Goal: Task Accomplishment & Management: Manage account settings

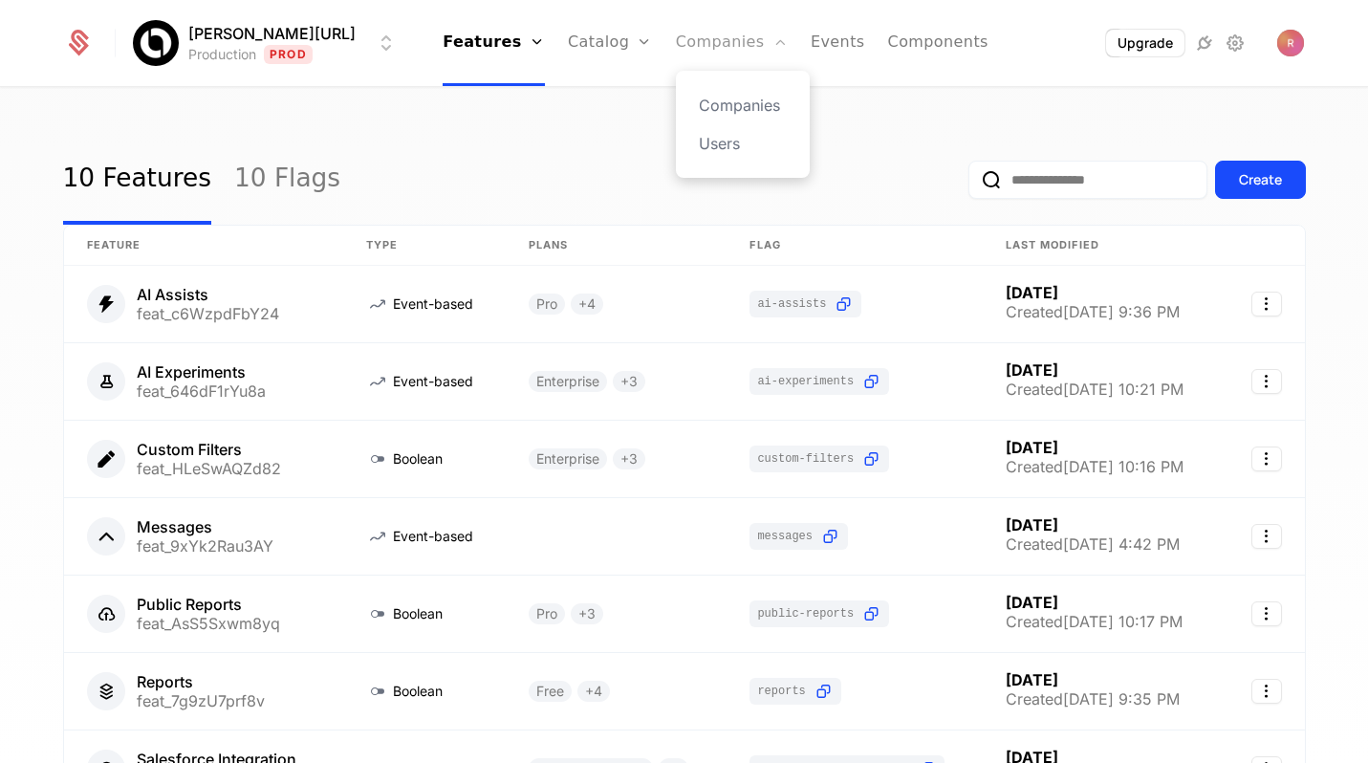
click at [676, 60] on link "Companies" at bounding box center [732, 43] width 112 height 86
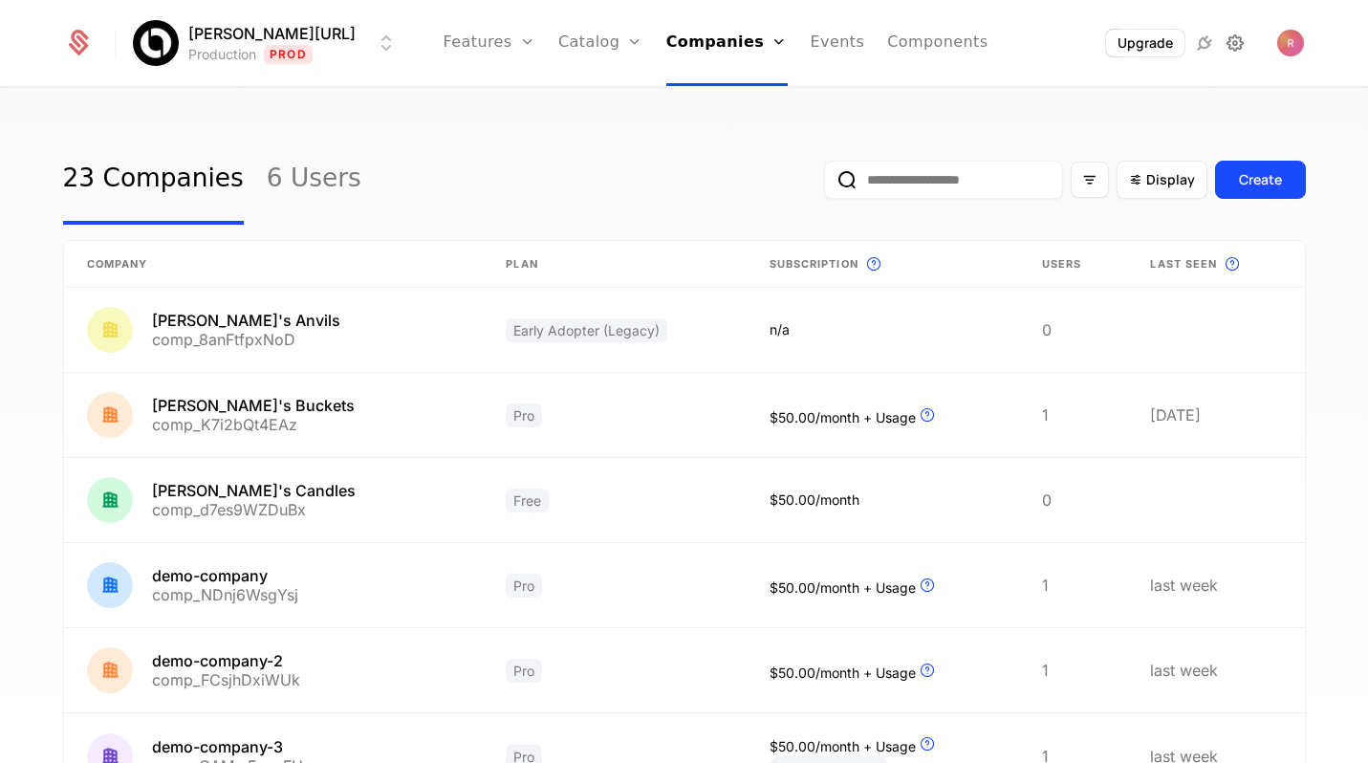
click at [1232, 43] on icon at bounding box center [1235, 43] width 23 height 23
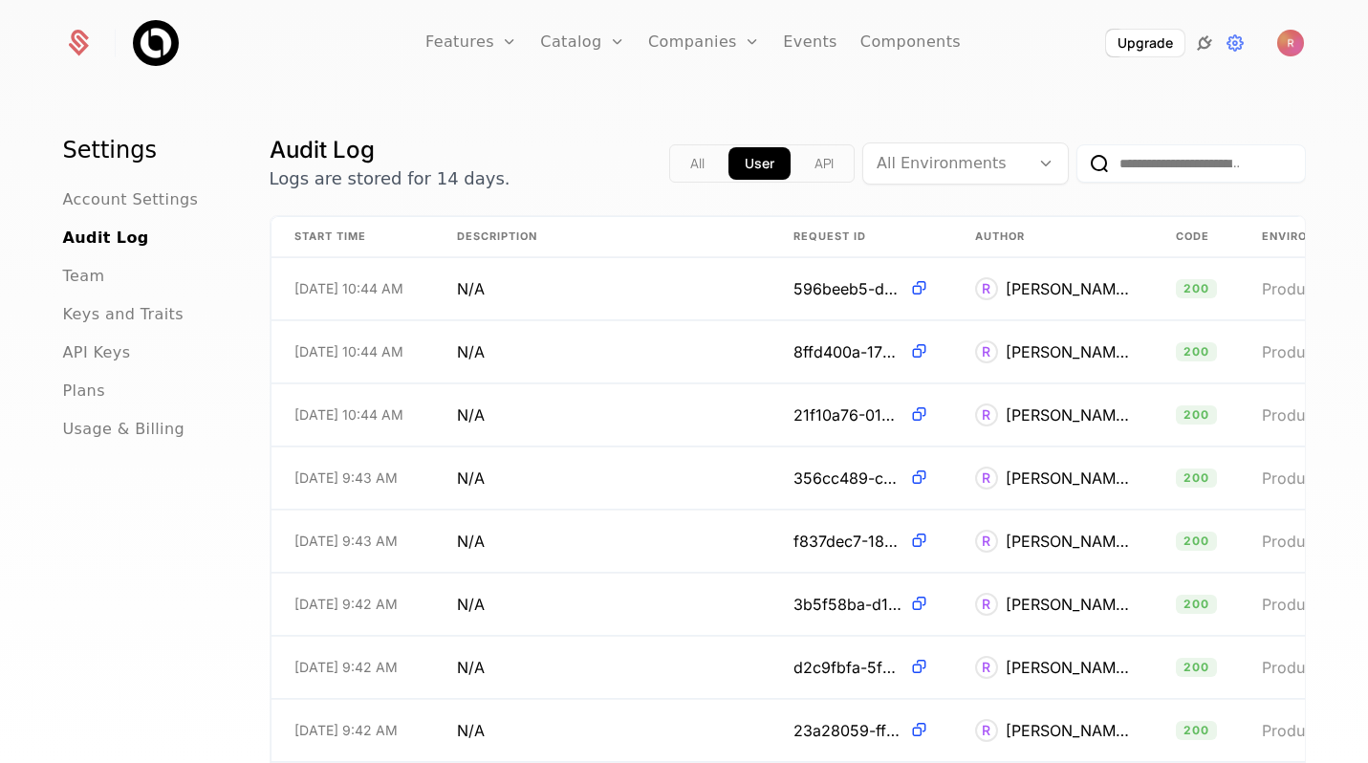
click at [1200, 47] on icon at bounding box center [1204, 43] width 23 height 23
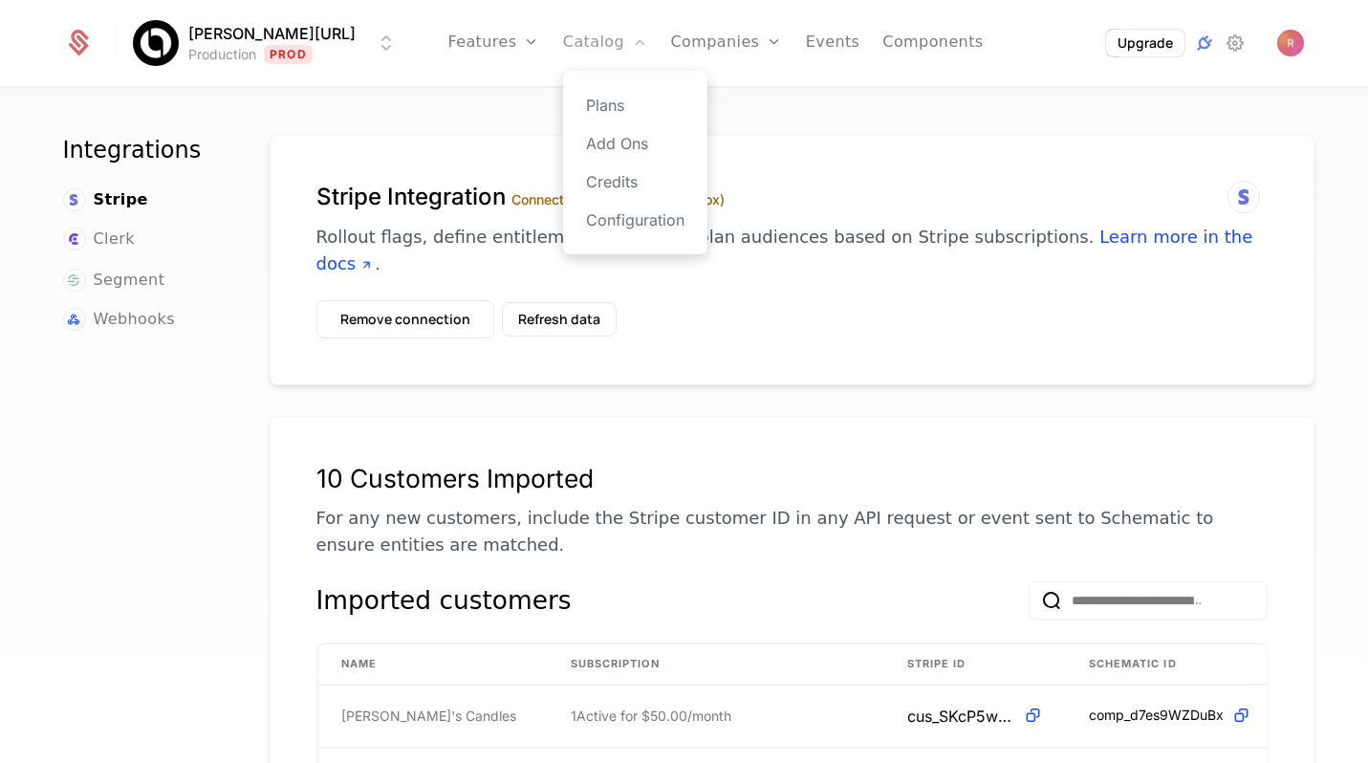
click at [593, 42] on link "Catalog" at bounding box center [605, 43] width 85 height 86
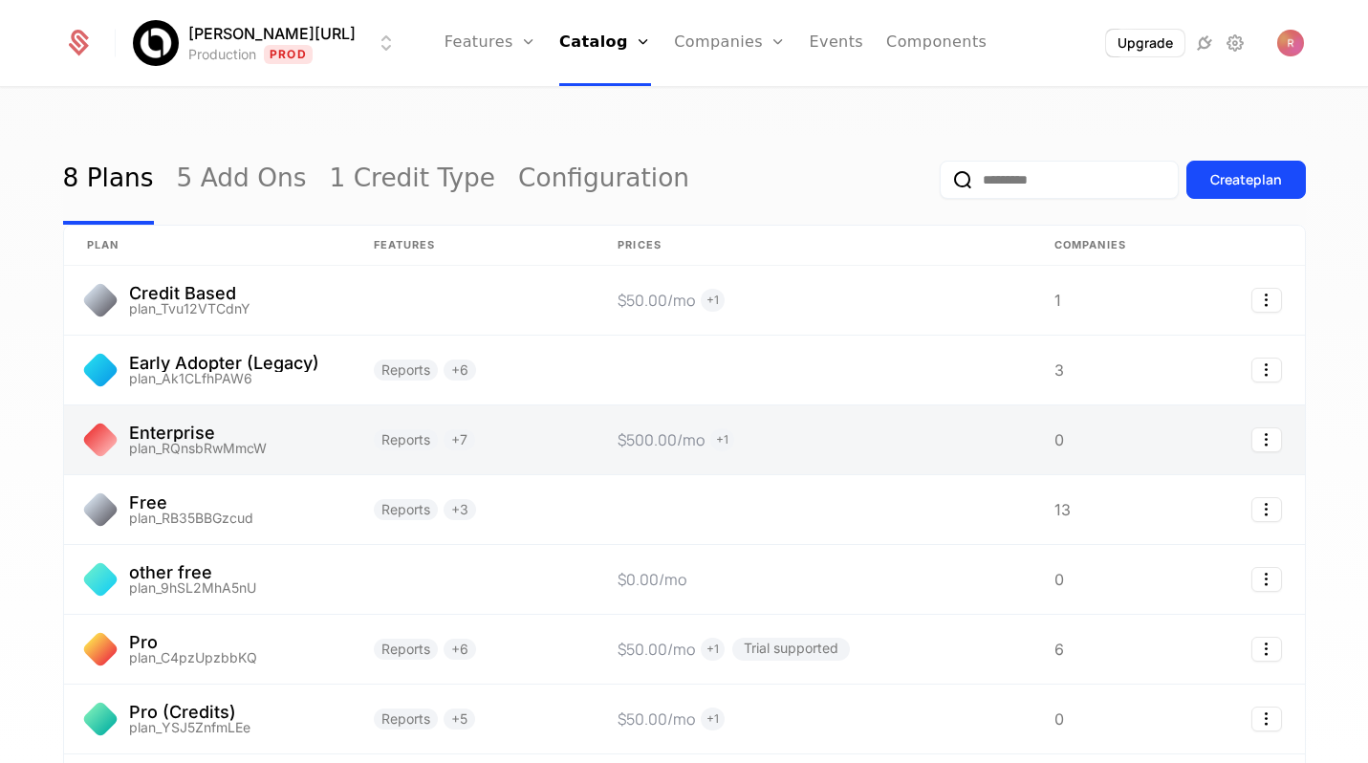
scroll to position [222, 0]
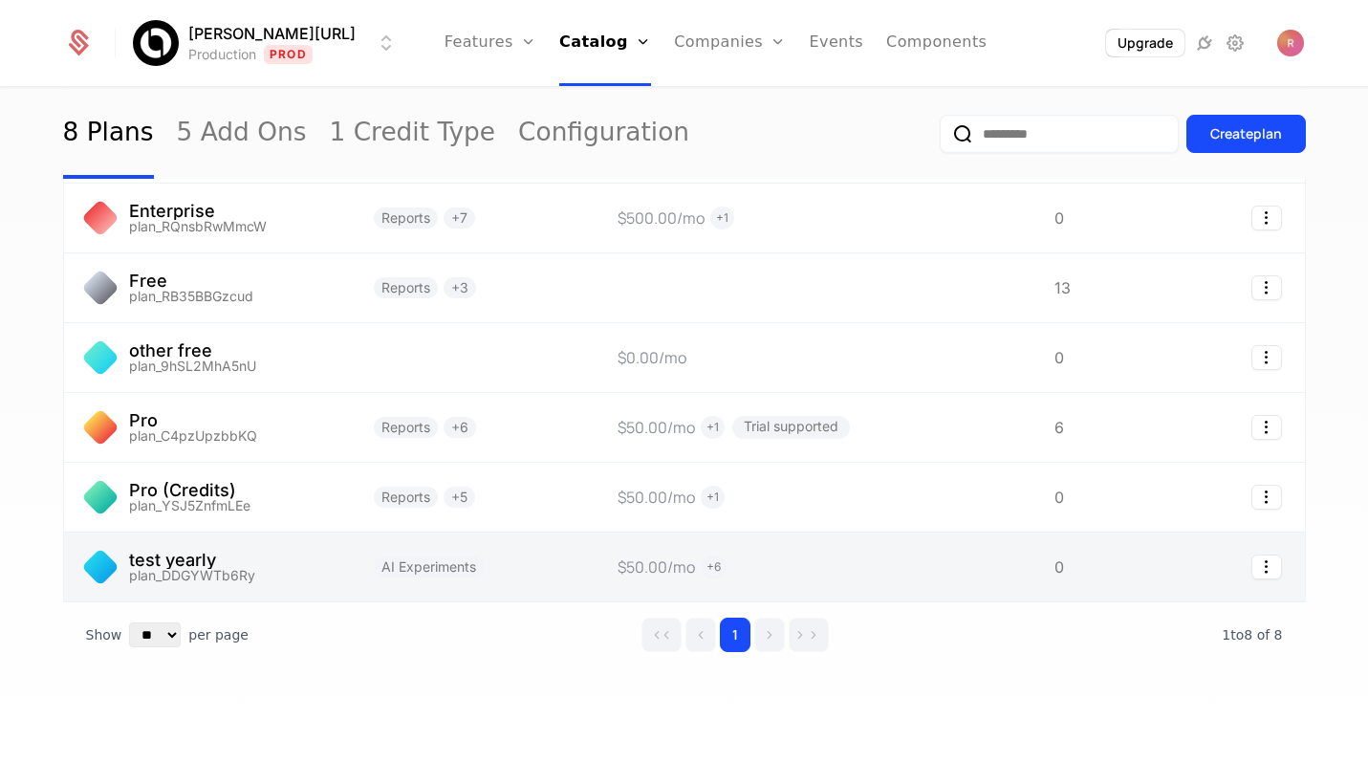
click at [285, 582] on link at bounding box center [207, 567] width 287 height 69
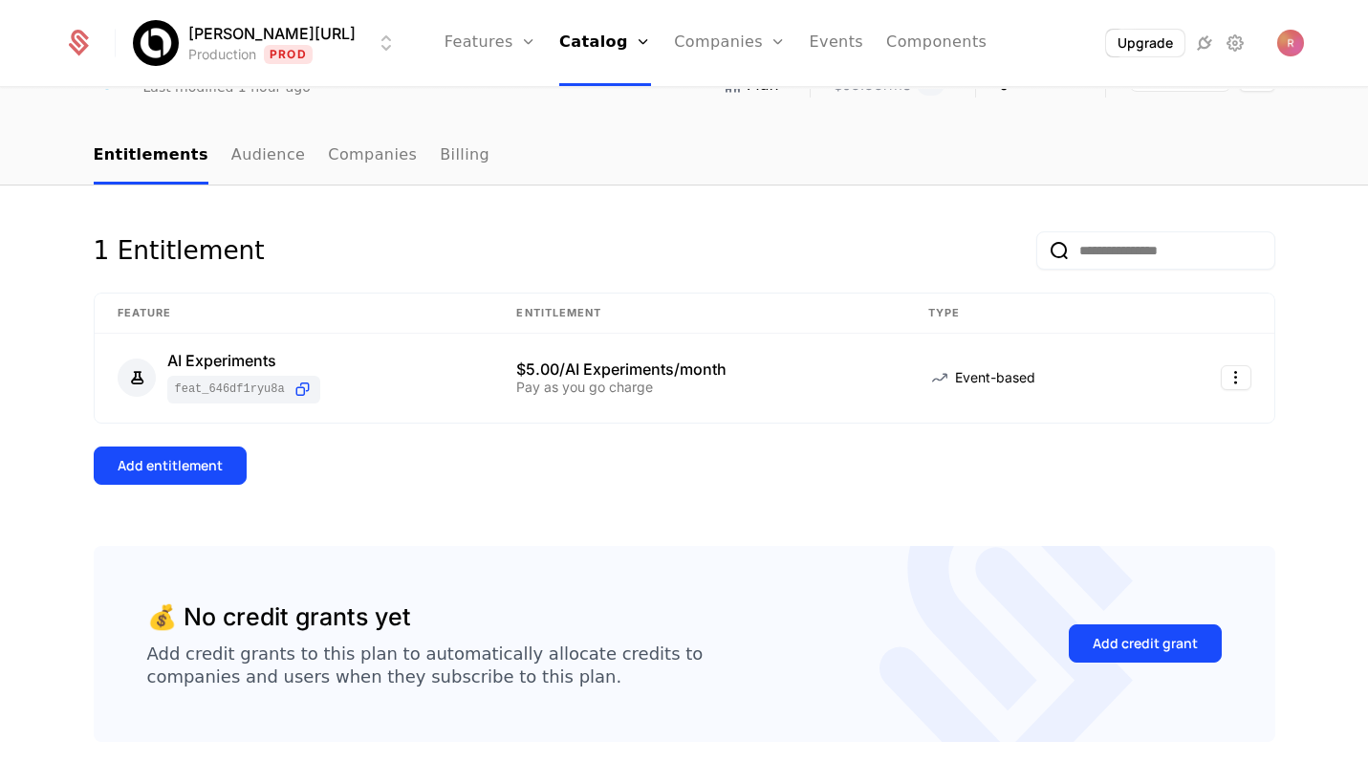
scroll to position [143, 0]
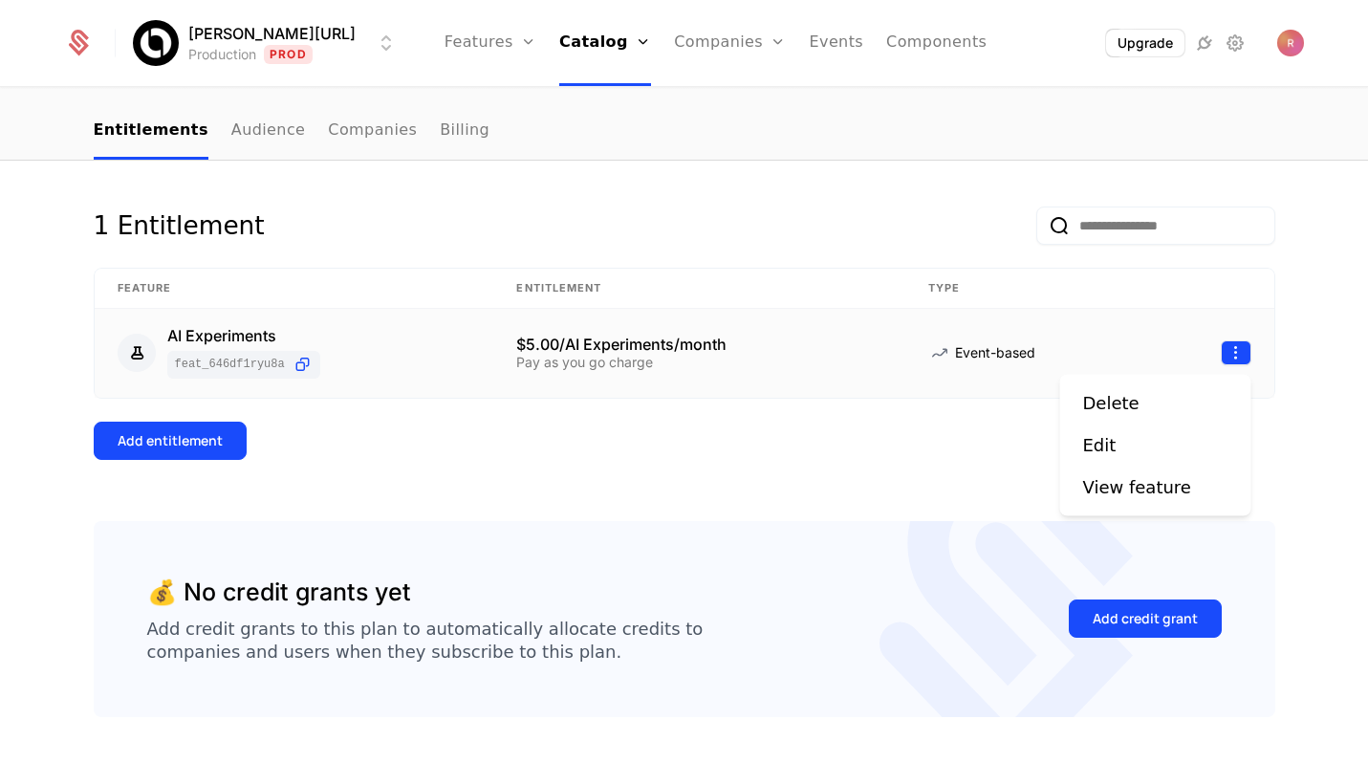
click at [1236, 357] on html "[PERSON_NAME][URL] Production Prod Features Features Flags Catalog Plans Add On…" at bounding box center [684, 381] width 1368 height 763
click at [1133, 398] on div "Delete" at bounding box center [1119, 403] width 72 height 27
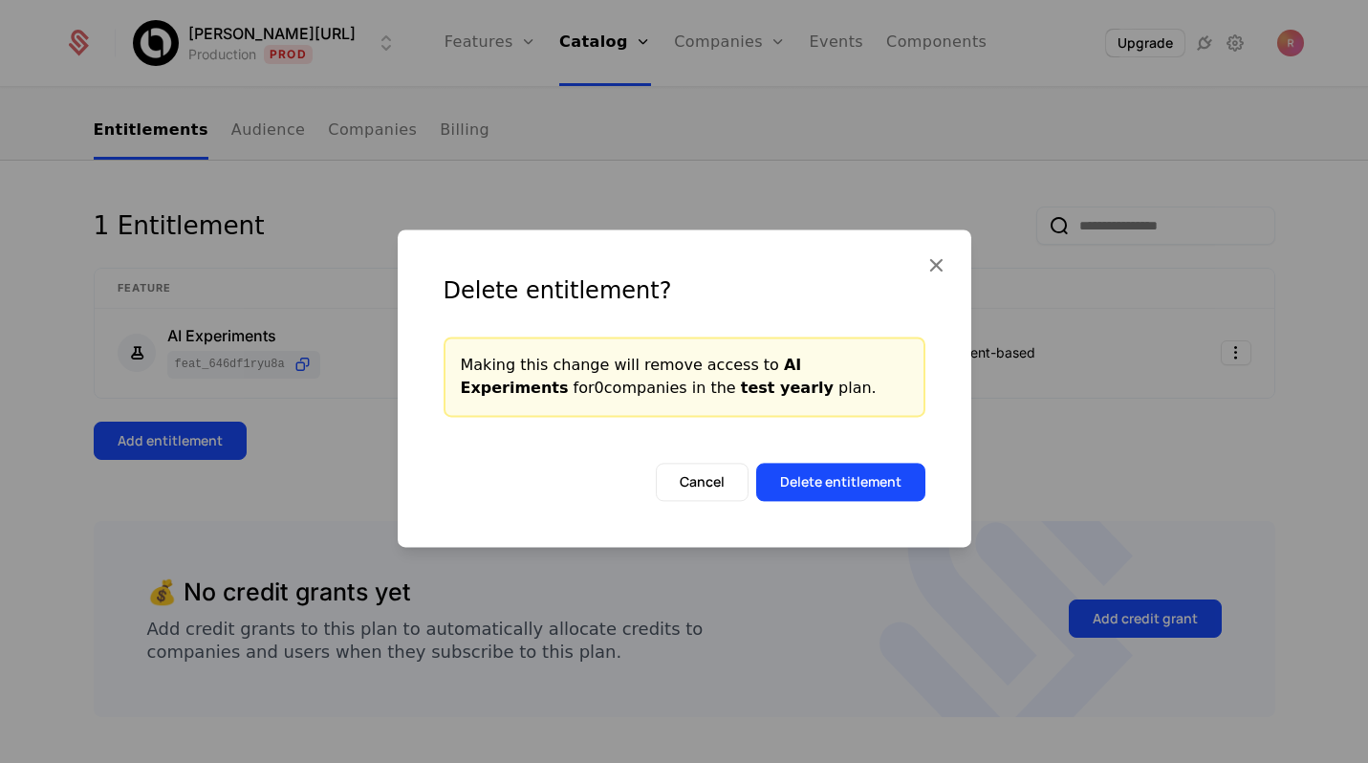
click at [876, 512] on div "Delete entitlement? Making this change will remove access to AI Experiments for…" at bounding box center [685, 387] width 574 height 317
click at [876, 479] on button "Delete entitlement" at bounding box center [840, 482] width 169 height 38
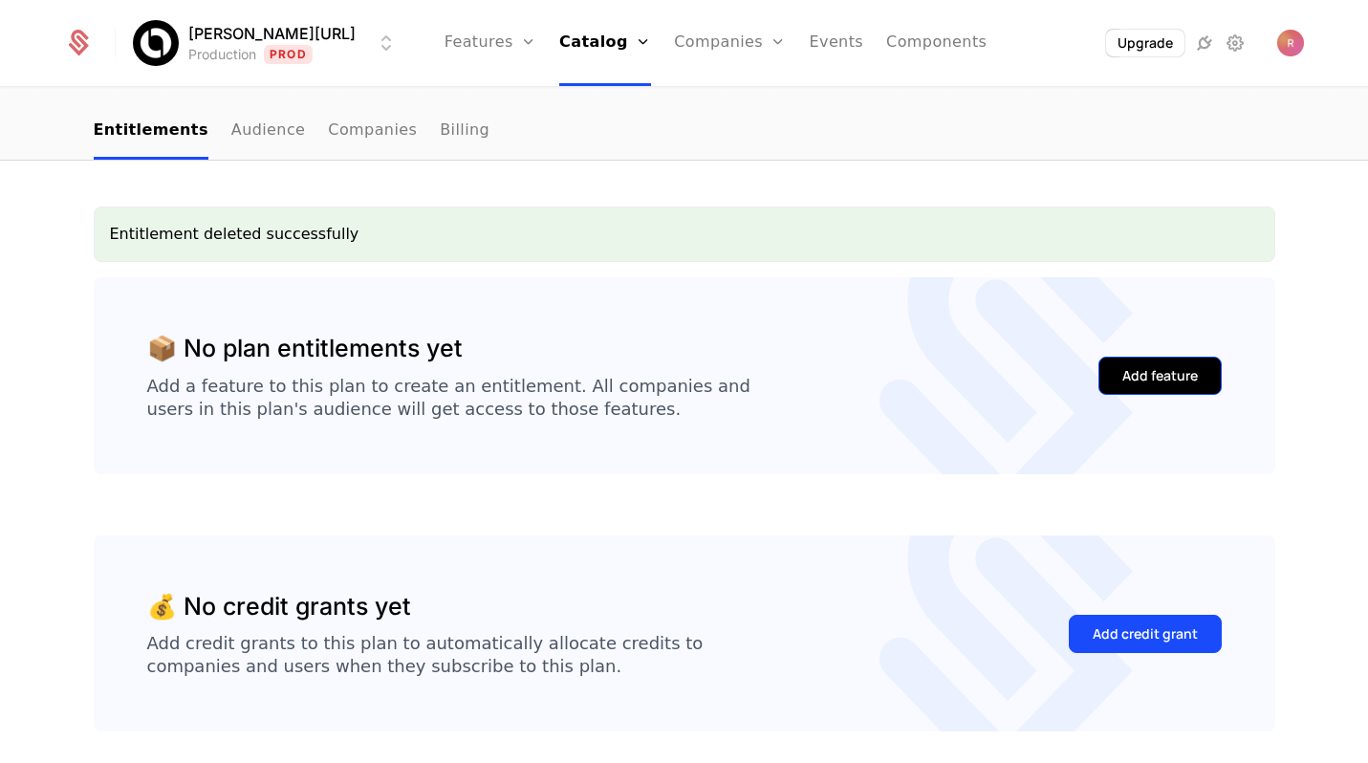
click at [1151, 360] on button "Add feature" at bounding box center [1160, 376] width 123 height 38
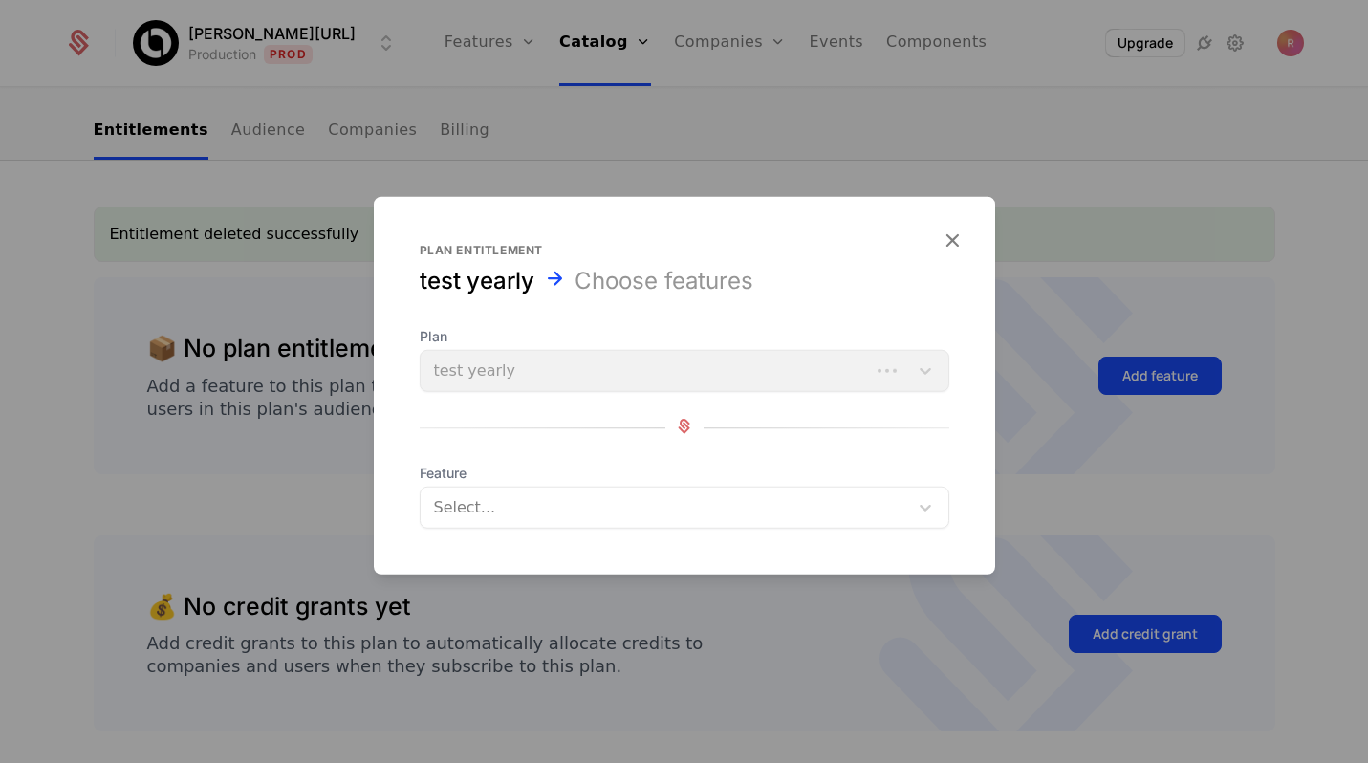
click at [470, 538] on form "Plan entitlement test yearly Choose features Plan test yearly Feature Select..." at bounding box center [684, 386] width 621 height 378
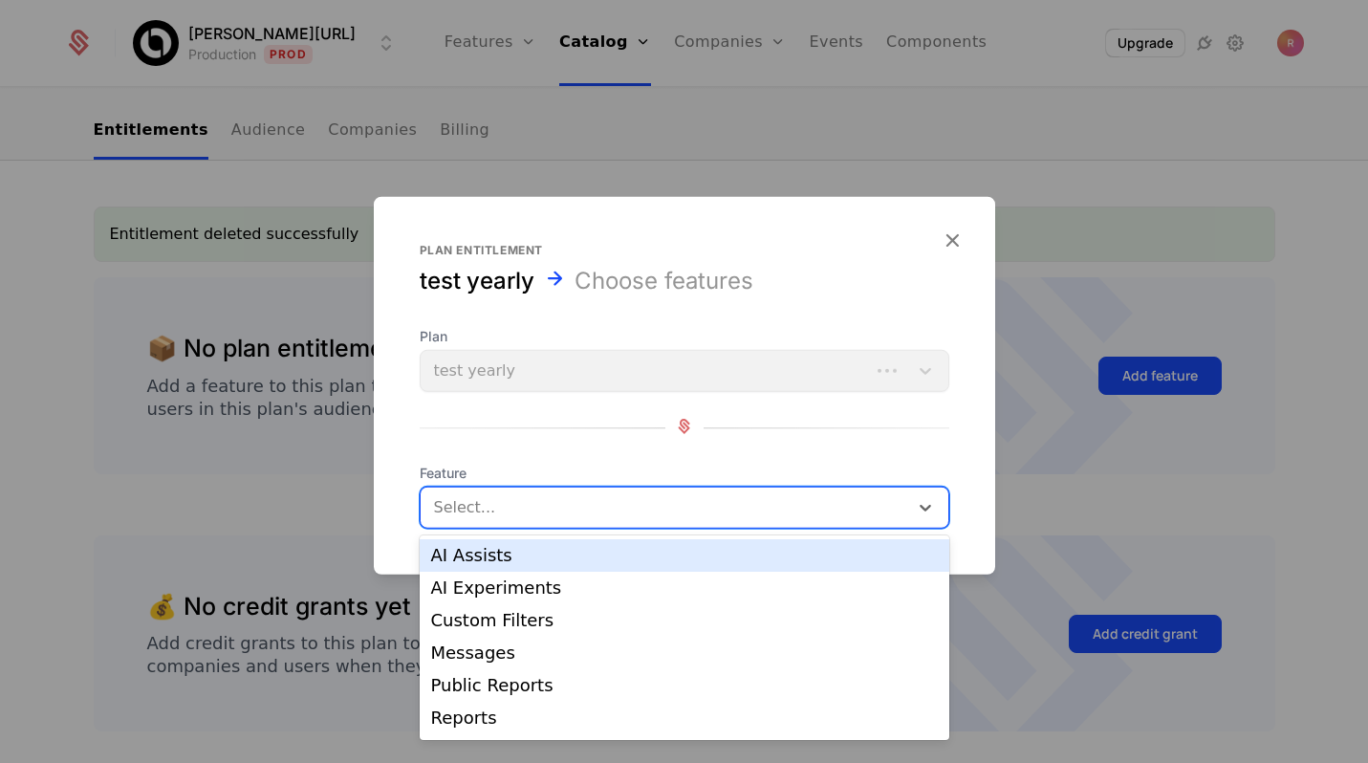
click at [489, 512] on div at bounding box center [666, 507] width 461 height 27
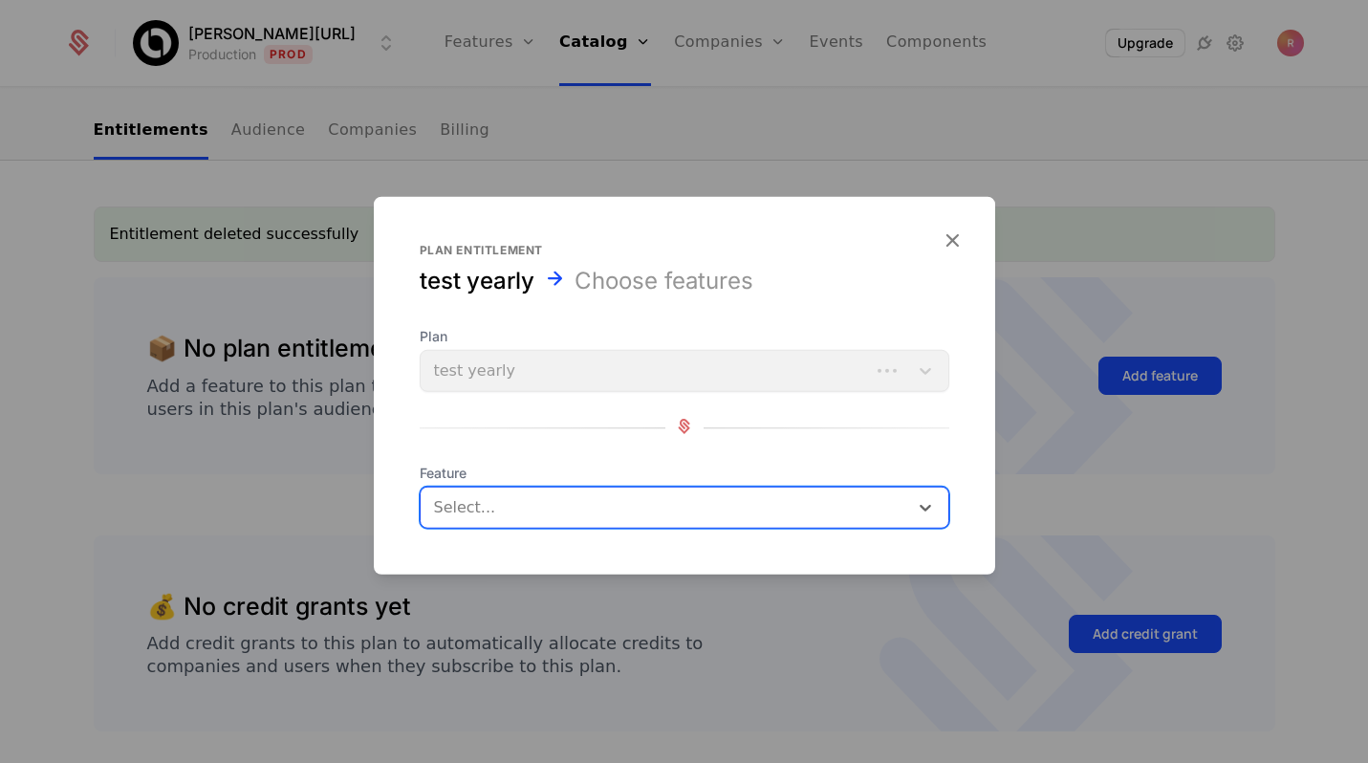
click at [719, 485] on div "Feature Select..." at bounding box center [685, 496] width 530 height 65
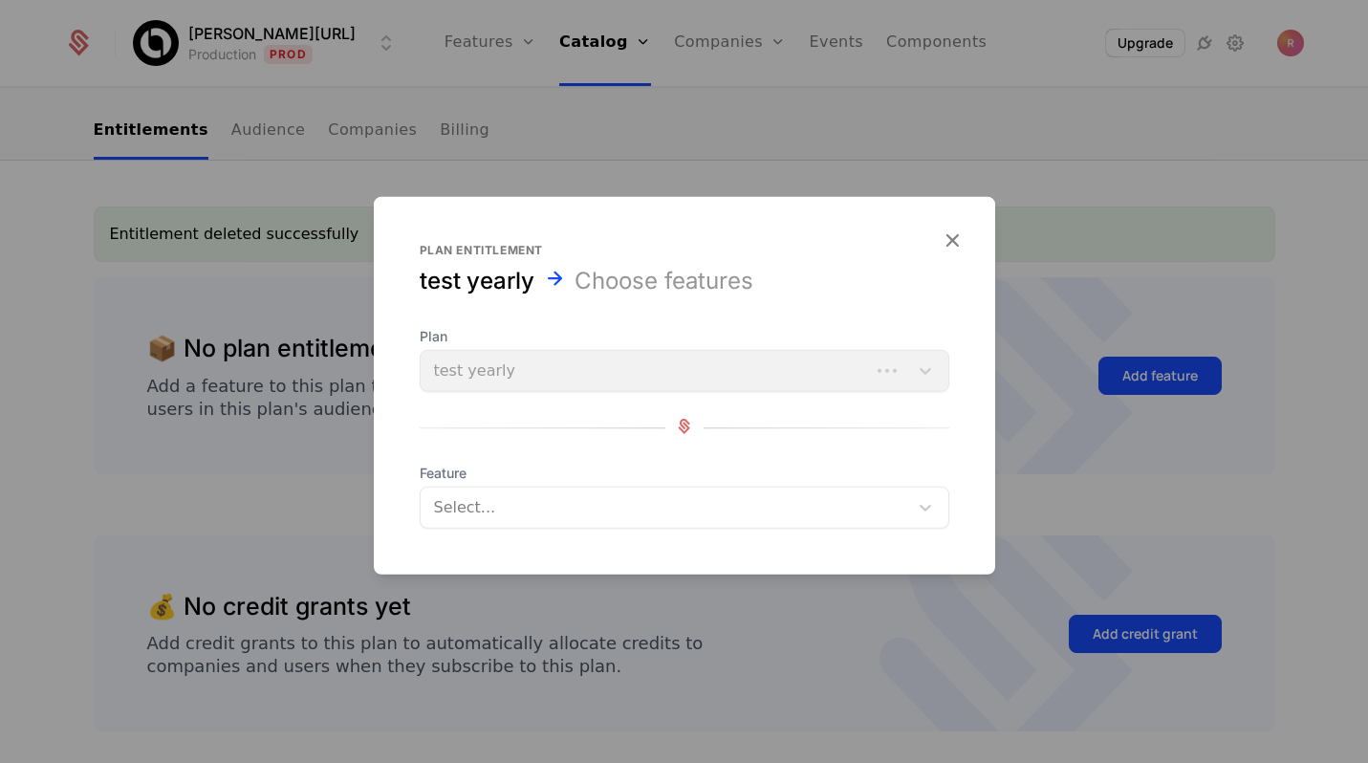
click at [643, 554] on div at bounding box center [684, 563] width 621 height 23
click at [638, 528] on div "Select..." at bounding box center [685, 508] width 530 height 42
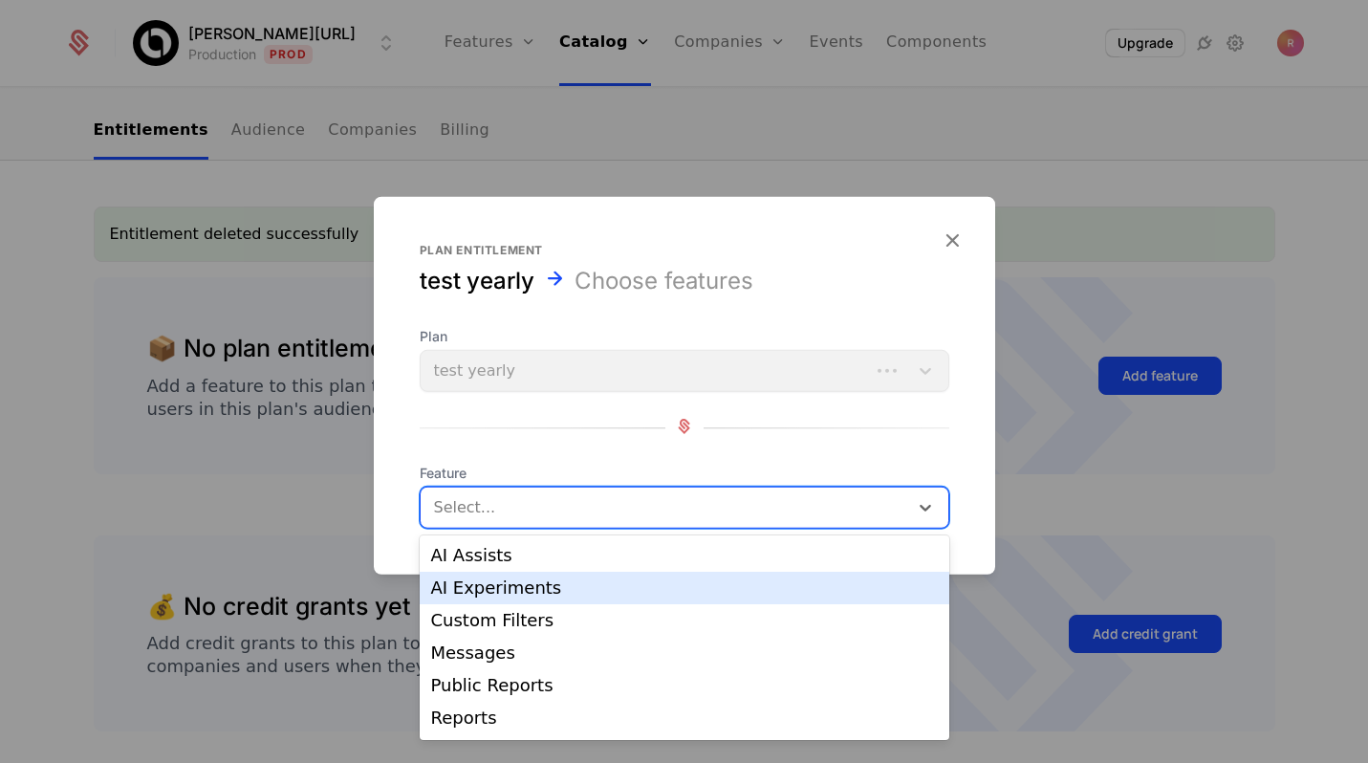
click at [543, 594] on div "AI Experiments" at bounding box center [684, 587] width 507 height 17
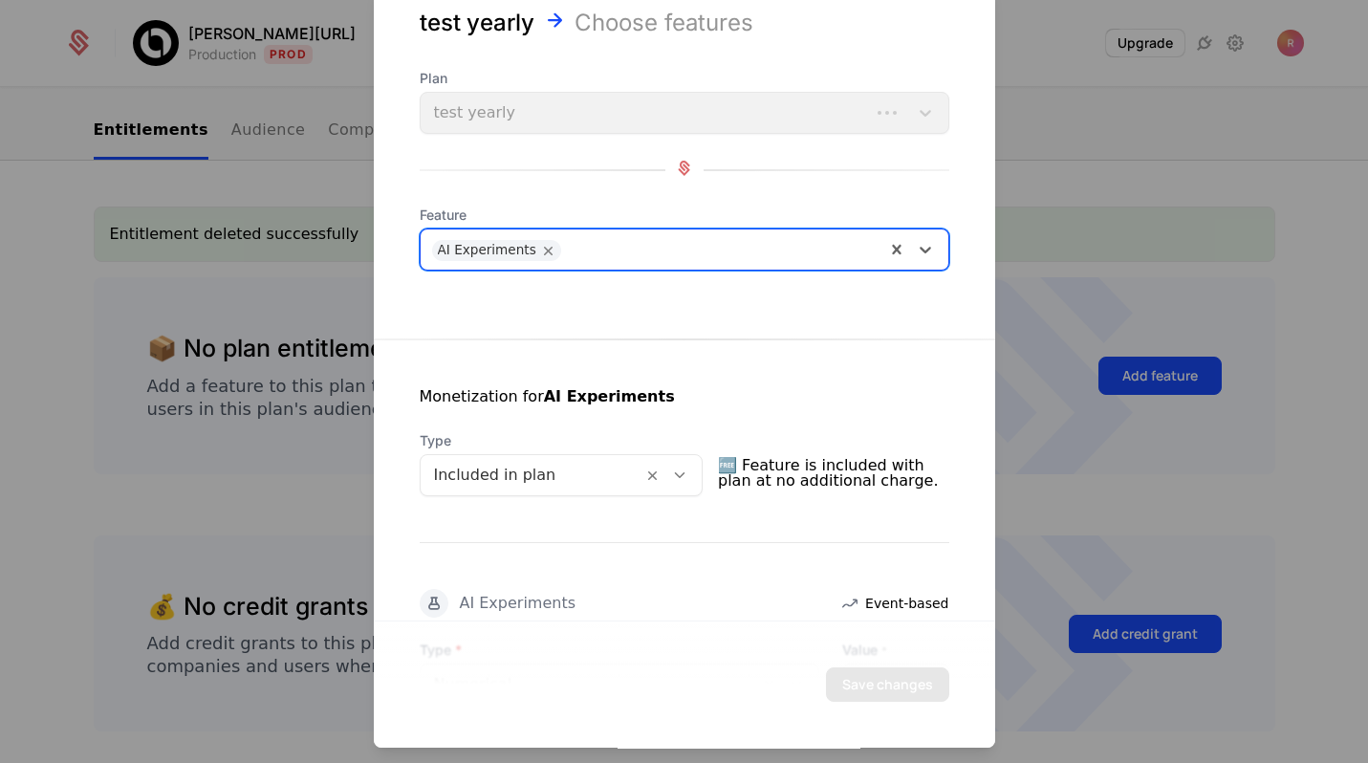
scroll to position [57, 0]
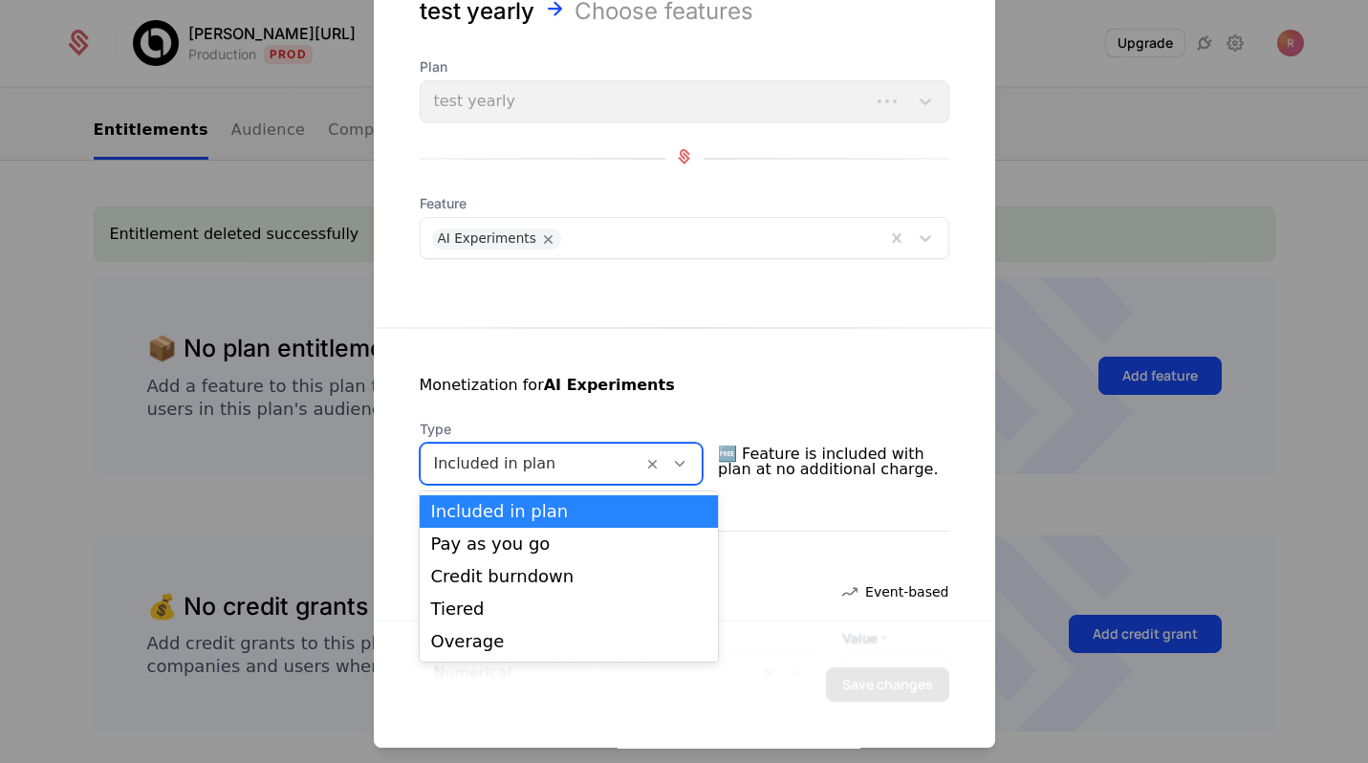
click at [556, 447] on div "Included in plan" at bounding box center [532, 464] width 223 height 34
click at [534, 515] on div "Included in plan" at bounding box center [568, 511] width 275 height 17
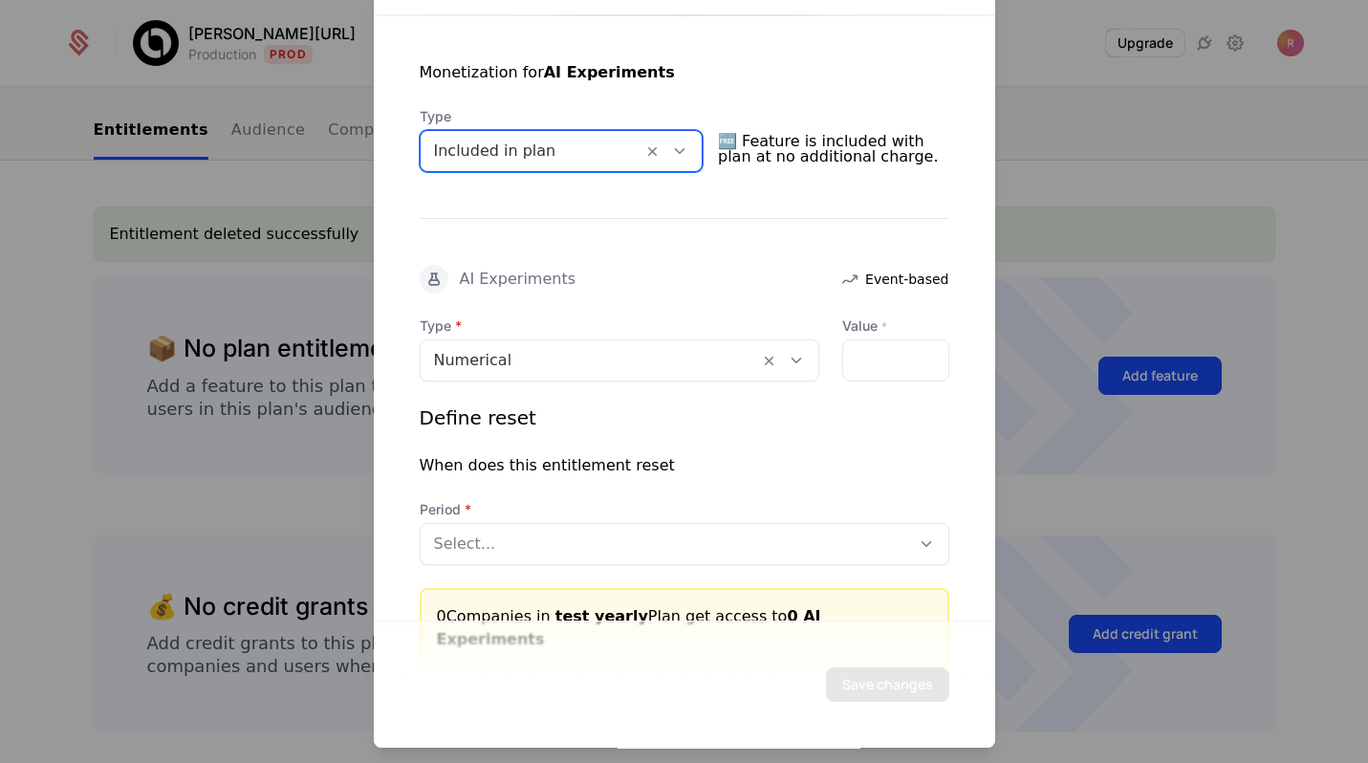
scroll to position [417, 0]
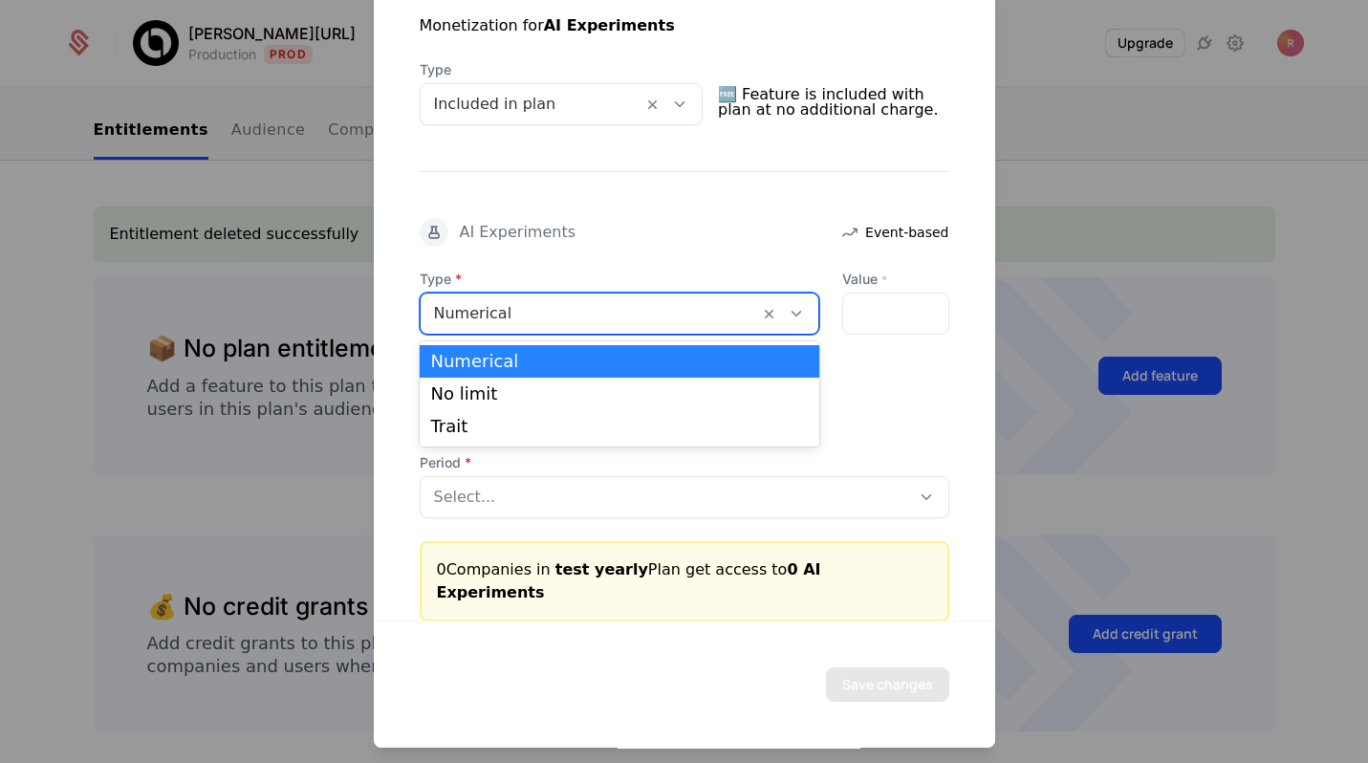
click at [553, 314] on div at bounding box center [590, 313] width 312 height 27
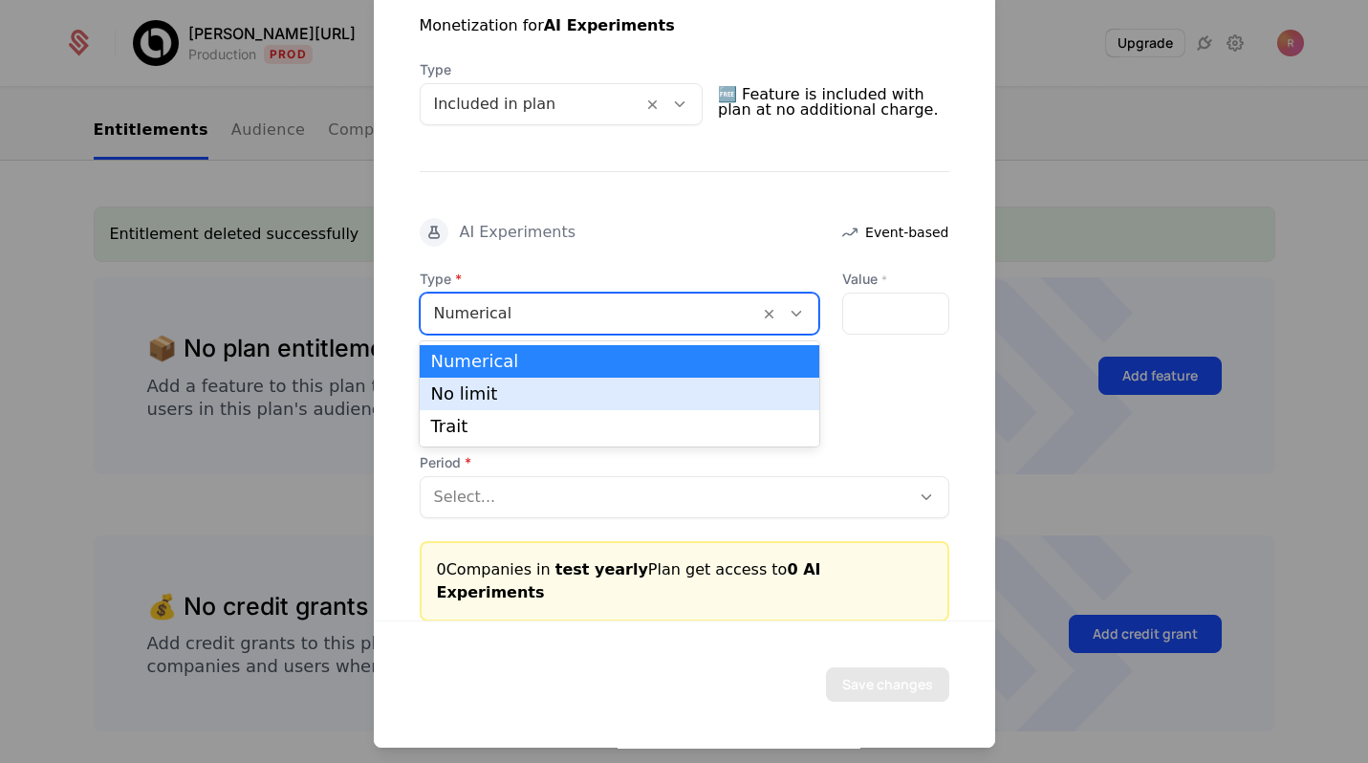
click at [515, 392] on div "No limit" at bounding box center [619, 393] width 377 height 17
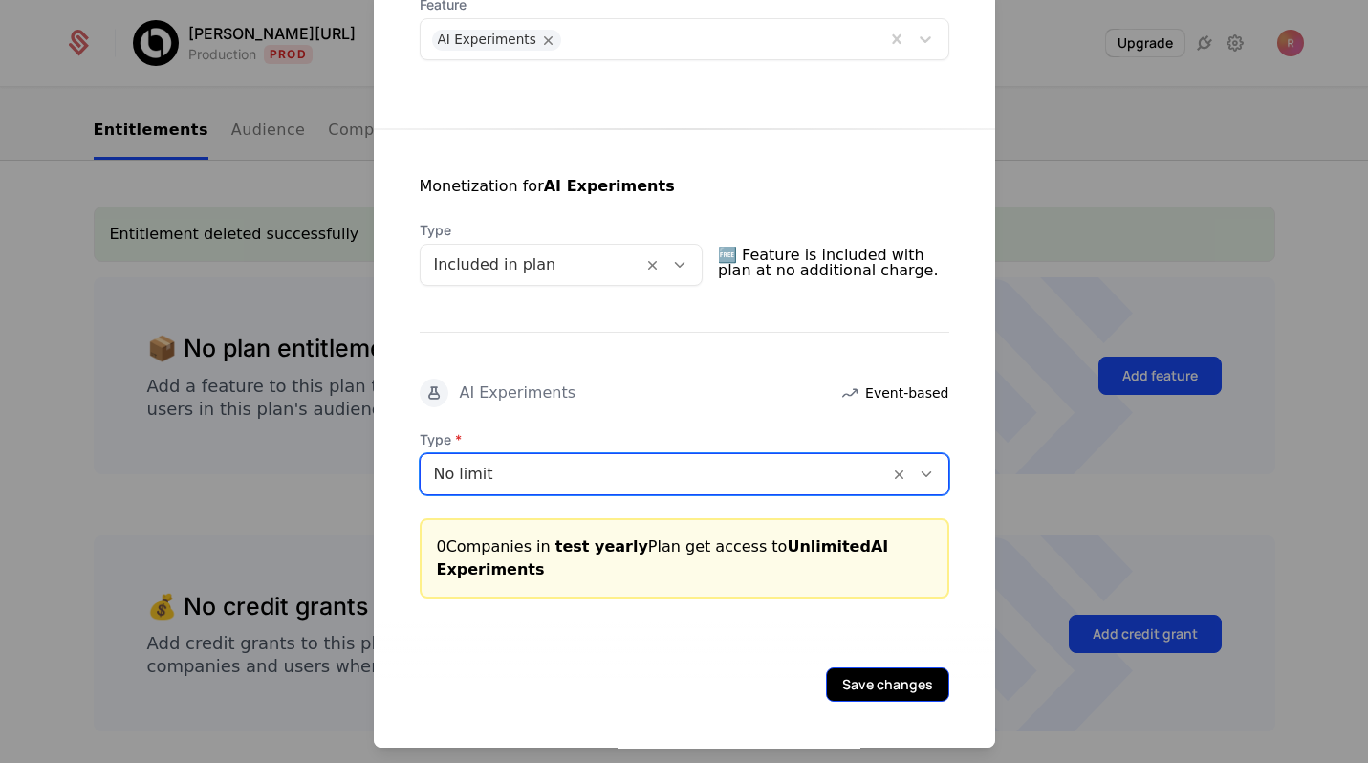
click at [905, 693] on button "Save changes" at bounding box center [887, 684] width 123 height 34
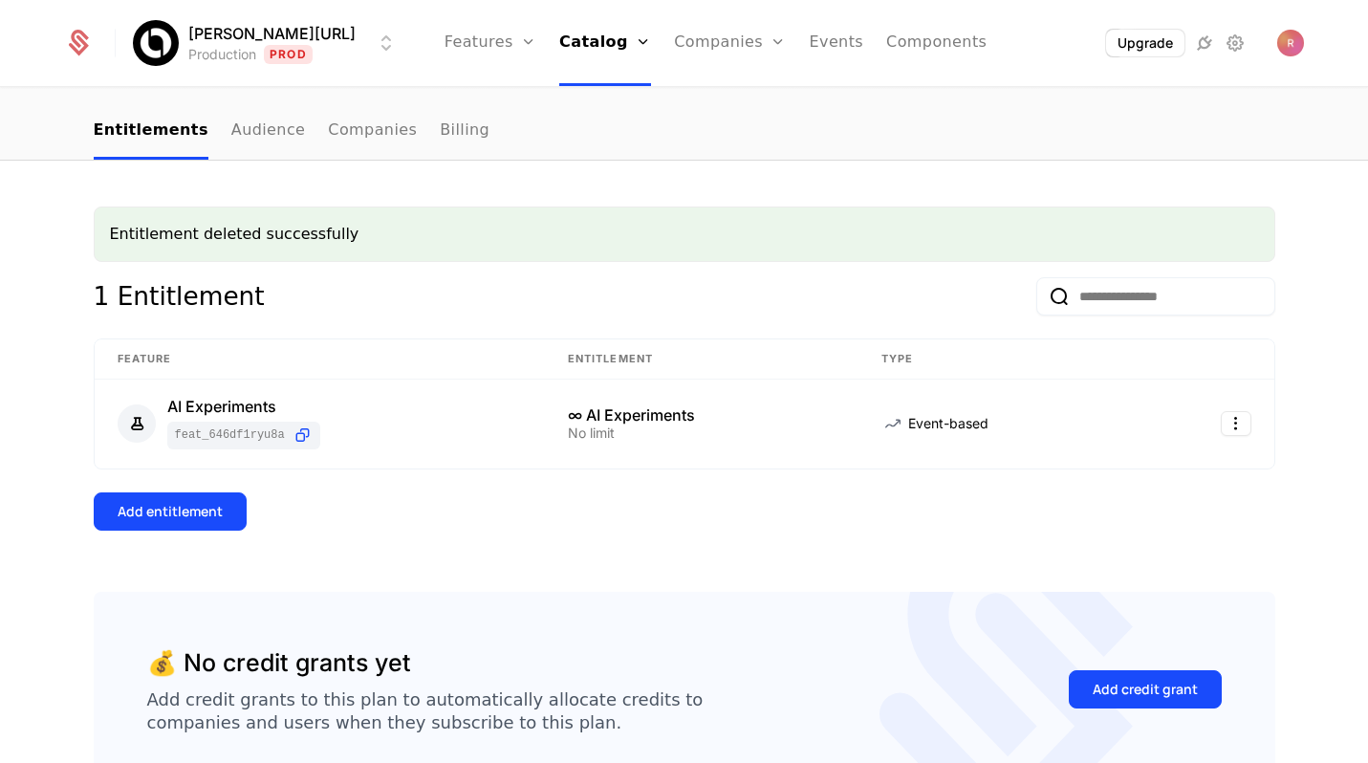
scroll to position [0, 0]
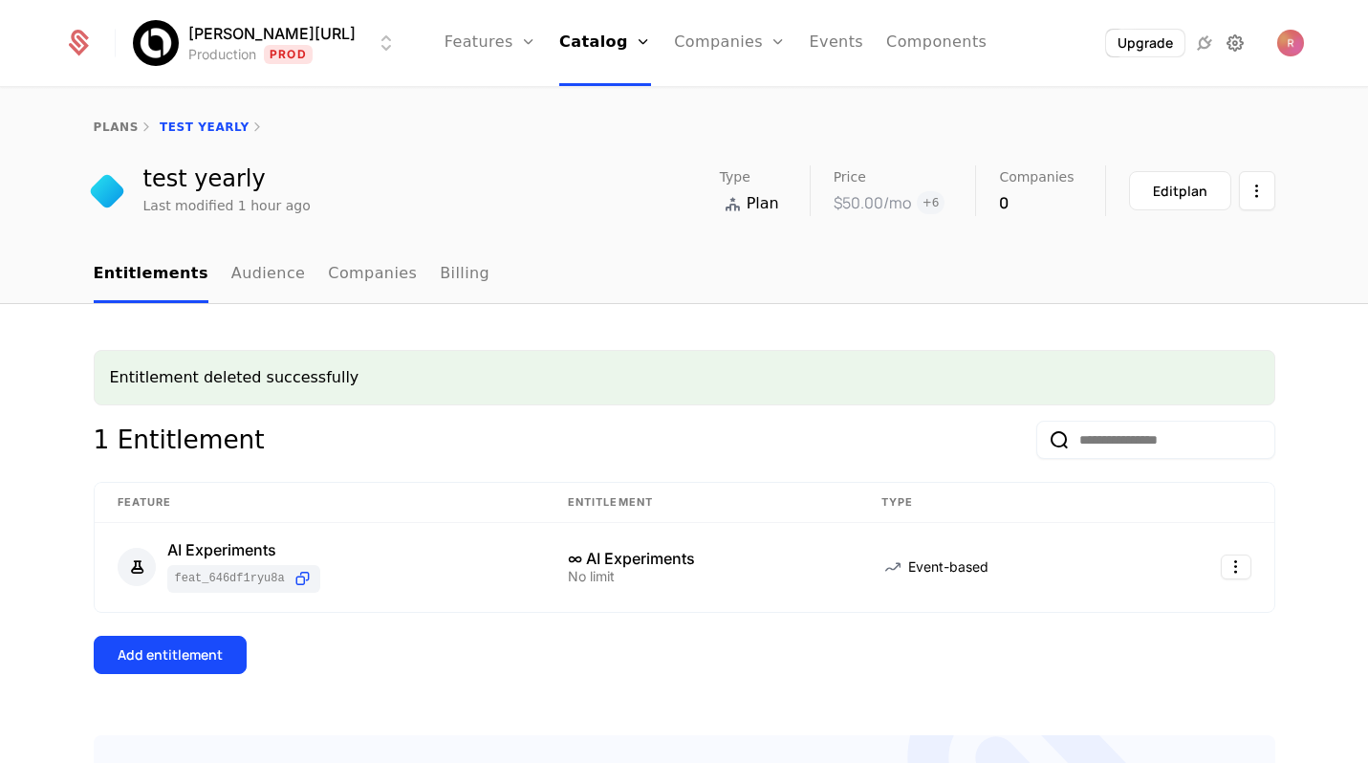
click at [1233, 38] on icon at bounding box center [1235, 43] width 23 height 23
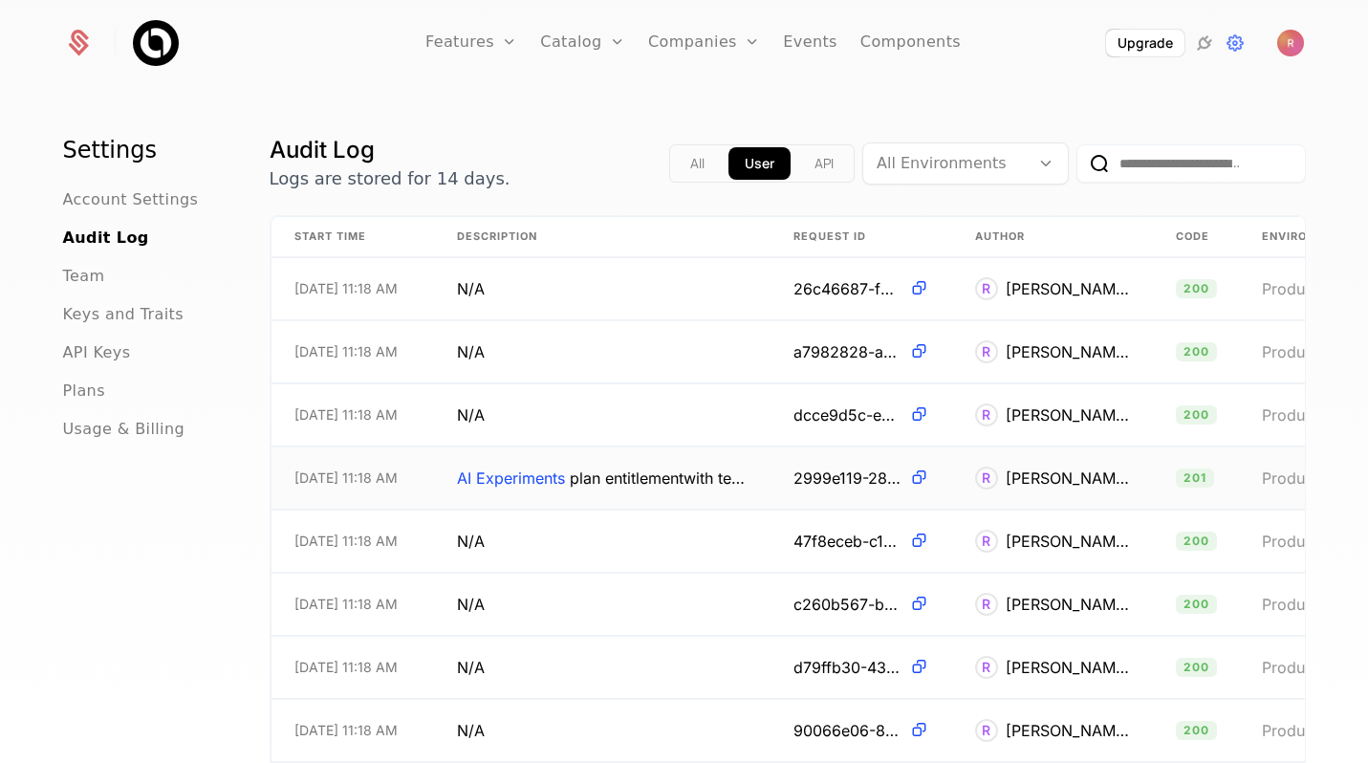
click at [592, 471] on span "AI Experiments plan entitlement with test yearly created" at bounding box center [602, 478] width 291 height 23
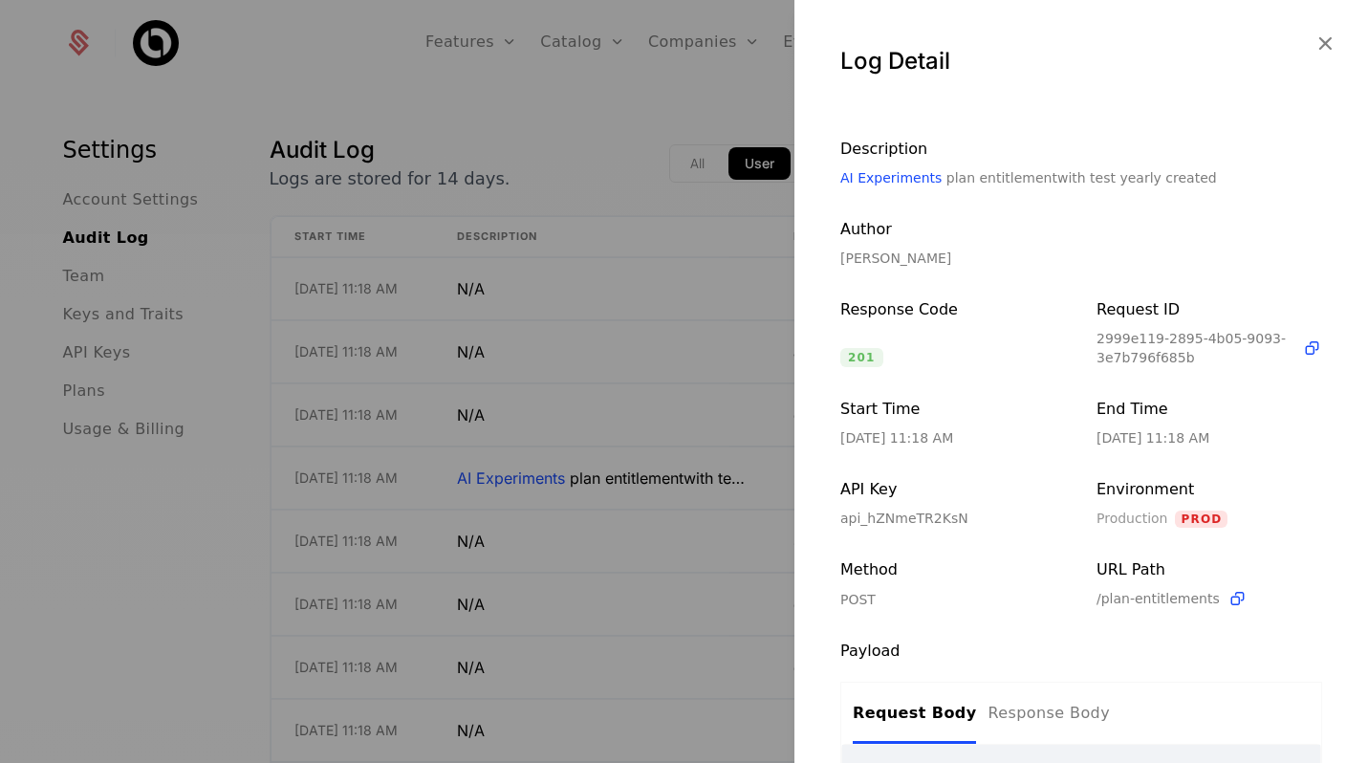
scroll to position [199, 0]
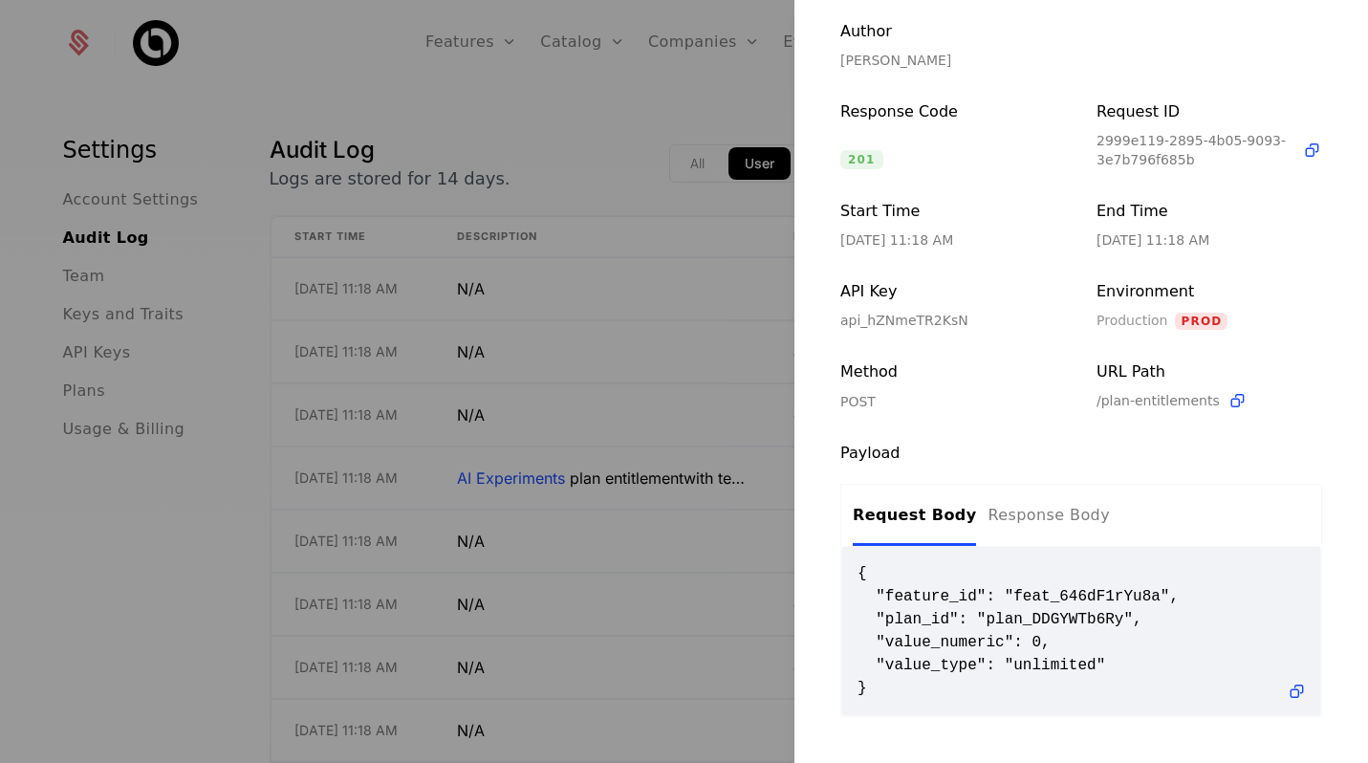
click at [187, 556] on div at bounding box center [684, 381] width 1368 height 763
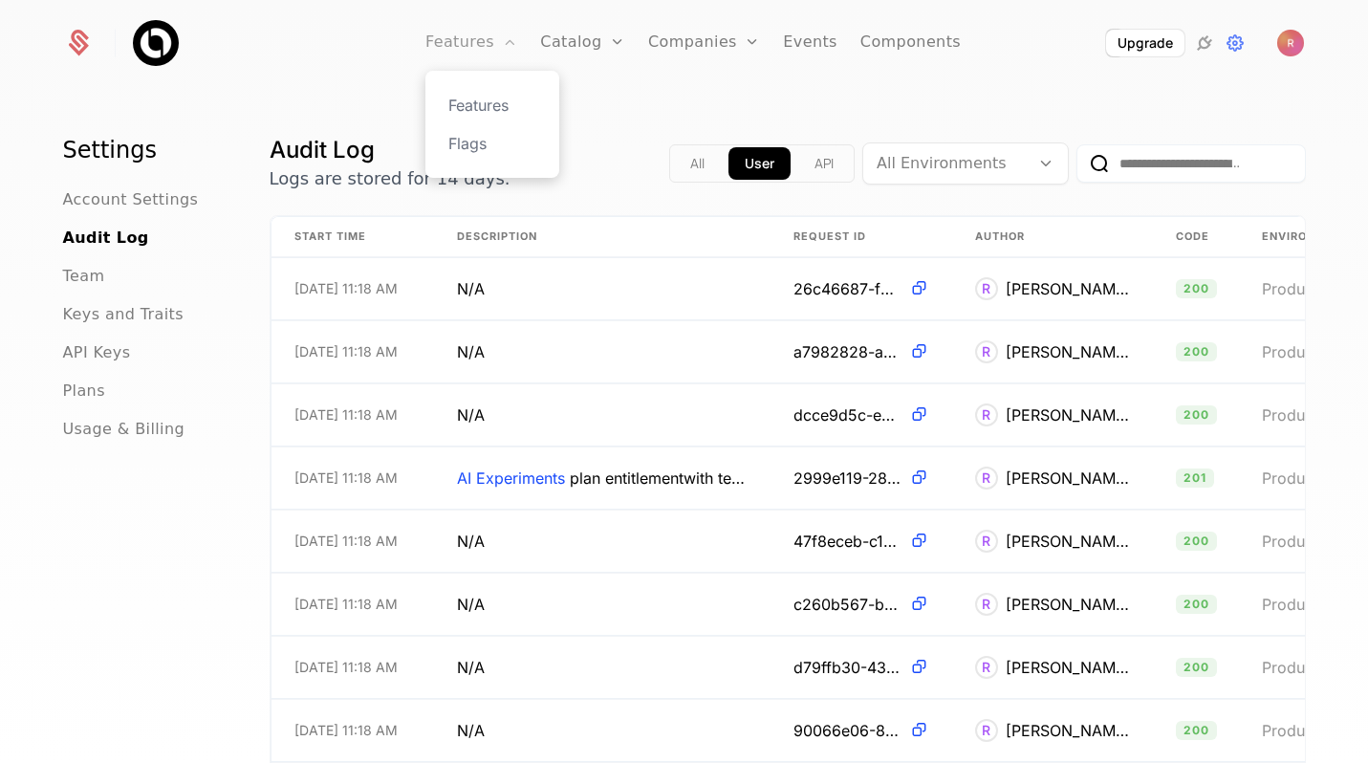
click at [476, 37] on link "Features" at bounding box center [471, 43] width 92 height 86
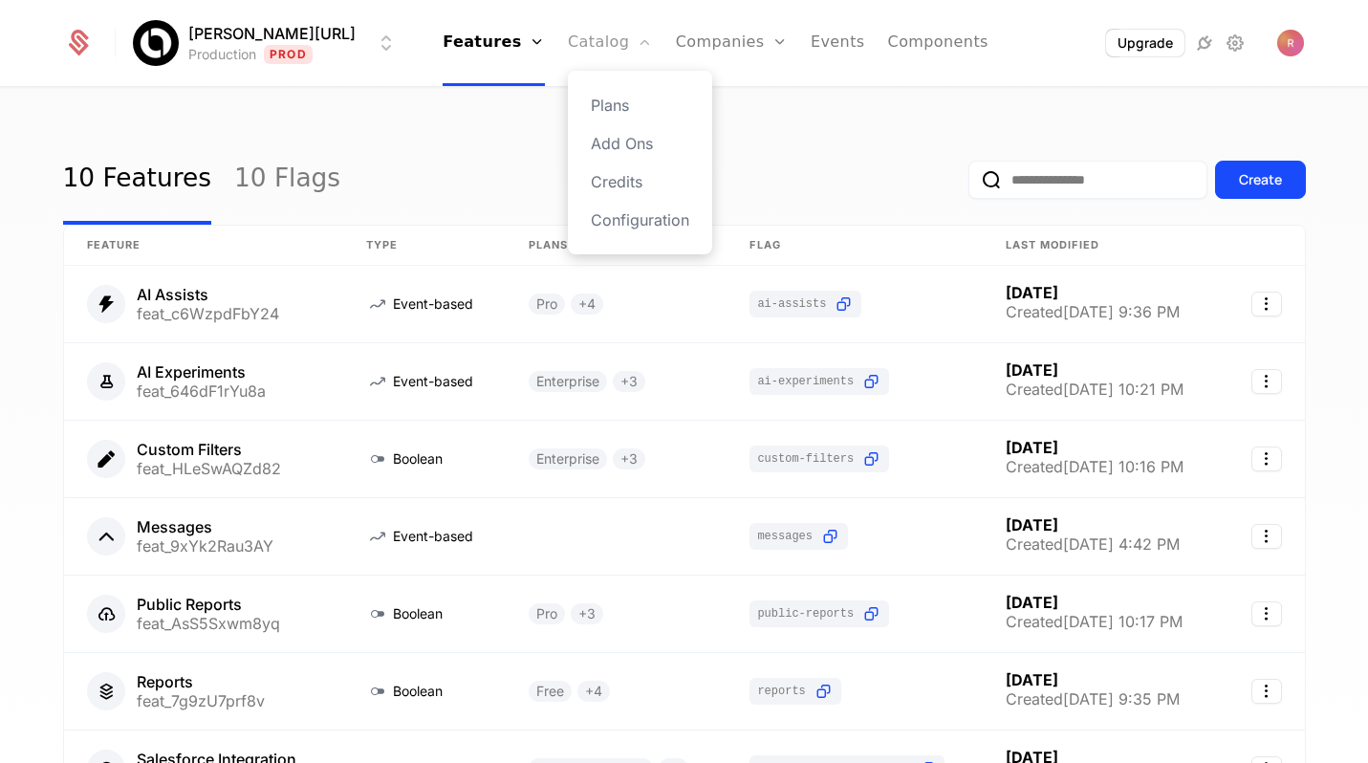
click at [605, 33] on link "Catalog" at bounding box center [610, 43] width 85 height 86
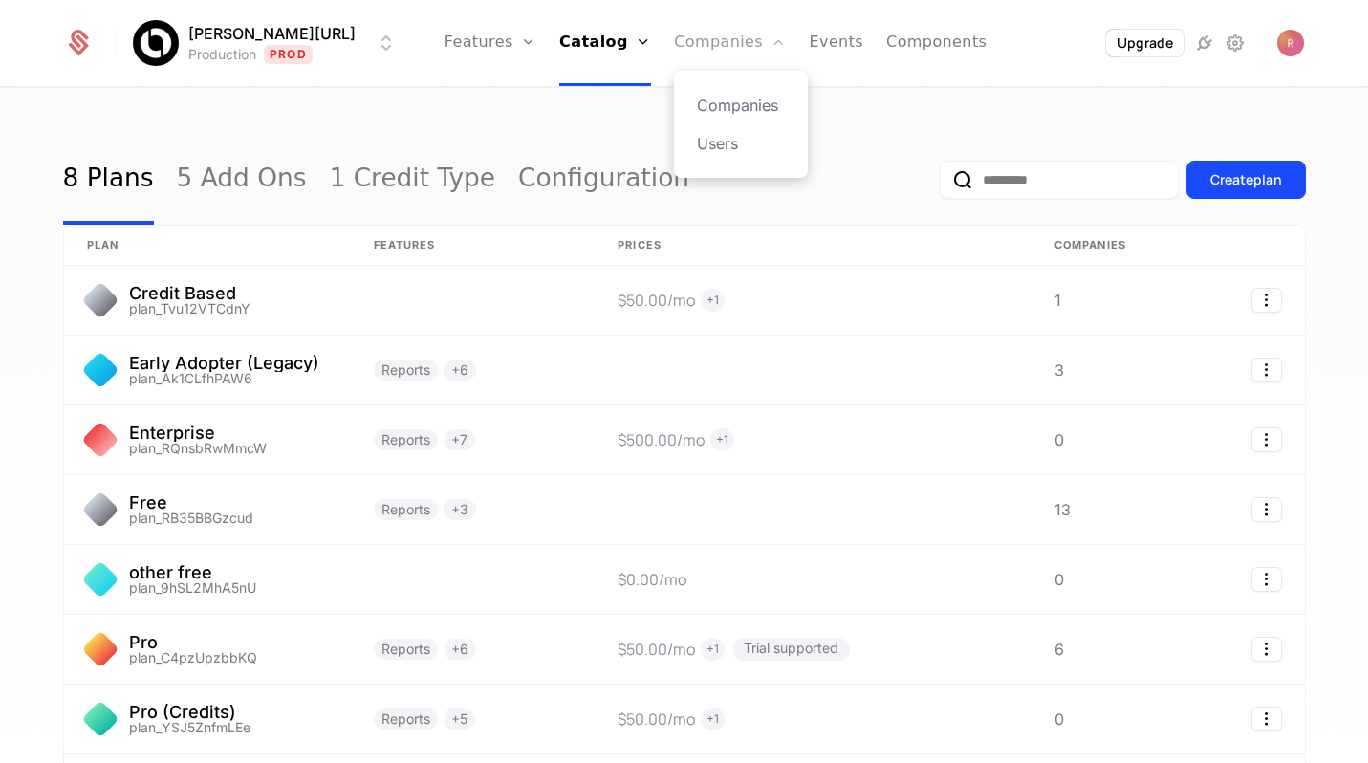
click at [709, 36] on link "Companies" at bounding box center [730, 43] width 112 height 86
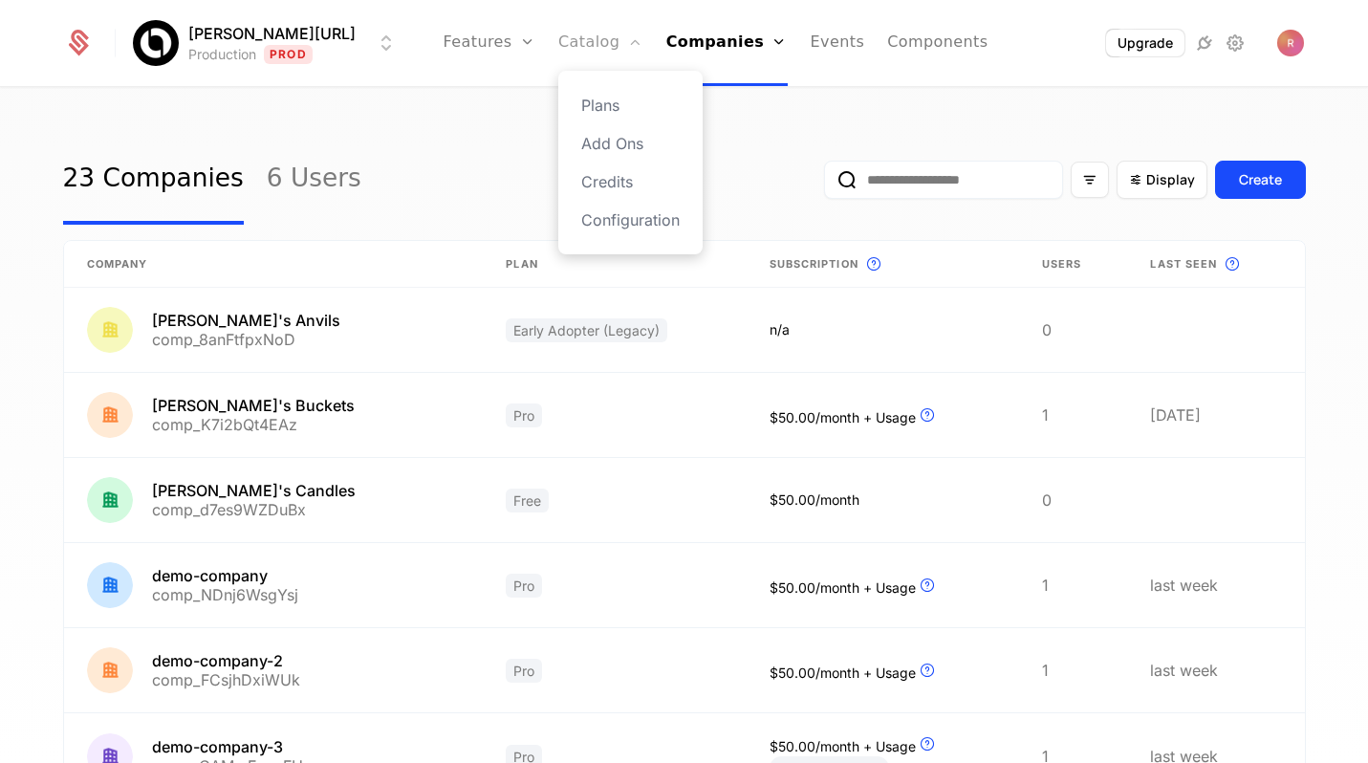
click at [567, 43] on link "Catalog" at bounding box center [600, 43] width 85 height 86
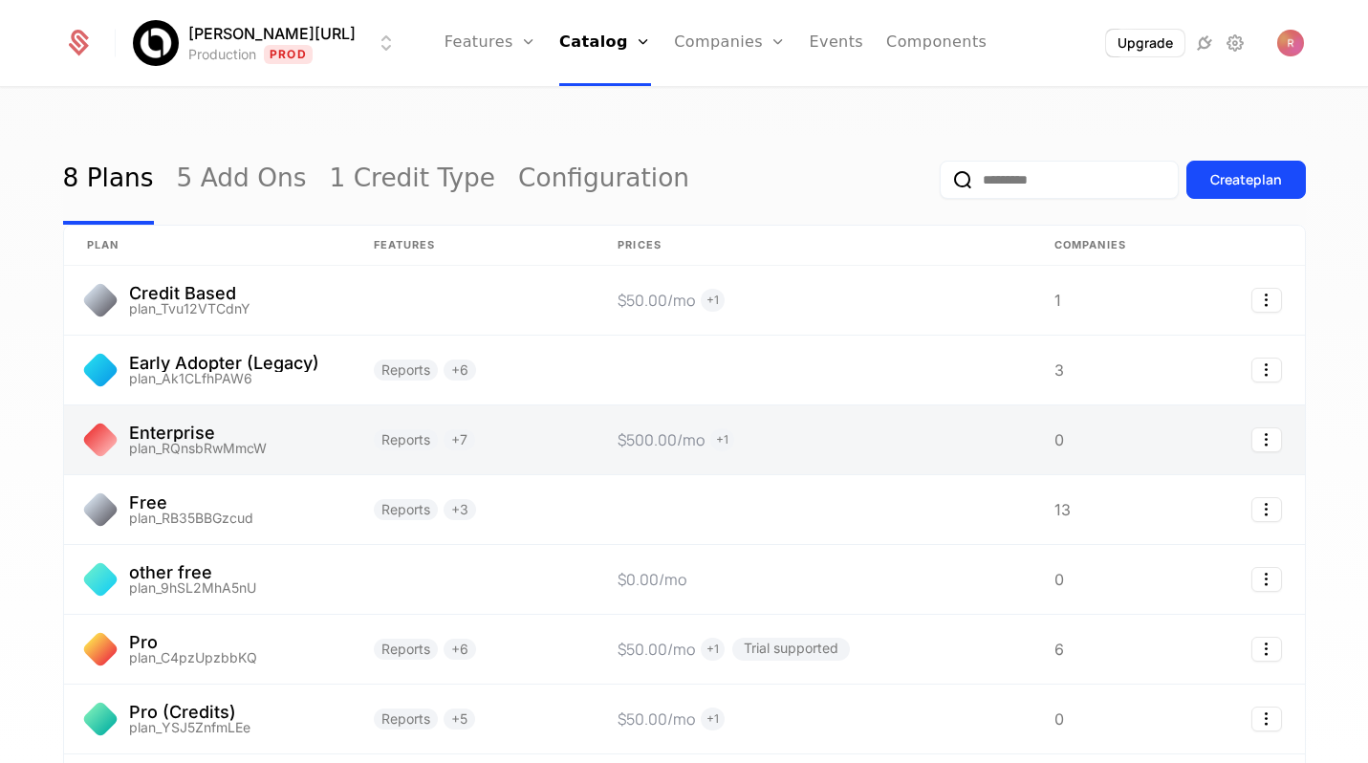
scroll to position [222, 0]
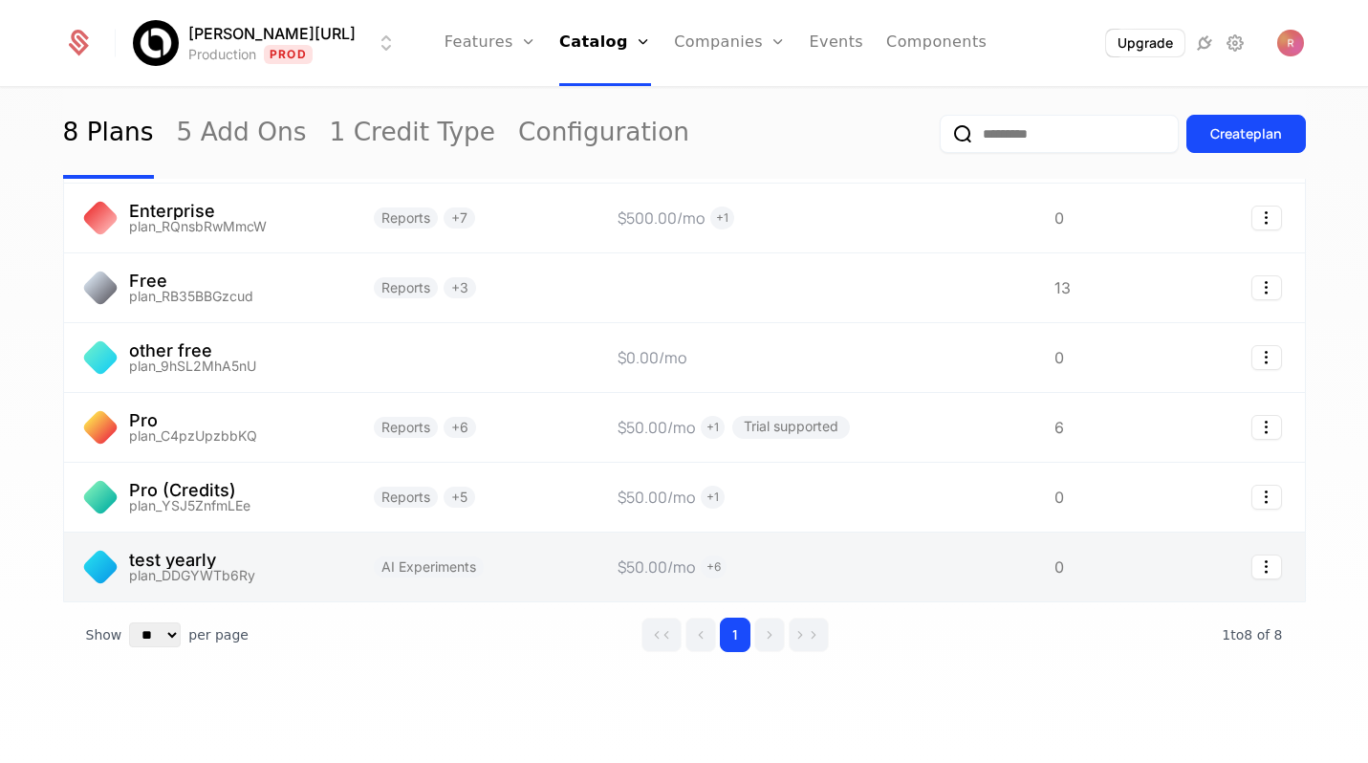
click at [525, 579] on link at bounding box center [473, 567] width 245 height 69
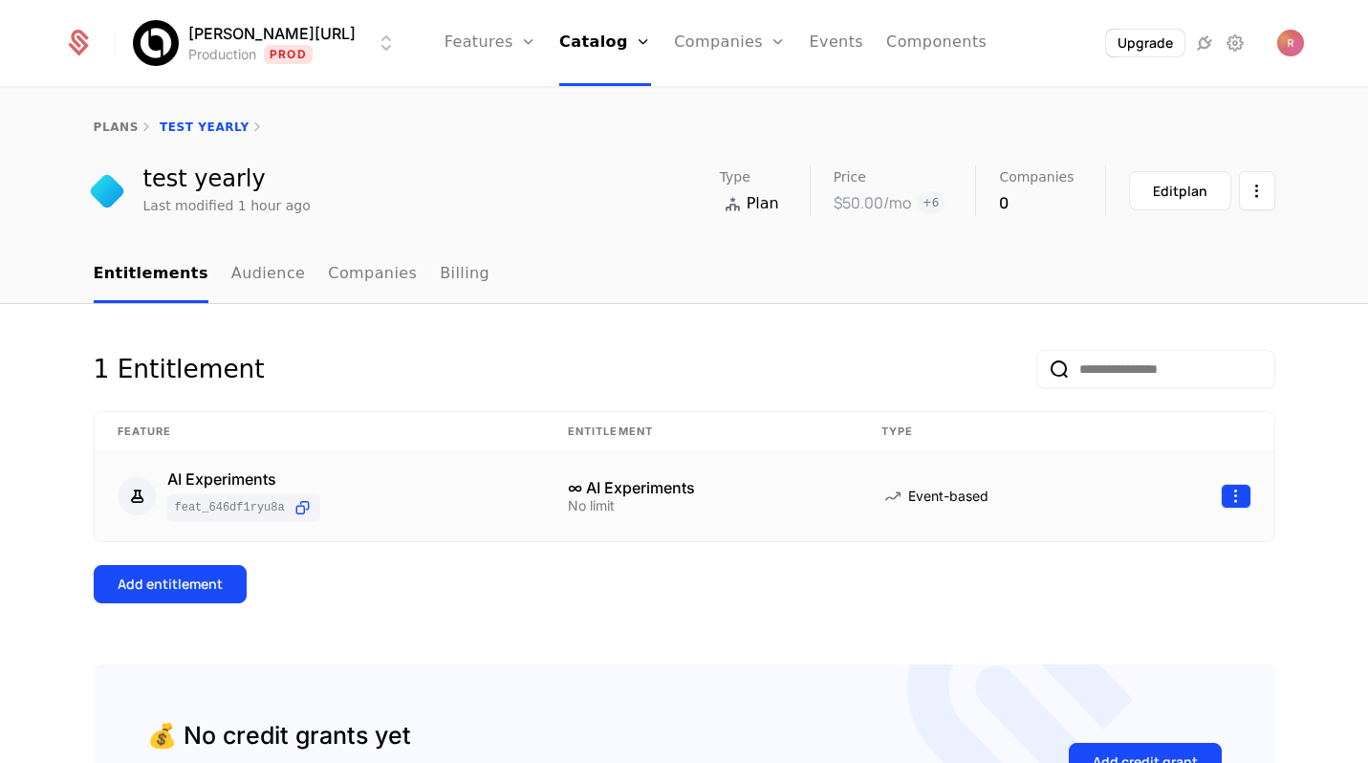
click at [1239, 500] on html "[PERSON_NAME] Production Prod Features Features Flags Catalog Plans Add Ons Cre…" at bounding box center [684, 381] width 1368 height 763
click at [1131, 554] on div "Delete" at bounding box center [1111, 547] width 56 height 27
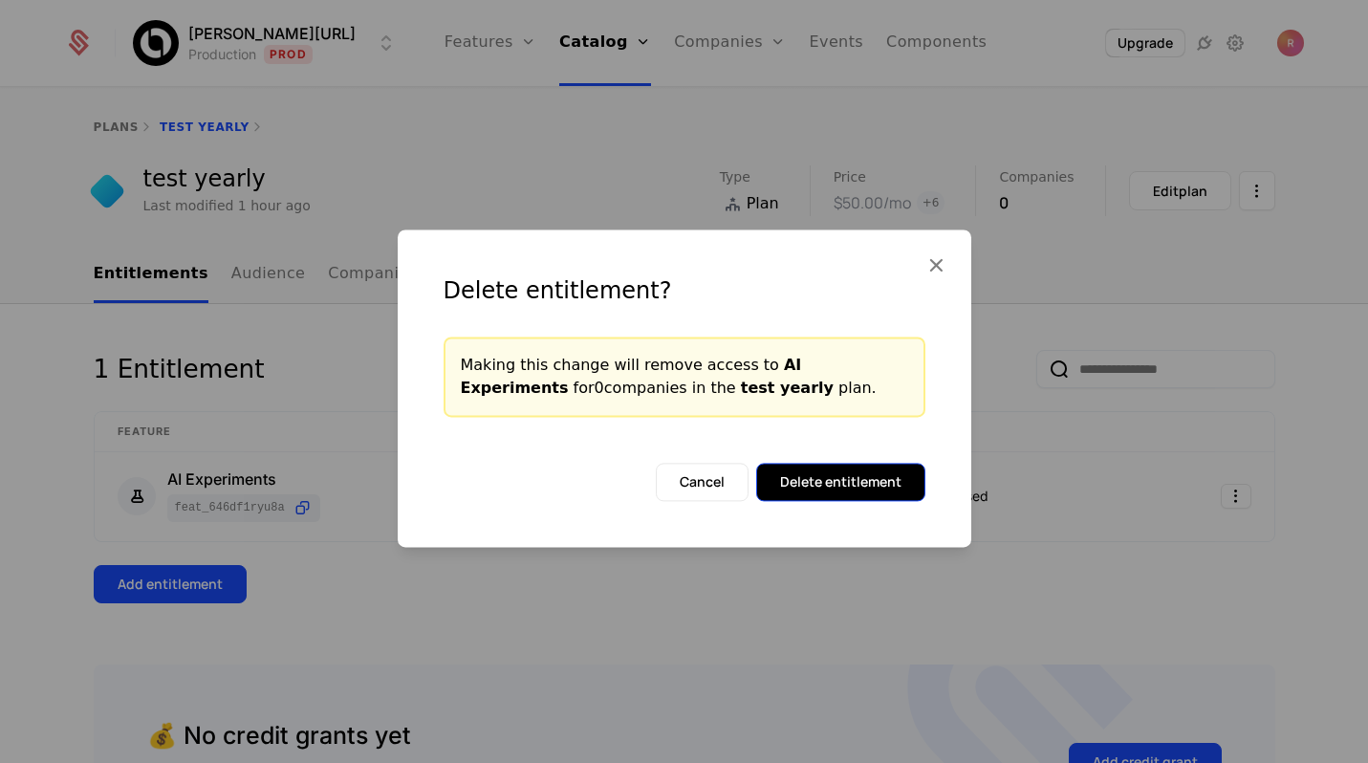
click at [876, 469] on button "Delete entitlement" at bounding box center [840, 482] width 169 height 38
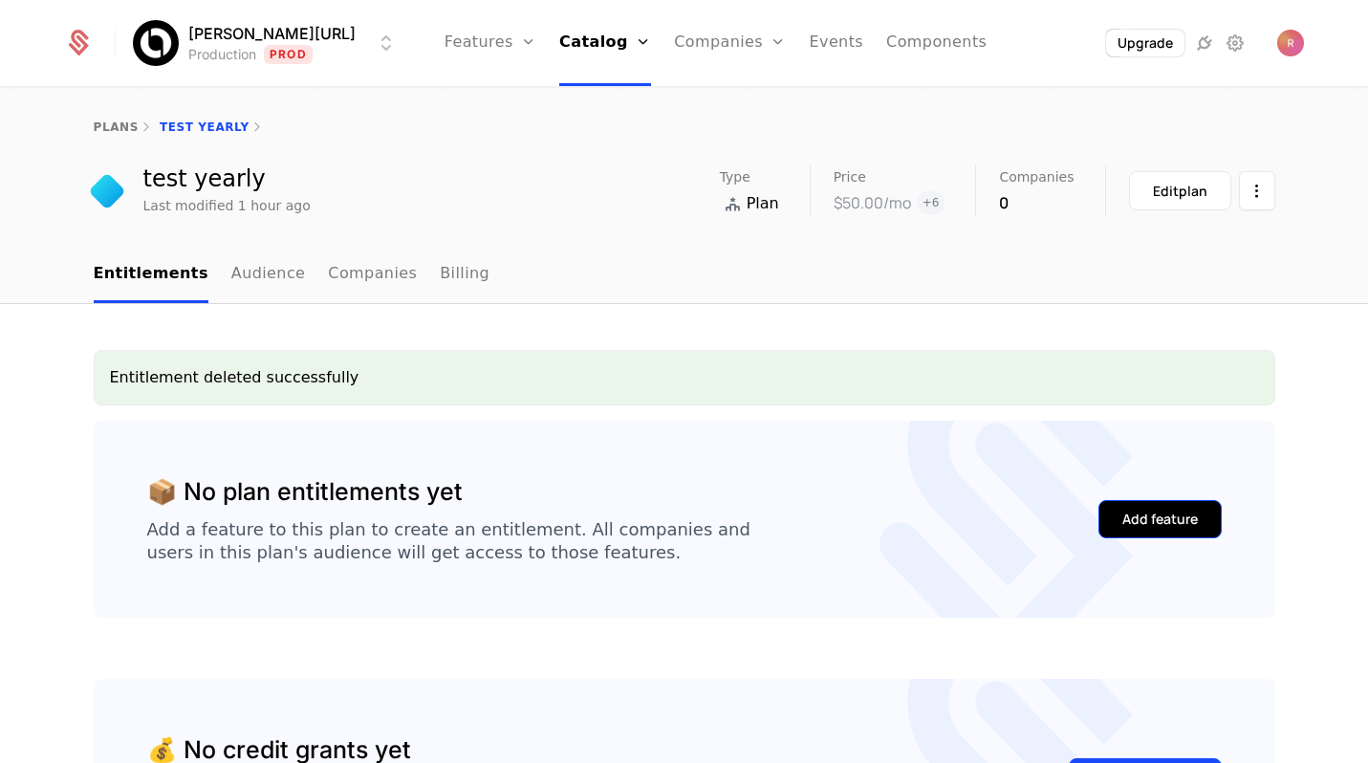
click at [1185, 515] on div "Add feature" at bounding box center [1161, 519] width 76 height 19
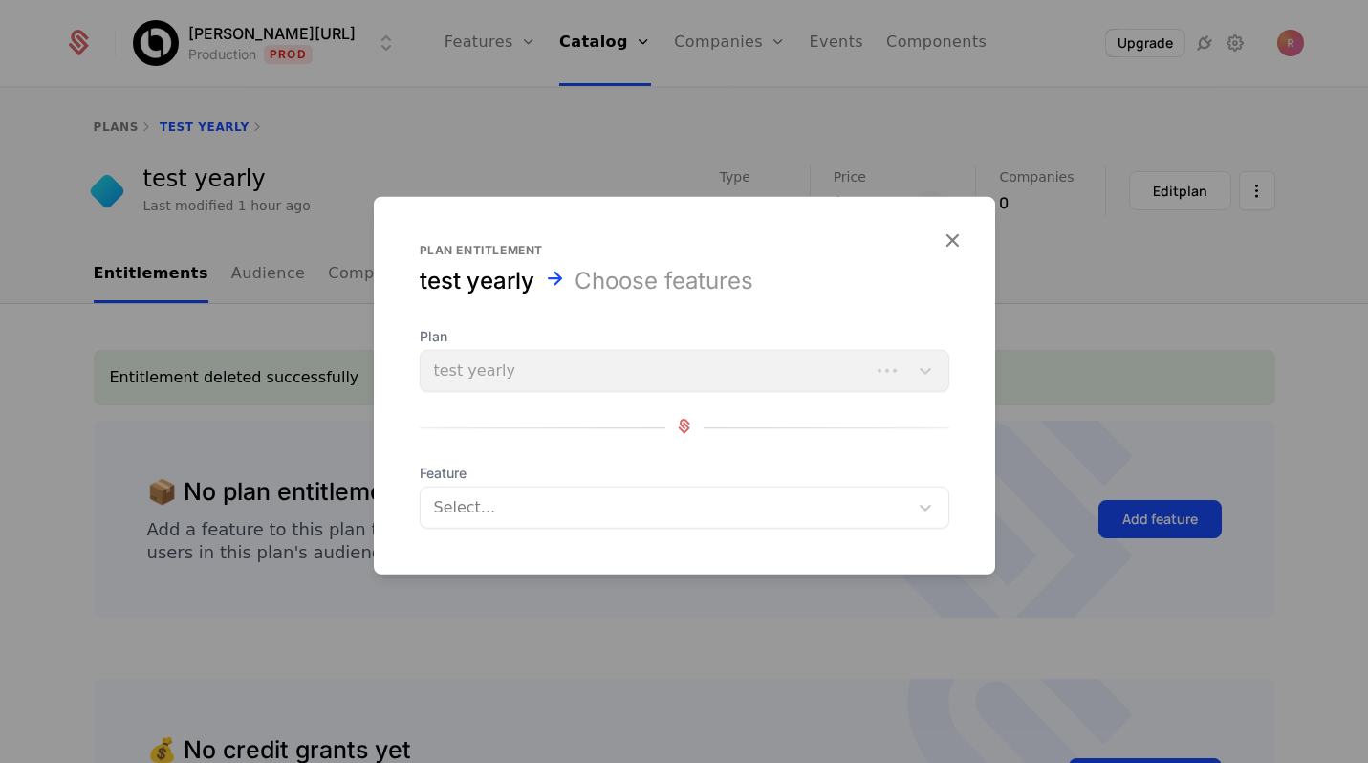
click at [557, 503] on div at bounding box center [666, 507] width 461 height 27
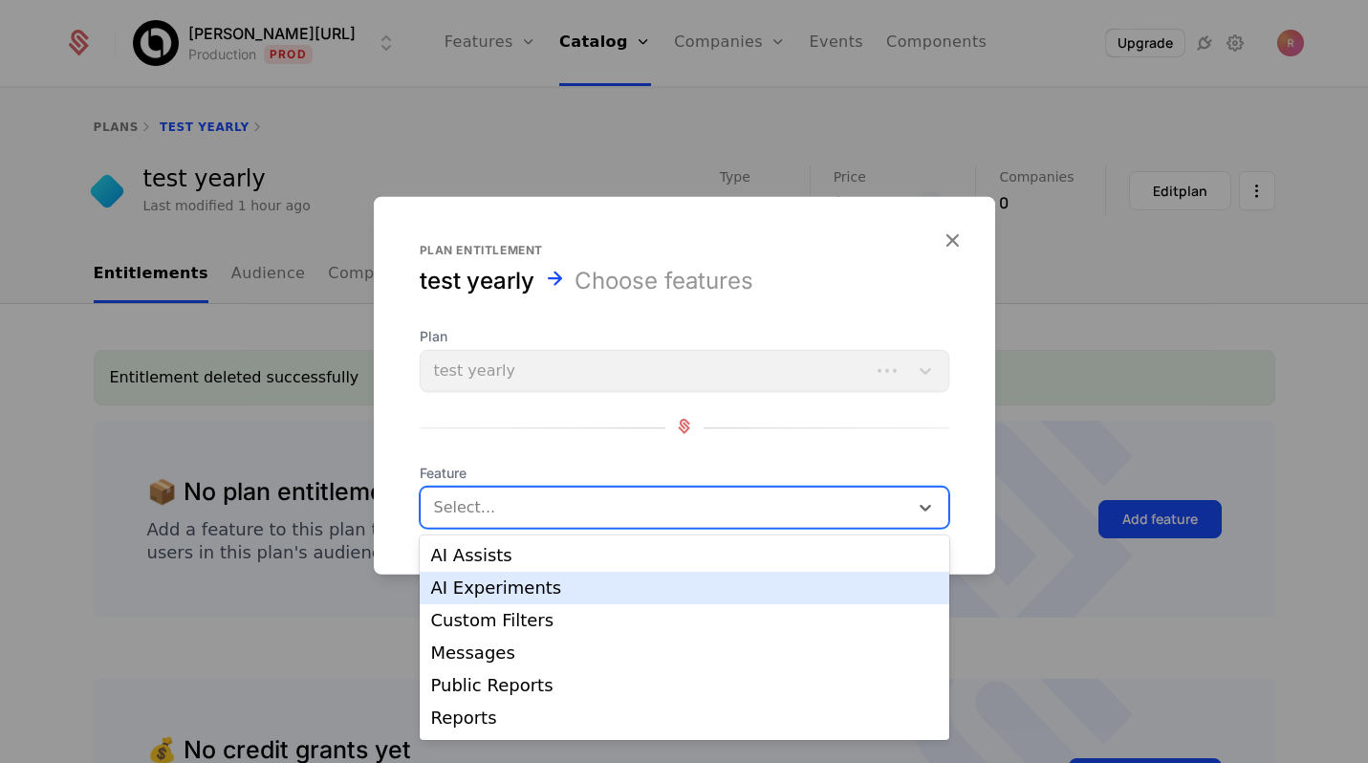
click at [499, 586] on div "AI Experiments" at bounding box center [684, 587] width 507 height 17
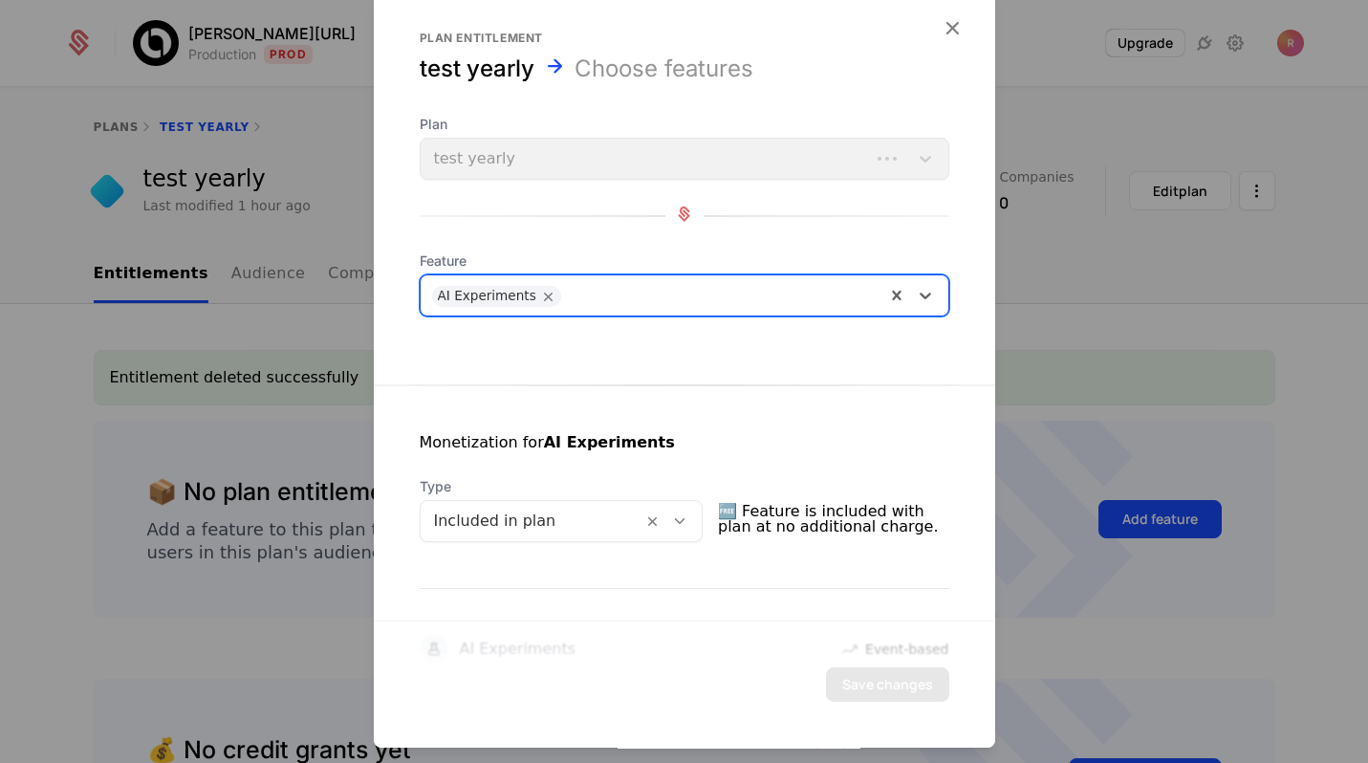
click at [534, 524] on div at bounding box center [532, 521] width 196 height 27
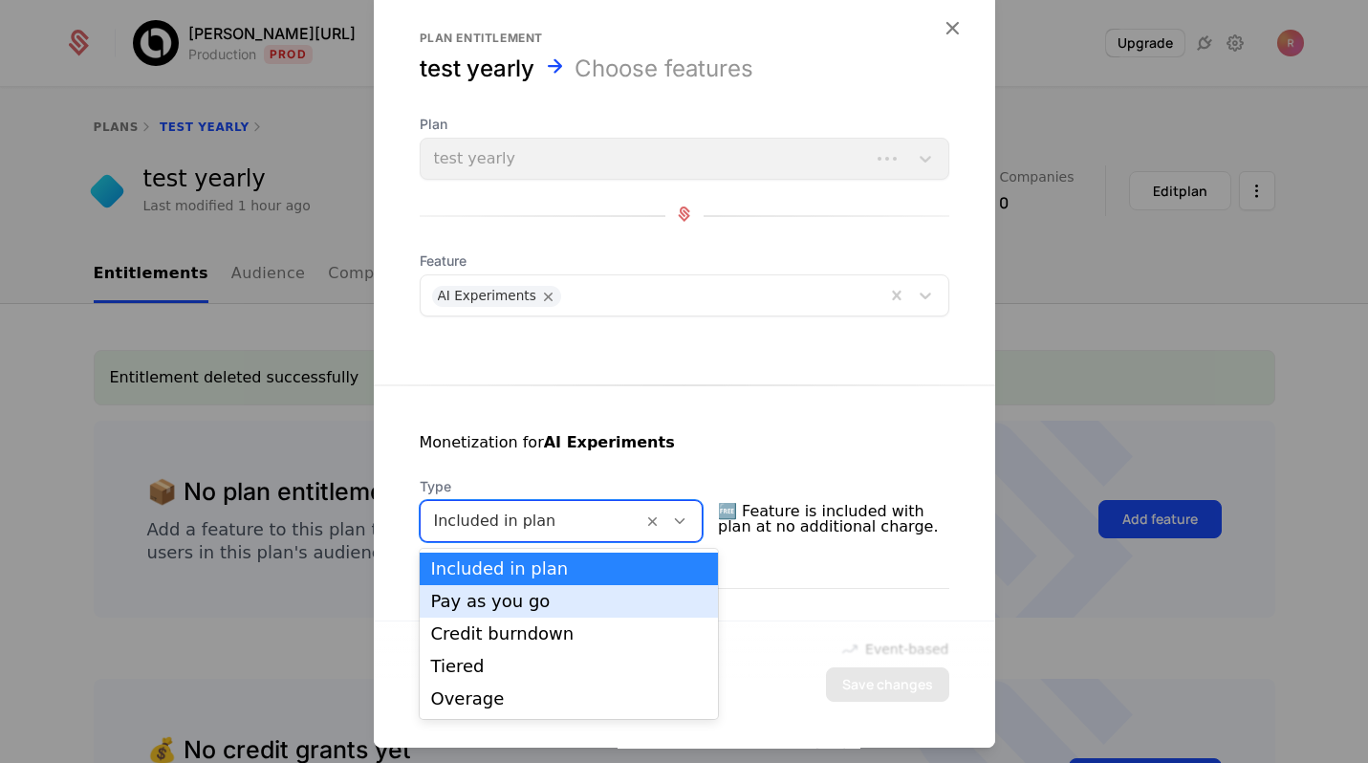
click at [516, 603] on div "Pay as you go" at bounding box center [568, 601] width 275 height 17
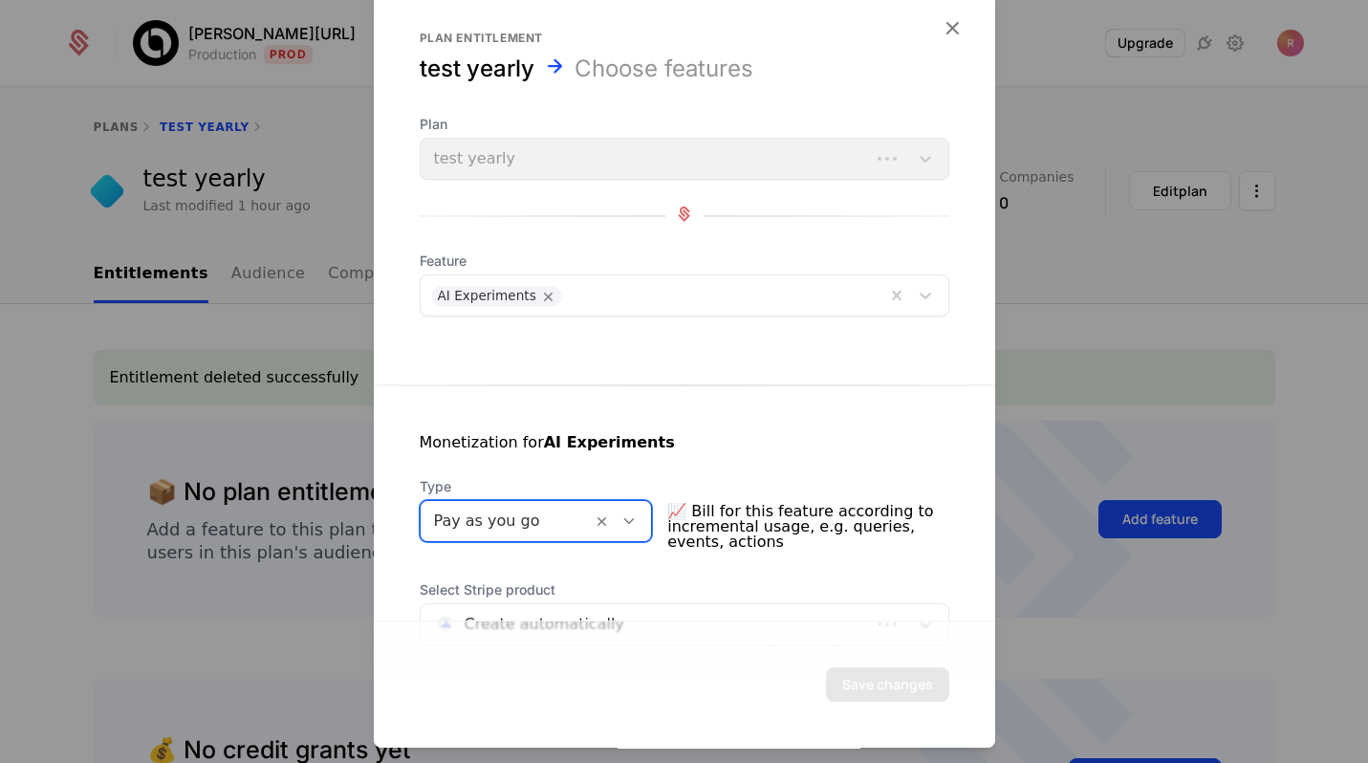
scroll to position [327, 0]
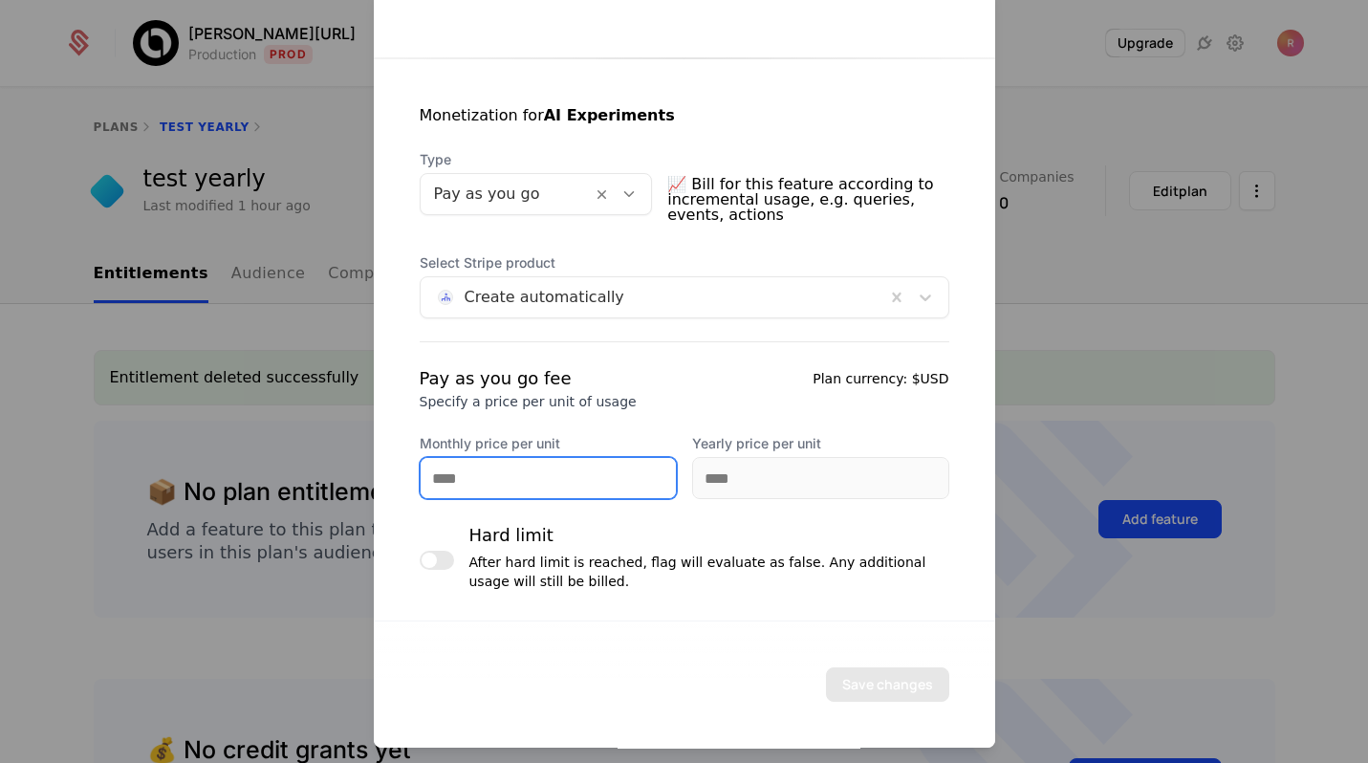
click at [503, 474] on input "Monthly price per unit" at bounding box center [548, 478] width 255 height 40
type input "*****"
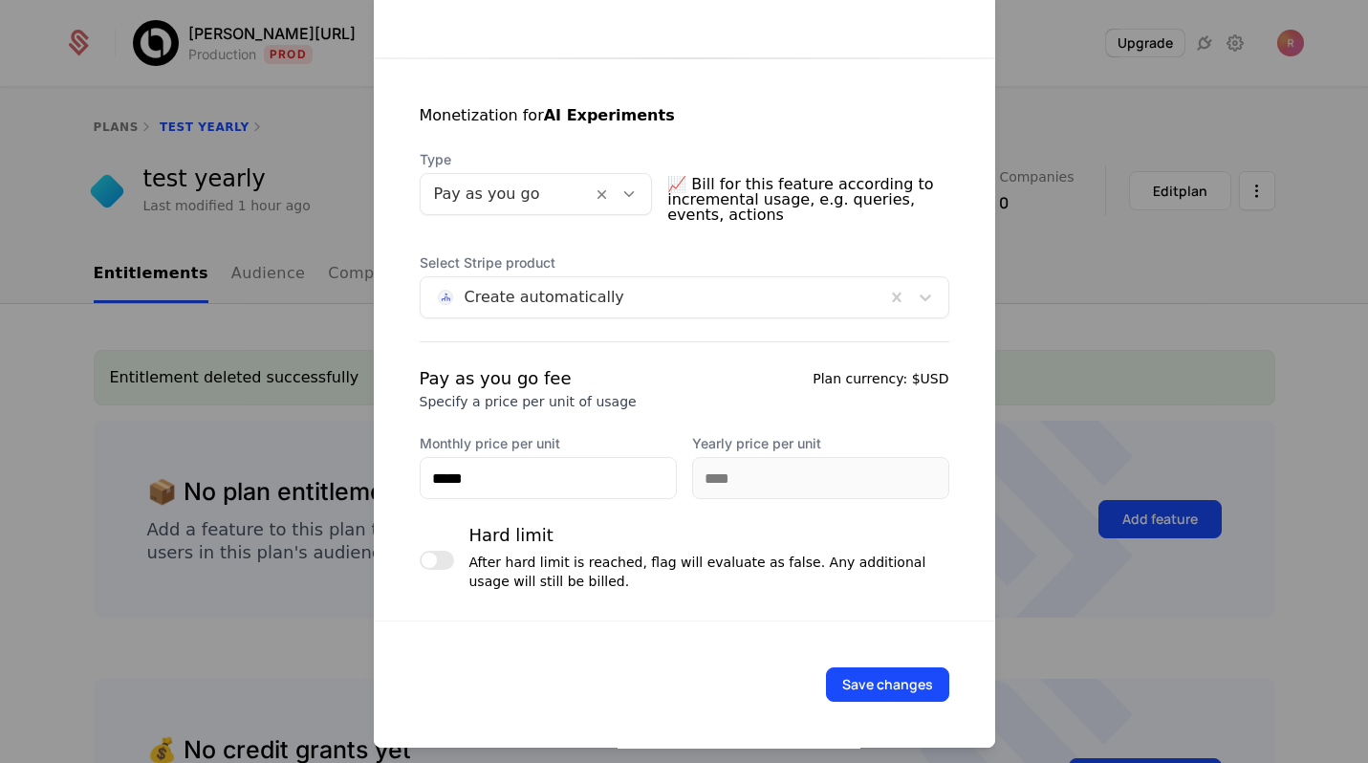
click at [630, 374] on div "Pay as you go fee Specify a price per unit of usage Plan currency: $USD" at bounding box center [685, 388] width 530 height 46
click at [904, 689] on button "Save changes" at bounding box center [887, 684] width 123 height 34
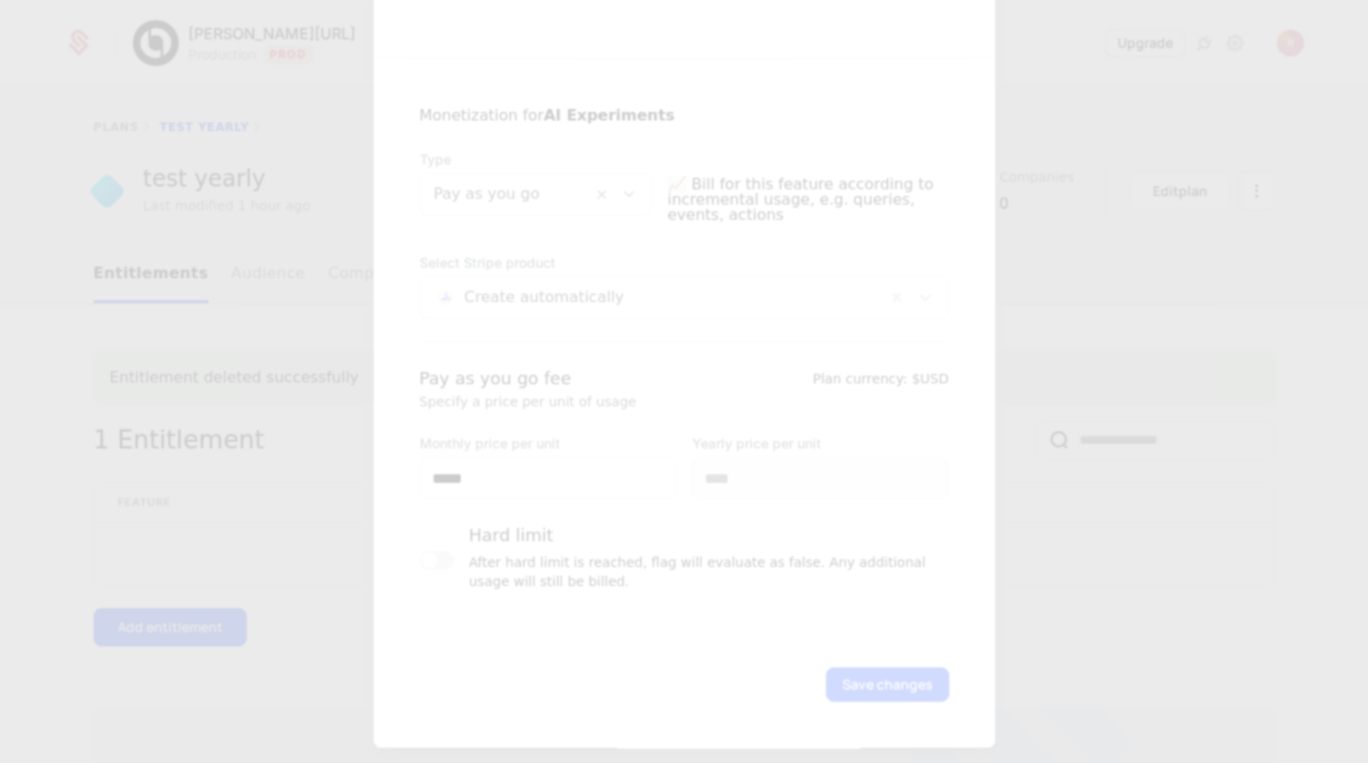
scroll to position [0, 0]
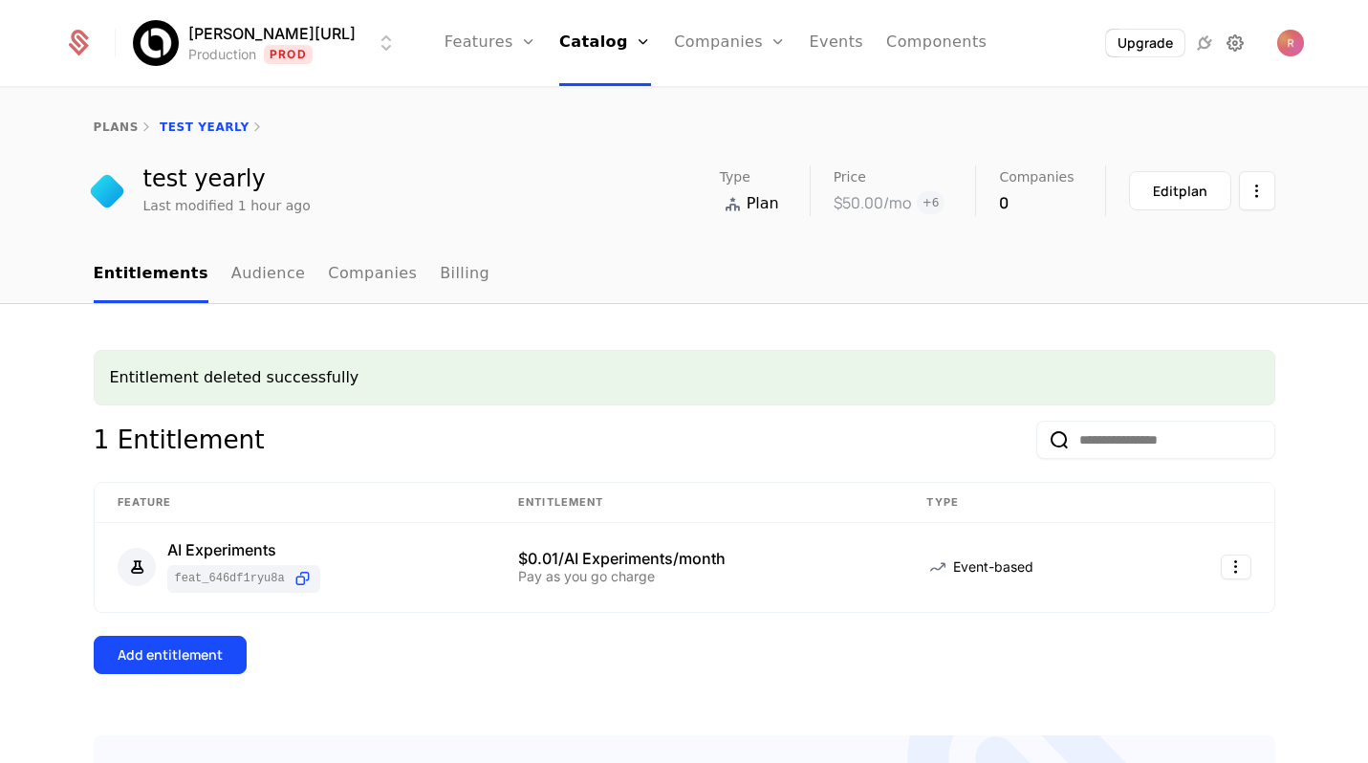
click at [1240, 48] on icon at bounding box center [1235, 43] width 23 height 23
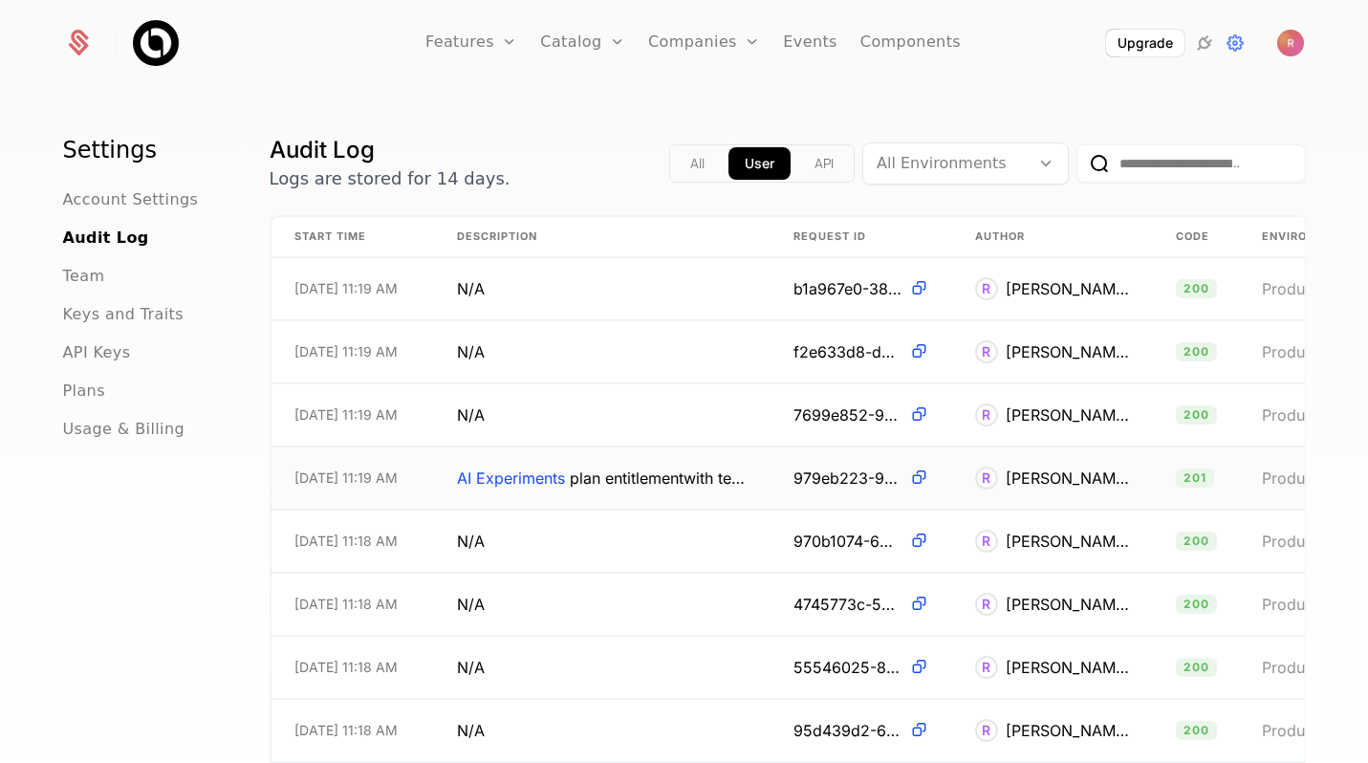
click at [632, 467] on span "AI Experiments plan entitlement with test yearly created" at bounding box center [602, 478] width 291 height 23
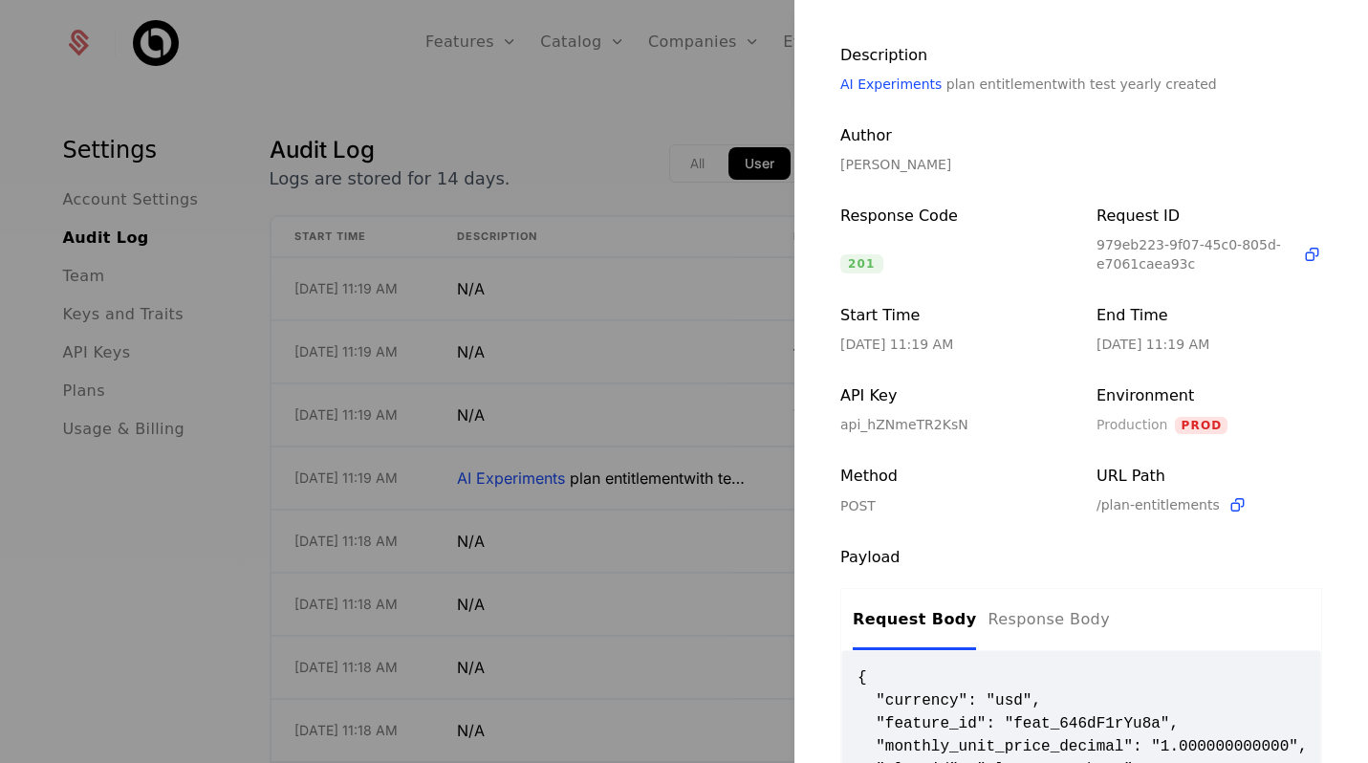
scroll to position [245, 0]
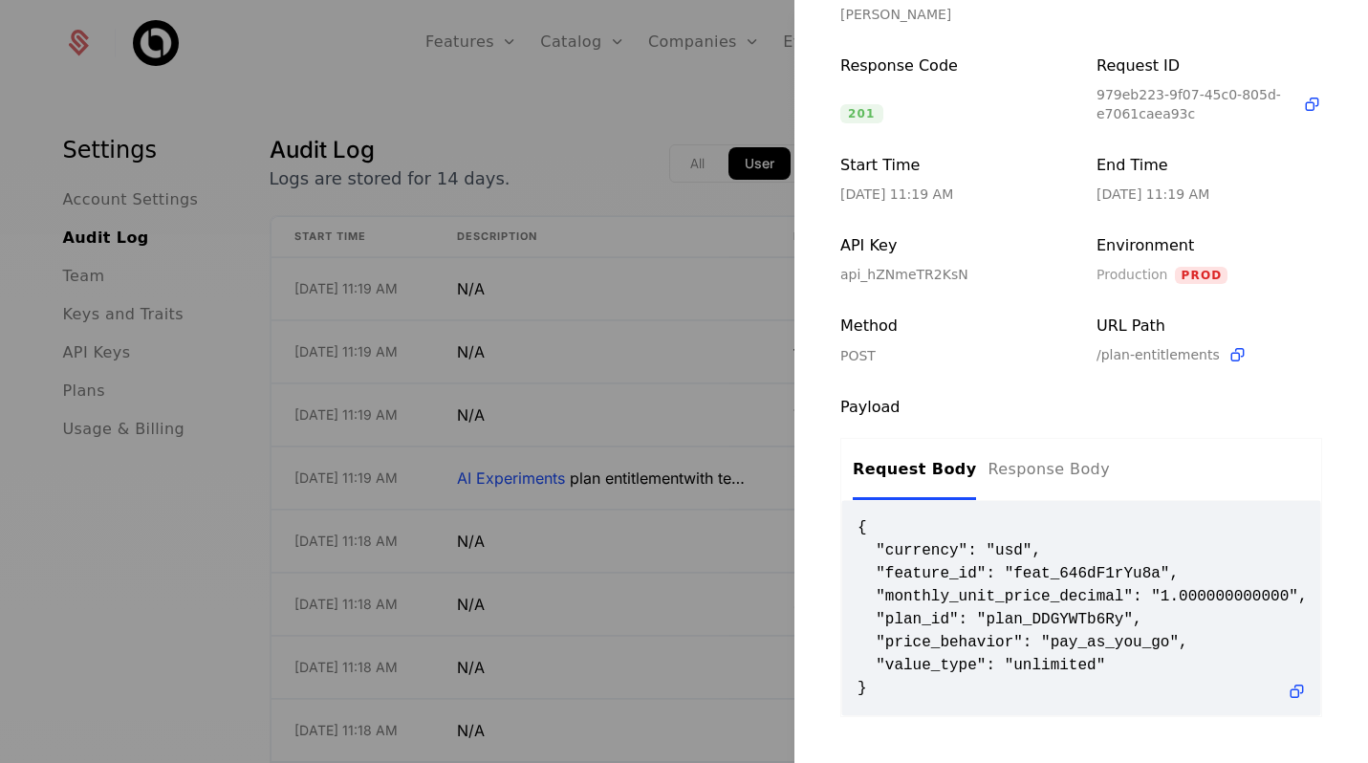
click at [621, 105] on div at bounding box center [684, 381] width 1368 height 763
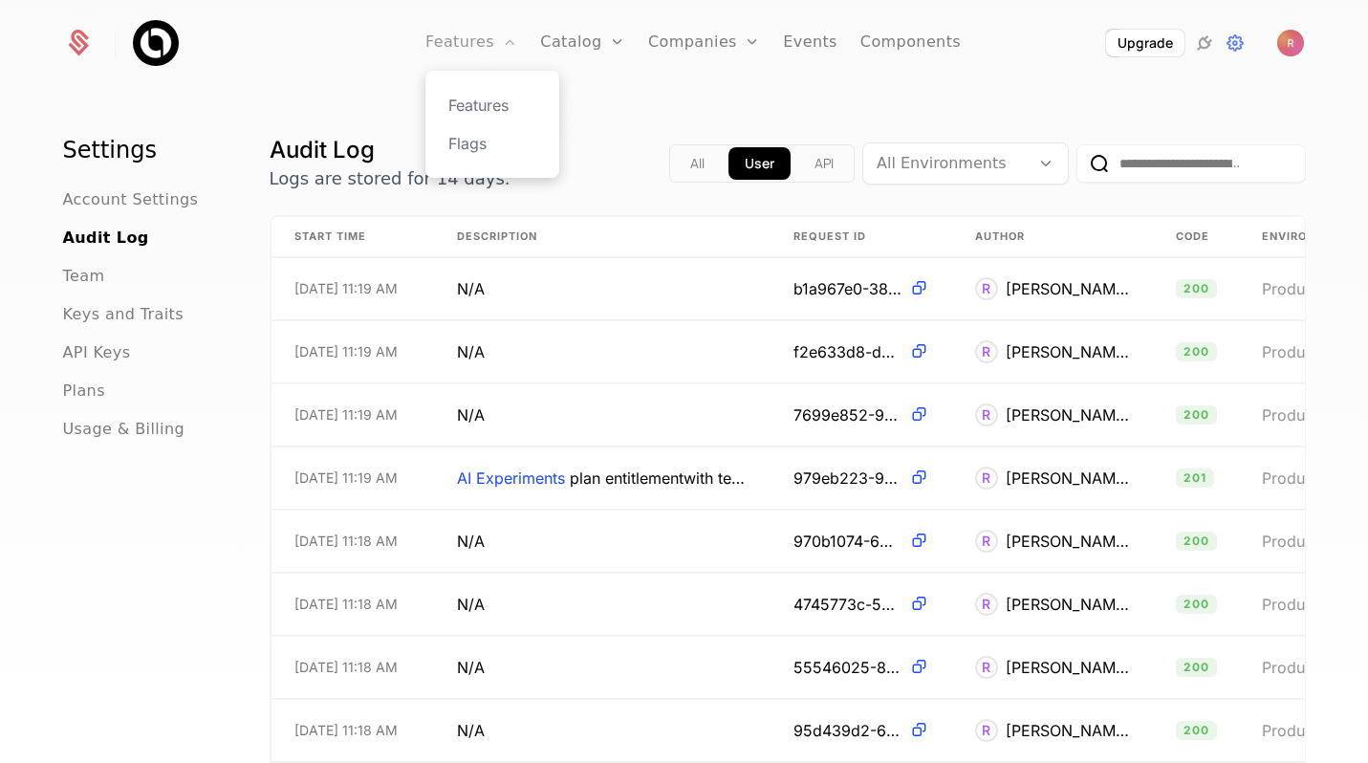
click at [463, 57] on link "Features" at bounding box center [471, 43] width 92 height 86
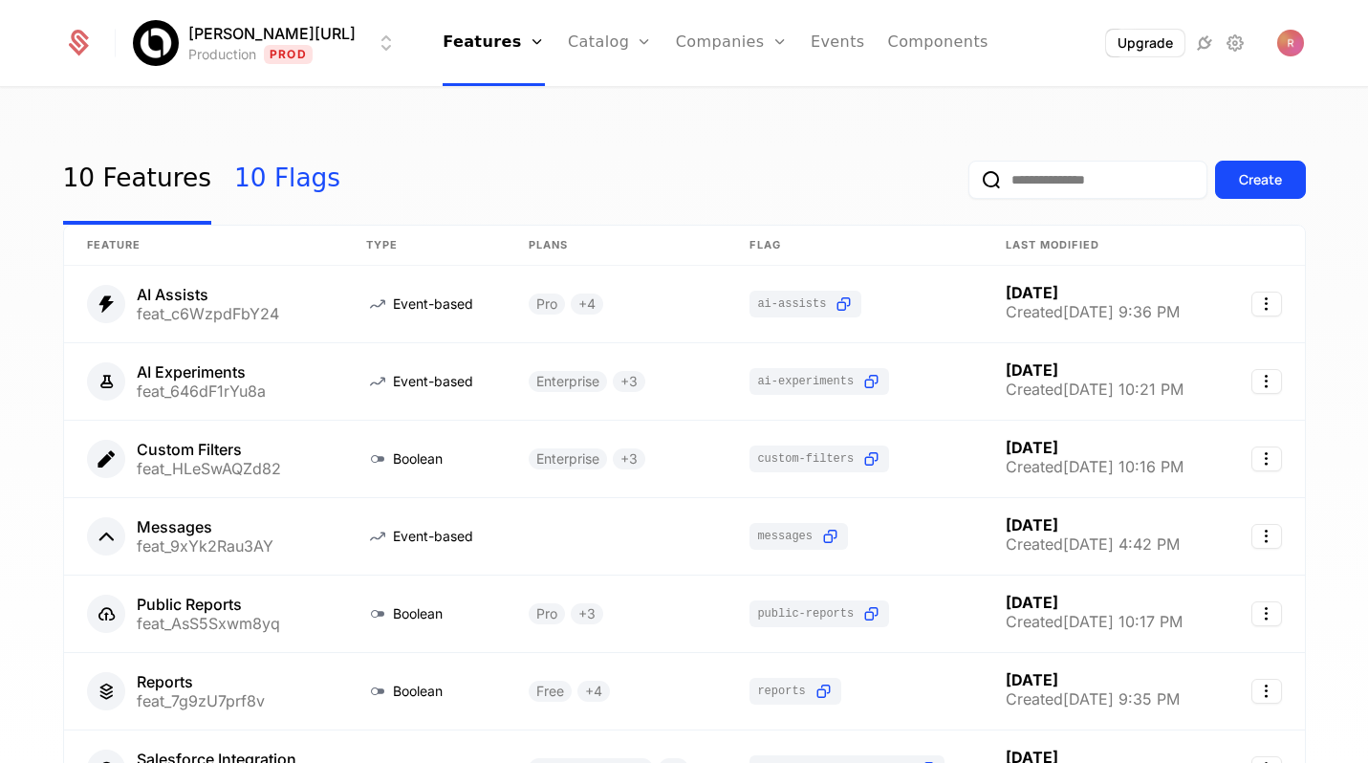
click at [267, 176] on link "10 Flags" at bounding box center [287, 180] width 106 height 90
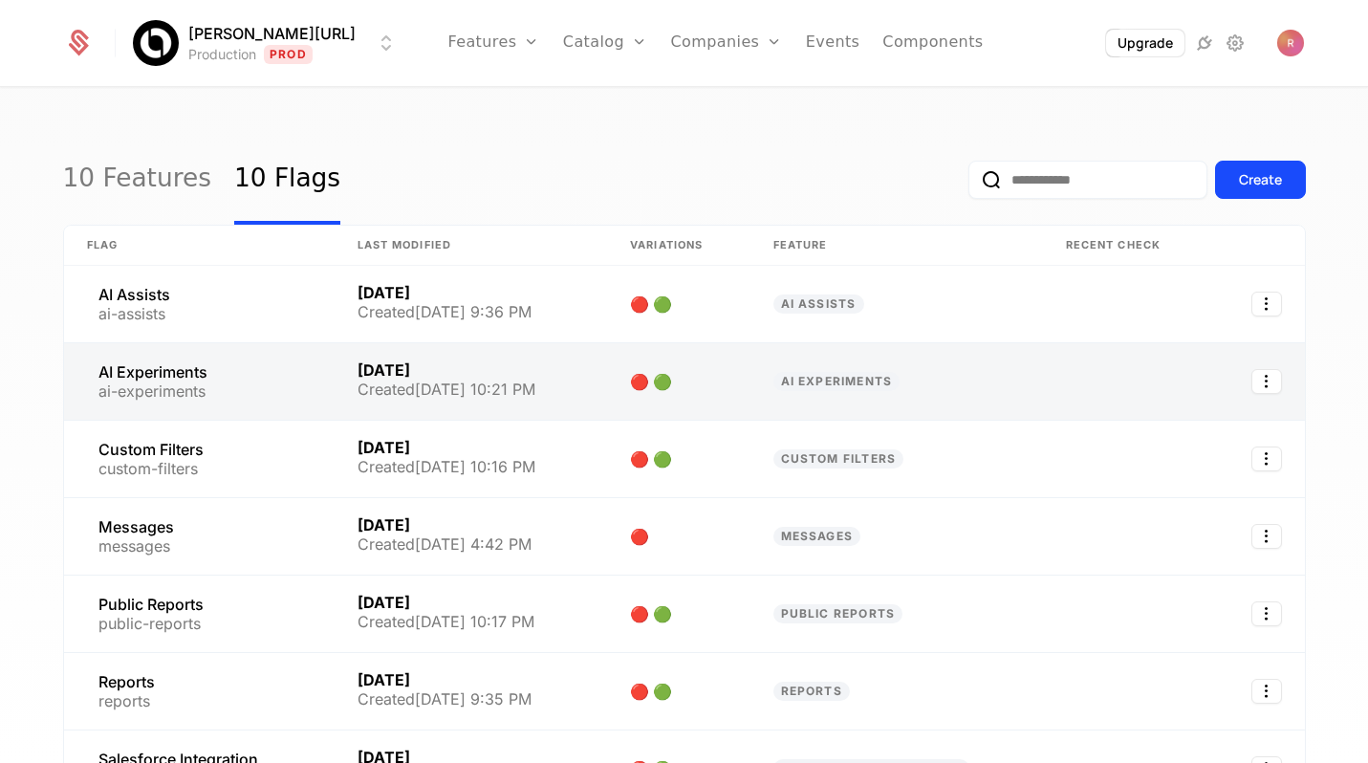
click at [200, 371] on link at bounding box center [199, 381] width 271 height 76
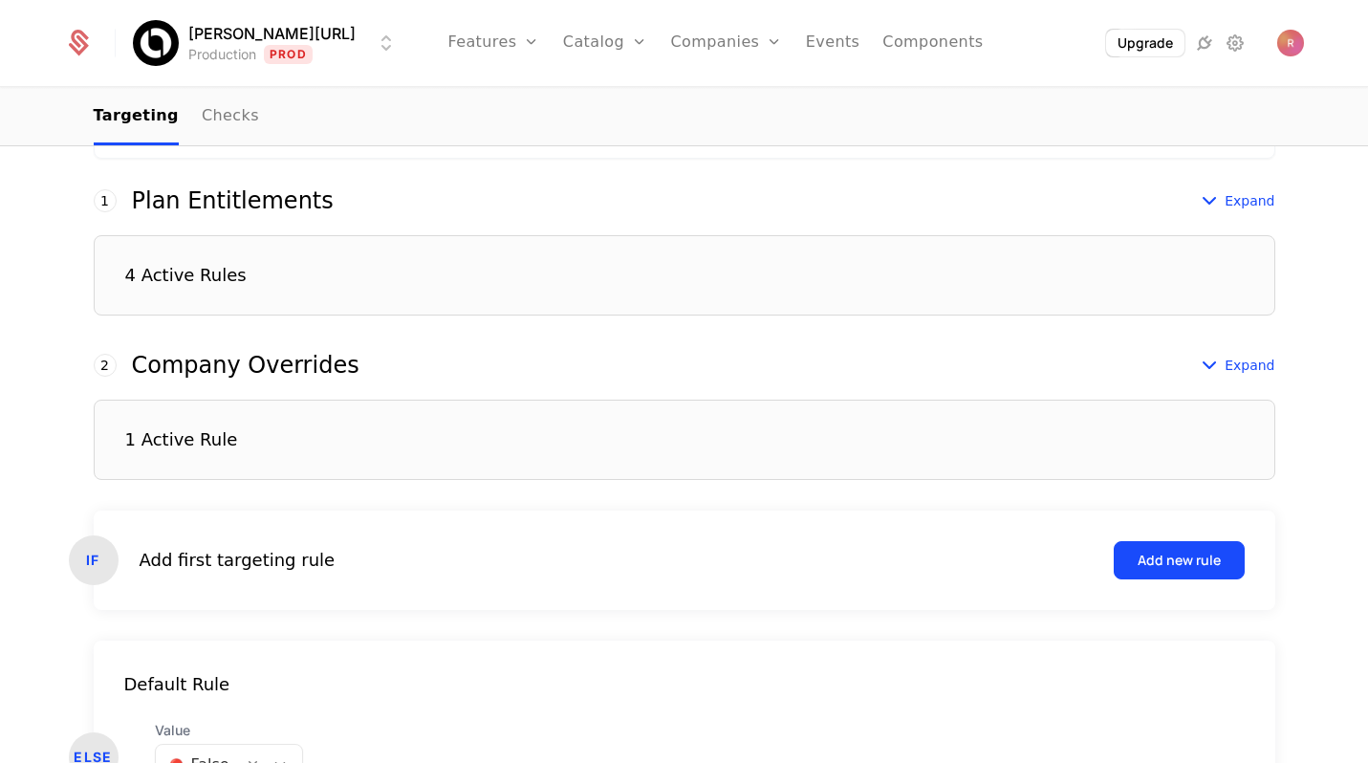
scroll to position [471, 0]
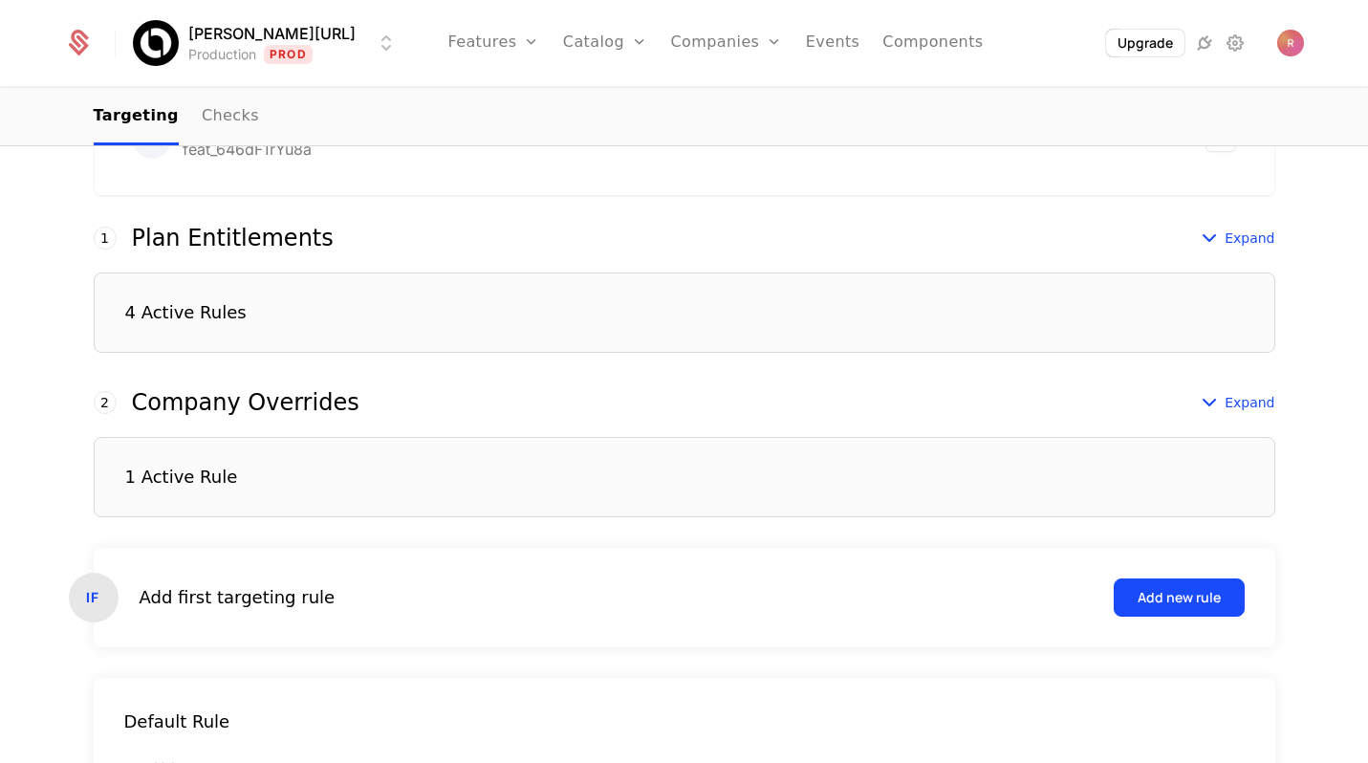
click at [170, 452] on div "1 Active Rule" at bounding box center [685, 477] width 1182 height 80
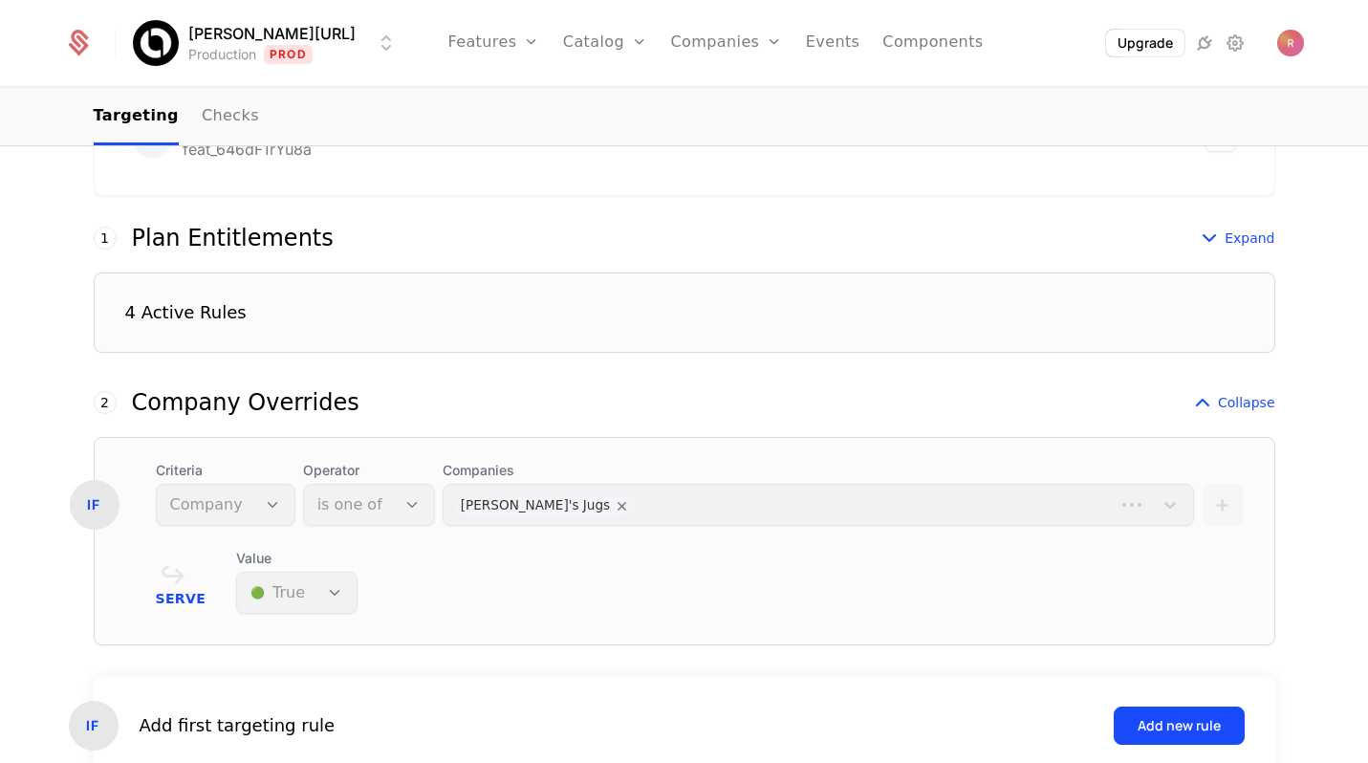
click at [188, 319] on div "4 Active Rules" at bounding box center [185, 312] width 121 height 17
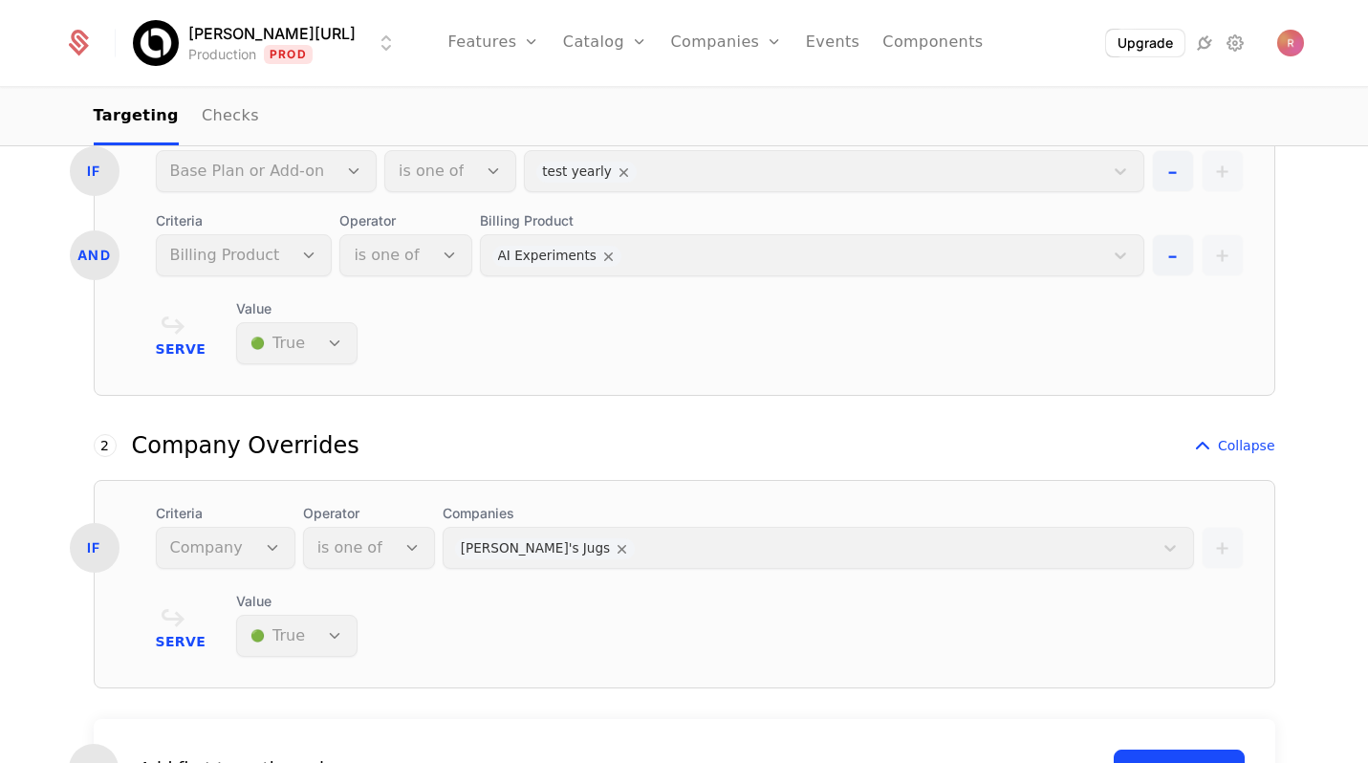
scroll to position [1644, 0]
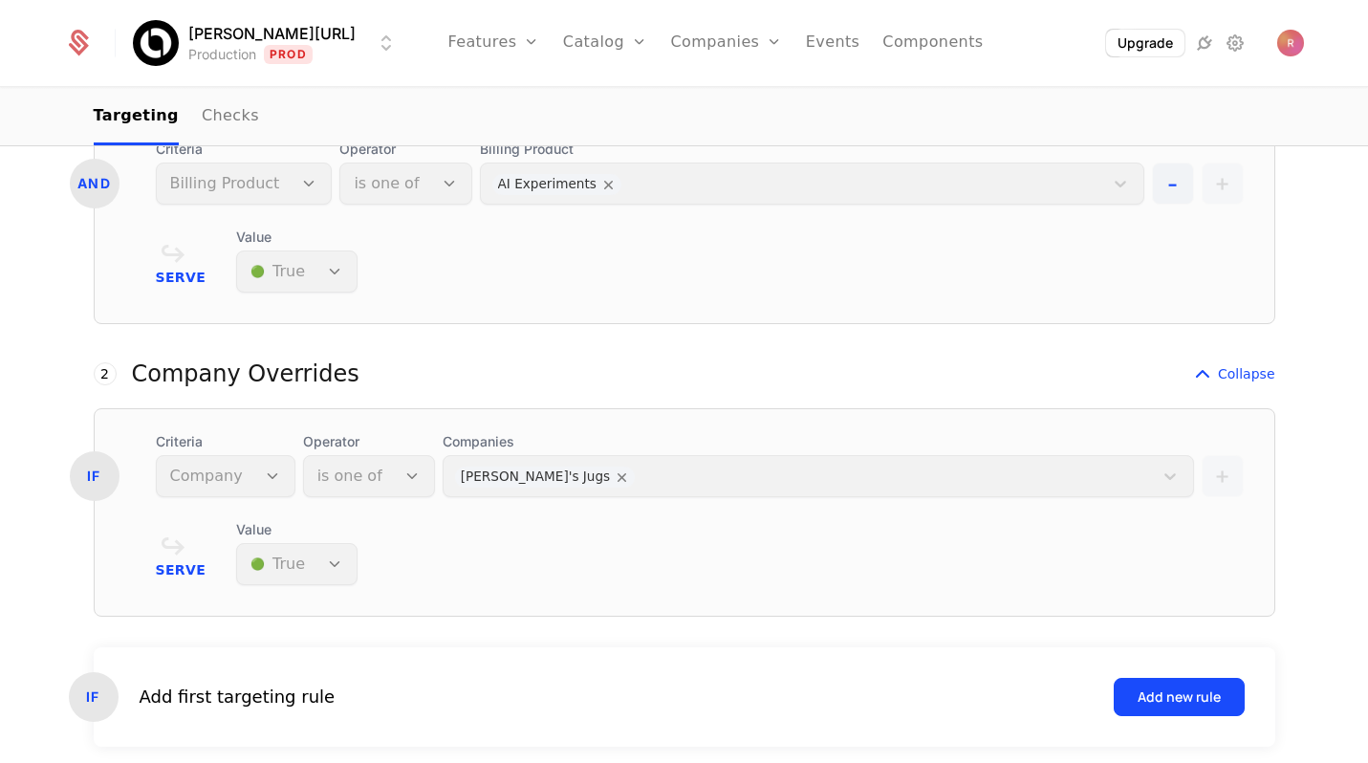
click at [155, 362] on div "Company Overrides" at bounding box center [246, 373] width 228 height 23
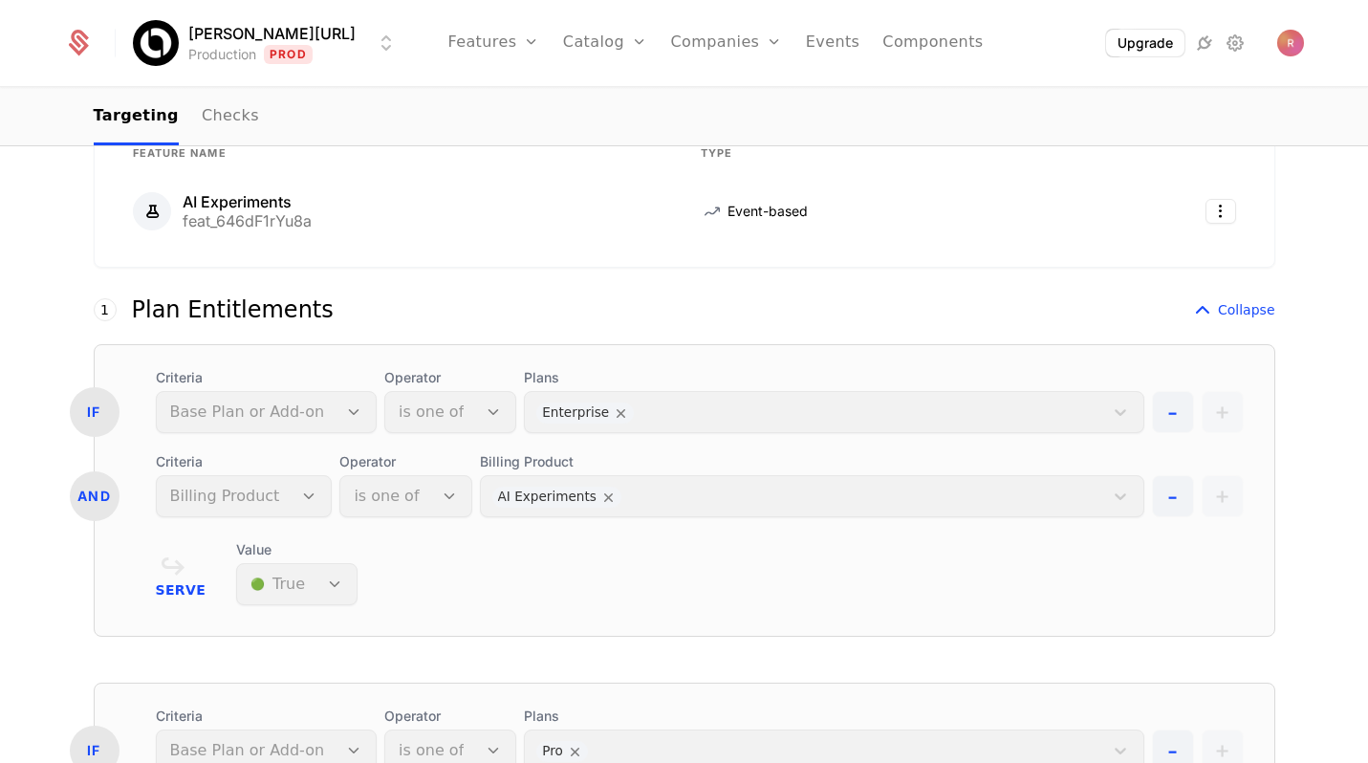
scroll to position [420, 0]
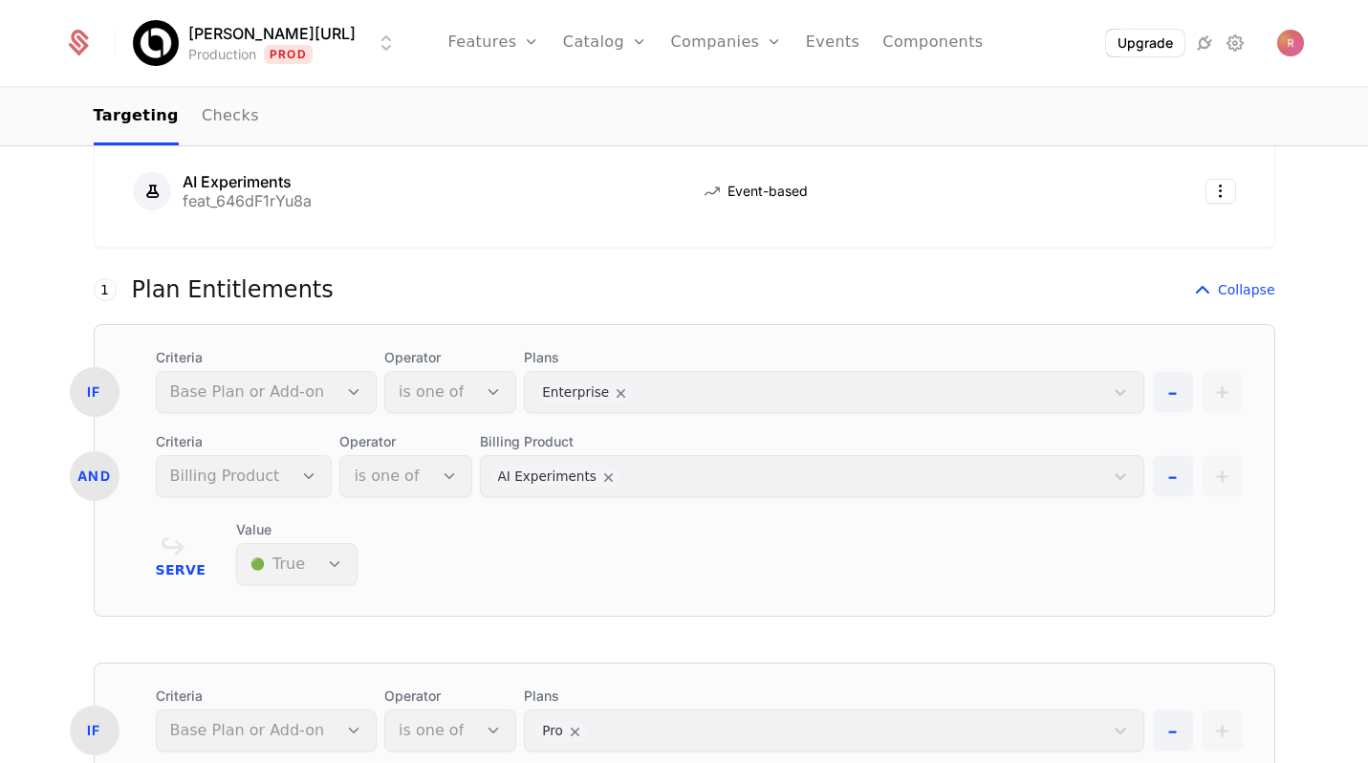
click at [148, 288] on div "Plan Entitlements" at bounding box center [233, 289] width 202 height 23
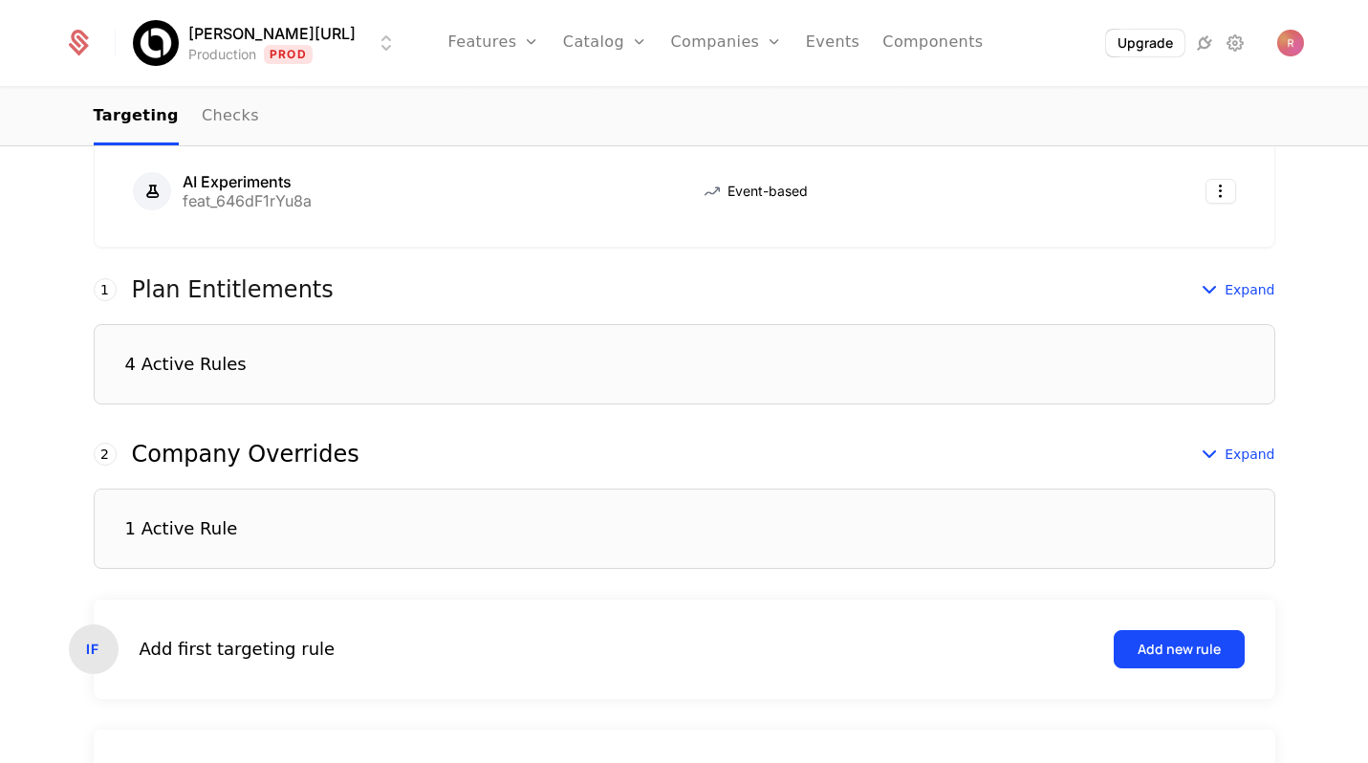
click at [166, 280] on div "Plan Entitlements" at bounding box center [233, 289] width 202 height 23
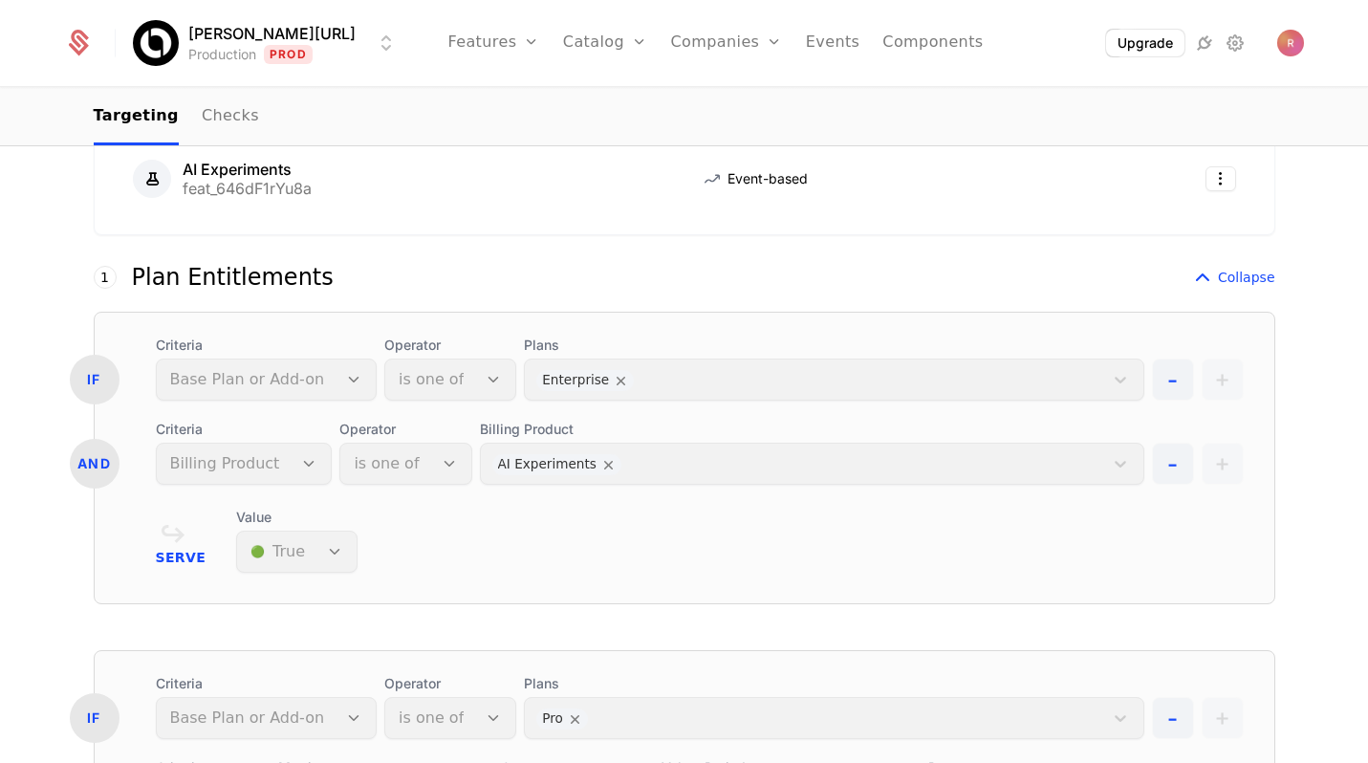
scroll to position [0, 0]
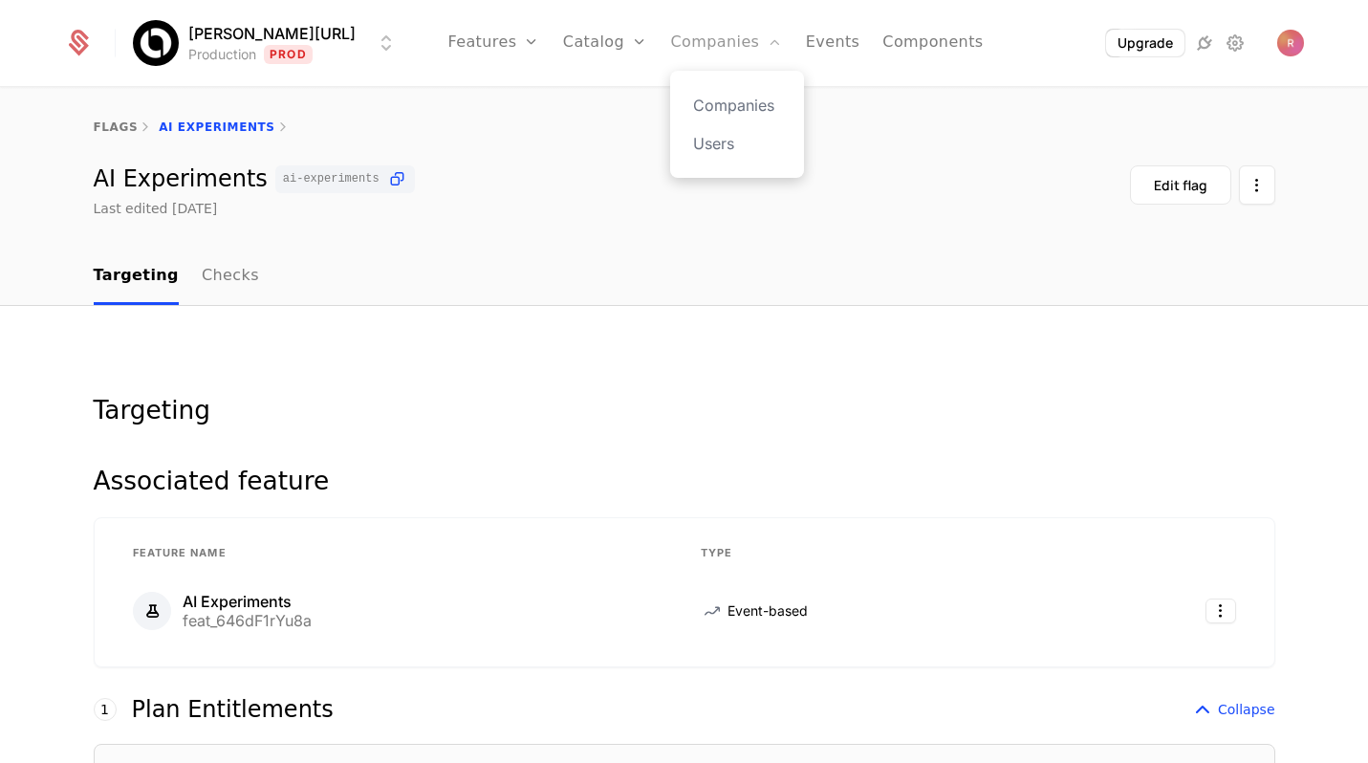
click at [711, 46] on link "Companies" at bounding box center [726, 43] width 112 height 86
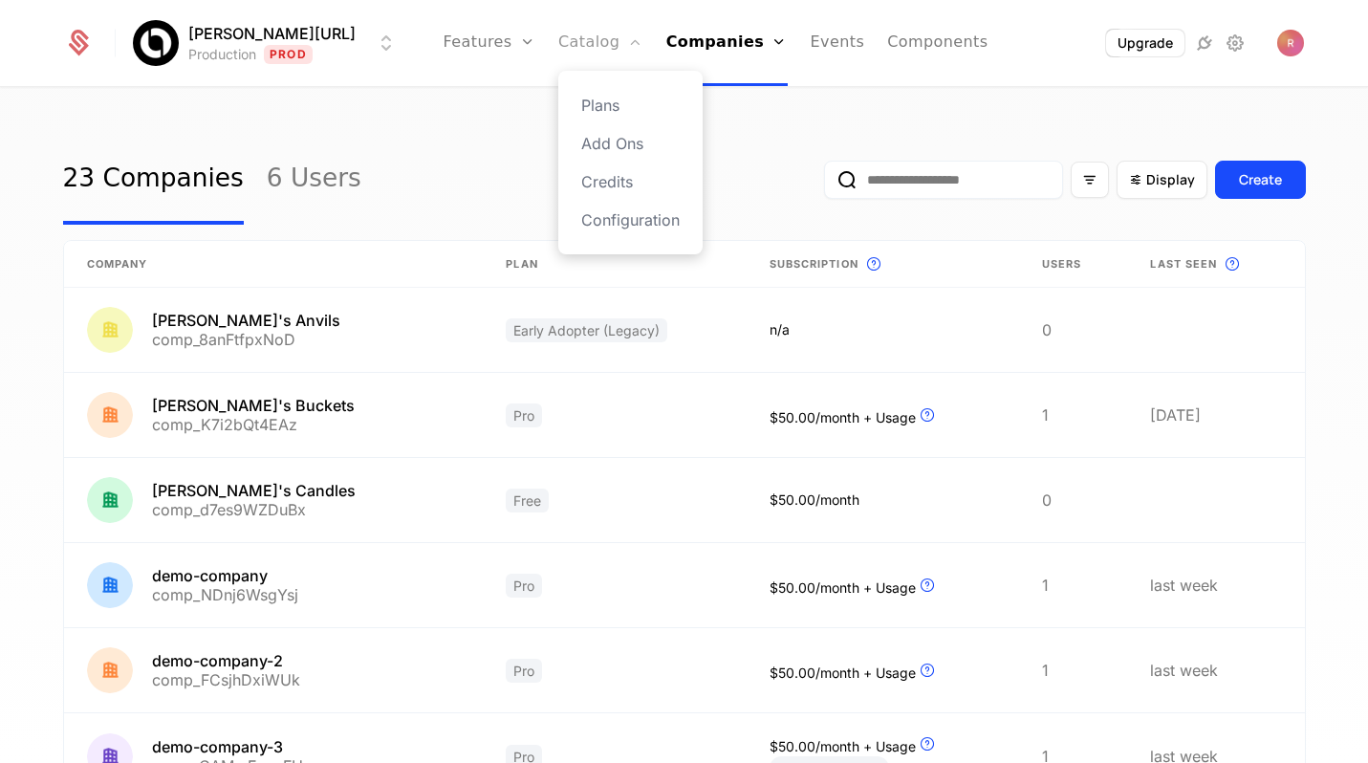
click at [591, 43] on link "Catalog" at bounding box center [600, 43] width 85 height 86
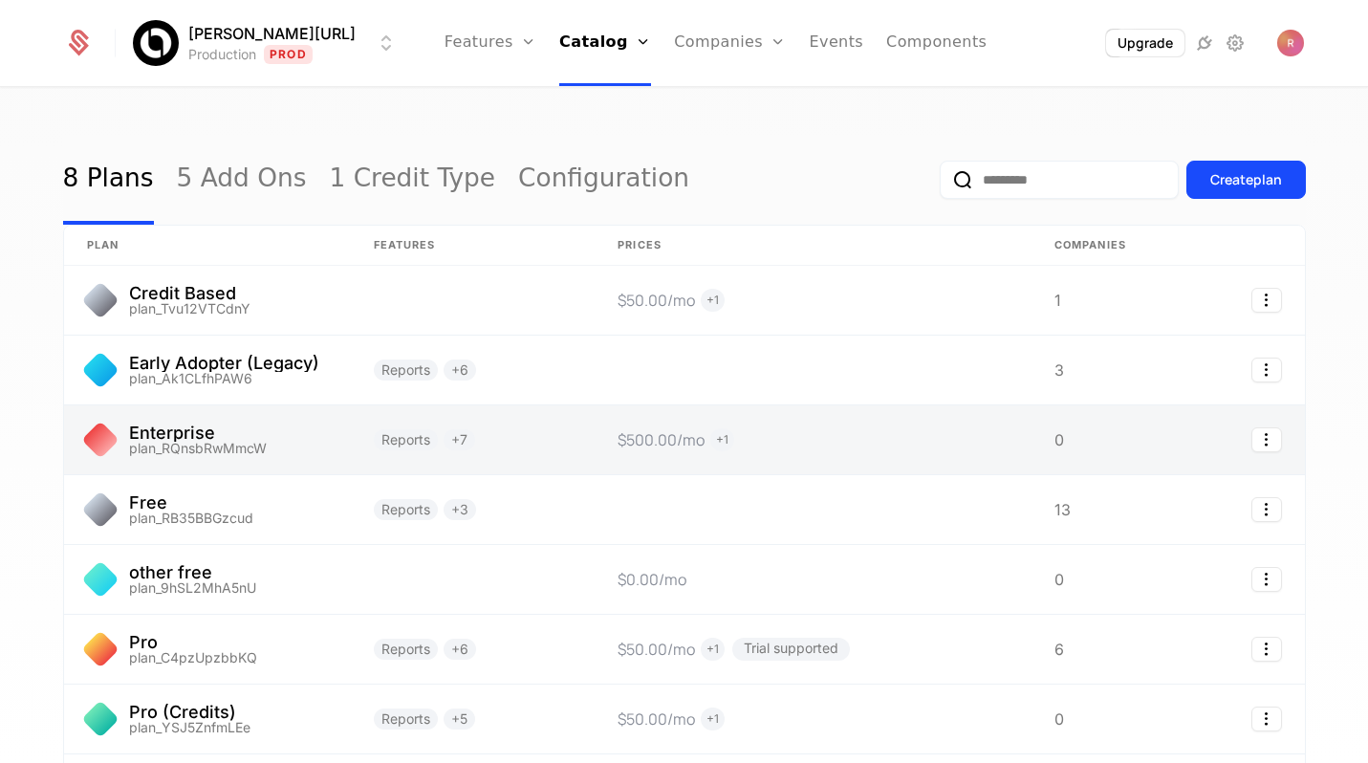
scroll to position [222, 0]
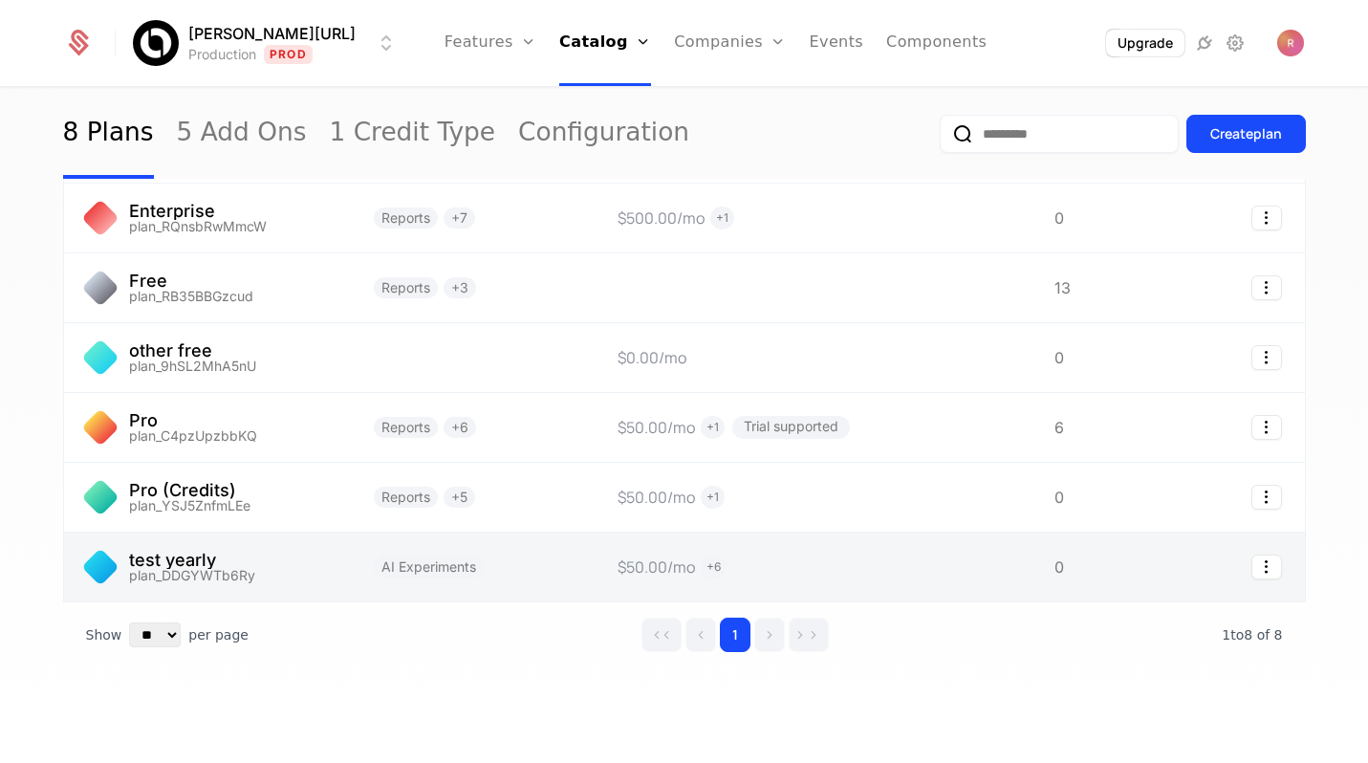
click at [342, 583] on link at bounding box center [207, 567] width 287 height 69
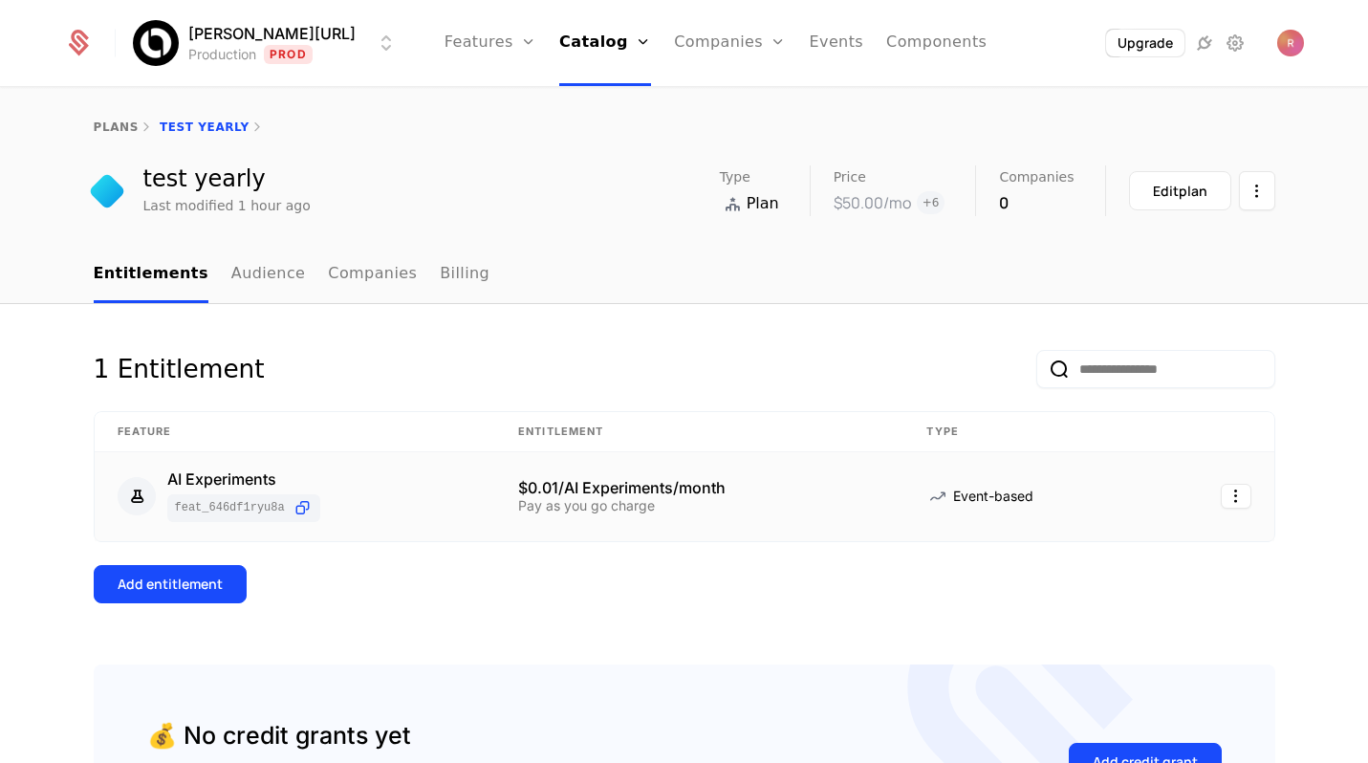
scroll to position [78, 0]
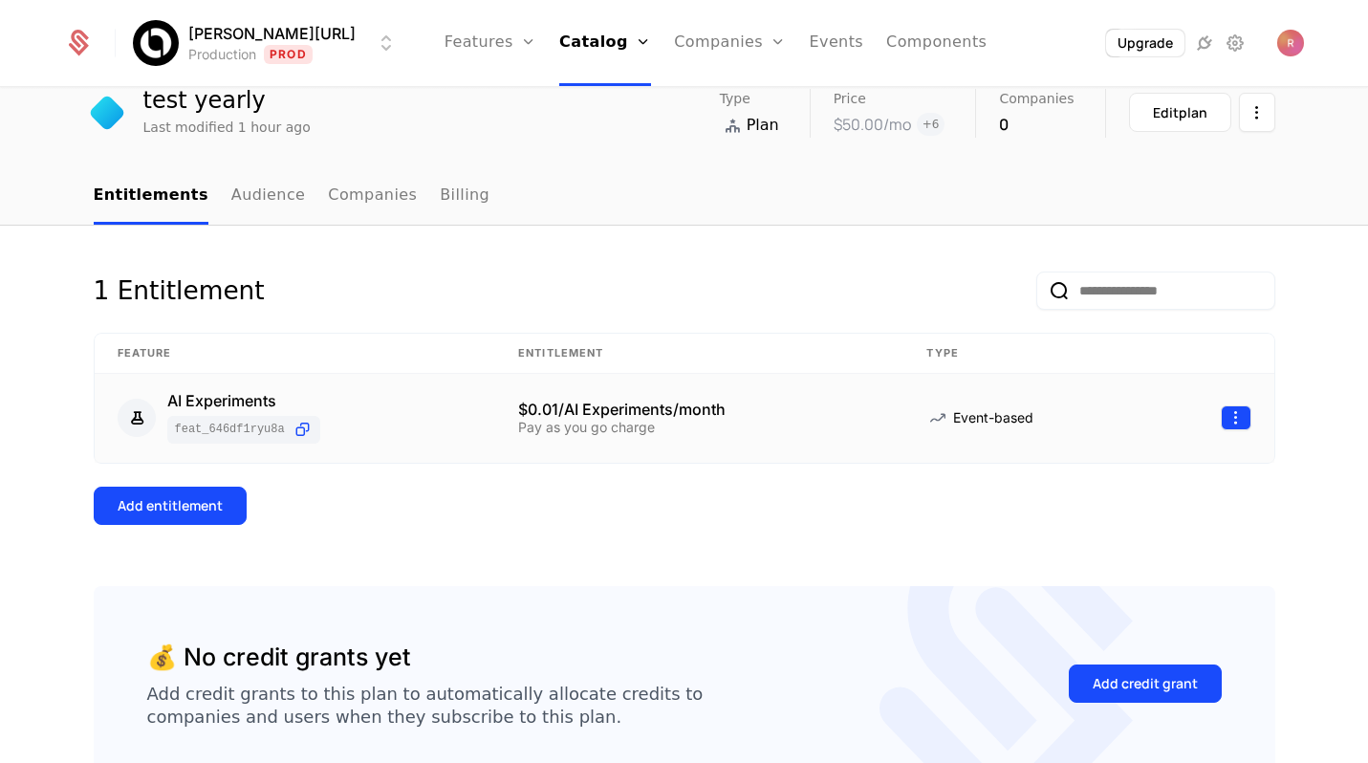
click at [1234, 417] on html "[PERSON_NAME][URL] Production Prod Features Features Flags Catalog Plans Add On…" at bounding box center [684, 381] width 1368 height 763
click at [1117, 511] on div "Edit" at bounding box center [1107, 510] width 49 height 27
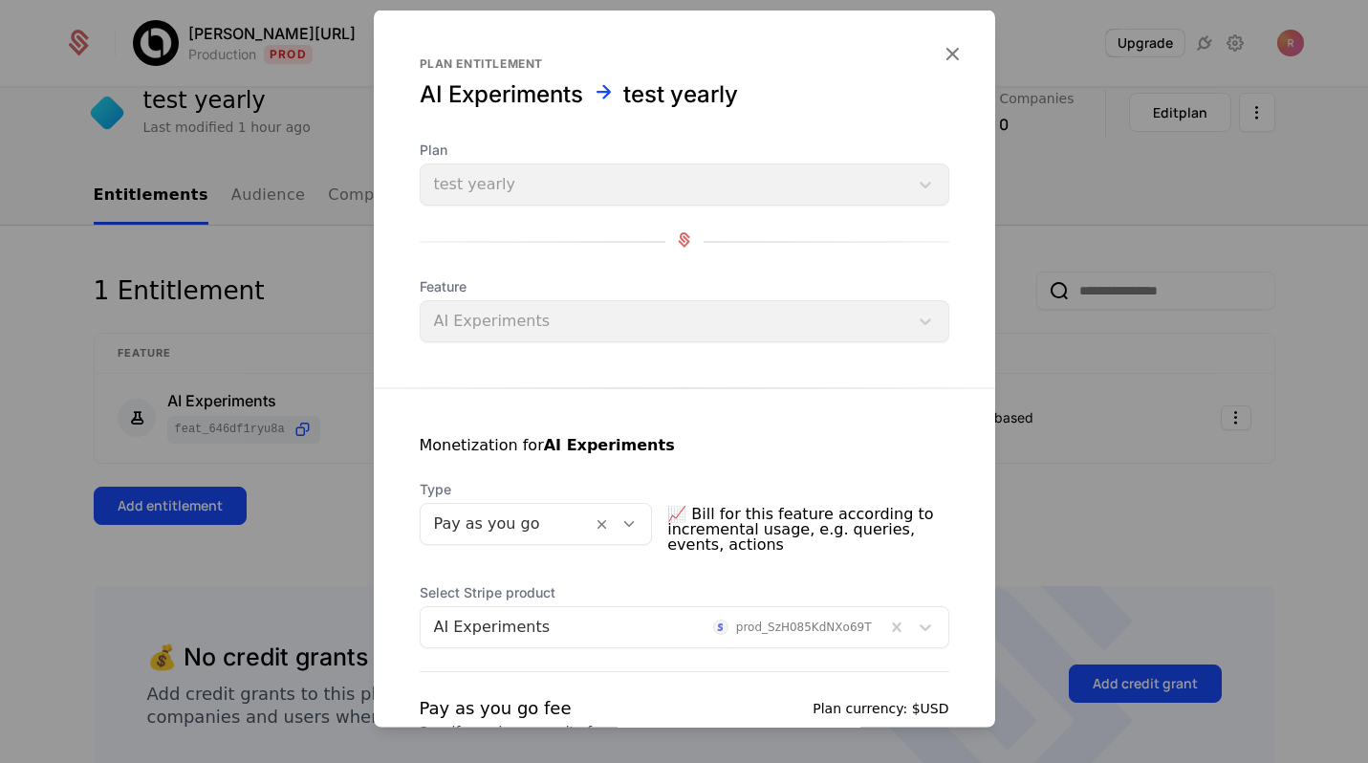
click at [523, 530] on div at bounding box center [506, 524] width 145 height 27
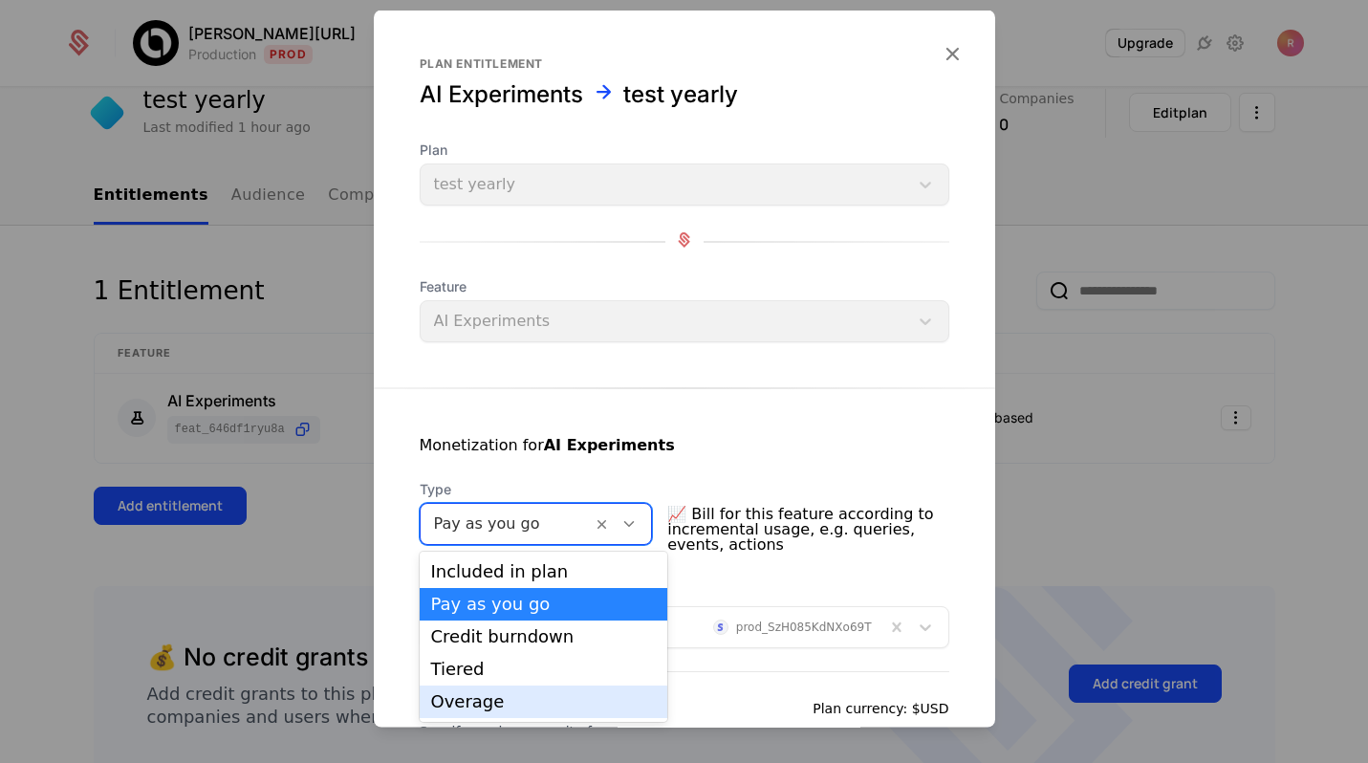
click at [452, 696] on div "Overage" at bounding box center [543, 701] width 225 height 17
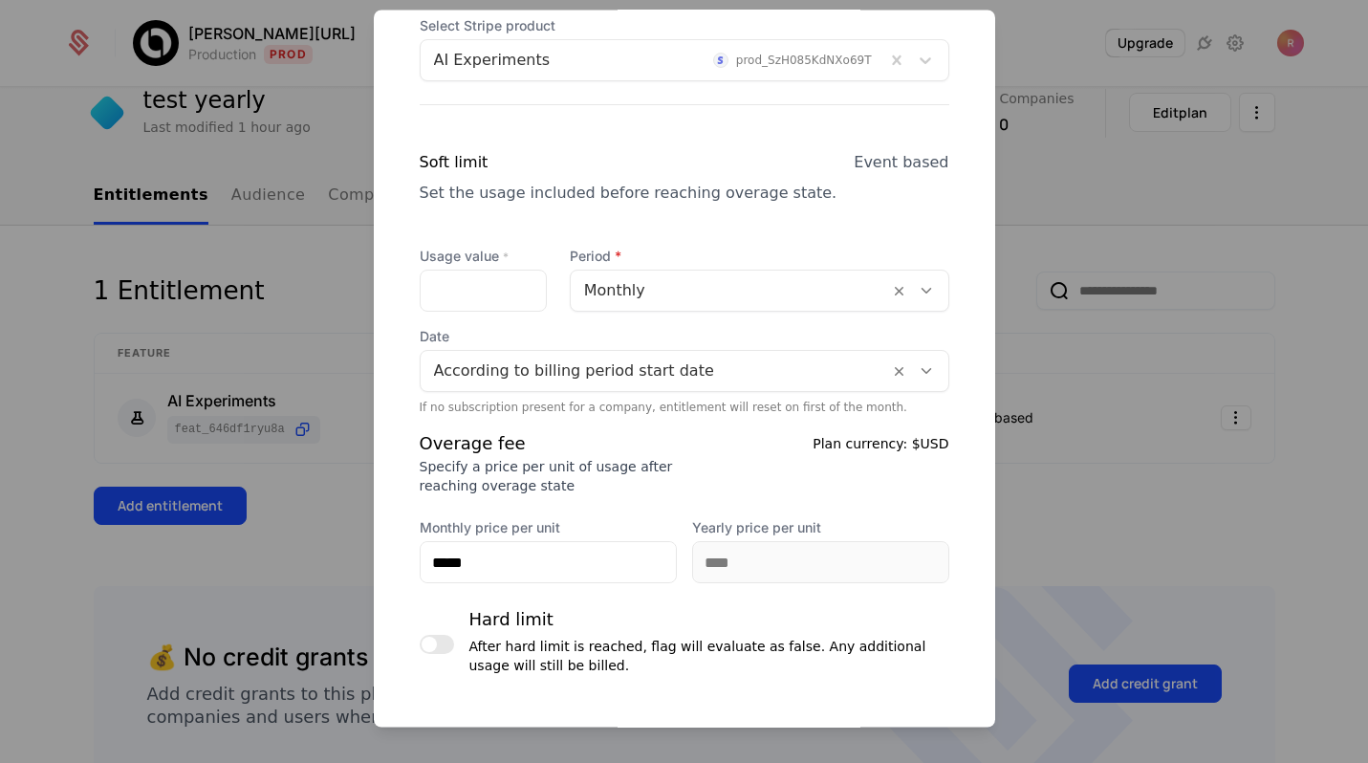
scroll to position [643, 0]
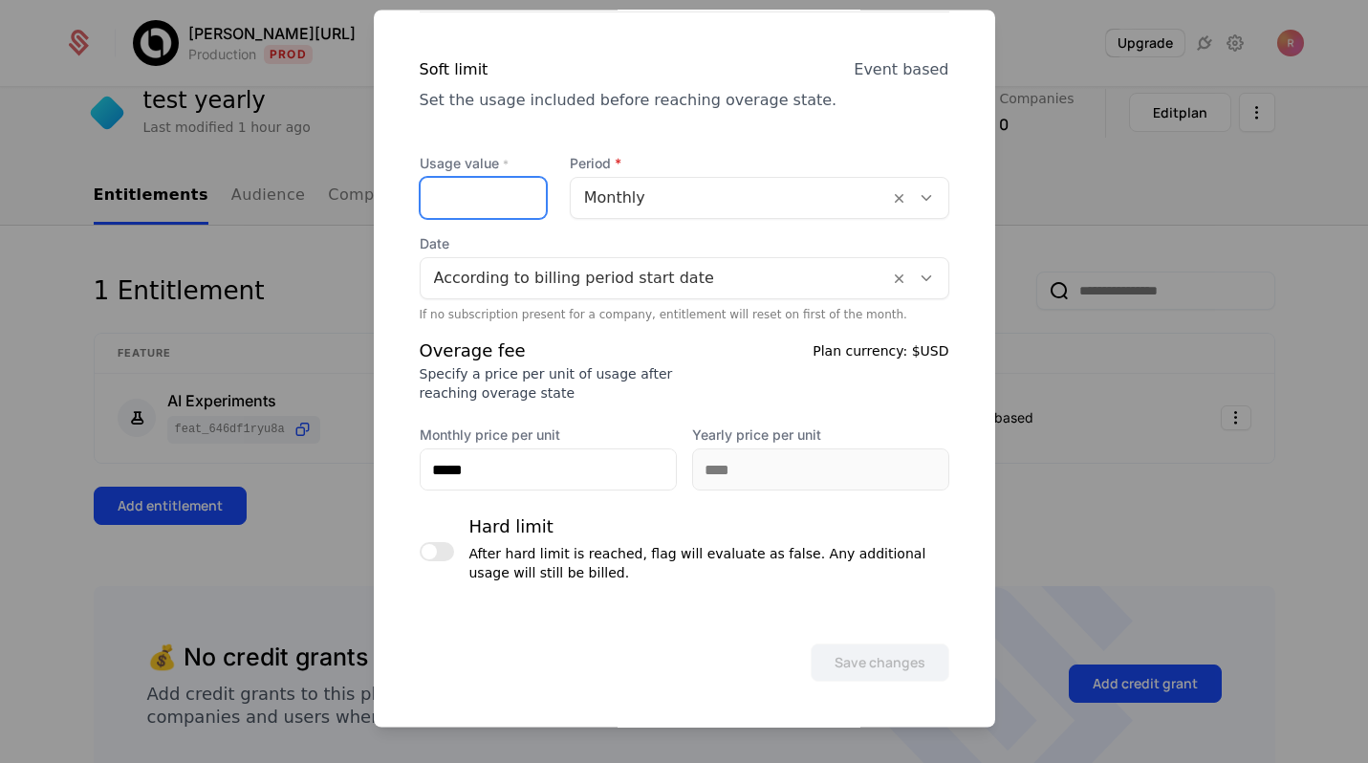
click at [488, 201] on input "Usage value *" at bounding box center [483, 199] width 125 height 40
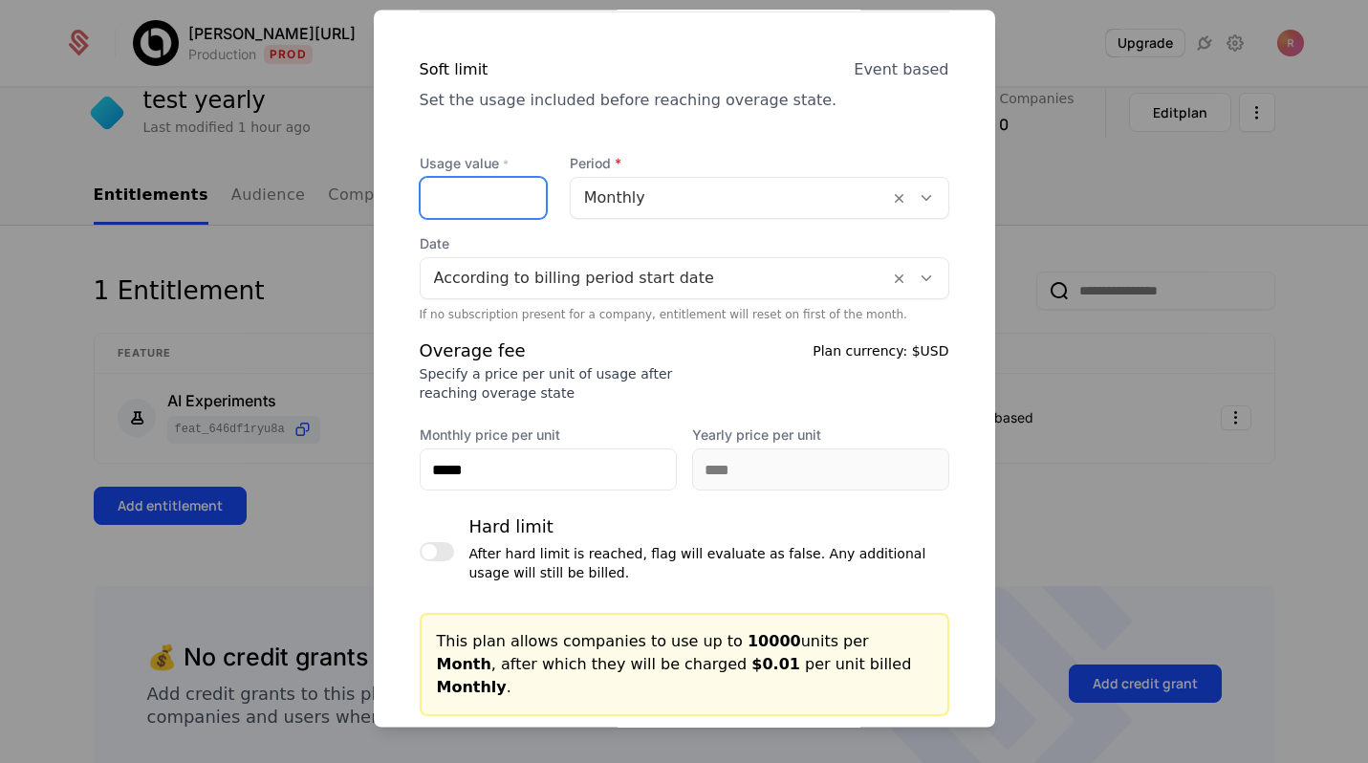
type input "*****"
click at [601, 357] on div "Overage fee" at bounding box center [546, 351] width 253 height 27
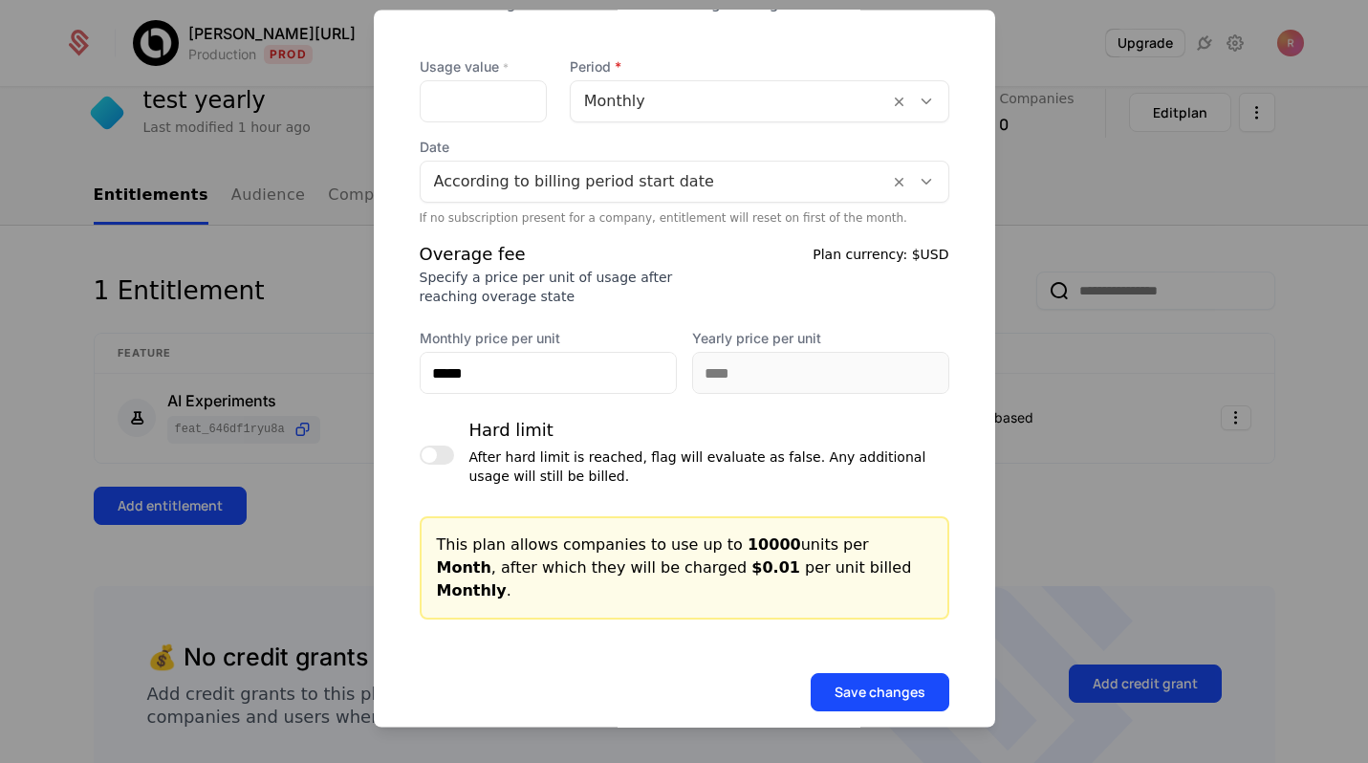
scroll to position [747, 0]
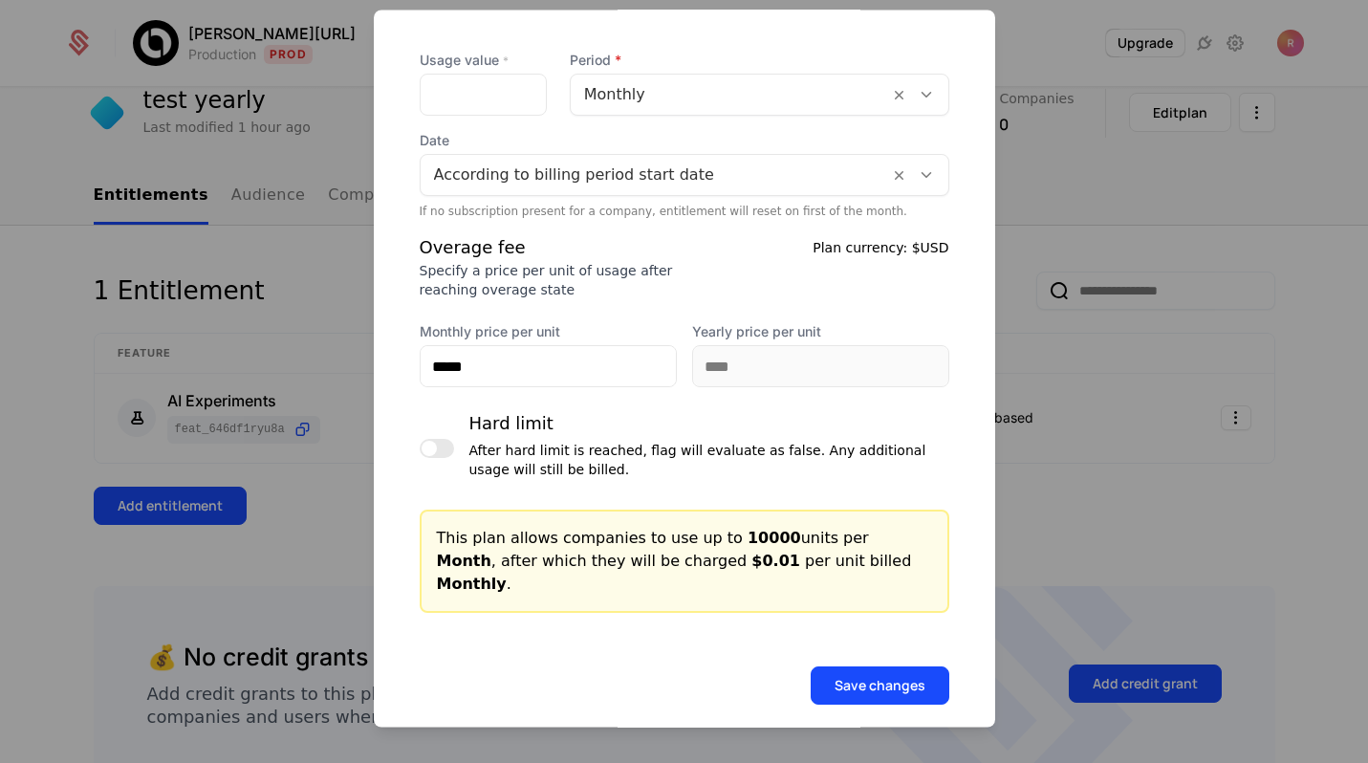
click at [850, 641] on div "Save changes" at bounding box center [684, 660] width 621 height 92
click at [848, 670] on button "Save changes" at bounding box center [880, 686] width 139 height 38
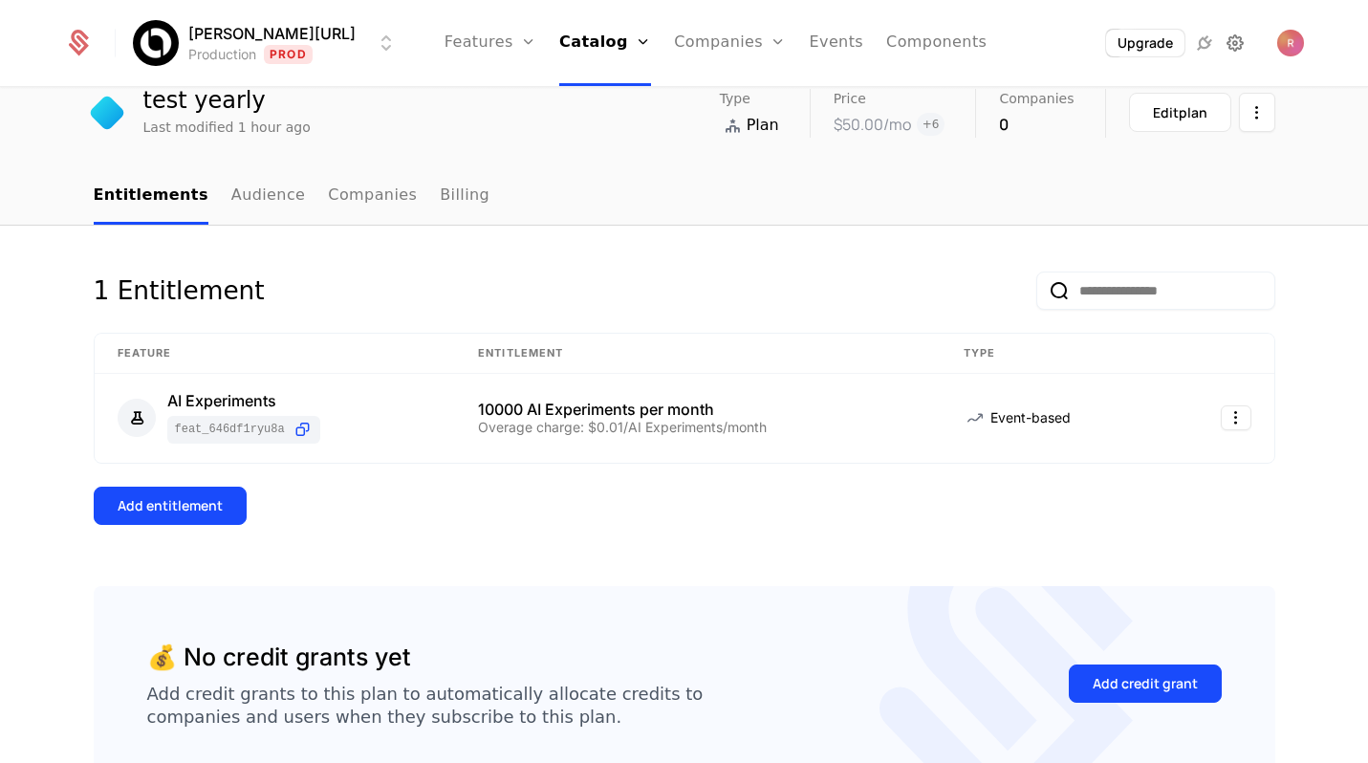
click at [1230, 49] on icon at bounding box center [1235, 43] width 23 height 23
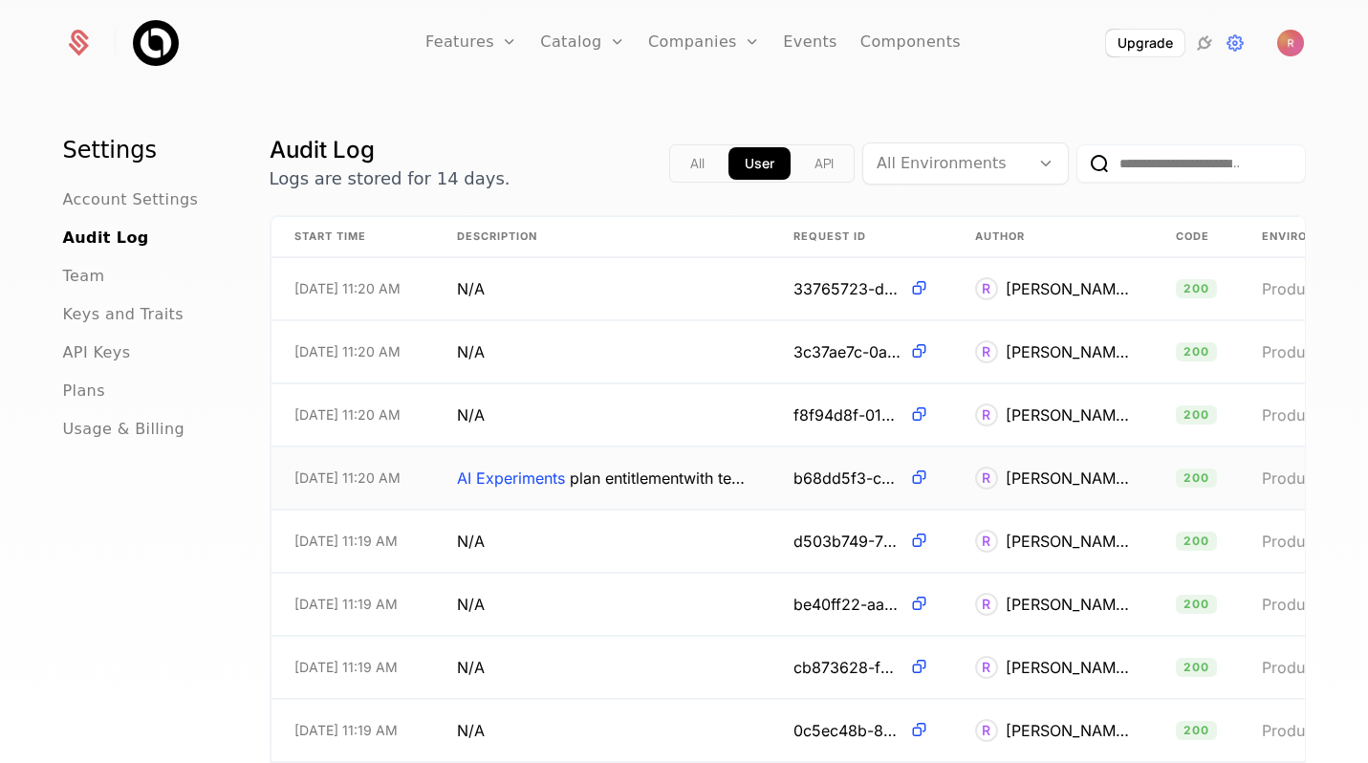
click at [648, 472] on span "AI Experiments plan entitlement with test yearly updated" at bounding box center [602, 478] width 291 height 23
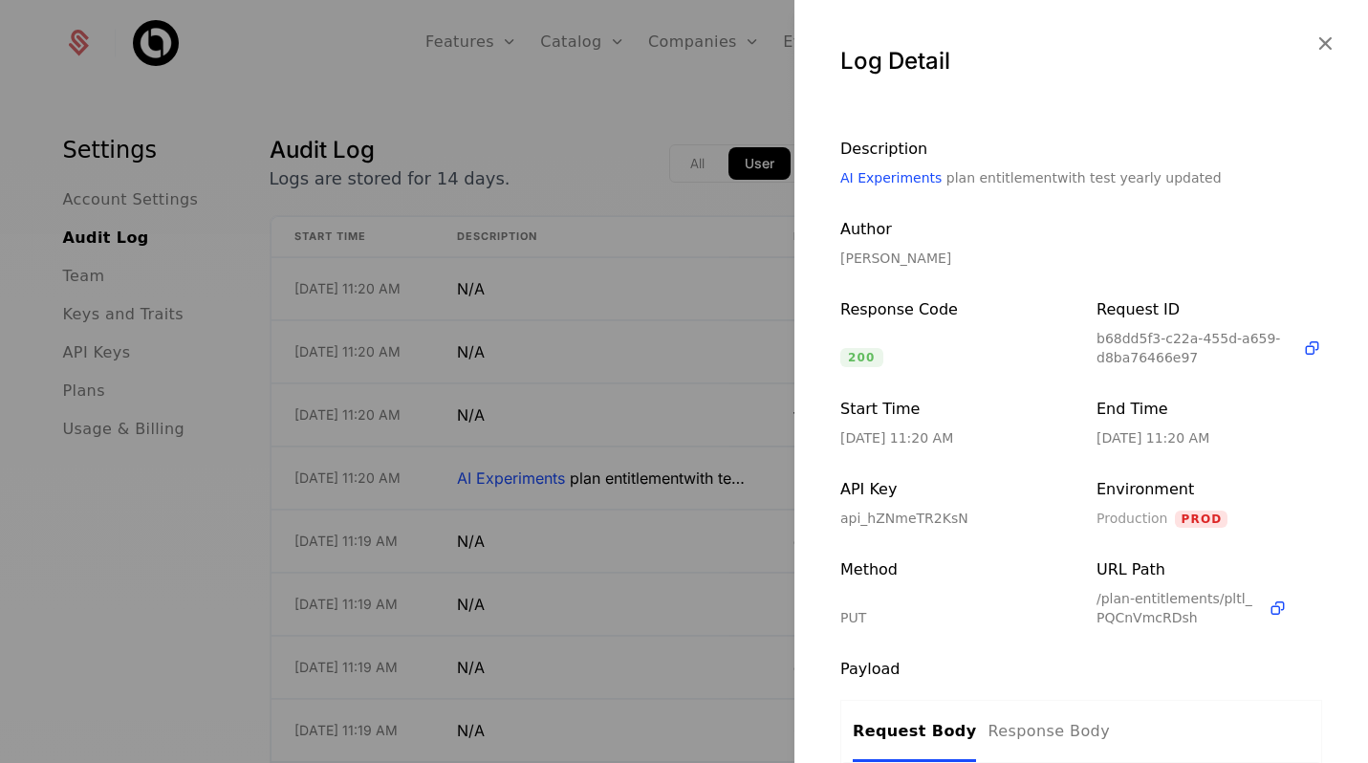
scroll to position [309, 0]
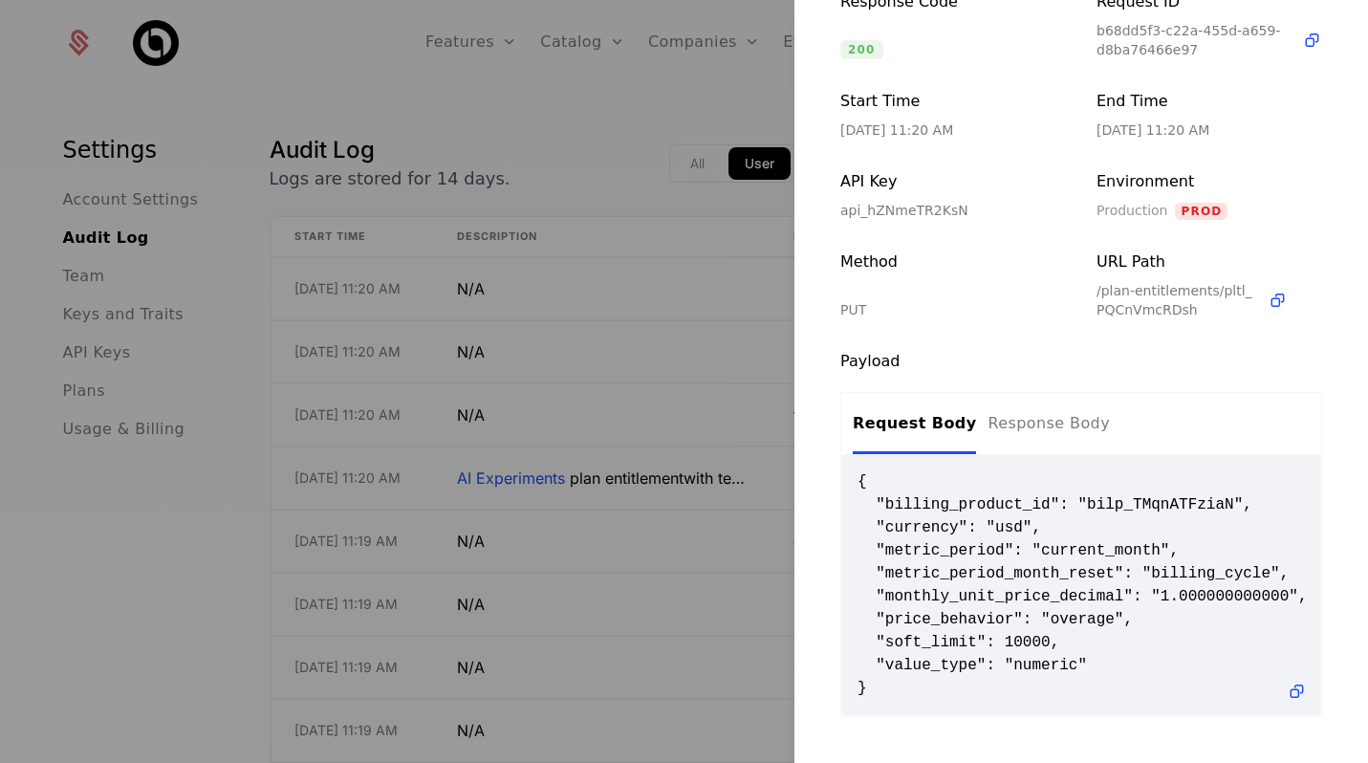
click at [655, 330] on div at bounding box center [684, 381] width 1368 height 763
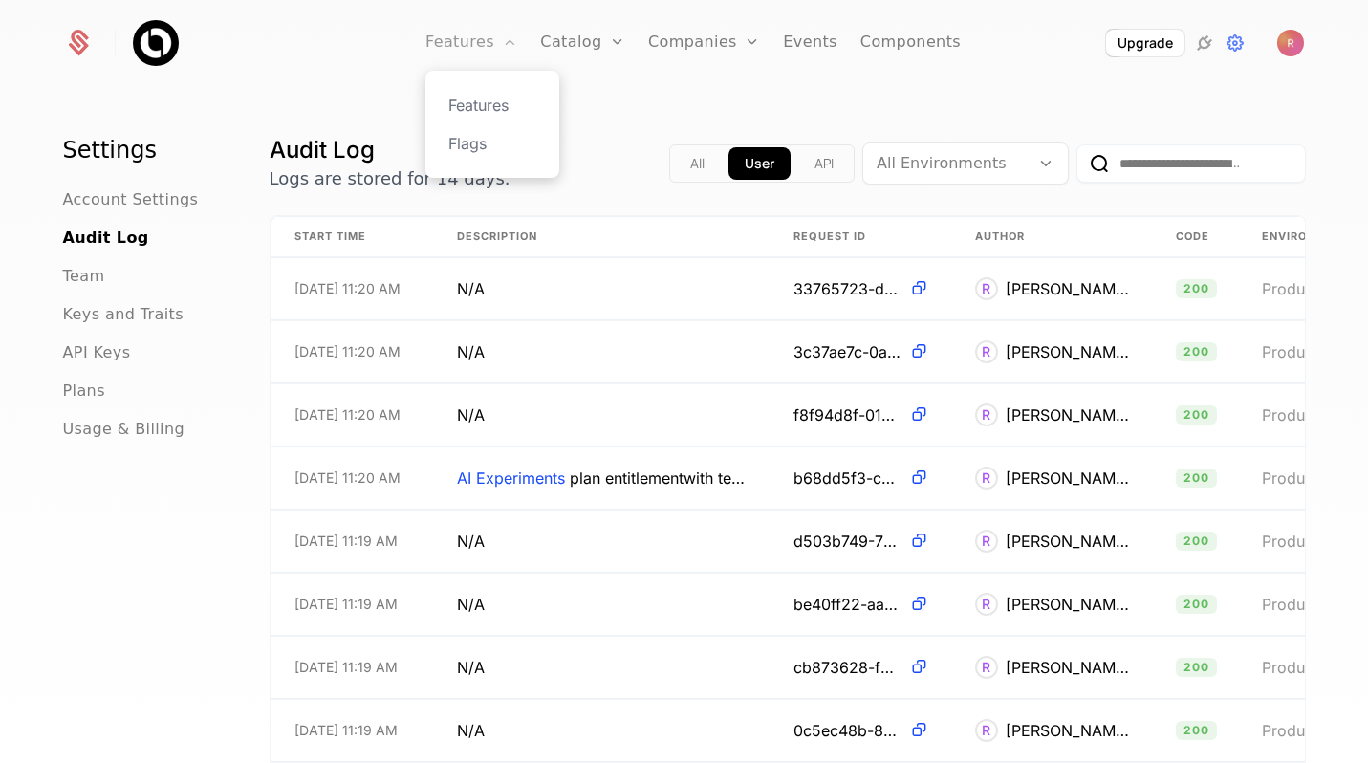
click at [457, 47] on link "Features" at bounding box center [471, 43] width 92 height 86
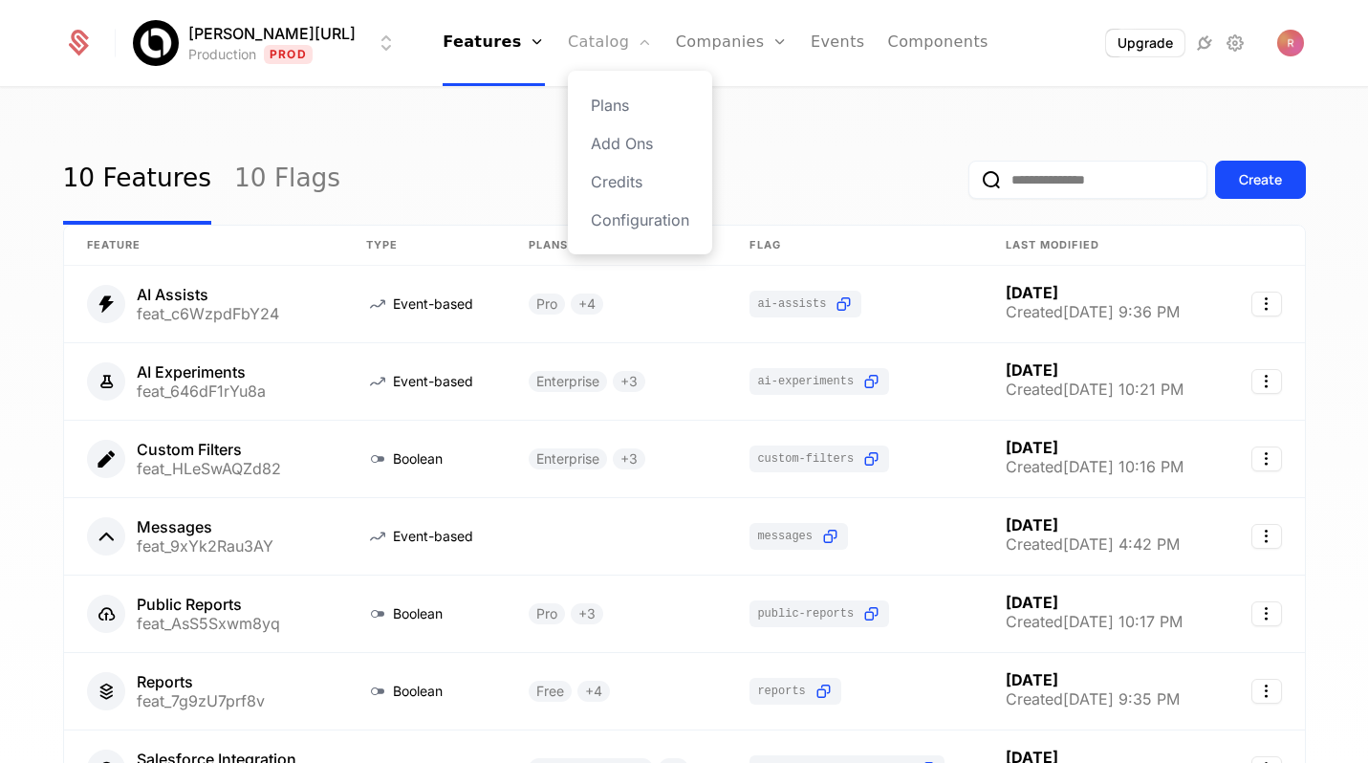
click at [600, 31] on link "Catalog" at bounding box center [610, 43] width 85 height 86
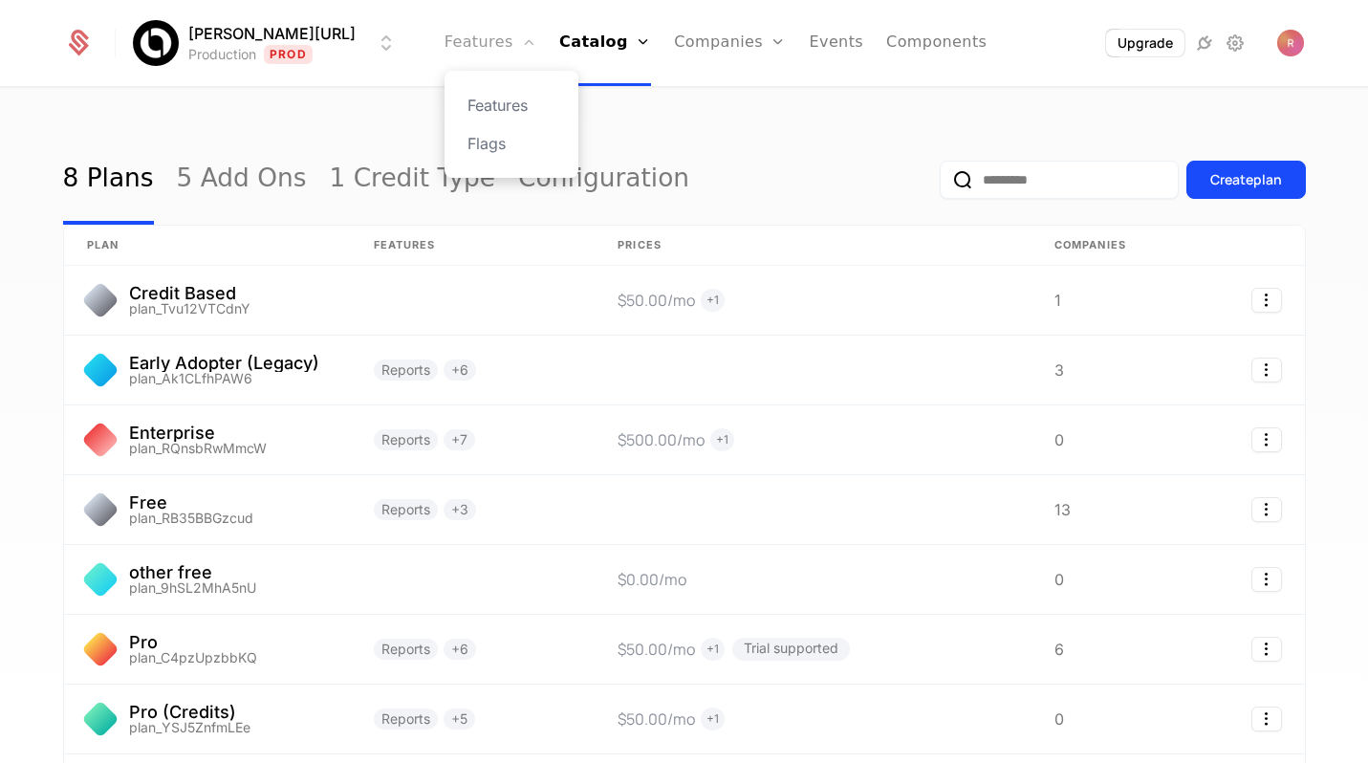
click at [447, 37] on link "Features" at bounding box center [491, 43] width 92 height 86
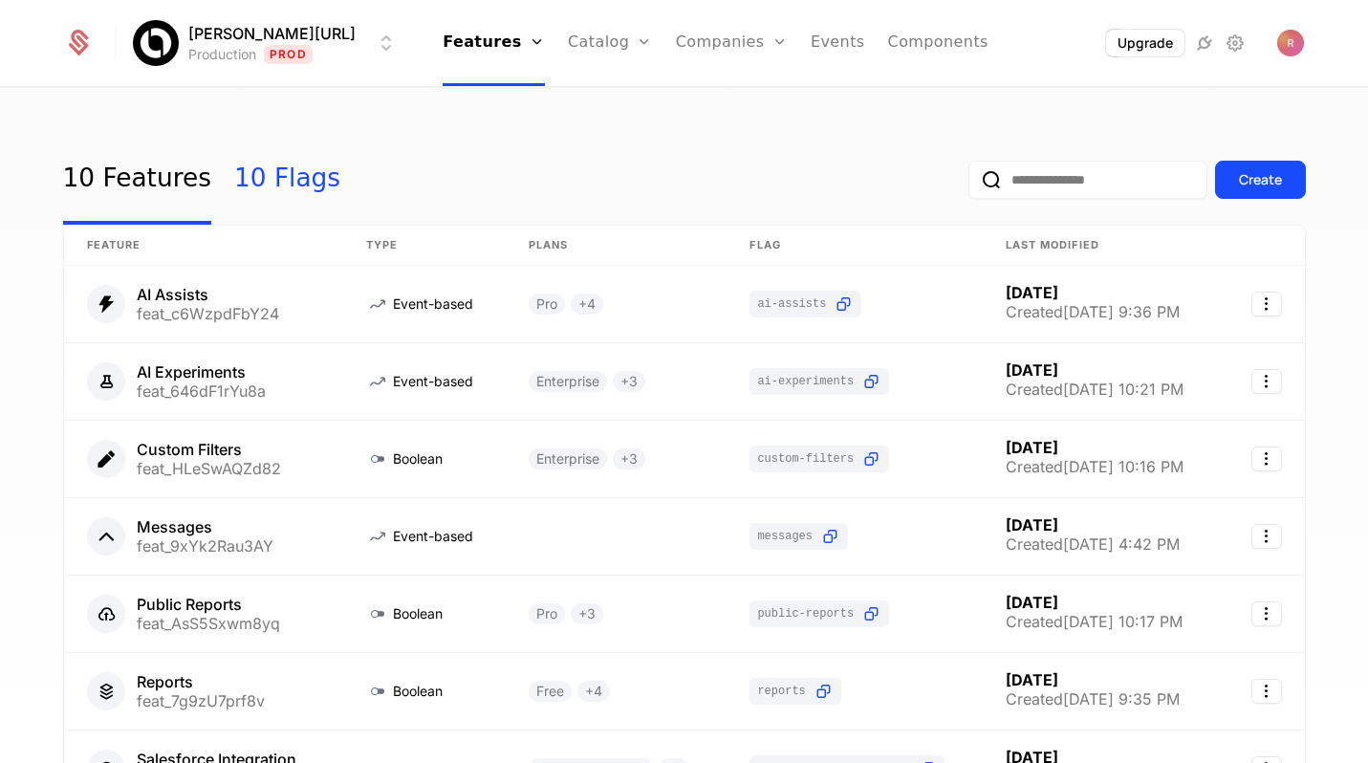
click at [253, 188] on link "10 Flags" at bounding box center [287, 180] width 106 height 90
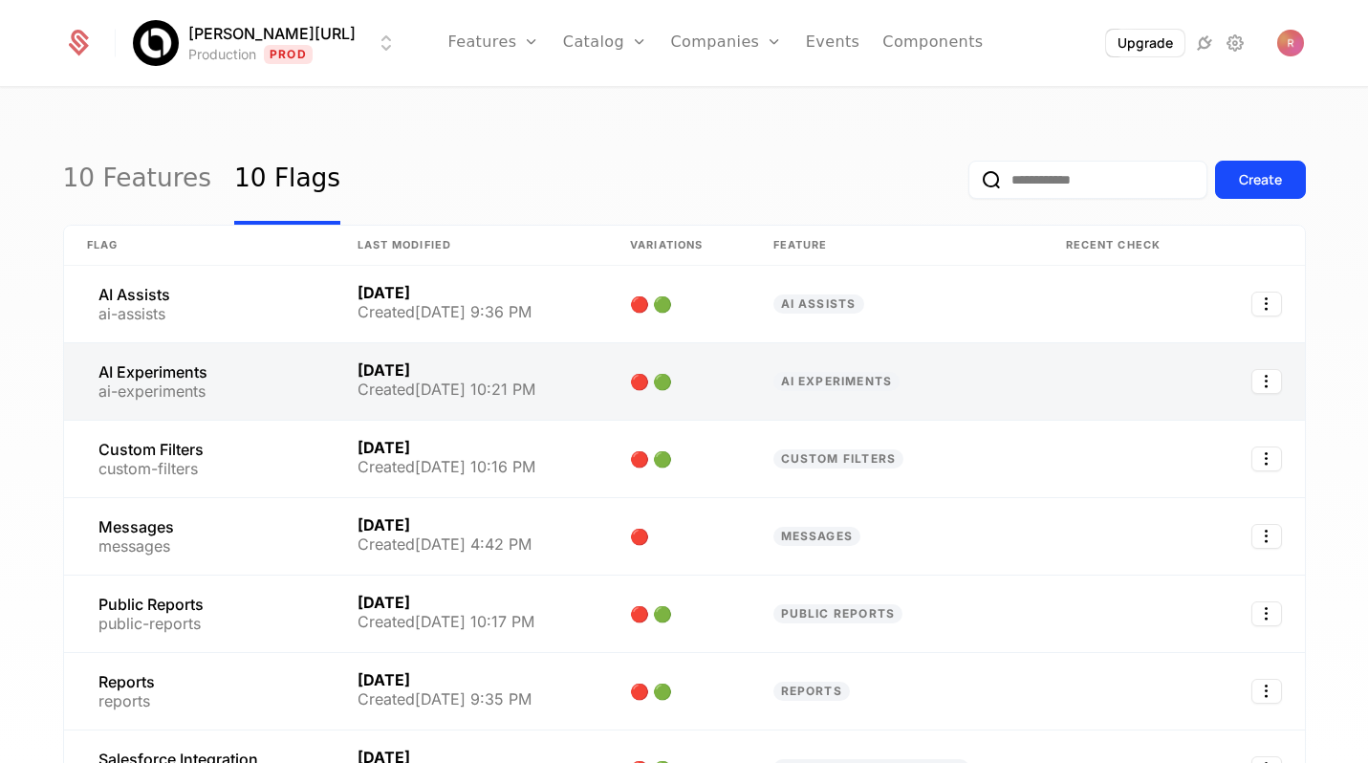
click at [340, 399] on link at bounding box center [471, 381] width 273 height 76
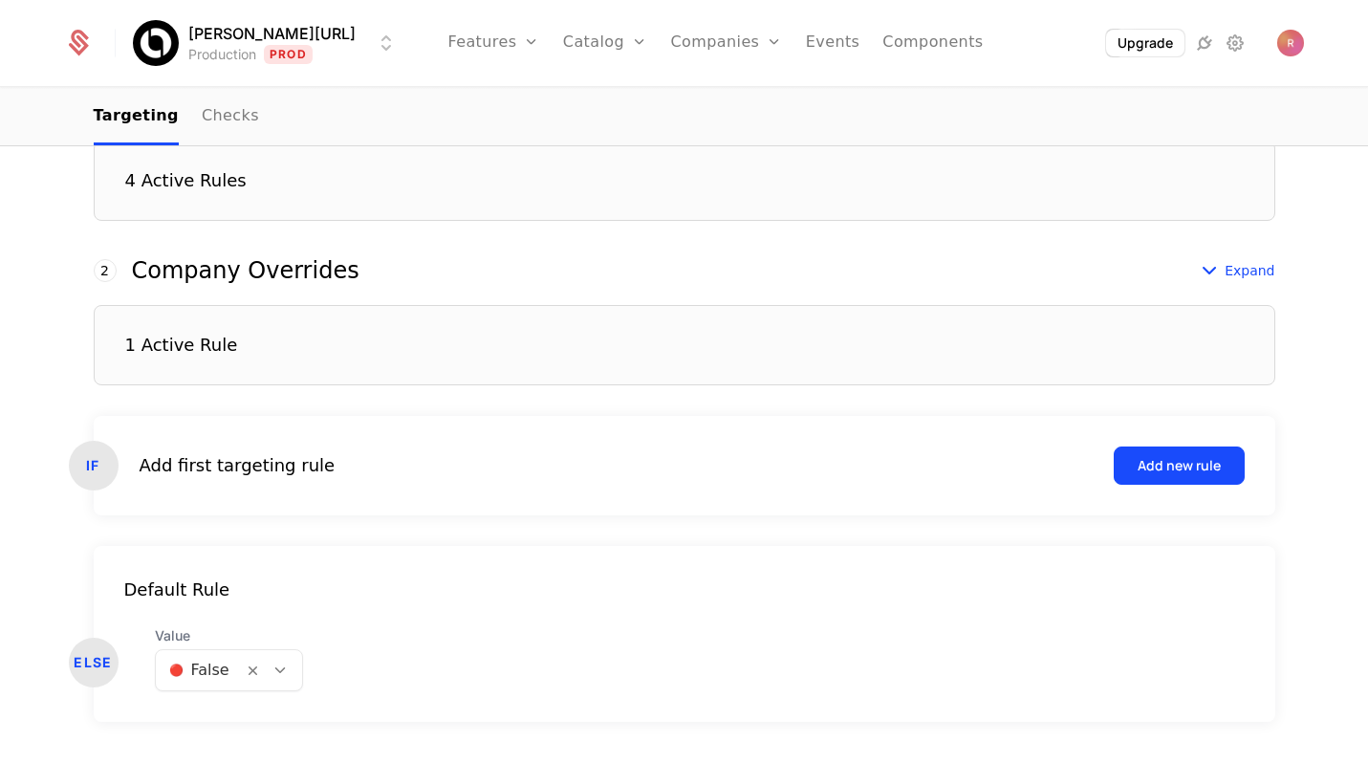
scroll to position [487, 0]
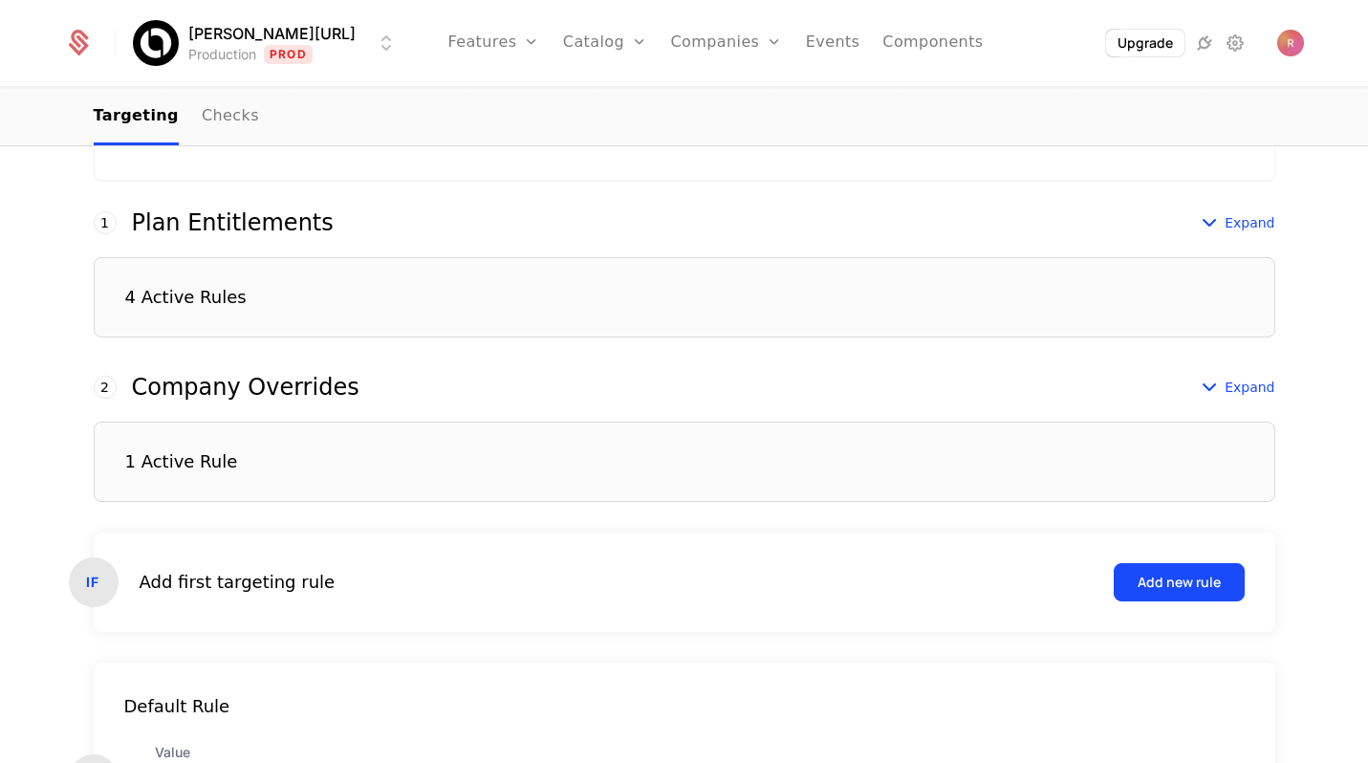
click at [294, 306] on div "4 Active Rules" at bounding box center [685, 297] width 1182 height 80
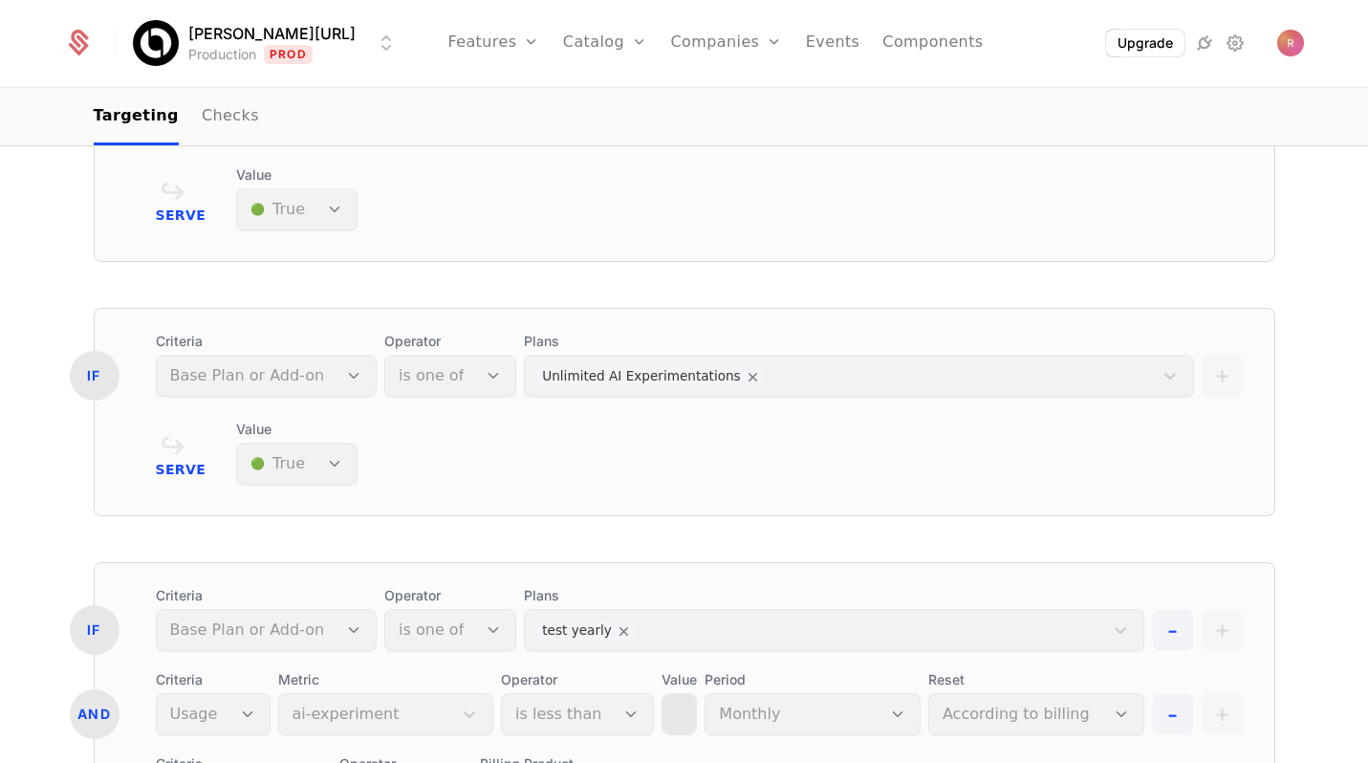
scroll to position [1315, 0]
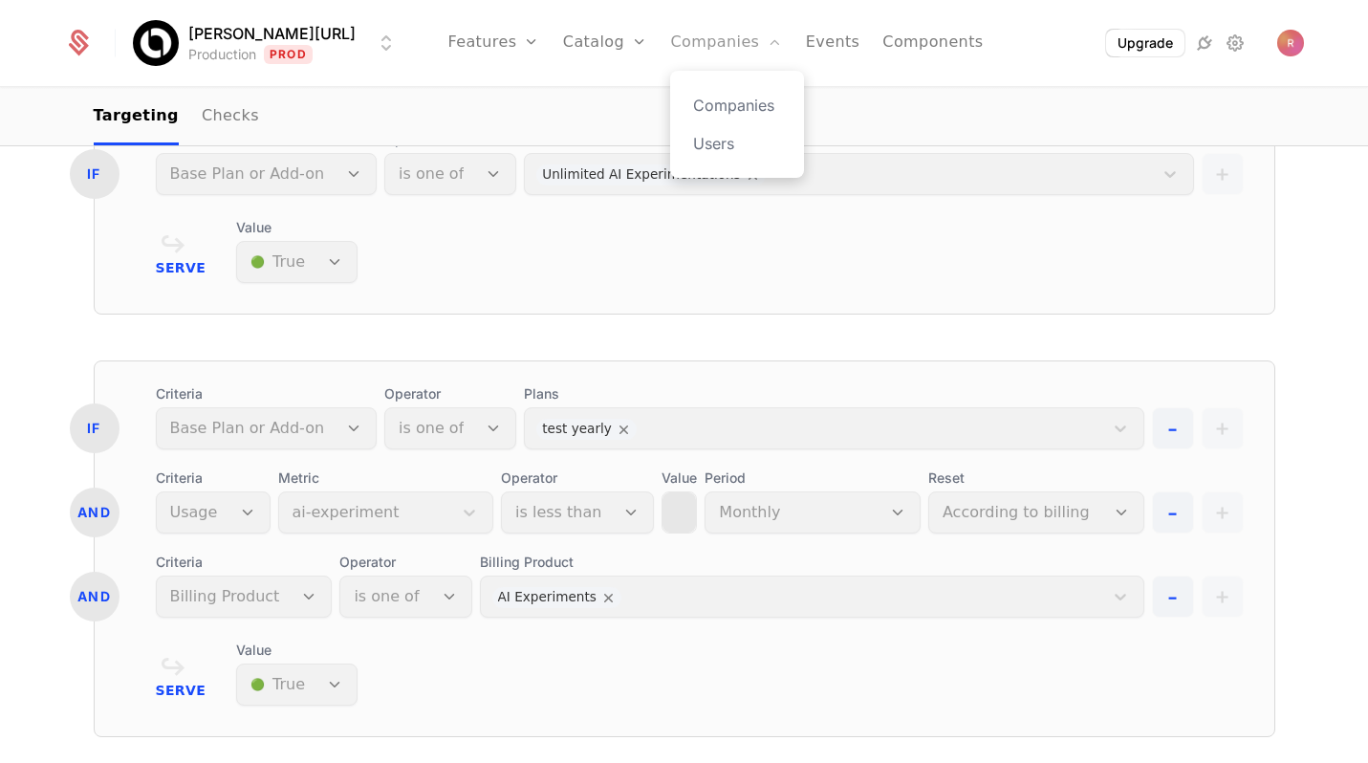
click at [685, 45] on link "Companies" at bounding box center [726, 43] width 112 height 86
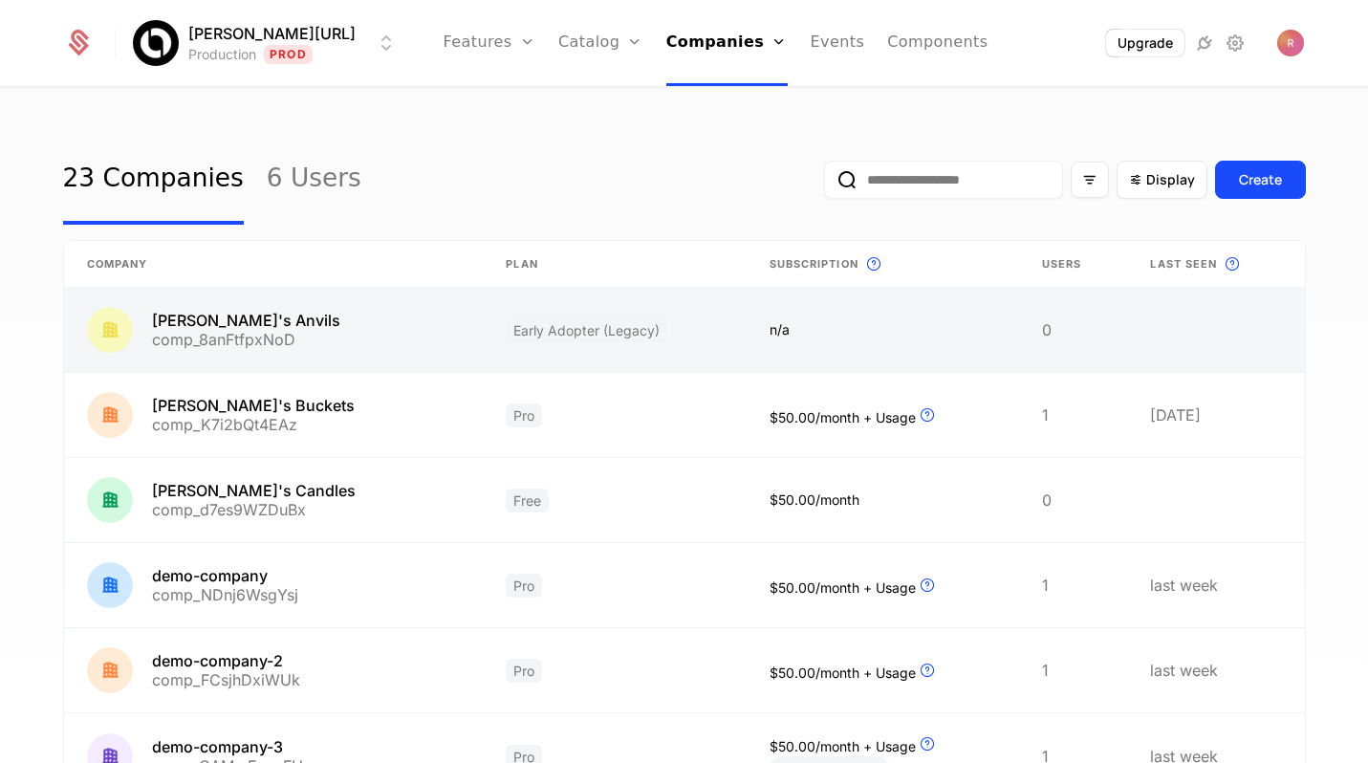
click at [615, 326] on link at bounding box center [614, 330] width 263 height 84
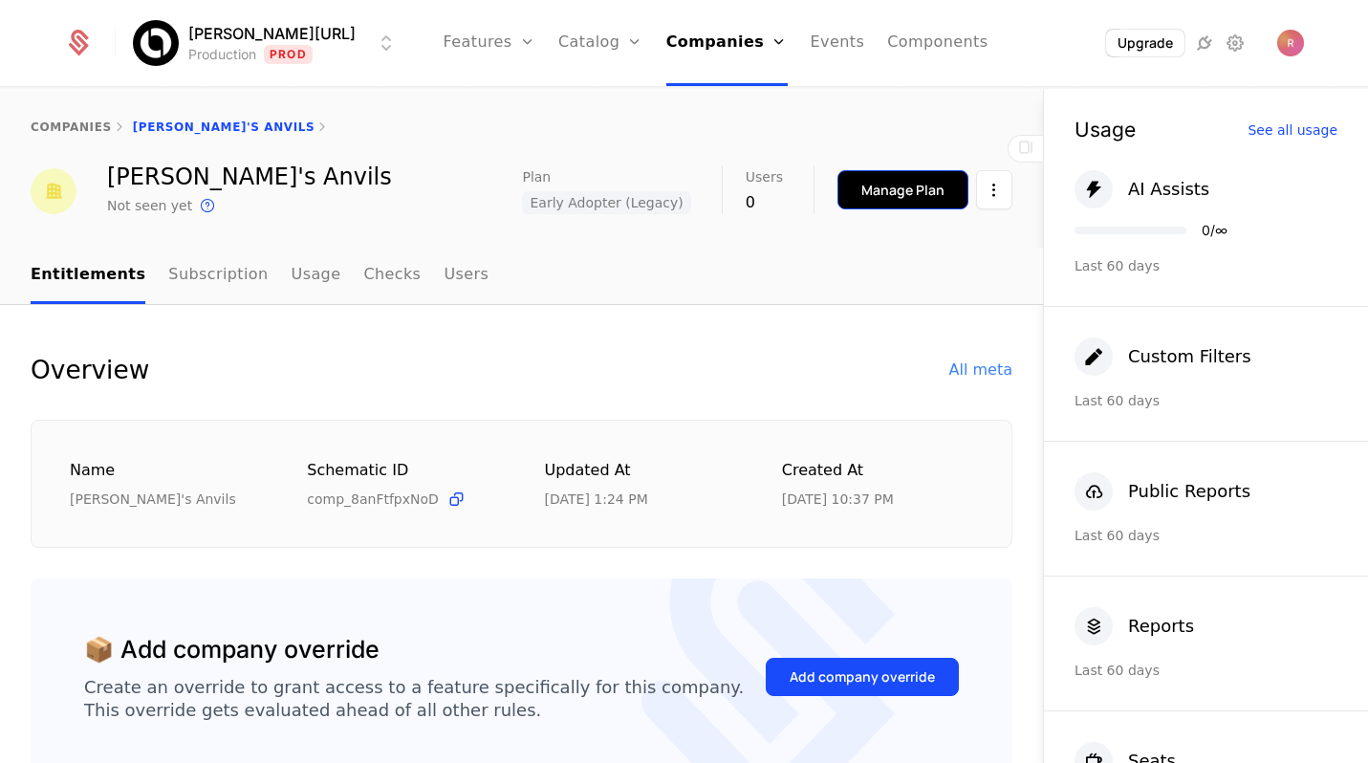
click at [916, 199] on button "Manage Plan" at bounding box center [903, 189] width 131 height 39
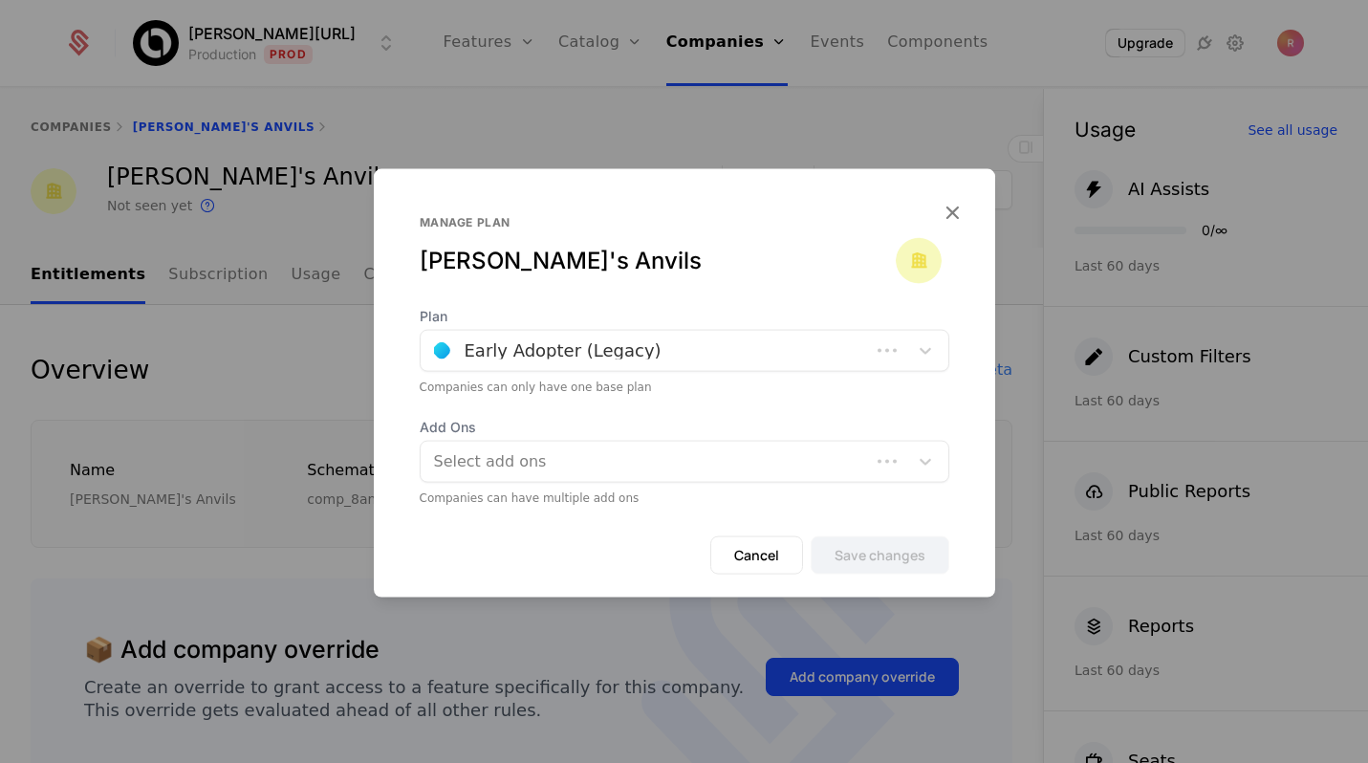
click at [578, 348] on div at bounding box center [645, 351] width 423 height 27
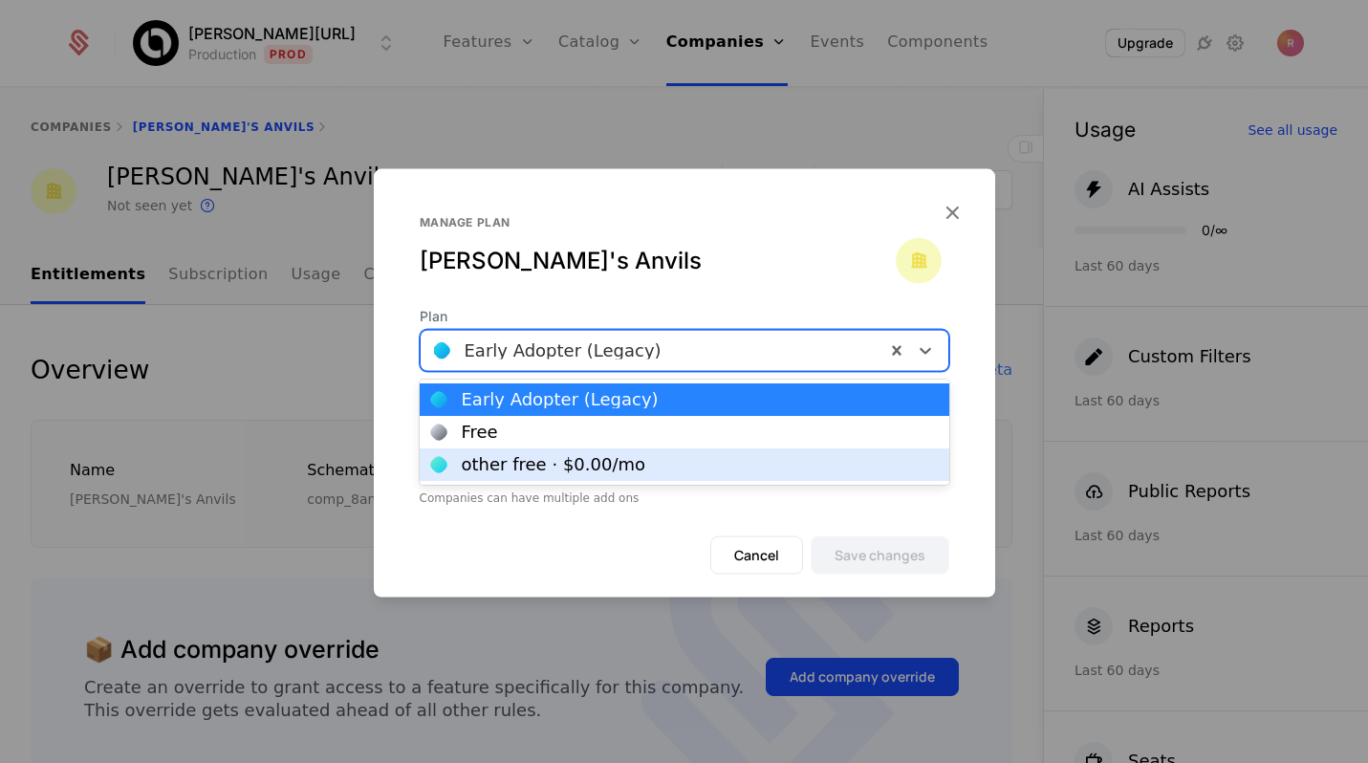
click at [286, 466] on div at bounding box center [684, 381] width 1368 height 763
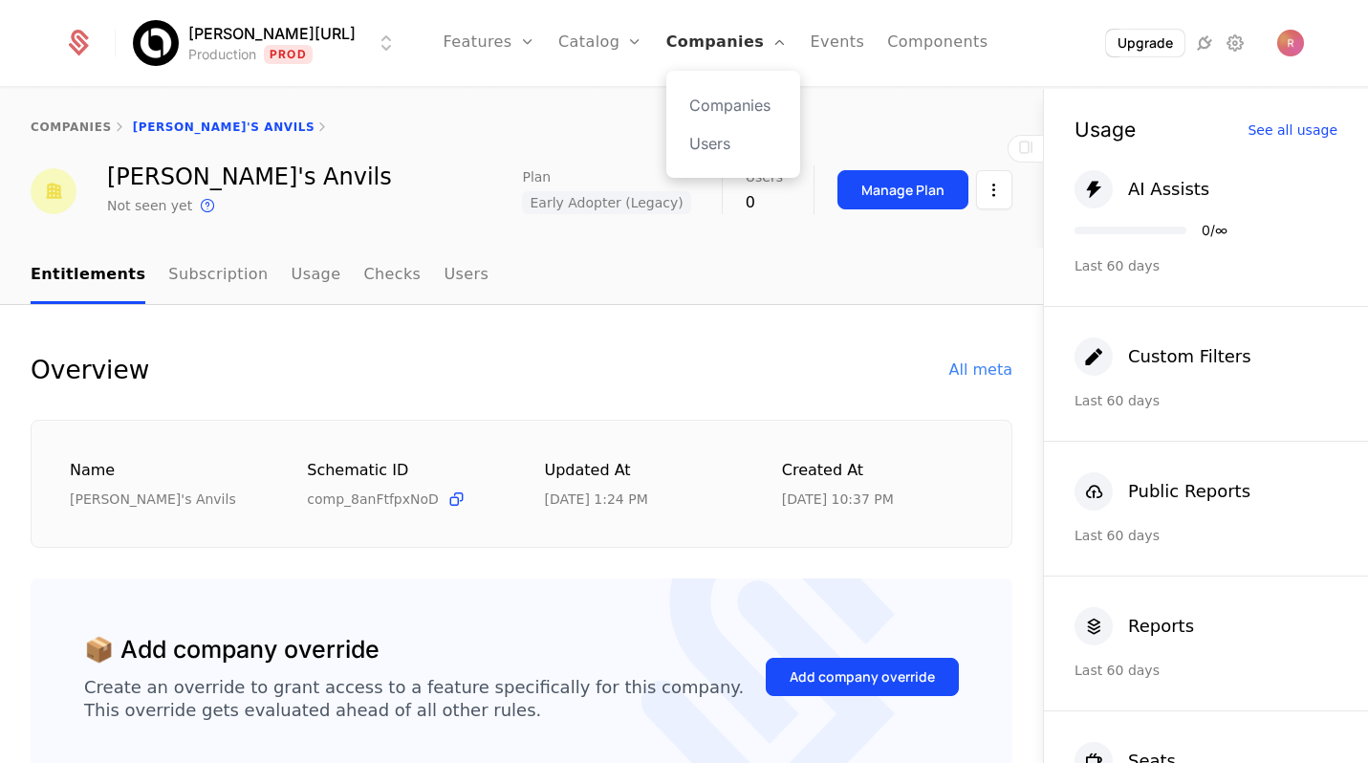
click at [701, 46] on link "Companies" at bounding box center [726, 43] width 121 height 86
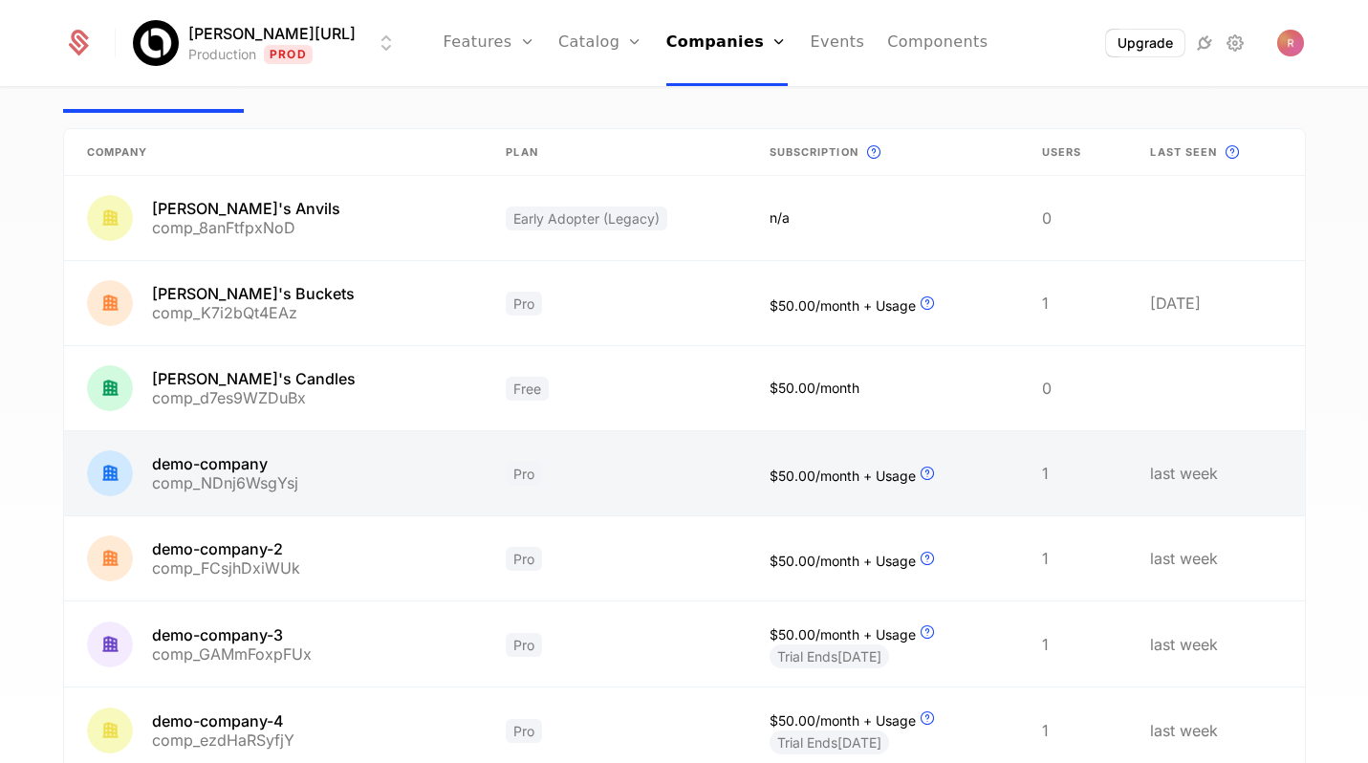
scroll to position [125, 0]
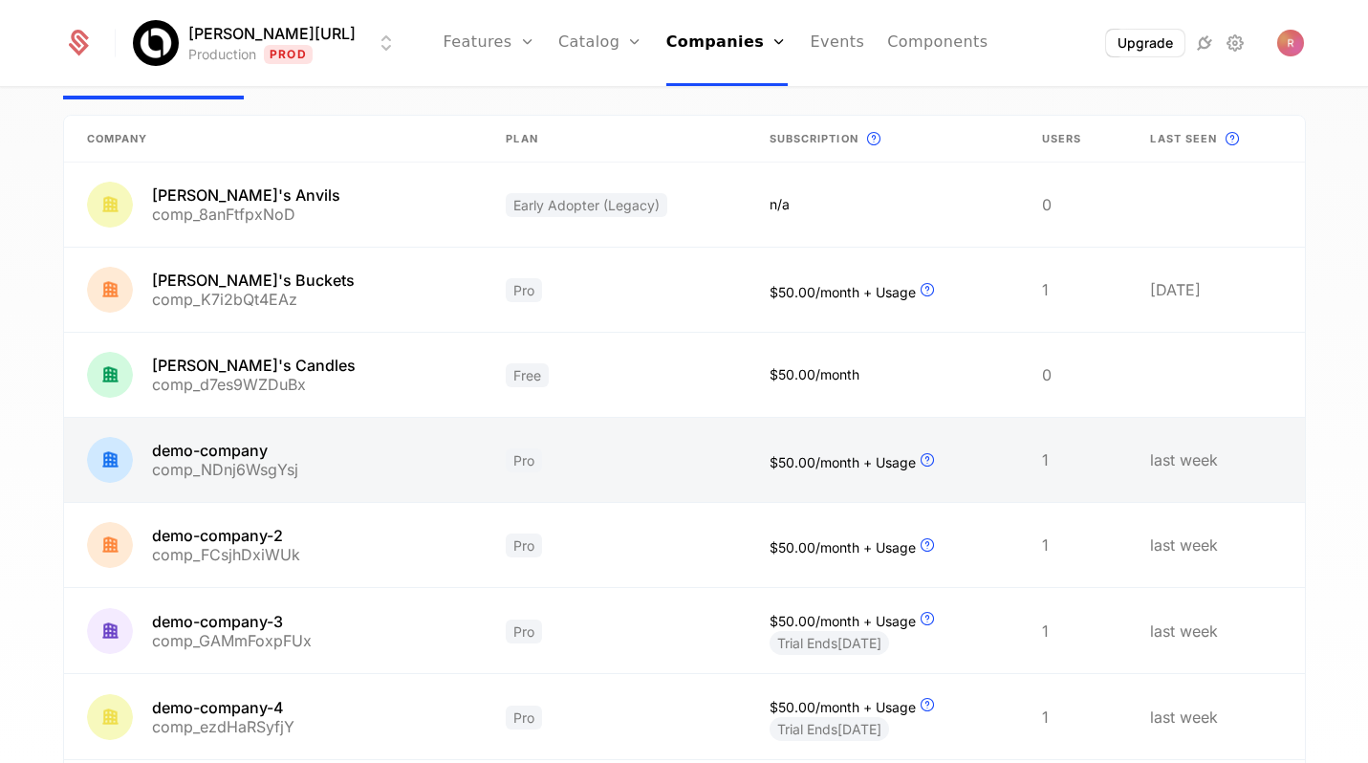
click at [629, 491] on link at bounding box center [614, 460] width 263 height 84
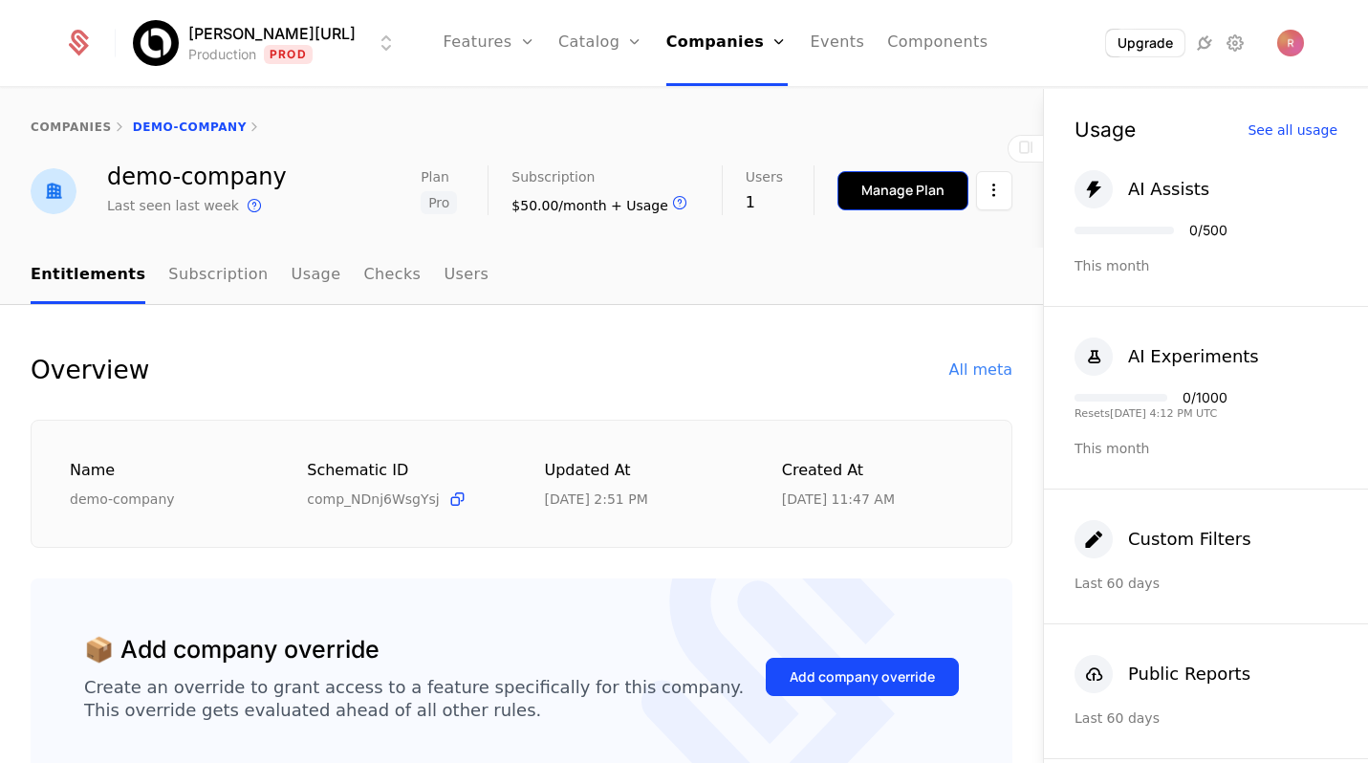
click at [861, 181] on button "Manage Plan" at bounding box center [903, 190] width 131 height 39
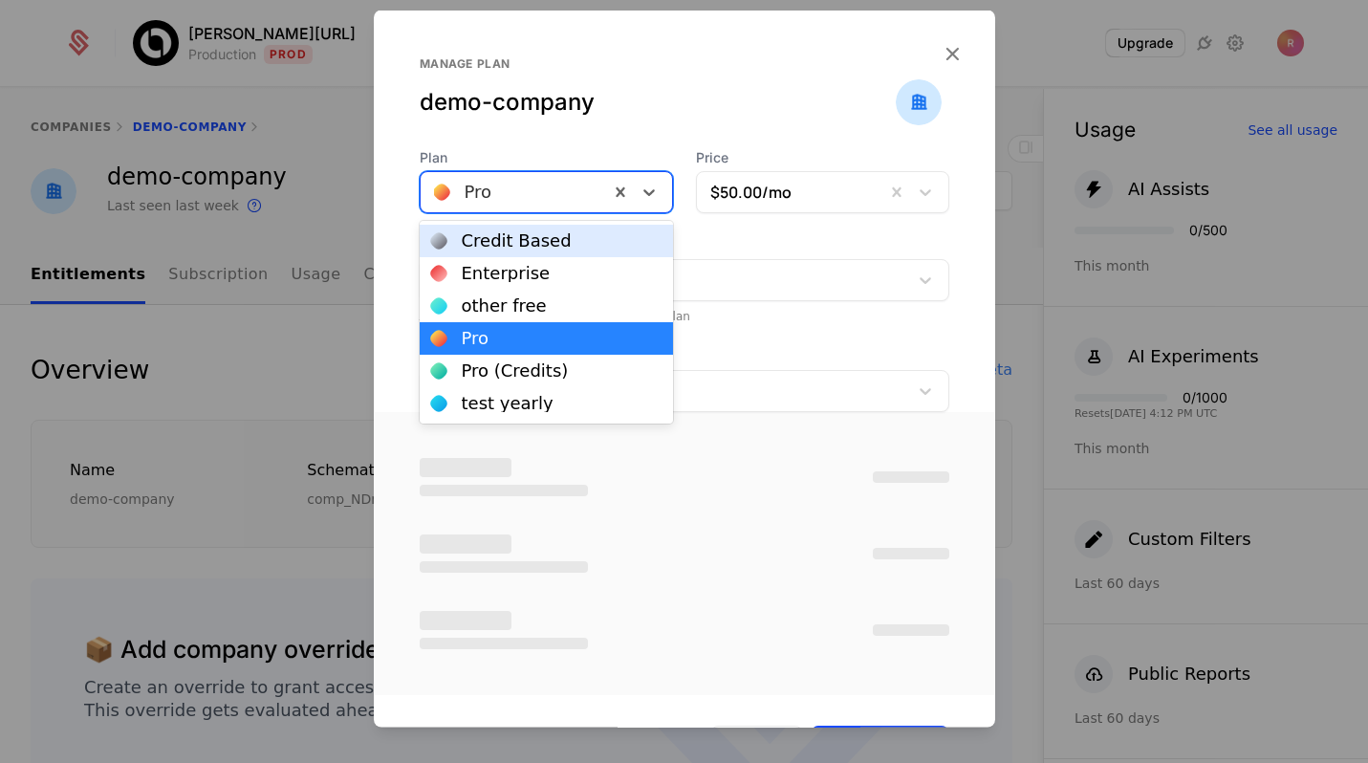
click at [597, 180] on div "Pro" at bounding box center [515, 192] width 188 height 34
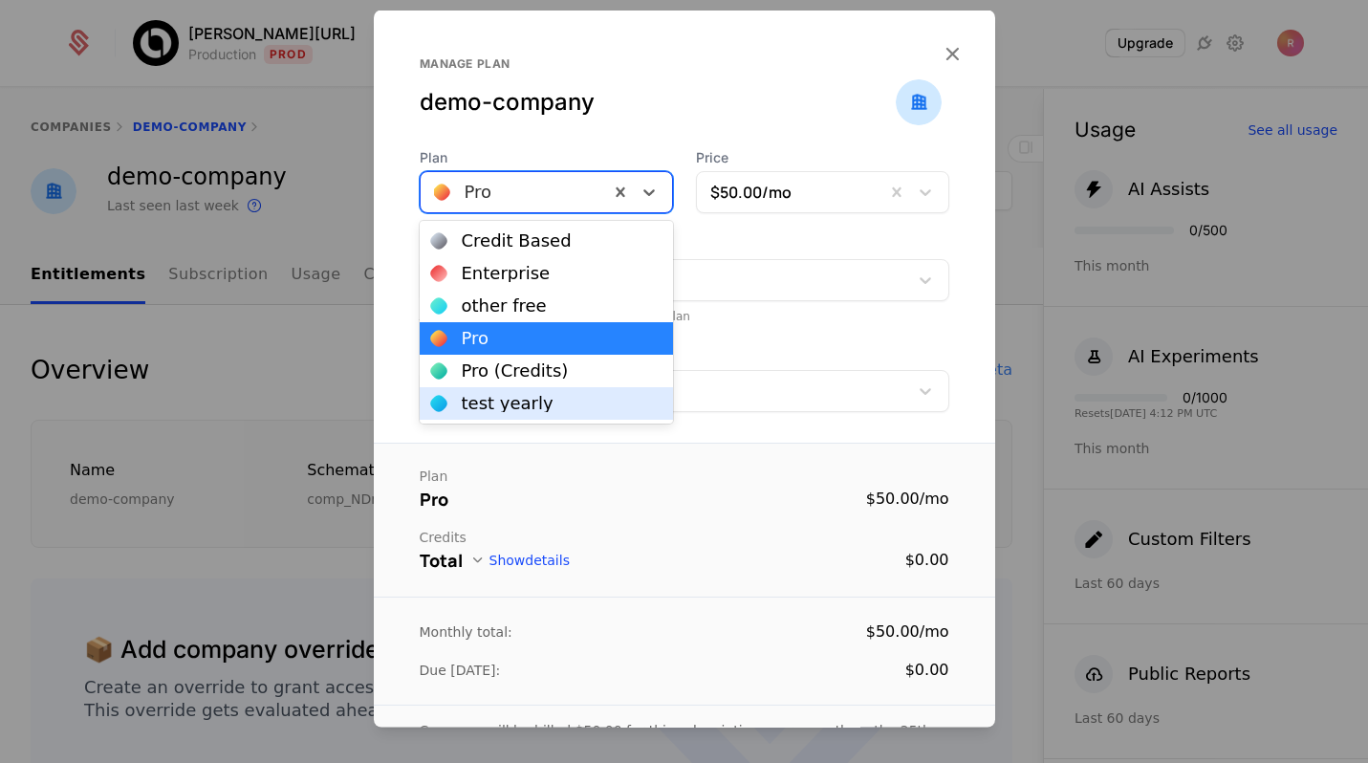
click at [485, 405] on div "test yearly" at bounding box center [508, 403] width 92 height 17
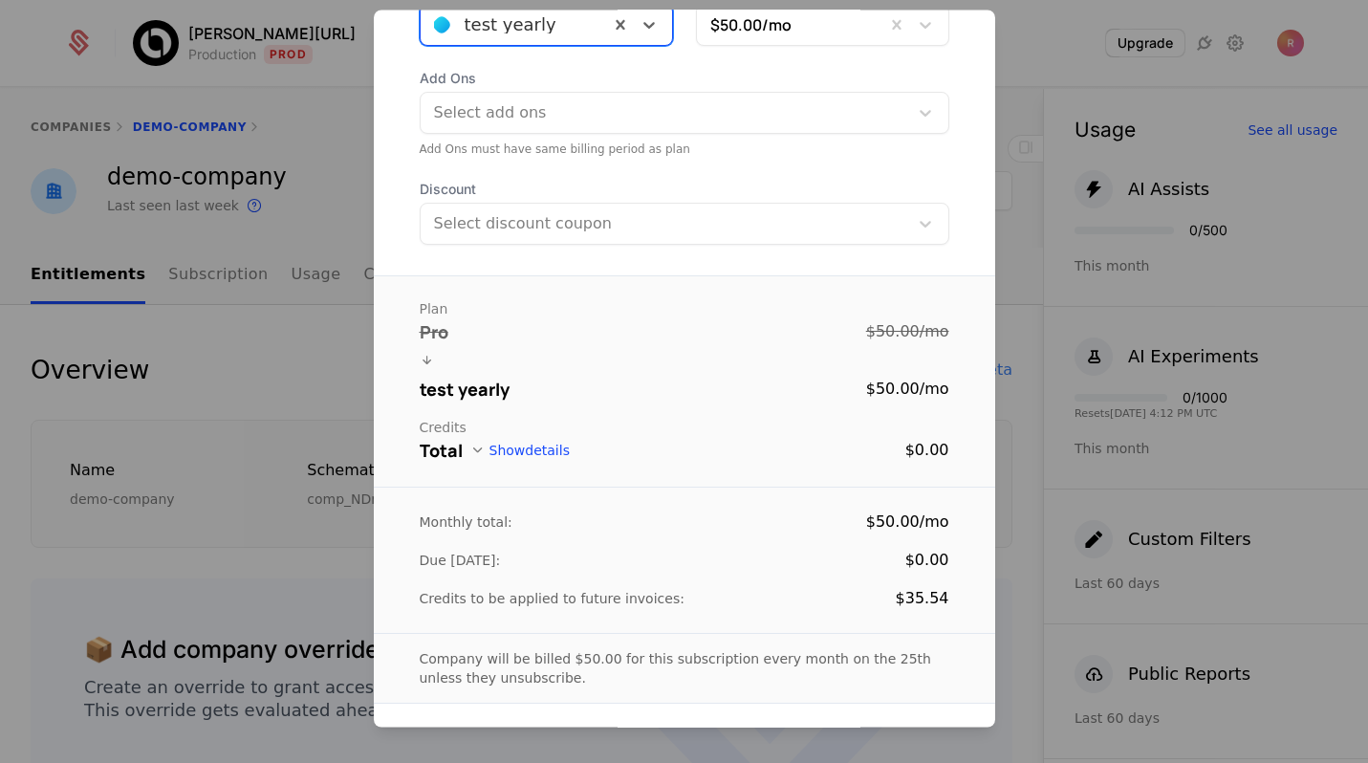
scroll to position [235, 0]
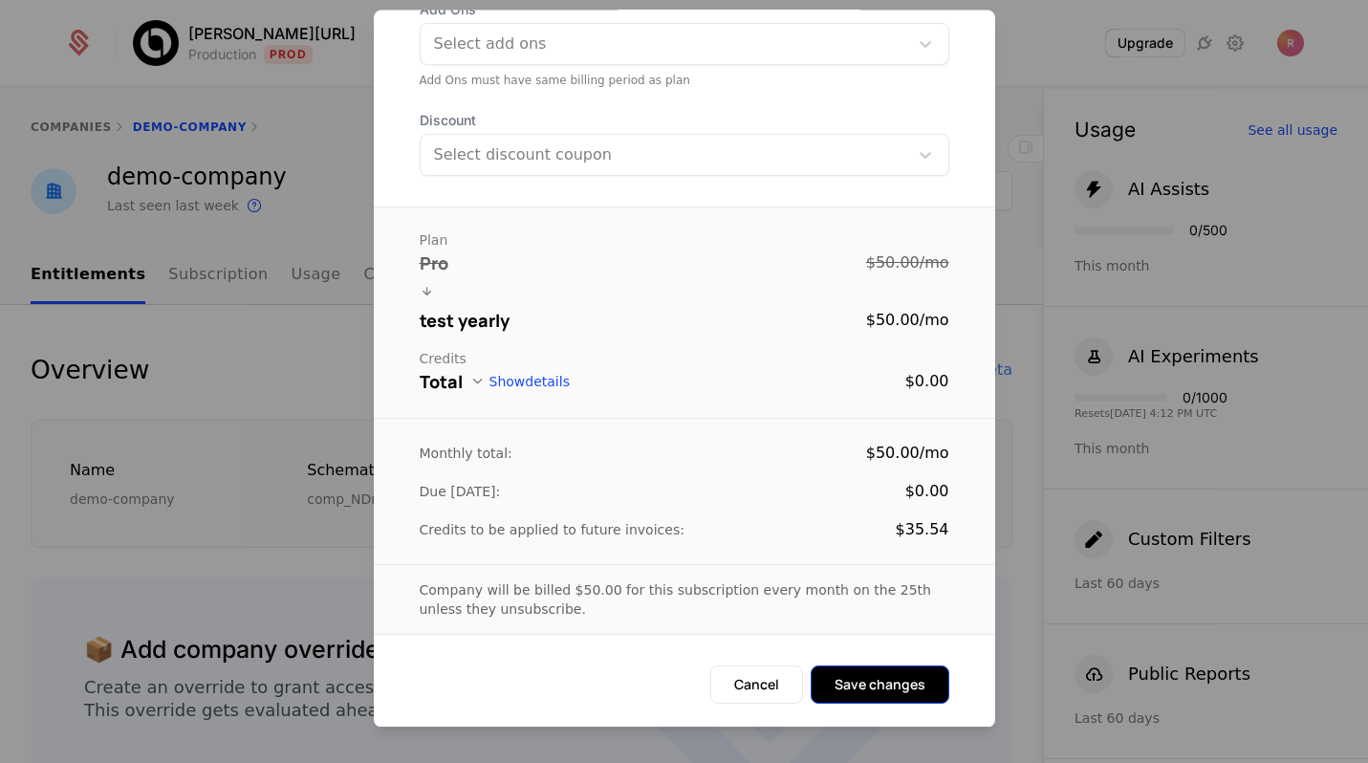
click at [887, 673] on button "Save changes" at bounding box center [880, 685] width 139 height 38
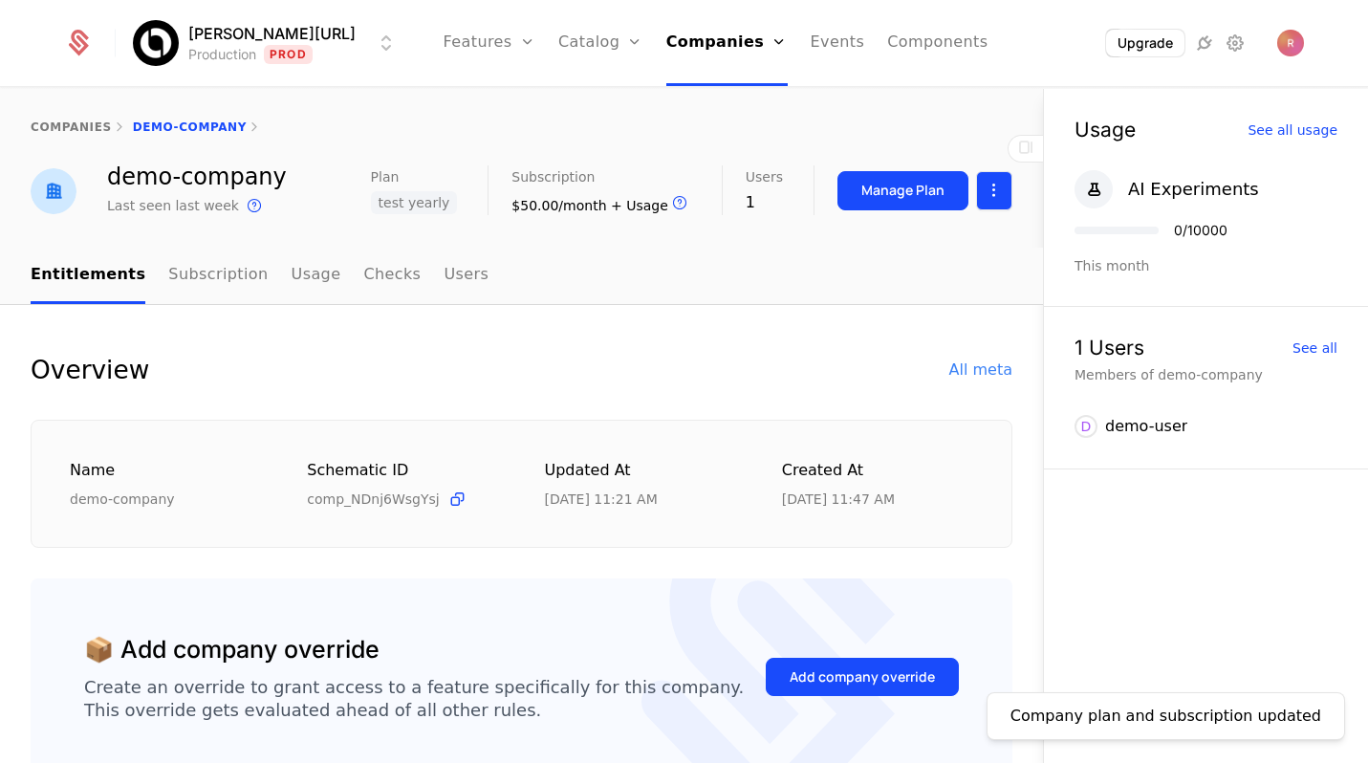
click at [990, 196] on html "[PERSON_NAME][URL] Production Prod Features Features Flags Catalog Plans Add On…" at bounding box center [684, 381] width 1368 height 763
click at [647, 326] on html "[PERSON_NAME][URL] Production Prod Features Features Flags Catalog Plans Add On…" at bounding box center [684, 381] width 1368 height 763
click at [980, 194] on html "[PERSON_NAME][URL] Production Prod Features Features Flags Catalog Plans Add On…" at bounding box center [684, 381] width 1368 height 763
click at [926, 252] on div "Edit company" at bounding box center [903, 246] width 119 height 27
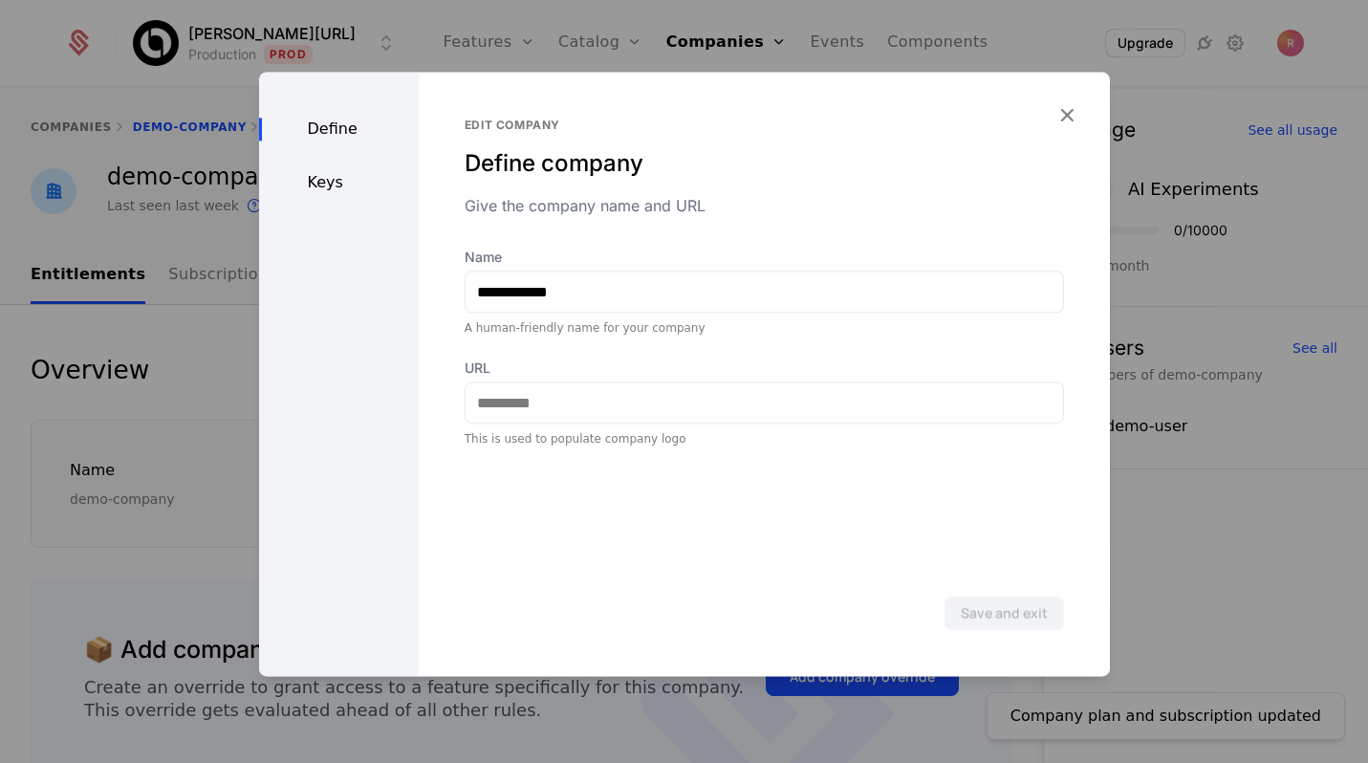
click at [346, 181] on div "Keys" at bounding box center [339, 182] width 160 height 23
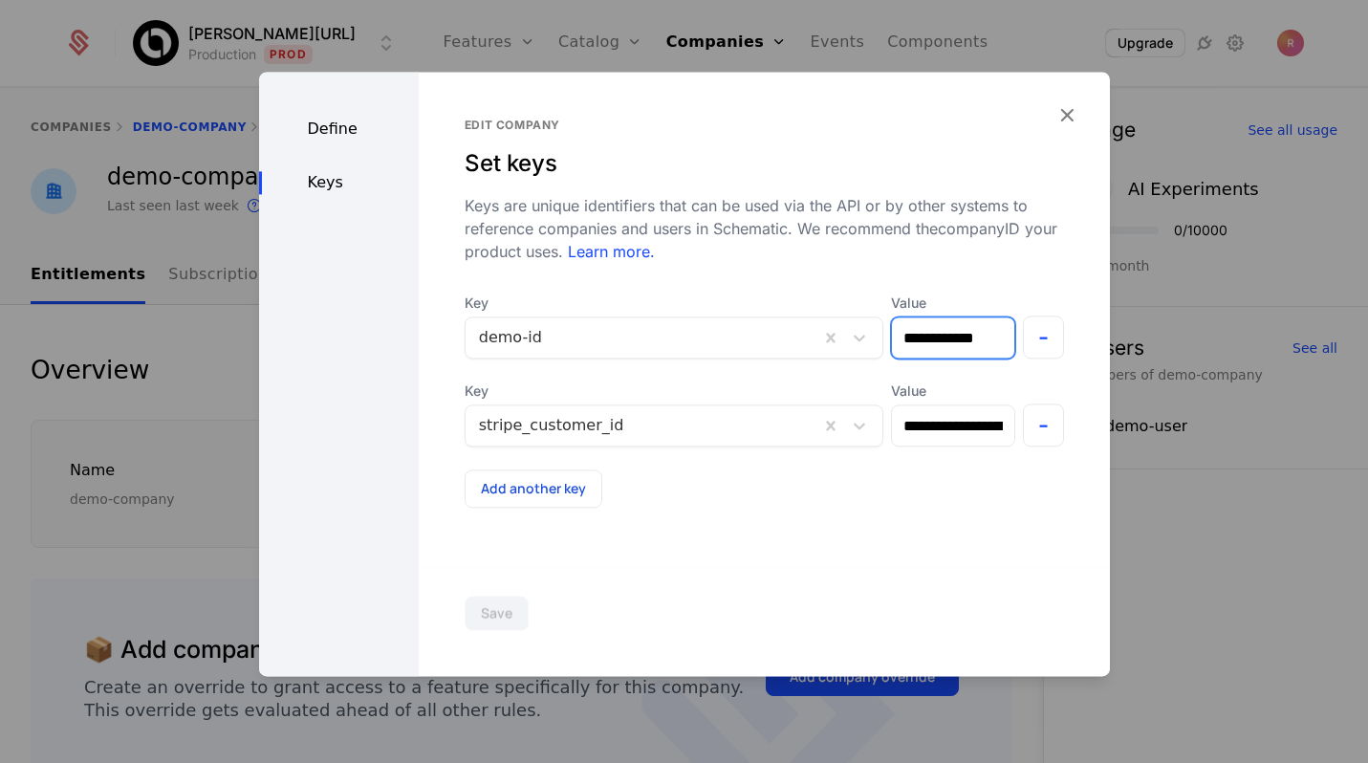
click at [933, 337] on input "**********" at bounding box center [953, 337] width 122 height 40
click at [608, 594] on div "Save" at bounding box center [764, 613] width 691 height 126
click at [930, 336] on input "**********" at bounding box center [953, 337] width 122 height 40
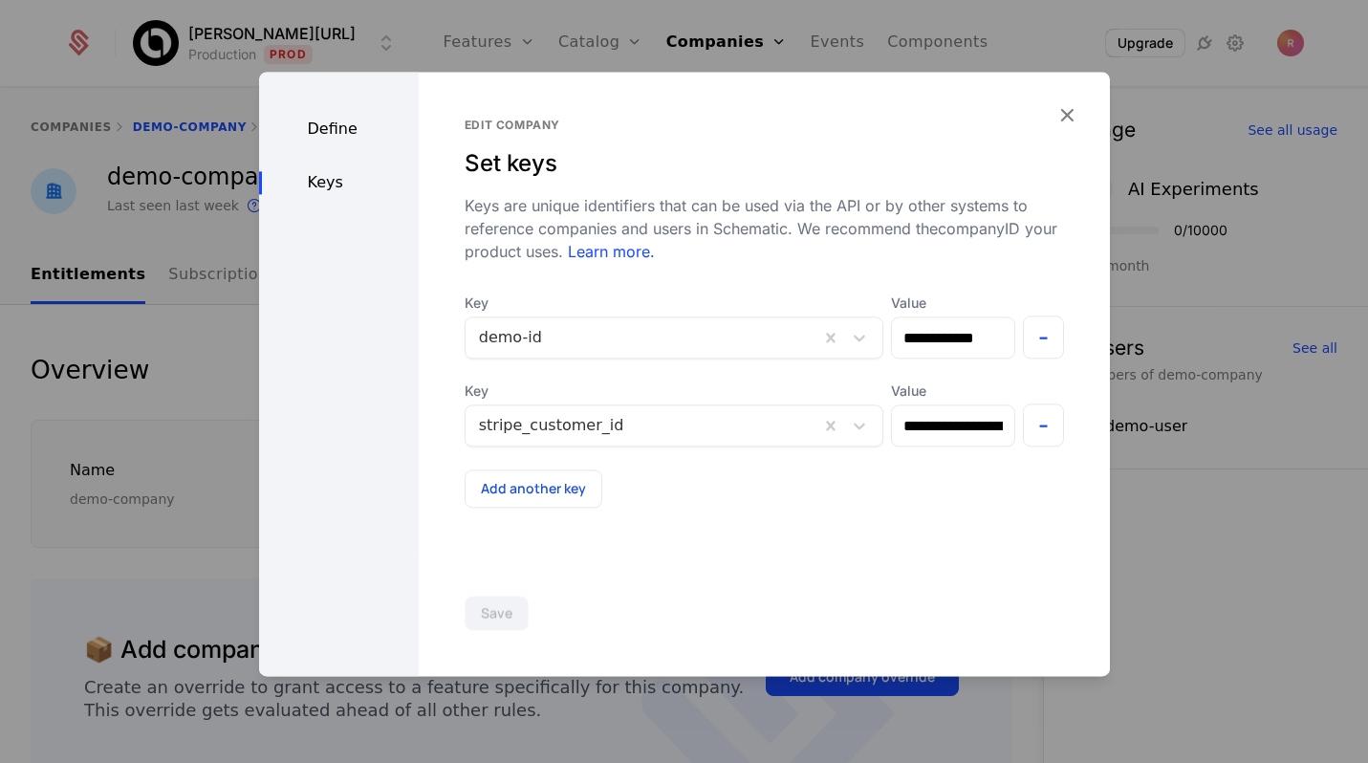
click at [931, 586] on div "Save" at bounding box center [764, 613] width 691 height 126
click at [1183, 579] on div at bounding box center [684, 381] width 1368 height 763
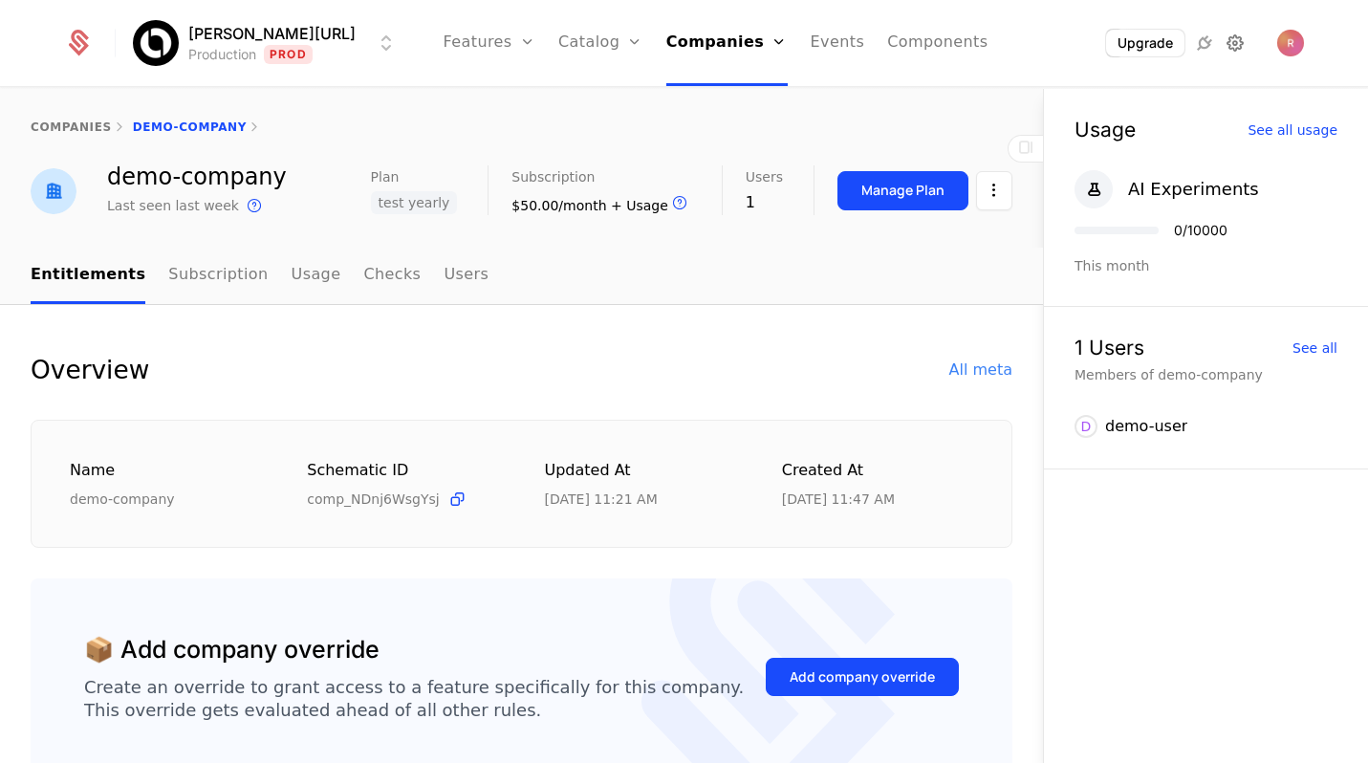
click at [1234, 47] on icon at bounding box center [1235, 43] width 23 height 23
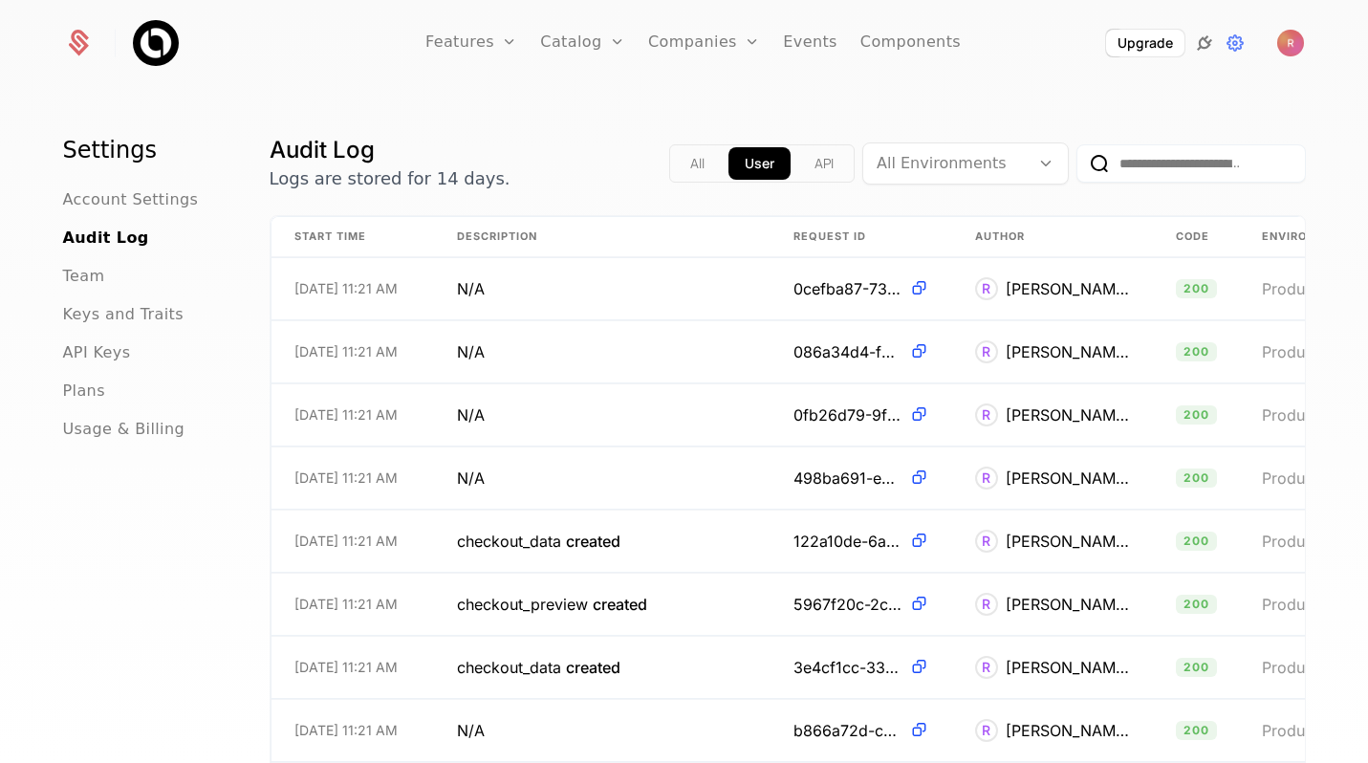
click at [1201, 47] on icon at bounding box center [1204, 43] width 23 height 23
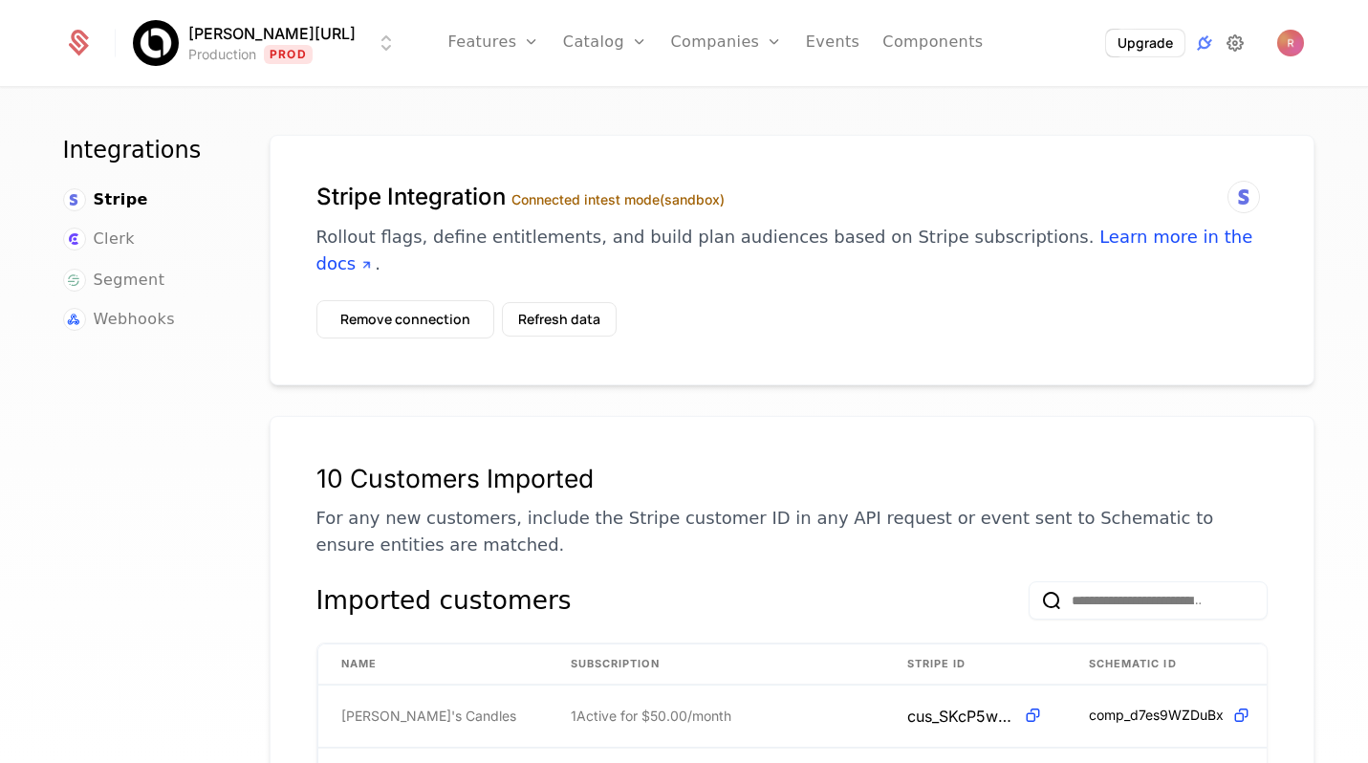
click at [1232, 41] on icon at bounding box center [1235, 43] width 23 height 23
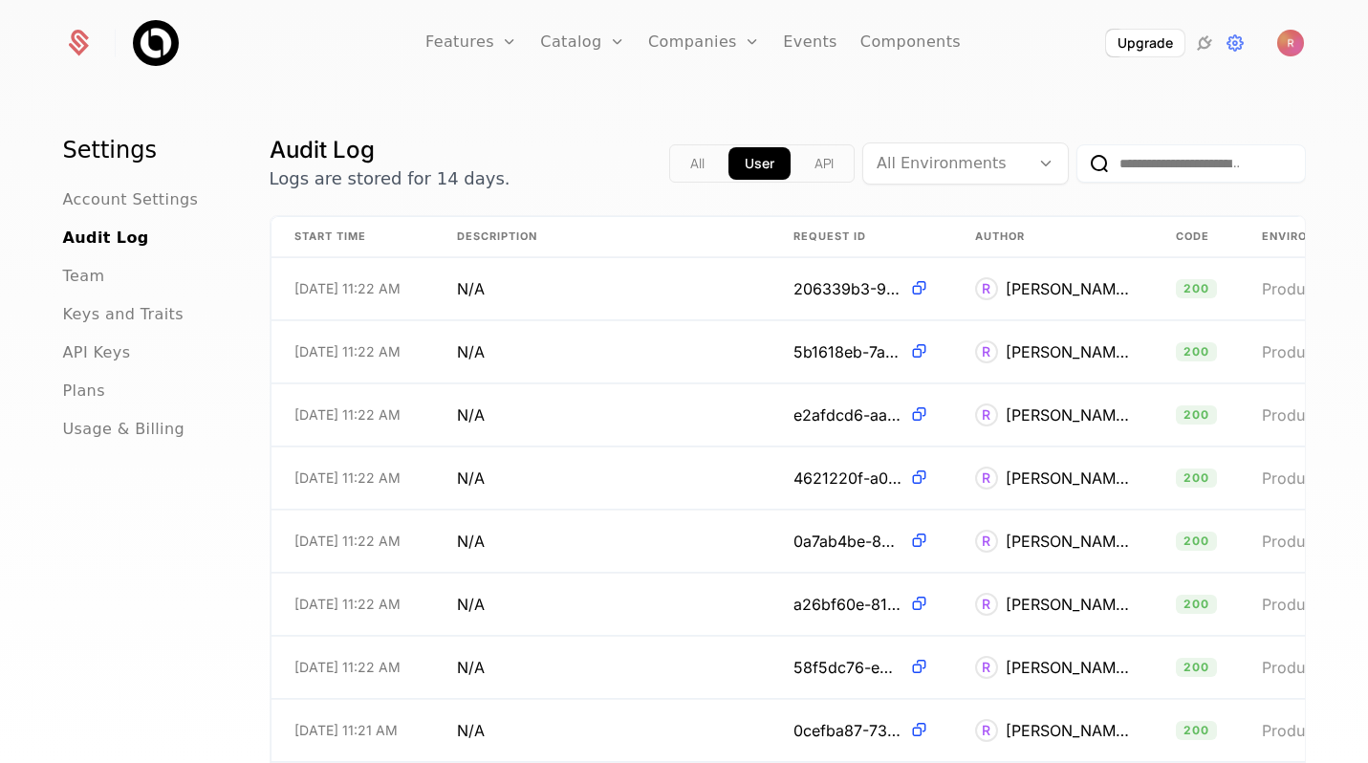
click at [87, 363] on ul "Account Settings Audit Log Team Keys and Traits API Keys Plans Usage & Billing" at bounding box center [143, 314] width 161 height 252
click at [95, 353] on span "API Keys" at bounding box center [97, 352] width 68 height 23
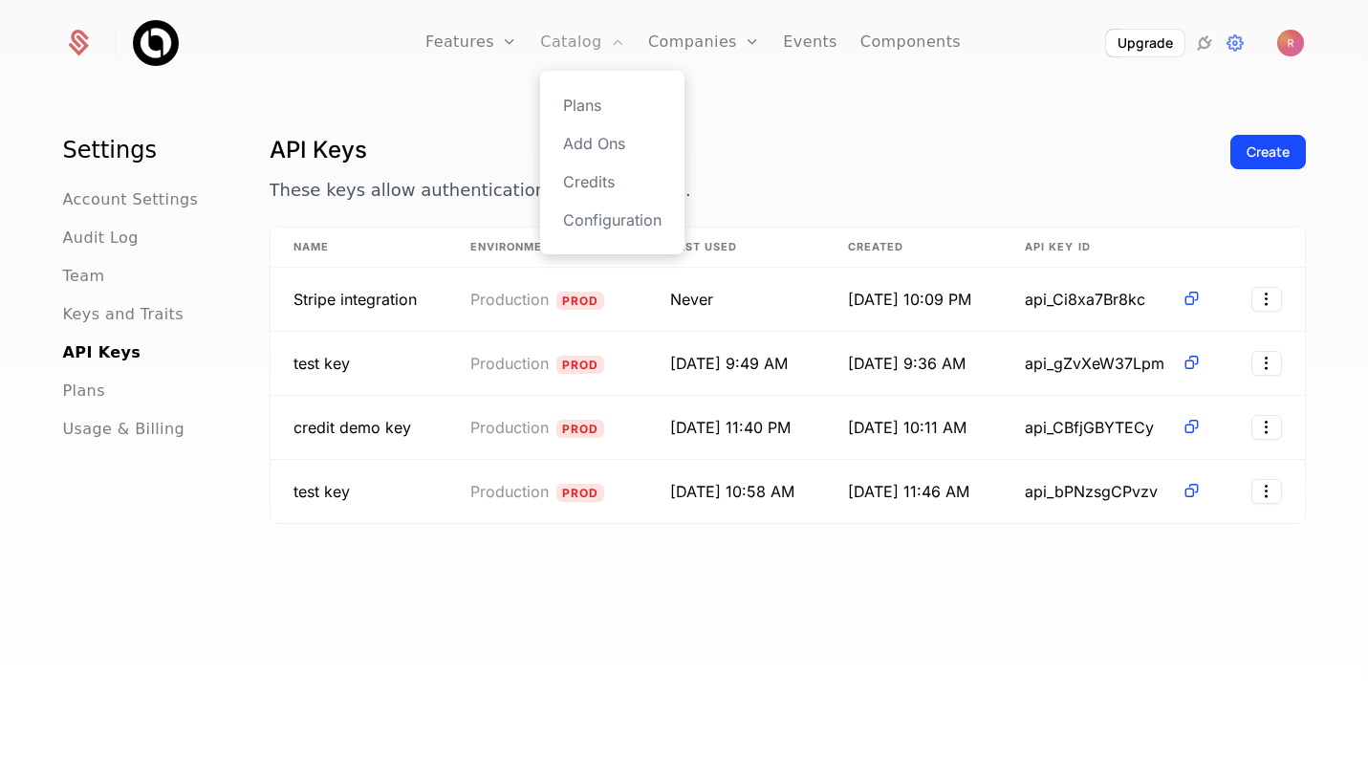
click at [554, 30] on link "Catalog" at bounding box center [582, 43] width 85 height 86
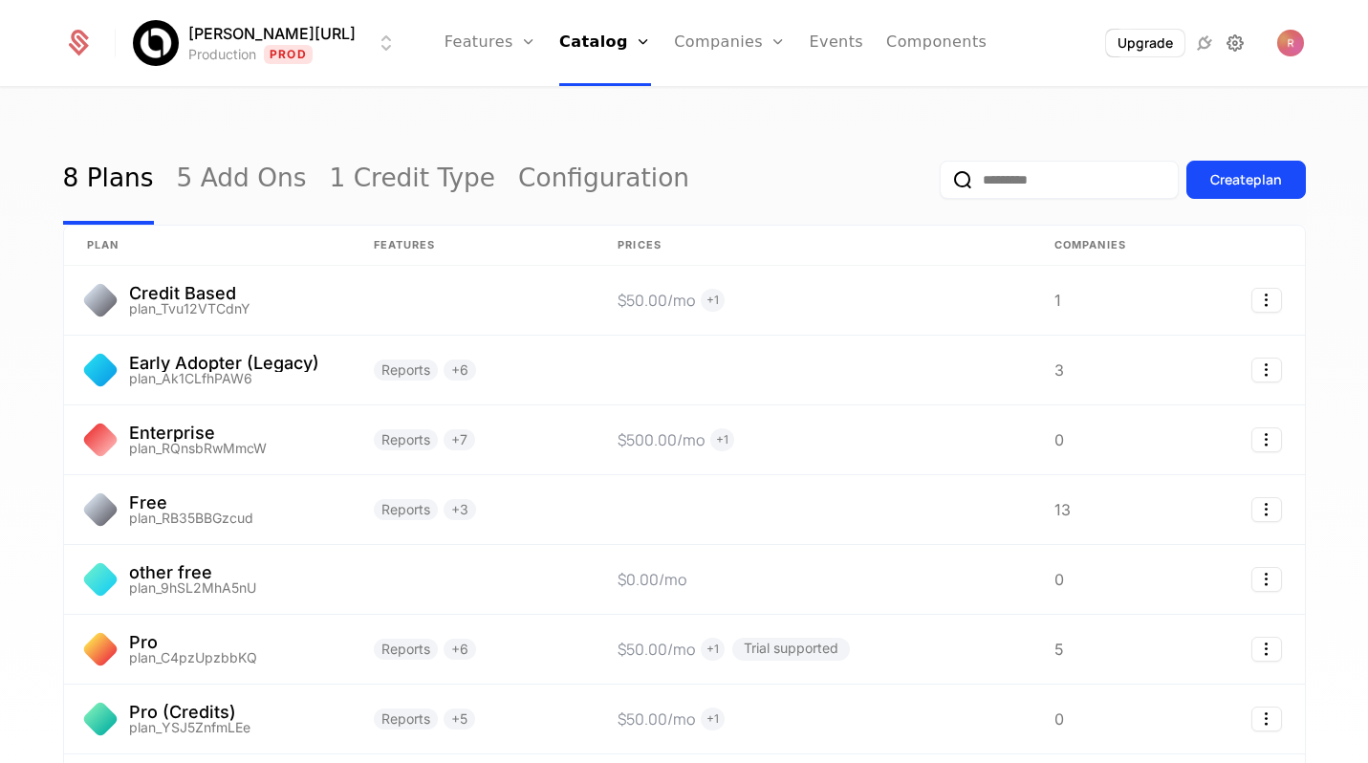
click at [1231, 35] on icon at bounding box center [1235, 43] width 23 height 23
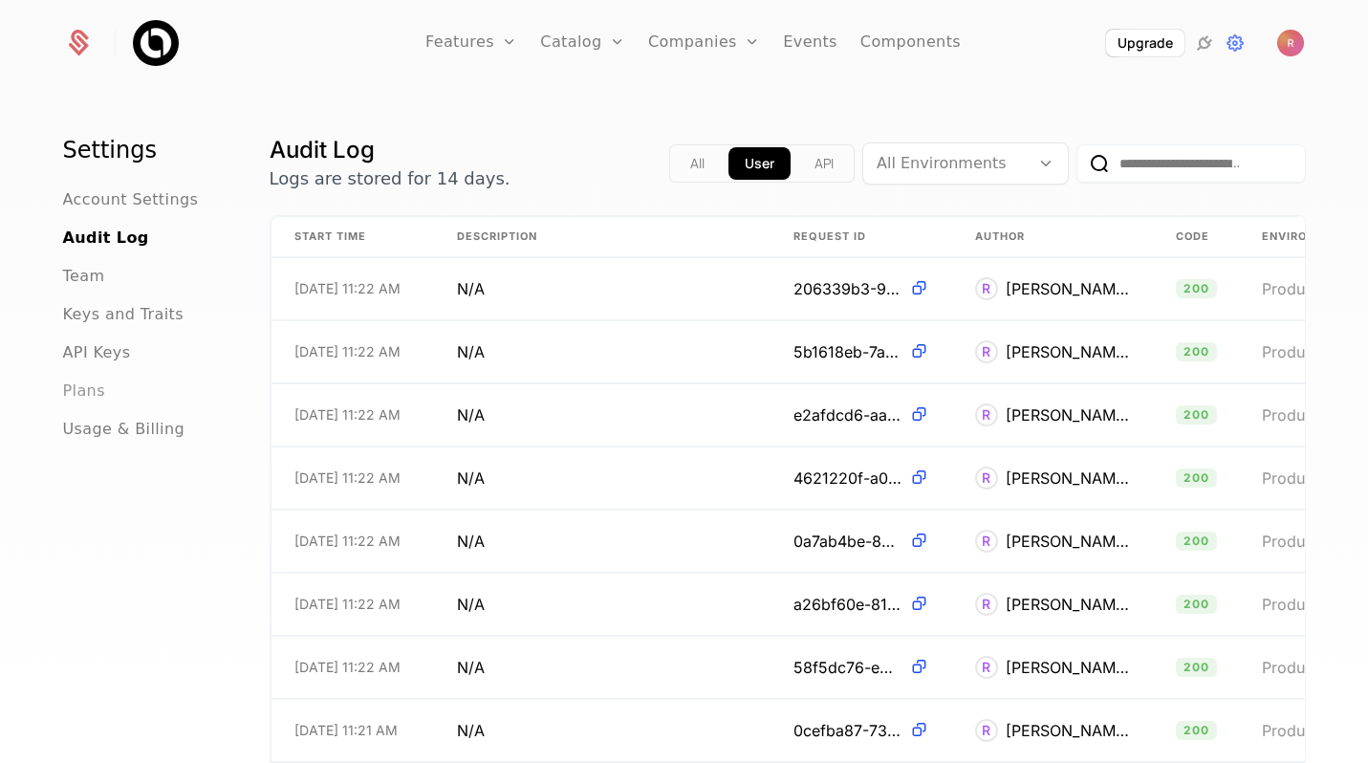
click at [90, 390] on span "Plans" at bounding box center [84, 391] width 42 height 23
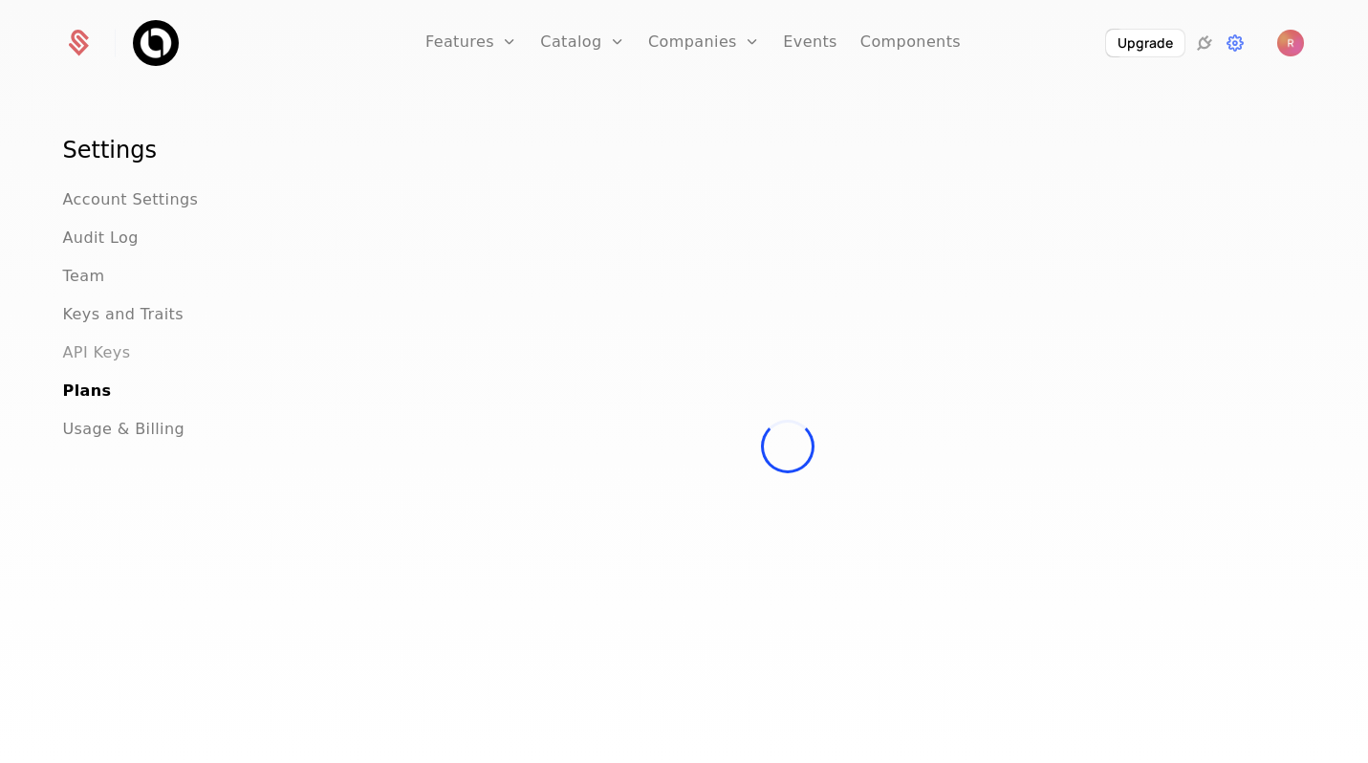
click at [95, 363] on span "API Keys" at bounding box center [97, 352] width 68 height 23
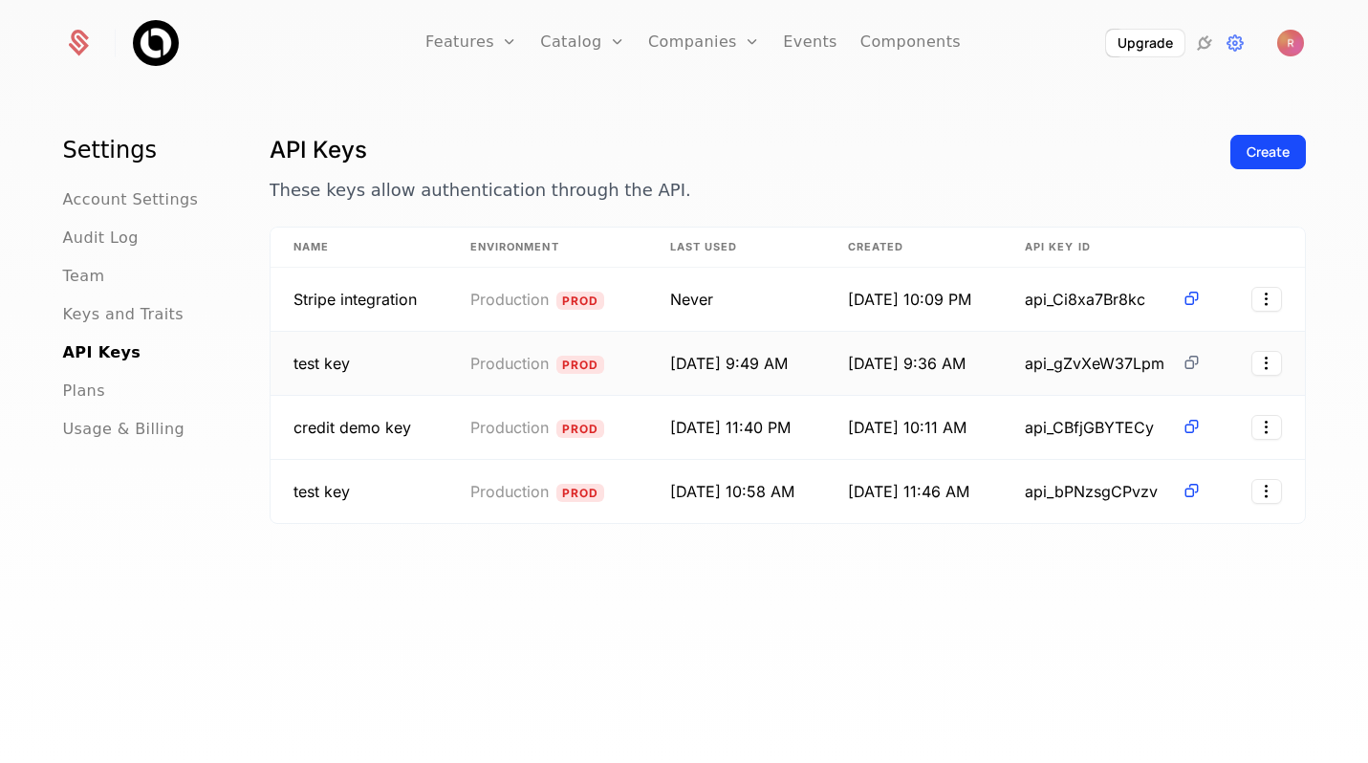
click at [1192, 364] on icon at bounding box center [1192, 363] width 20 height 20
click at [454, 51] on link "Features" at bounding box center [471, 43] width 92 height 86
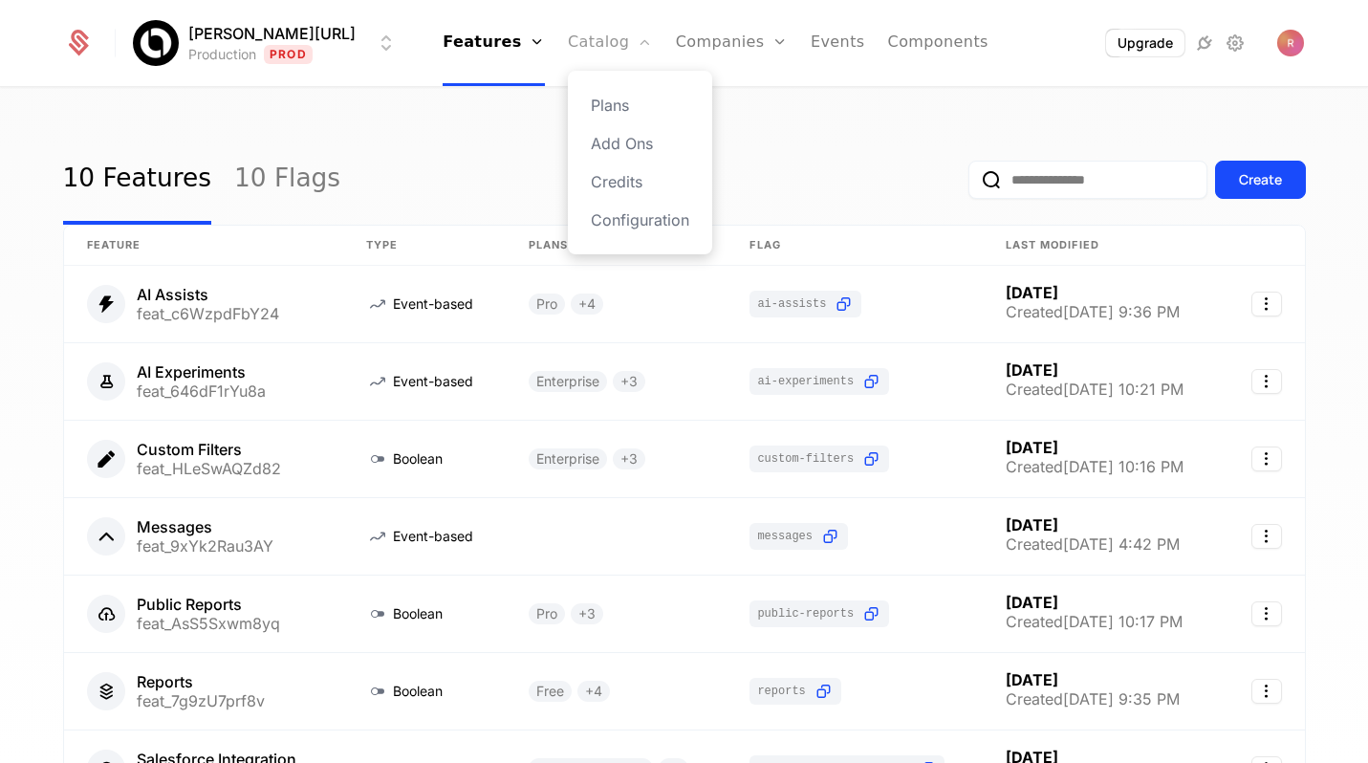
click at [568, 55] on link "Catalog" at bounding box center [610, 43] width 85 height 86
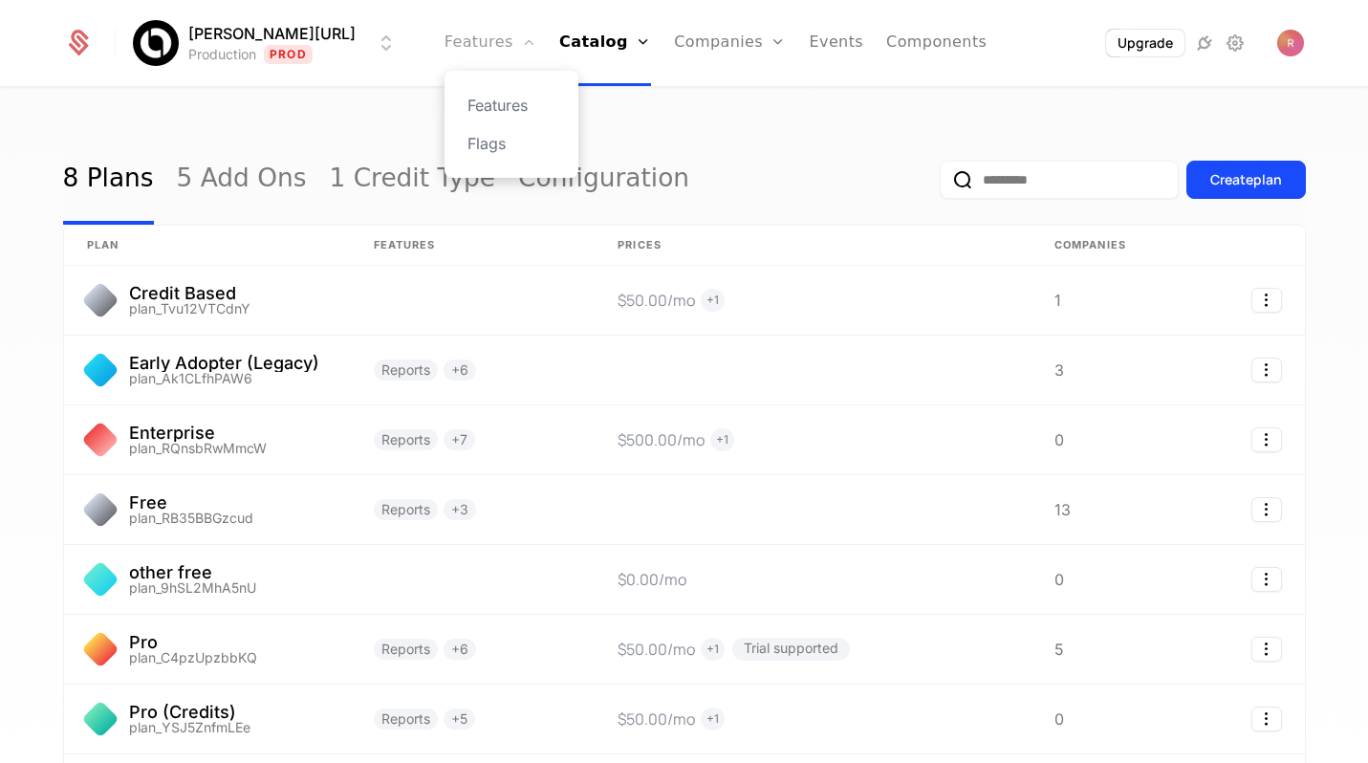
click at [502, 41] on link "Features" at bounding box center [491, 43] width 92 height 86
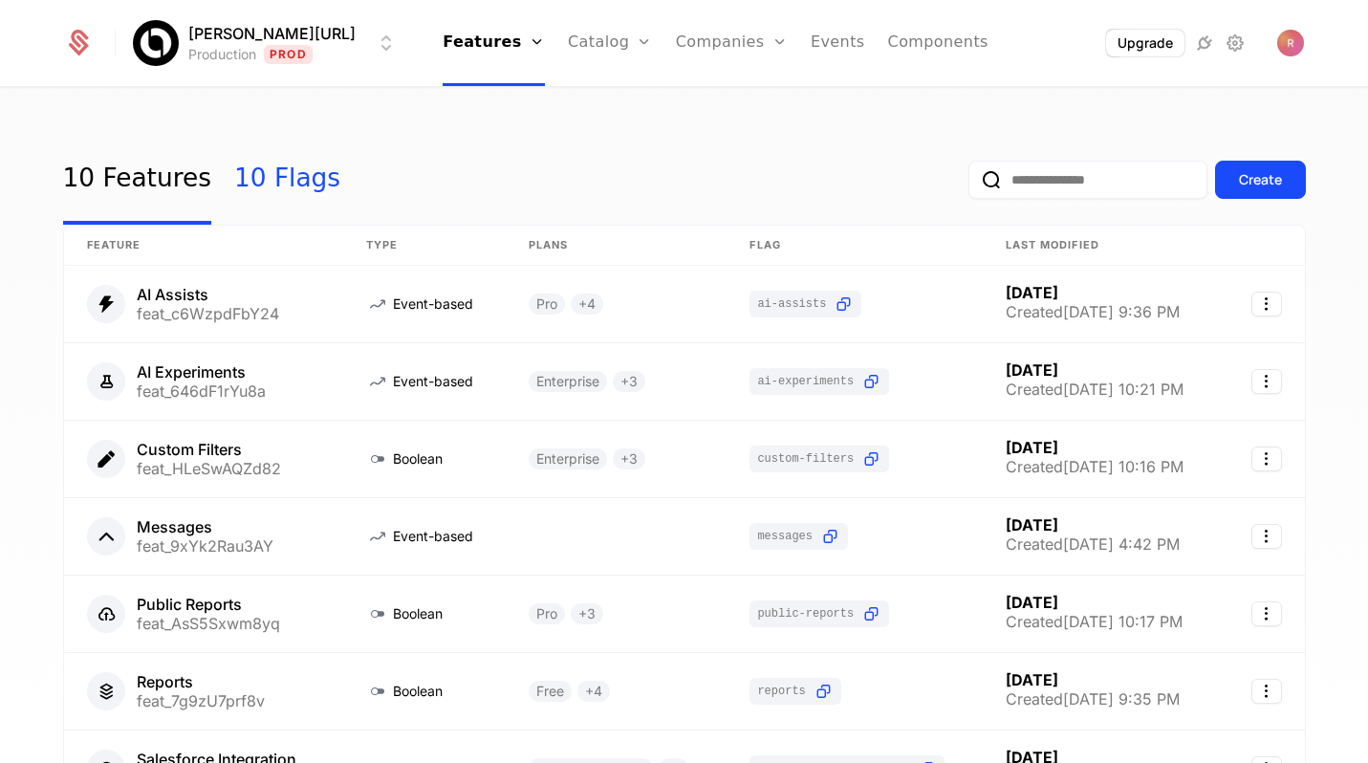
click at [292, 168] on link "10 Flags" at bounding box center [287, 180] width 106 height 90
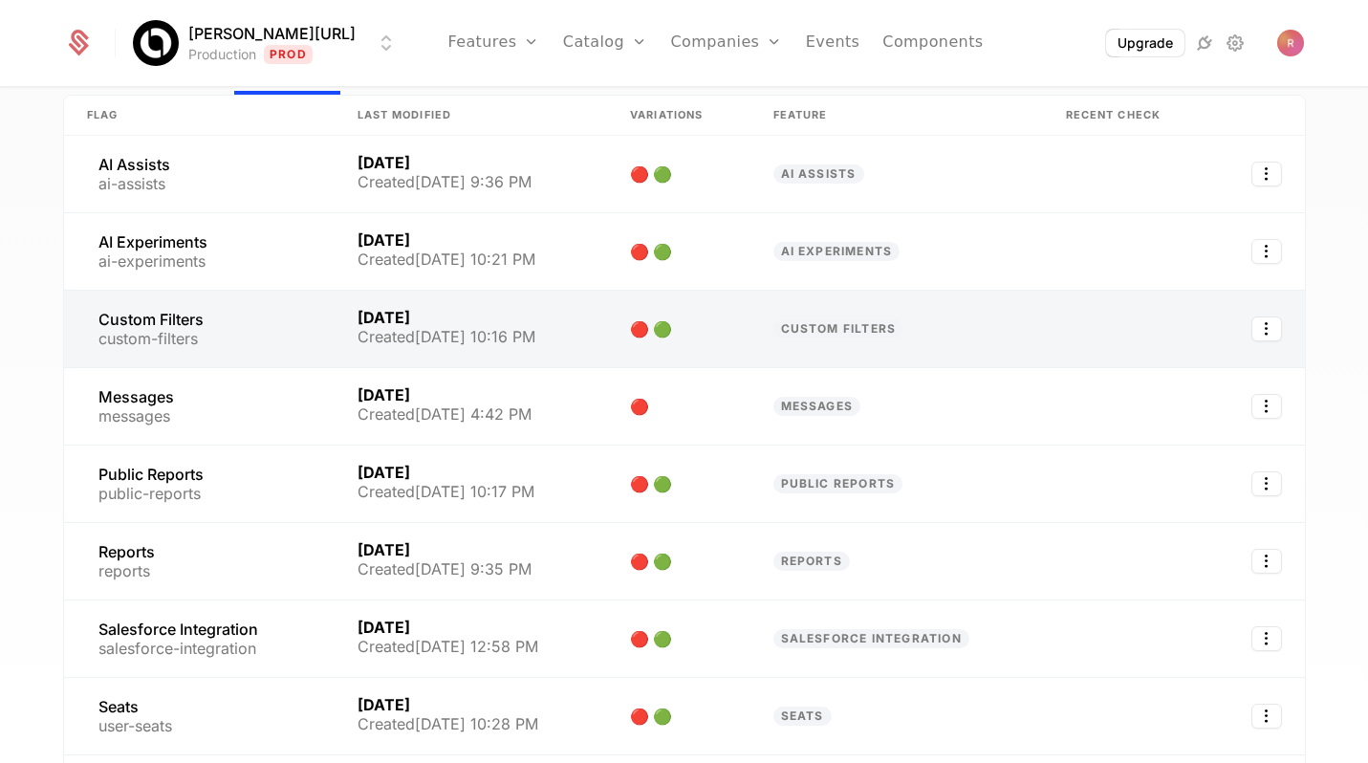
scroll to position [1, 0]
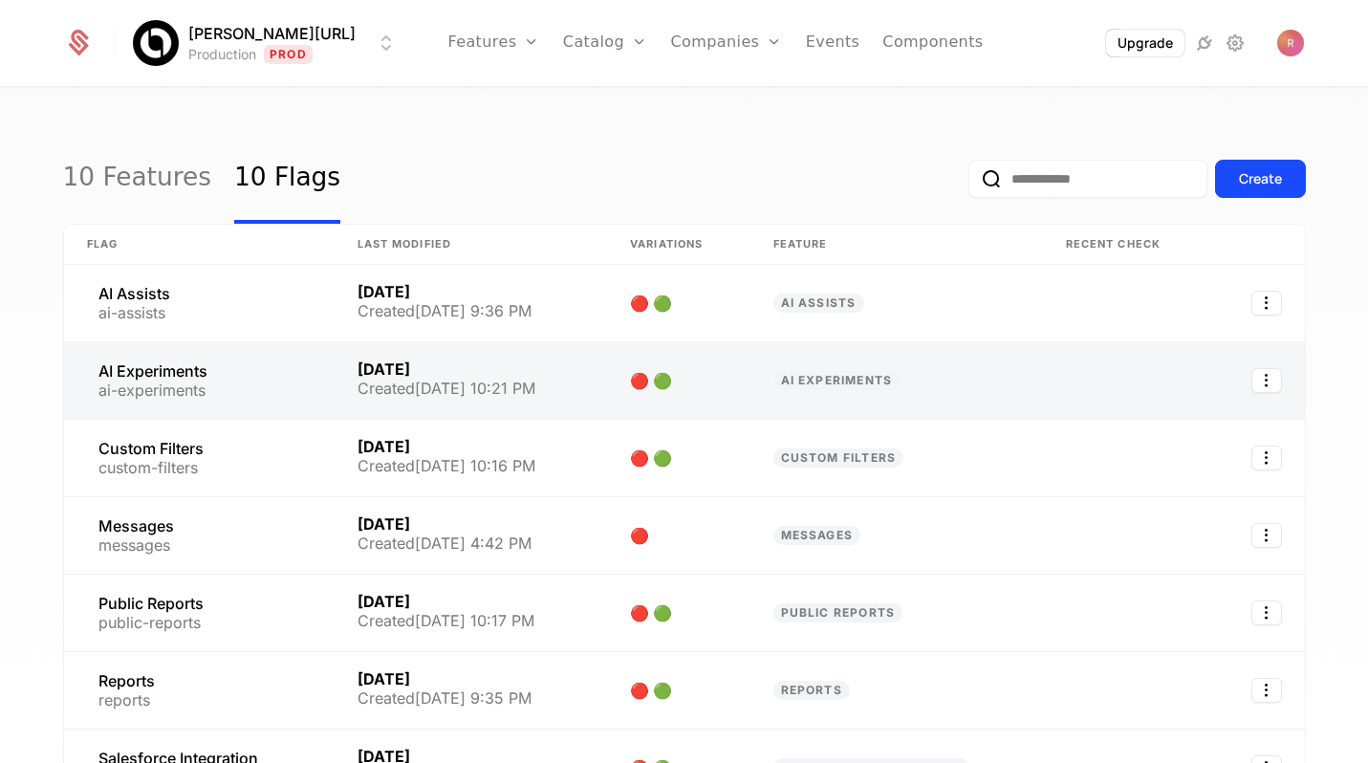
click at [226, 366] on link at bounding box center [199, 380] width 271 height 76
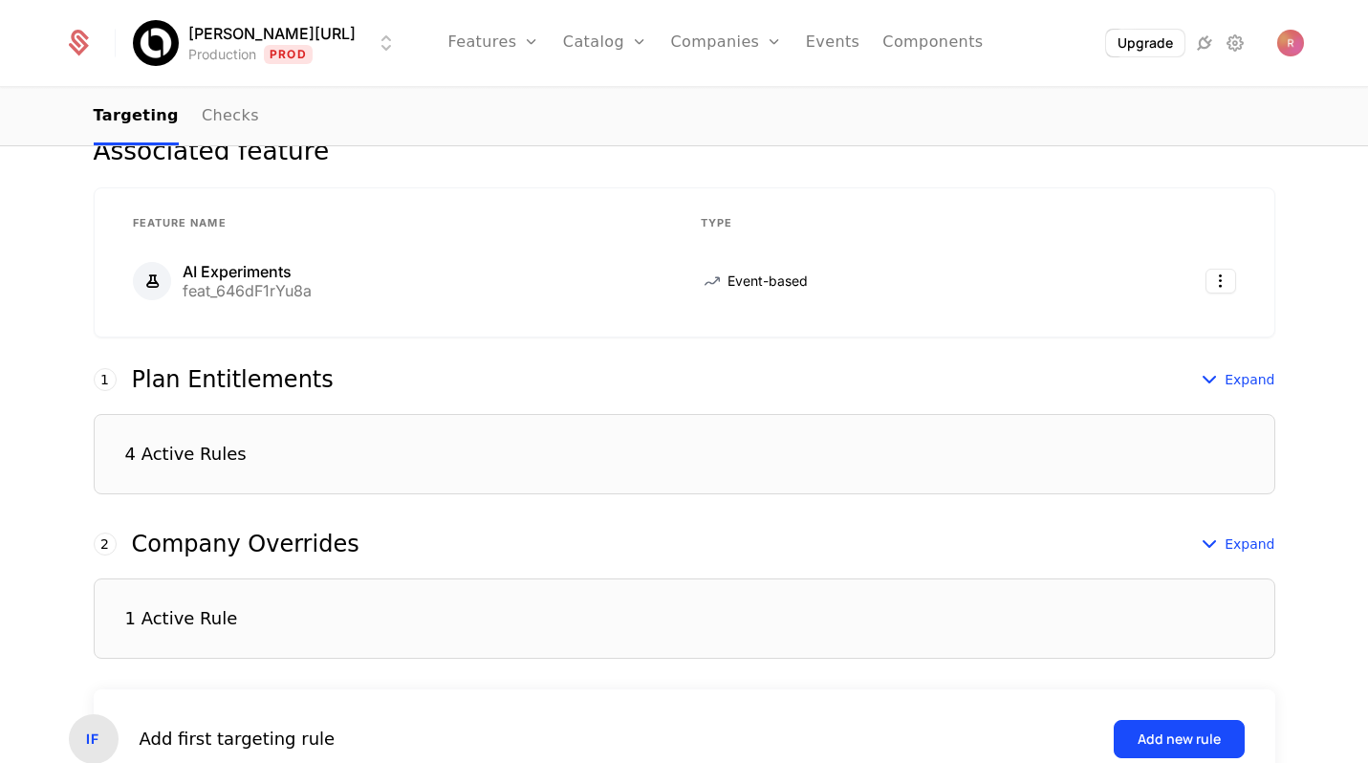
scroll to position [504, 0]
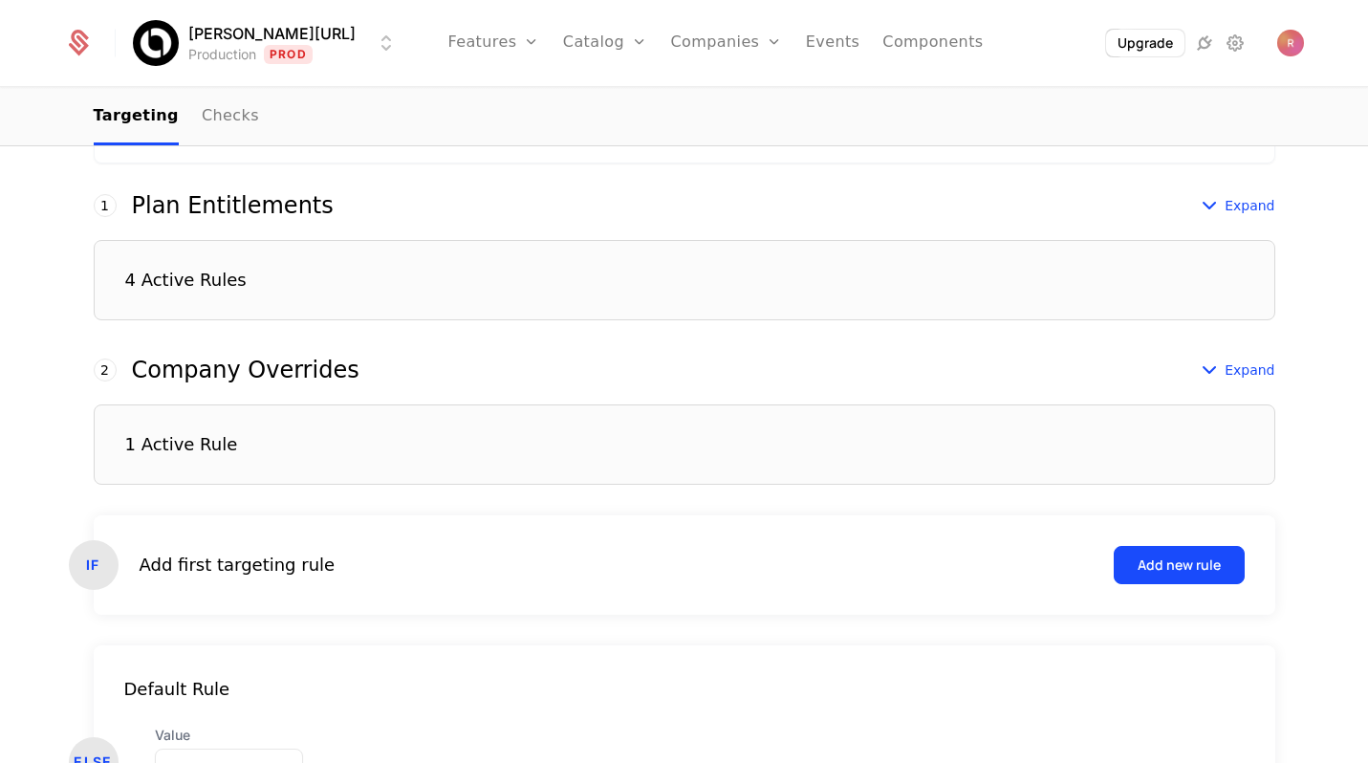
click at [155, 294] on div "4 Active Rules" at bounding box center [685, 280] width 1182 height 80
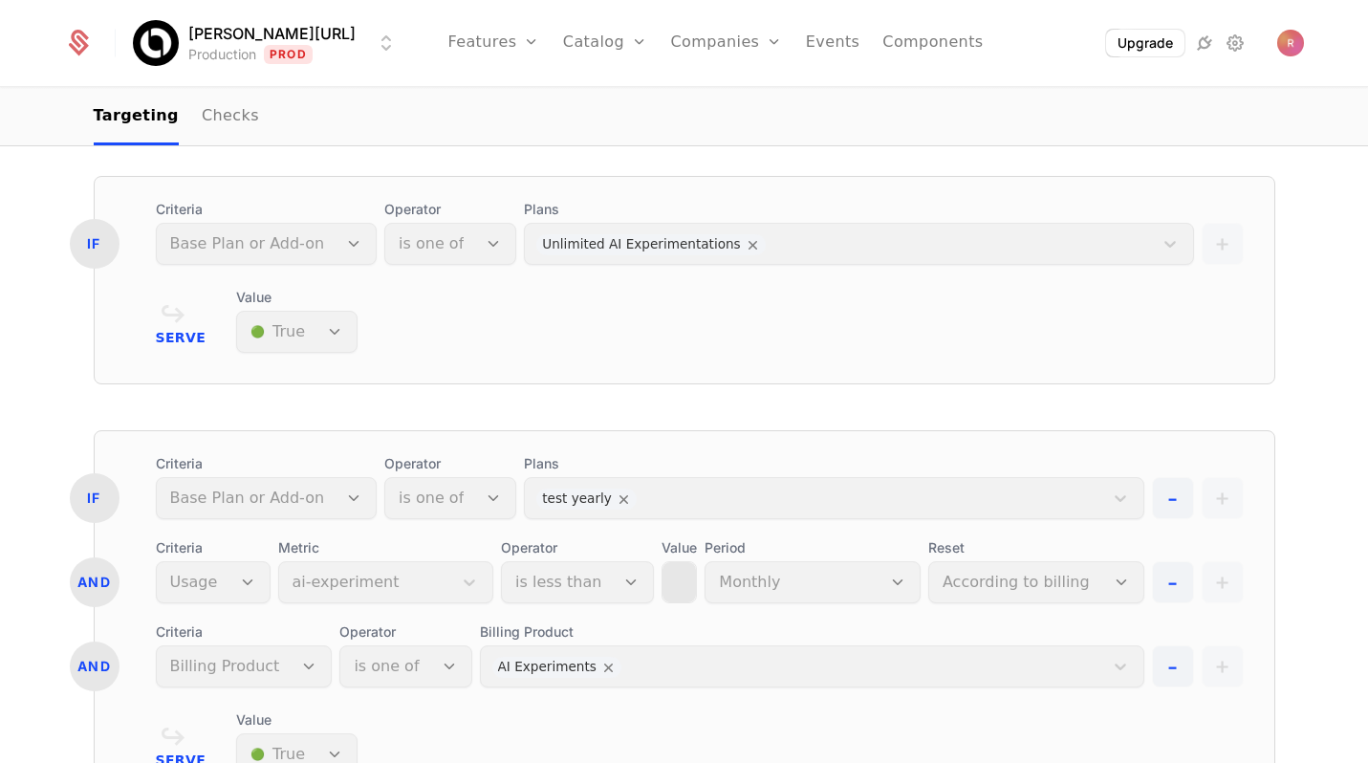
scroll to position [1229, 0]
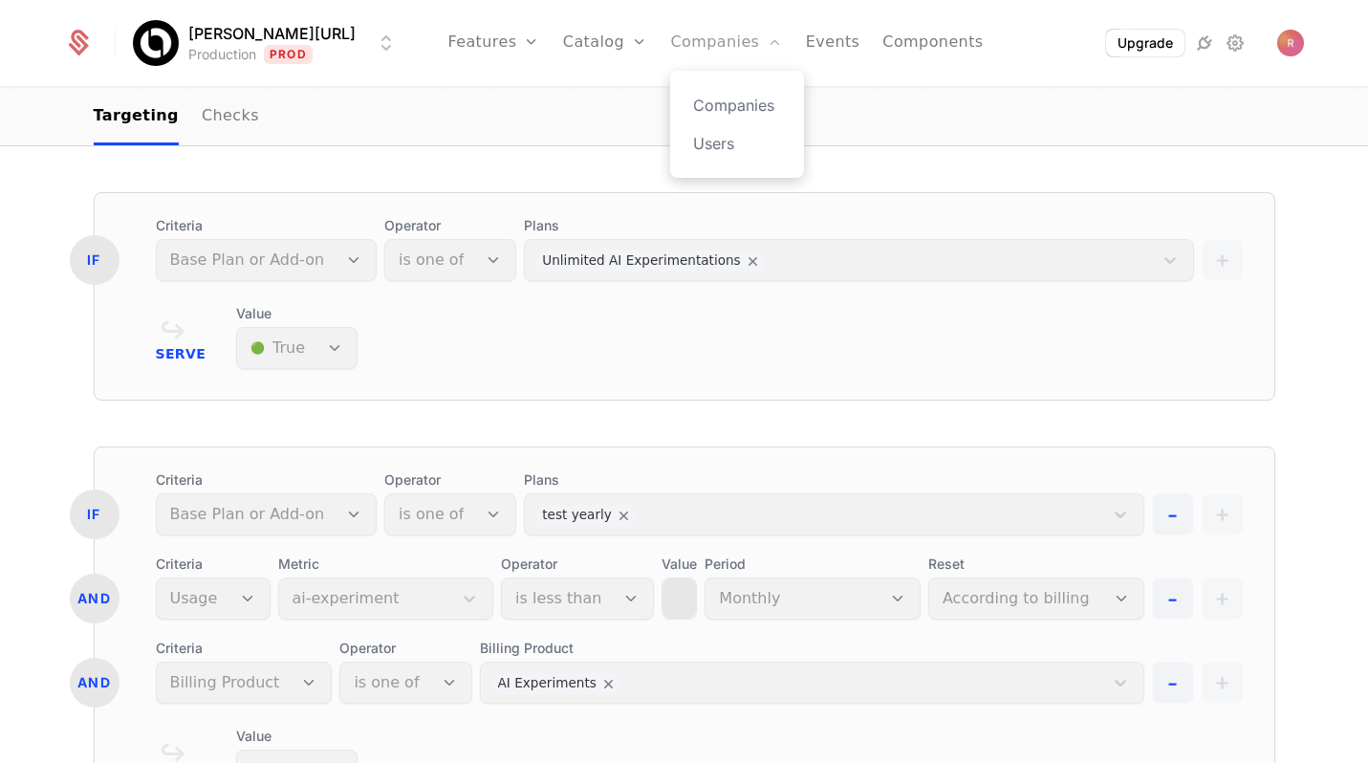
click at [670, 63] on link "Companies" at bounding box center [726, 43] width 112 height 86
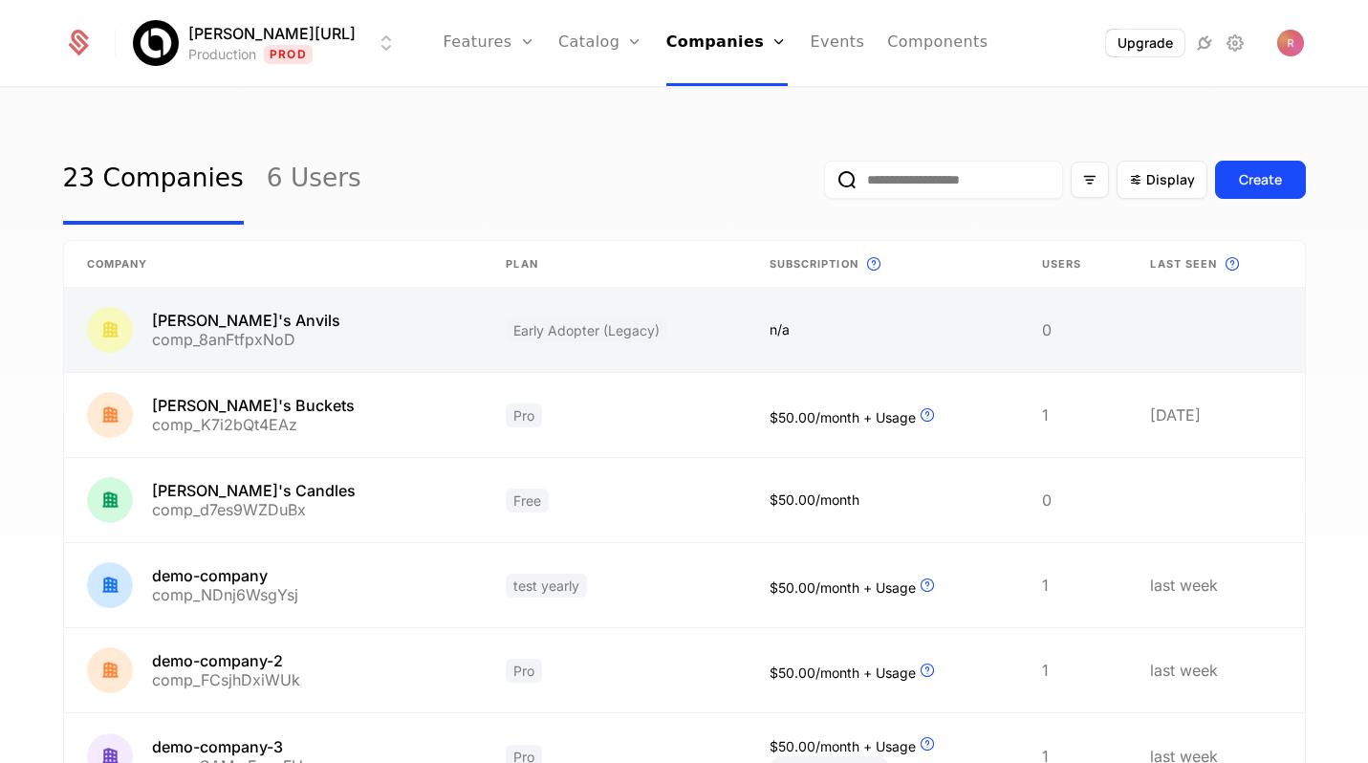
click at [500, 347] on link at bounding box center [614, 330] width 263 height 84
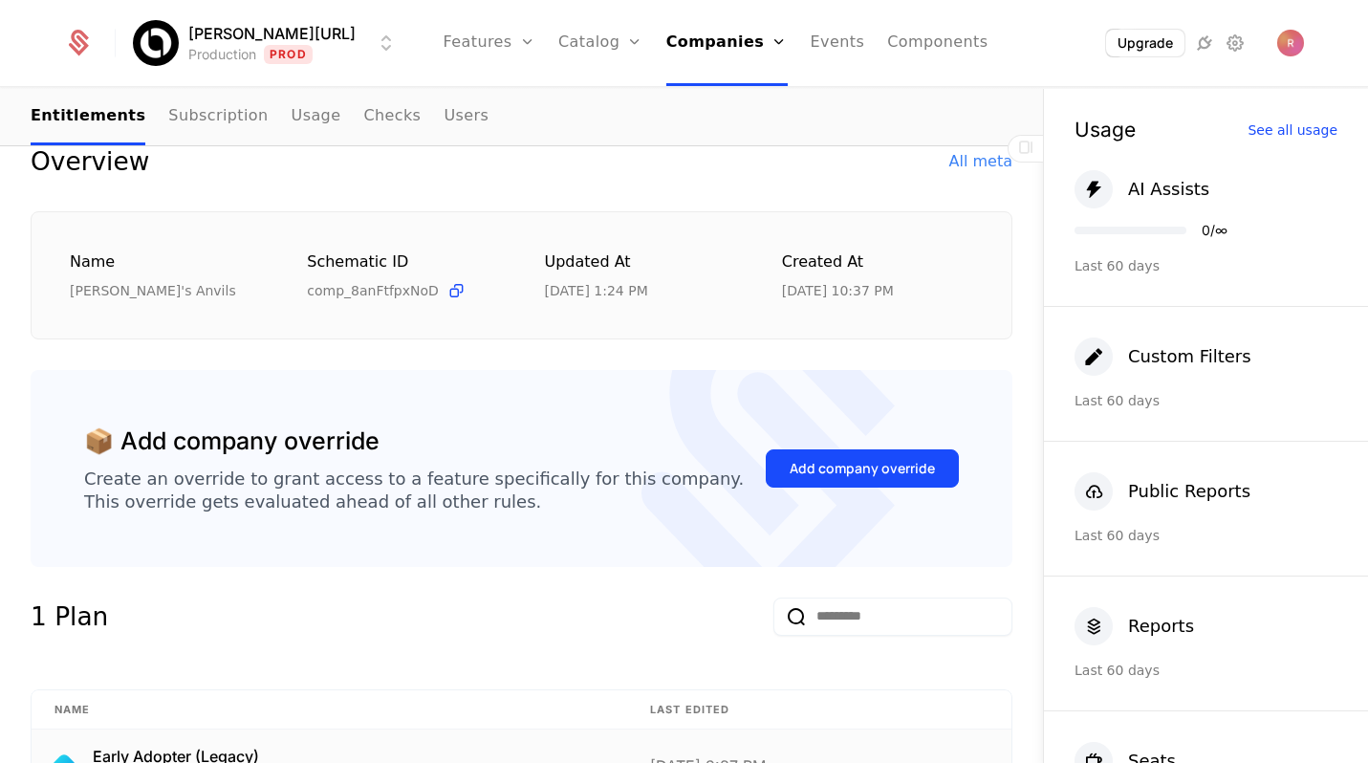
scroll to position [114, 0]
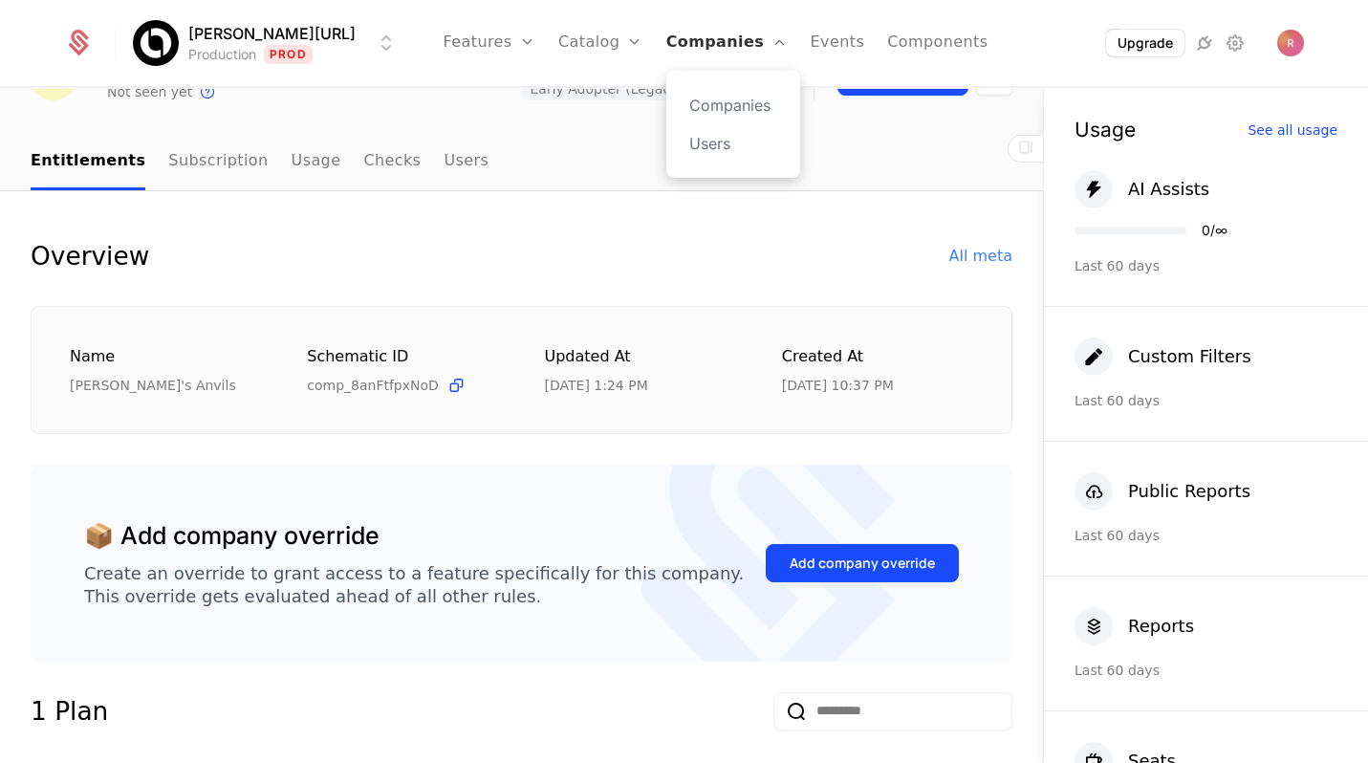
click at [680, 32] on link "Companies" at bounding box center [726, 43] width 121 height 86
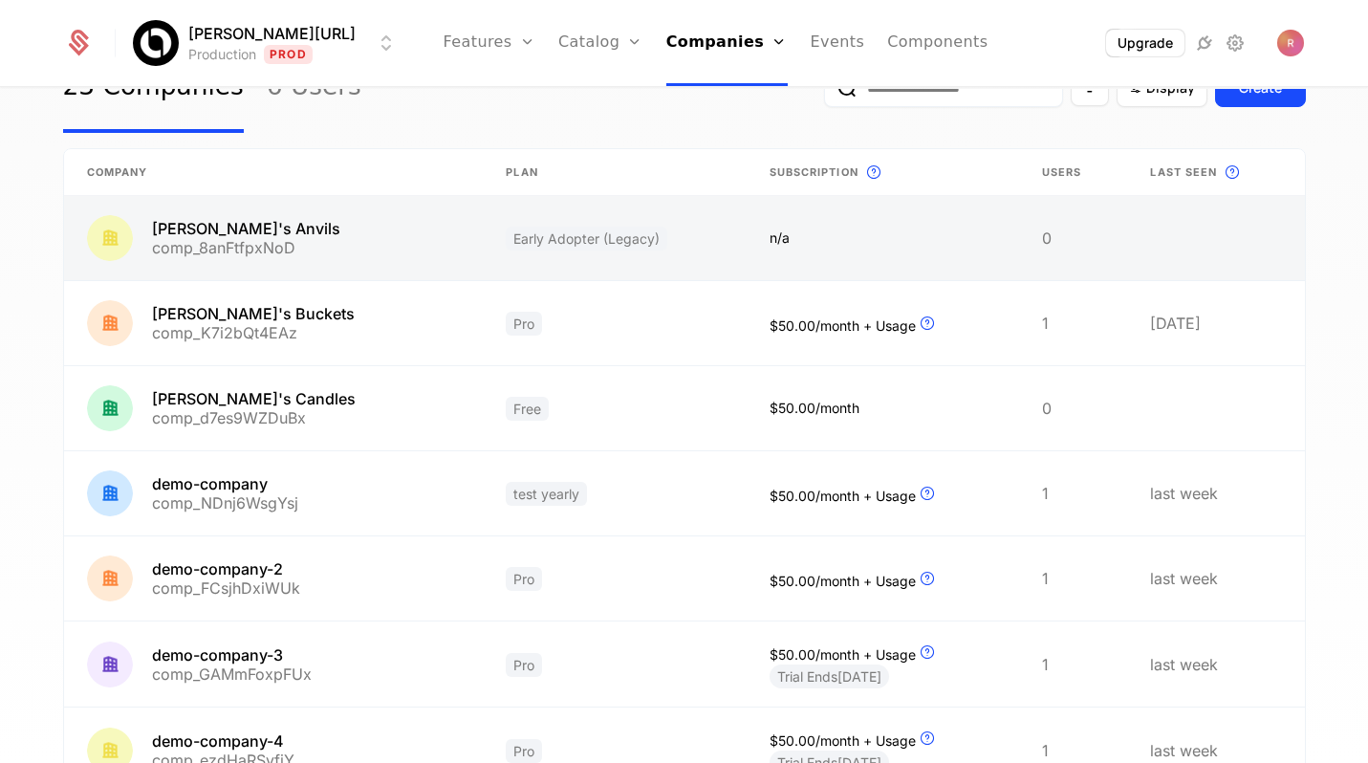
scroll to position [171, 0]
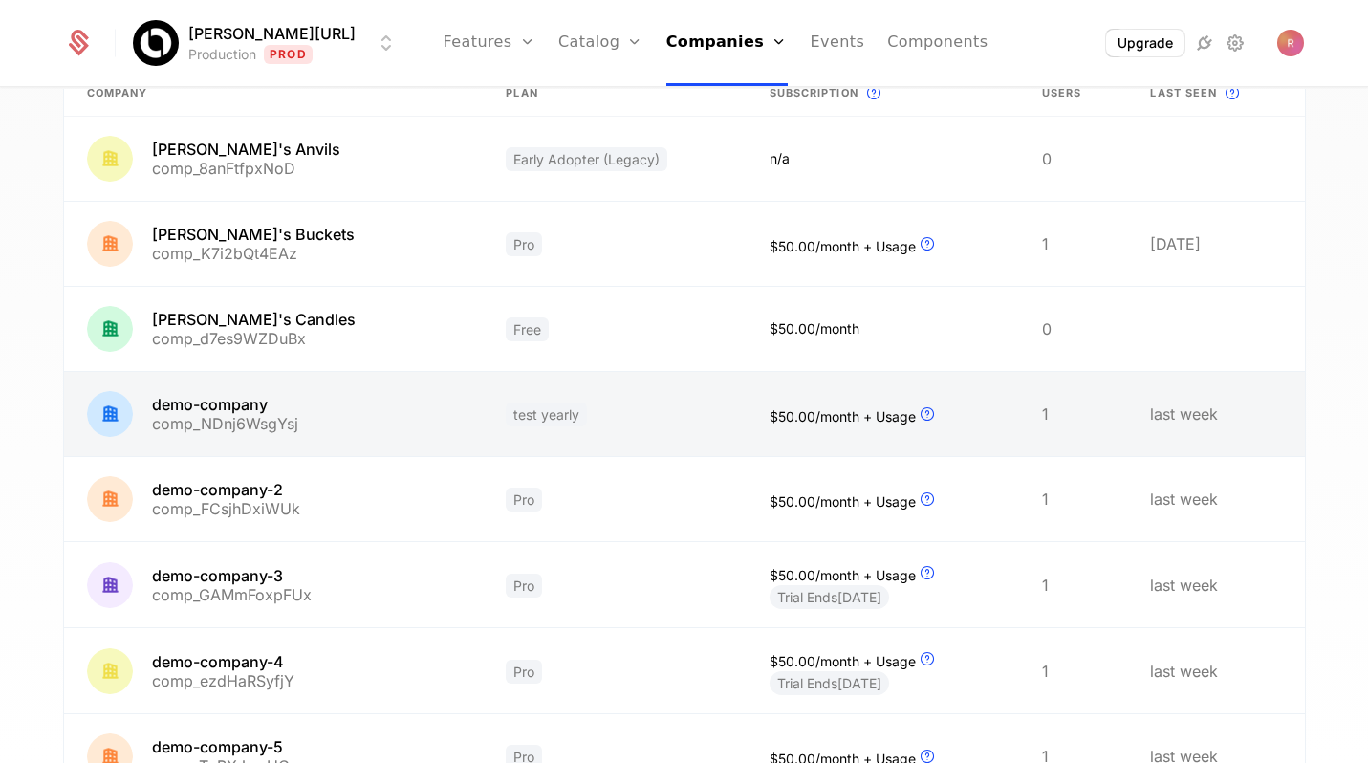
click at [549, 436] on link at bounding box center [614, 414] width 263 height 84
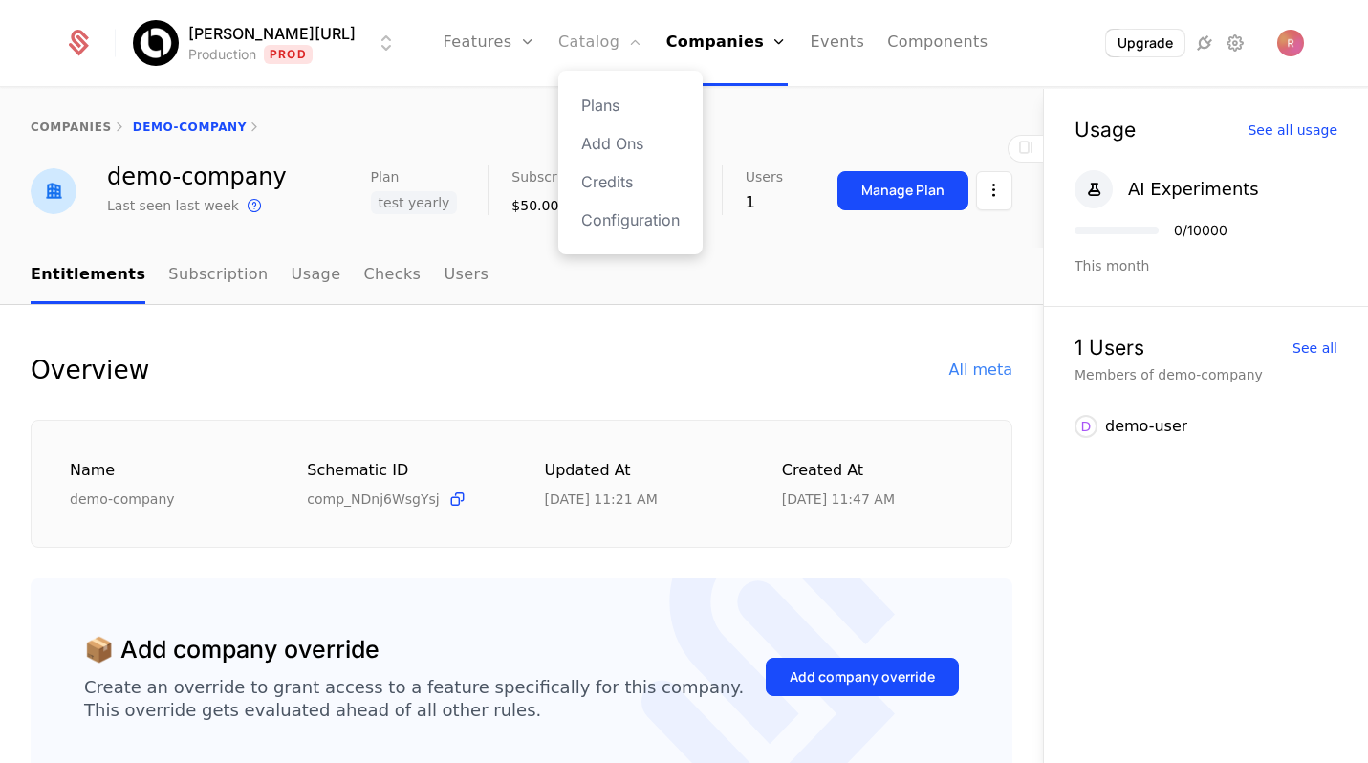
click at [558, 52] on link "Catalog" at bounding box center [600, 43] width 85 height 86
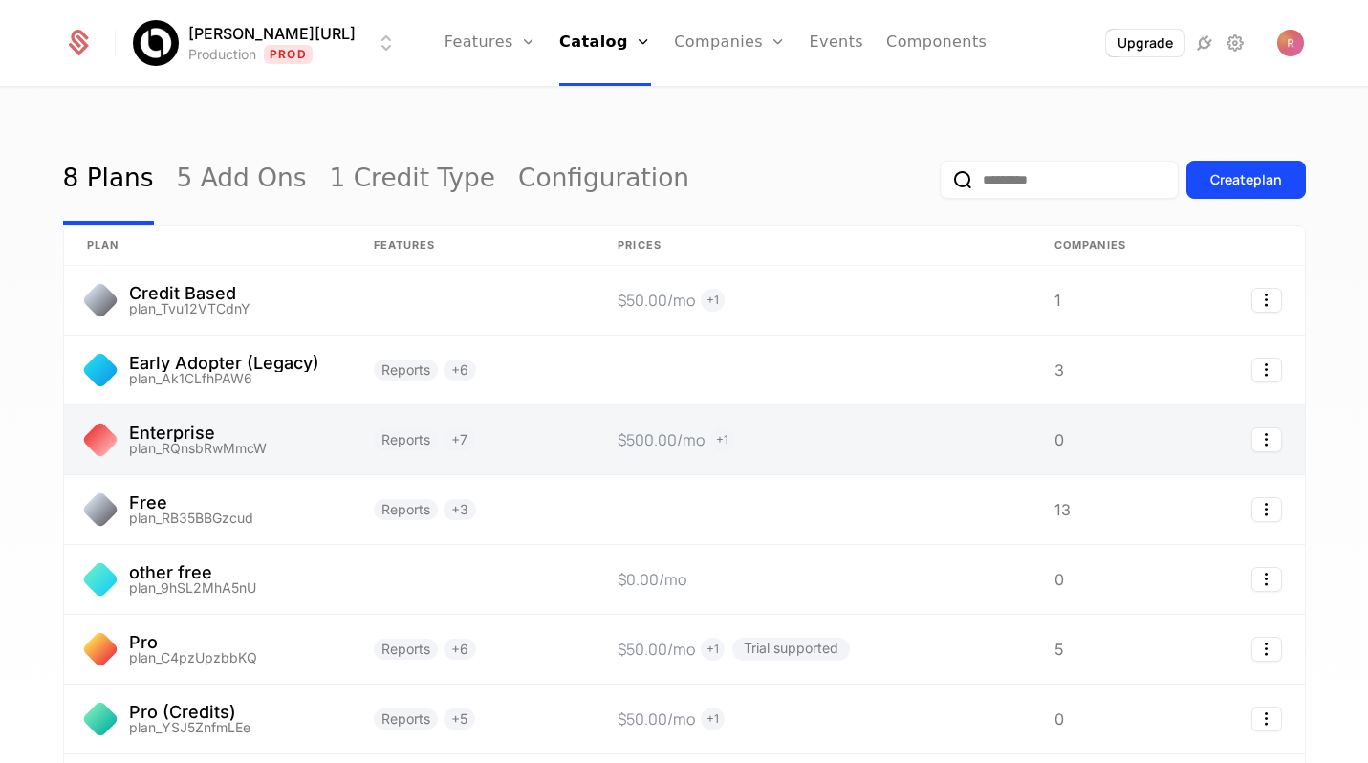
scroll to position [222, 0]
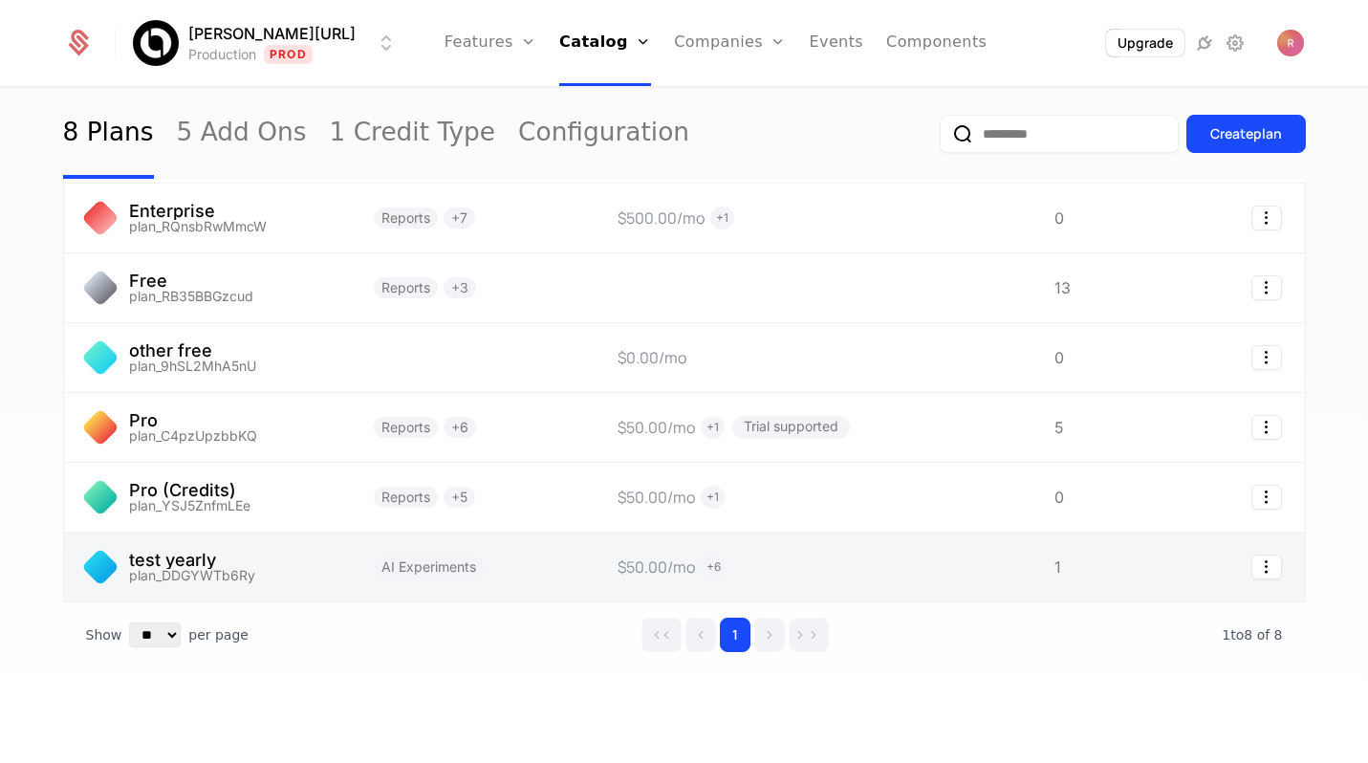
click at [405, 597] on link at bounding box center [473, 567] width 245 height 69
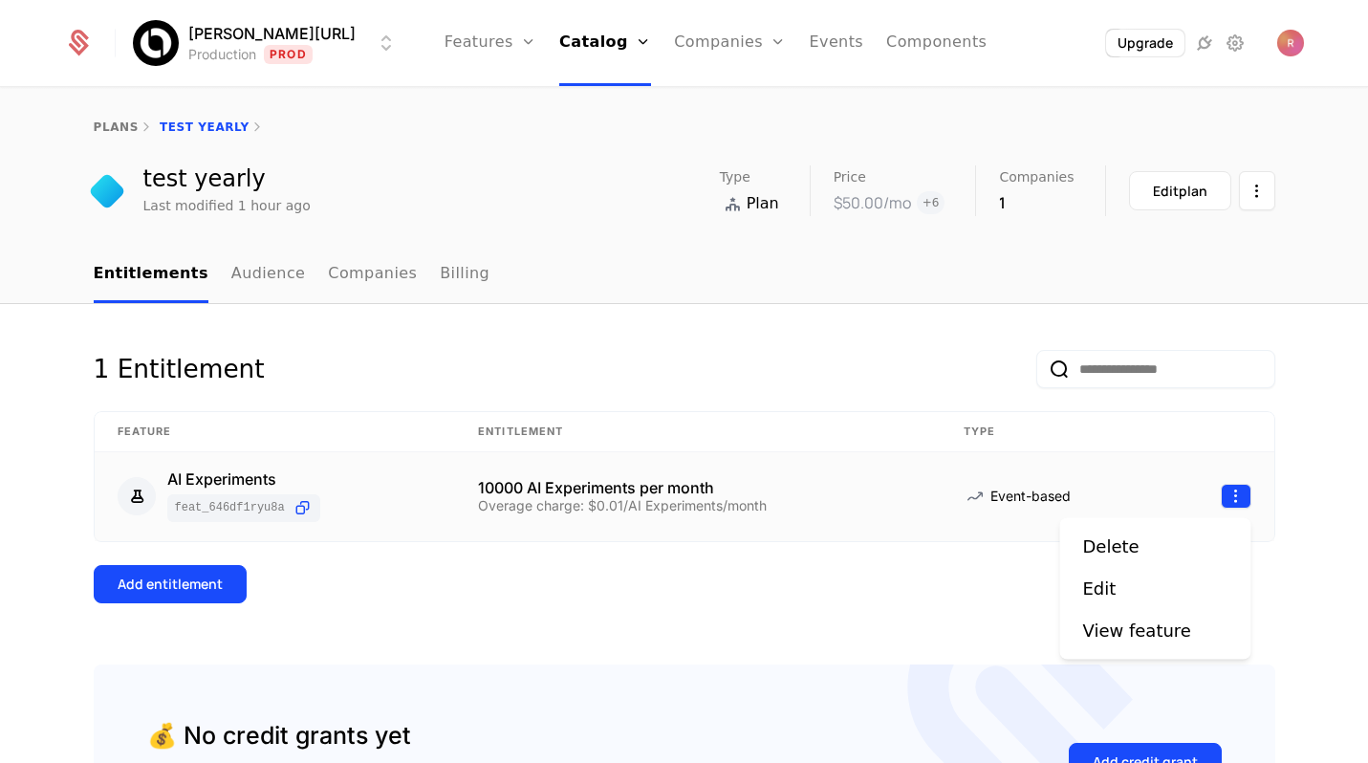
click at [1228, 489] on html "[PERSON_NAME][URL] Production Prod Features Features Flags Catalog Plans Add On…" at bounding box center [684, 381] width 1368 height 763
click at [606, 617] on html "[PERSON_NAME][URL] Production Prod Features Features Flags Catalog Plans Add On…" at bounding box center [684, 381] width 1368 height 763
click at [205, 610] on div "1 Entitlement Feature Entitlement Type AI Experiments feat_646dF1rYu8a 10000 AI…" at bounding box center [685, 507] width 1182 height 314
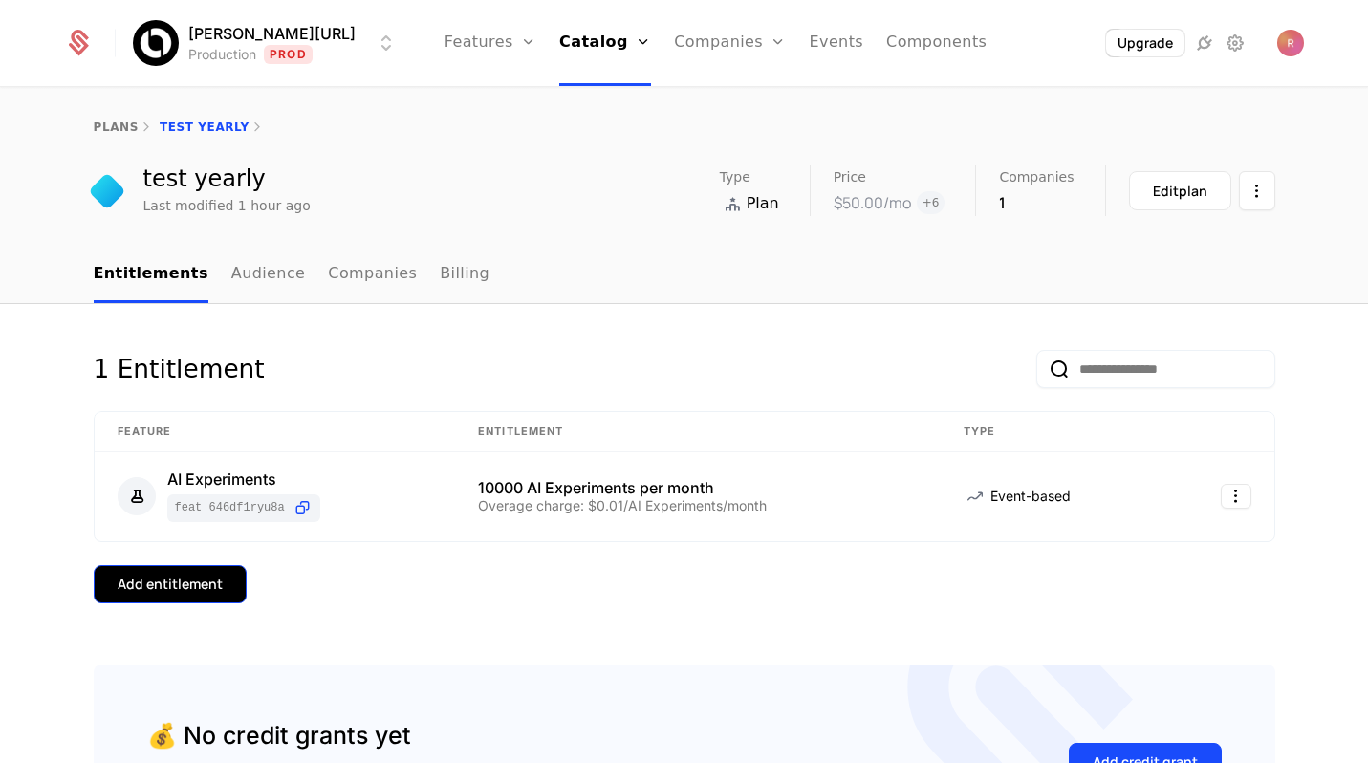
click at [205, 600] on button "Add entitlement" at bounding box center [170, 584] width 153 height 38
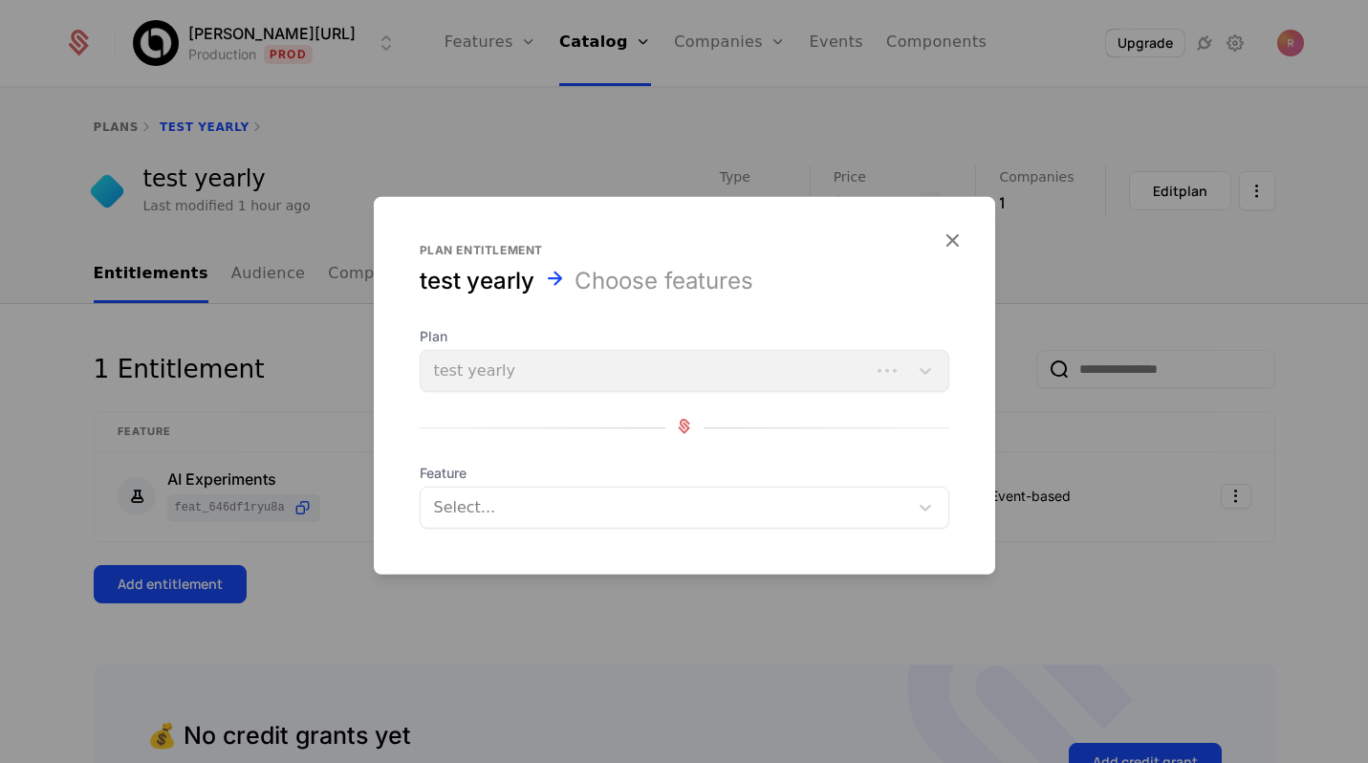
click at [468, 508] on div at bounding box center [666, 507] width 461 height 27
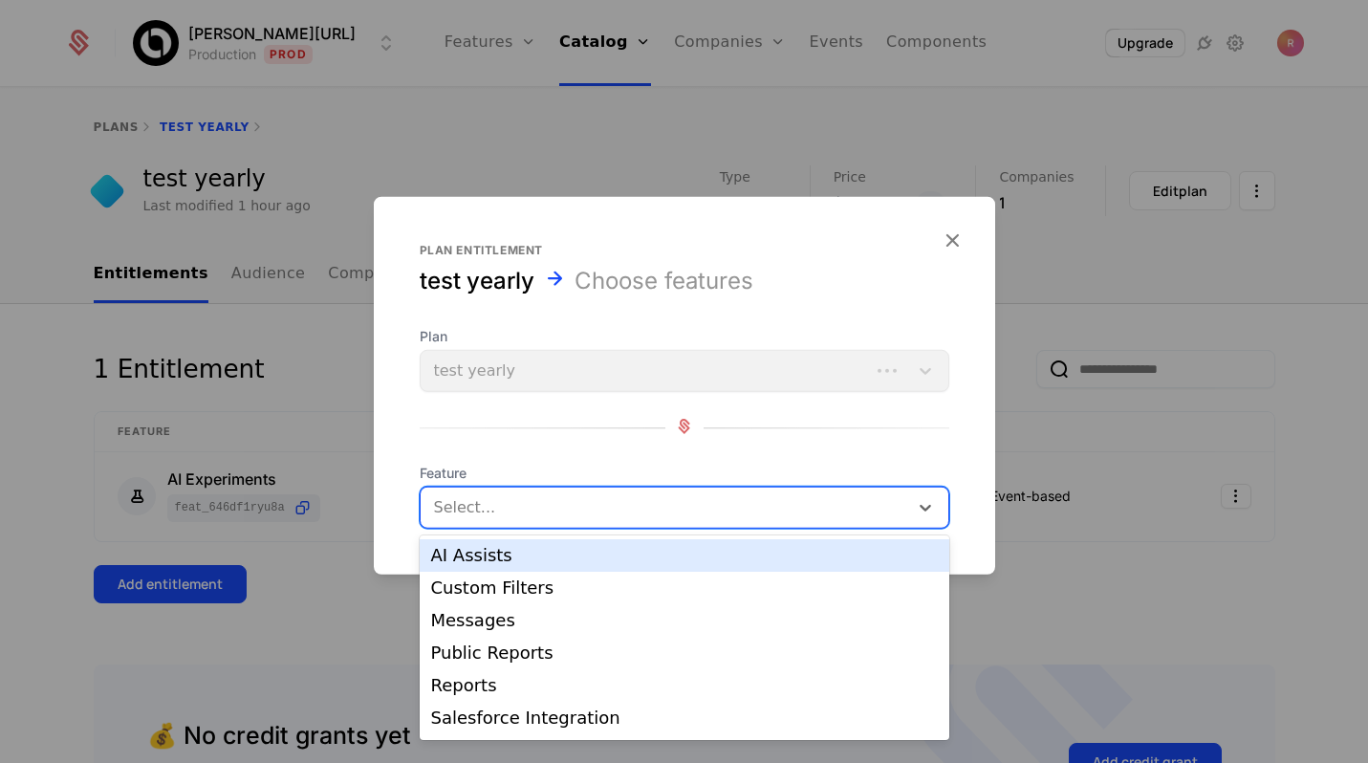
click at [487, 564] on div "AI Assists" at bounding box center [684, 555] width 507 height 17
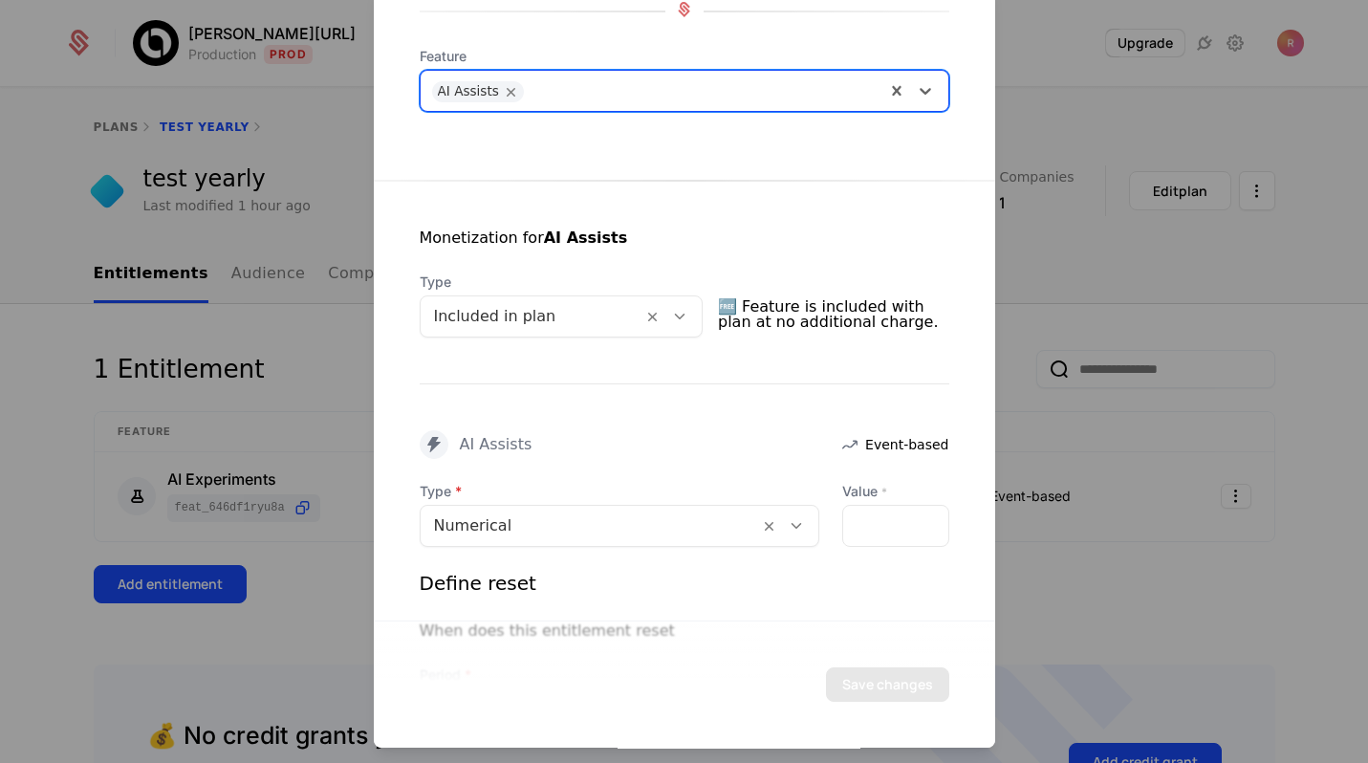
scroll to position [229, 0]
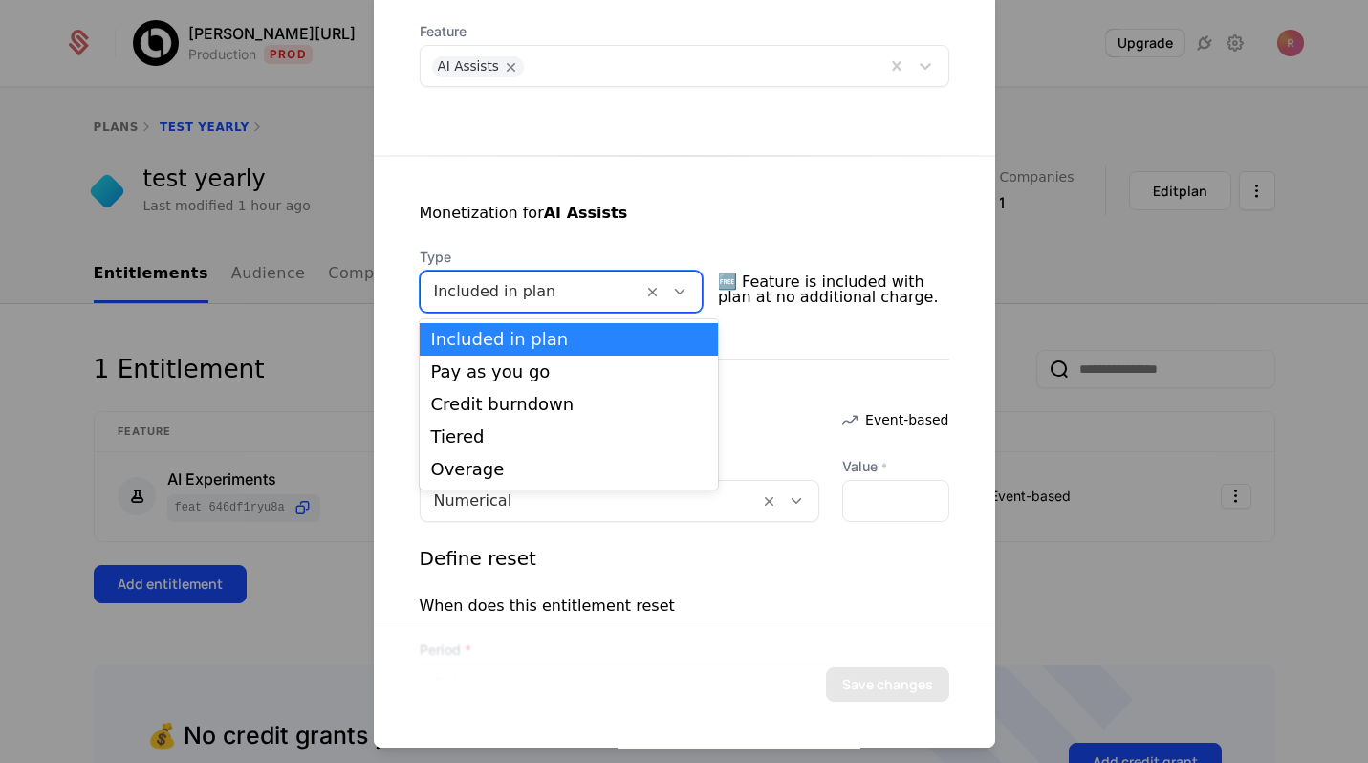
click at [546, 292] on div at bounding box center [532, 291] width 196 height 27
click at [509, 384] on div "Pay as you go" at bounding box center [569, 372] width 298 height 33
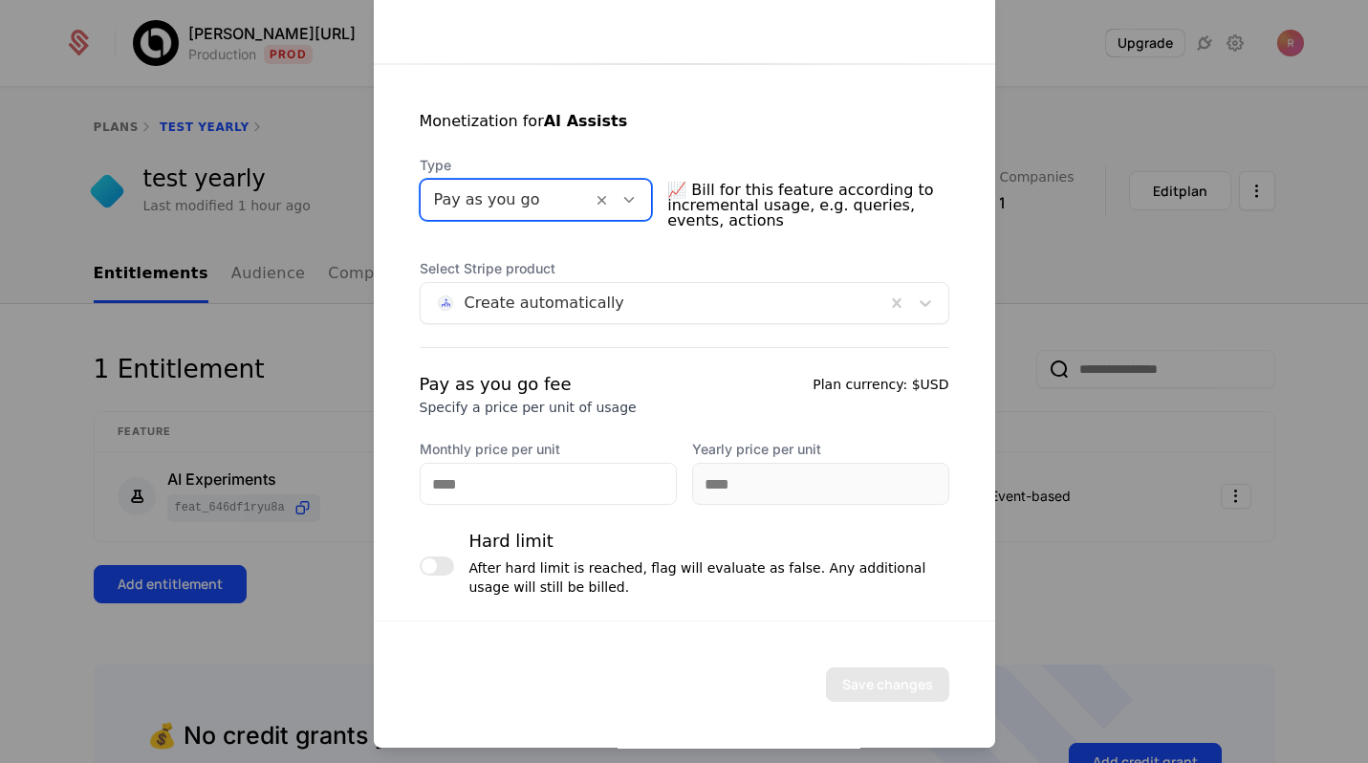
scroll to position [327, 0]
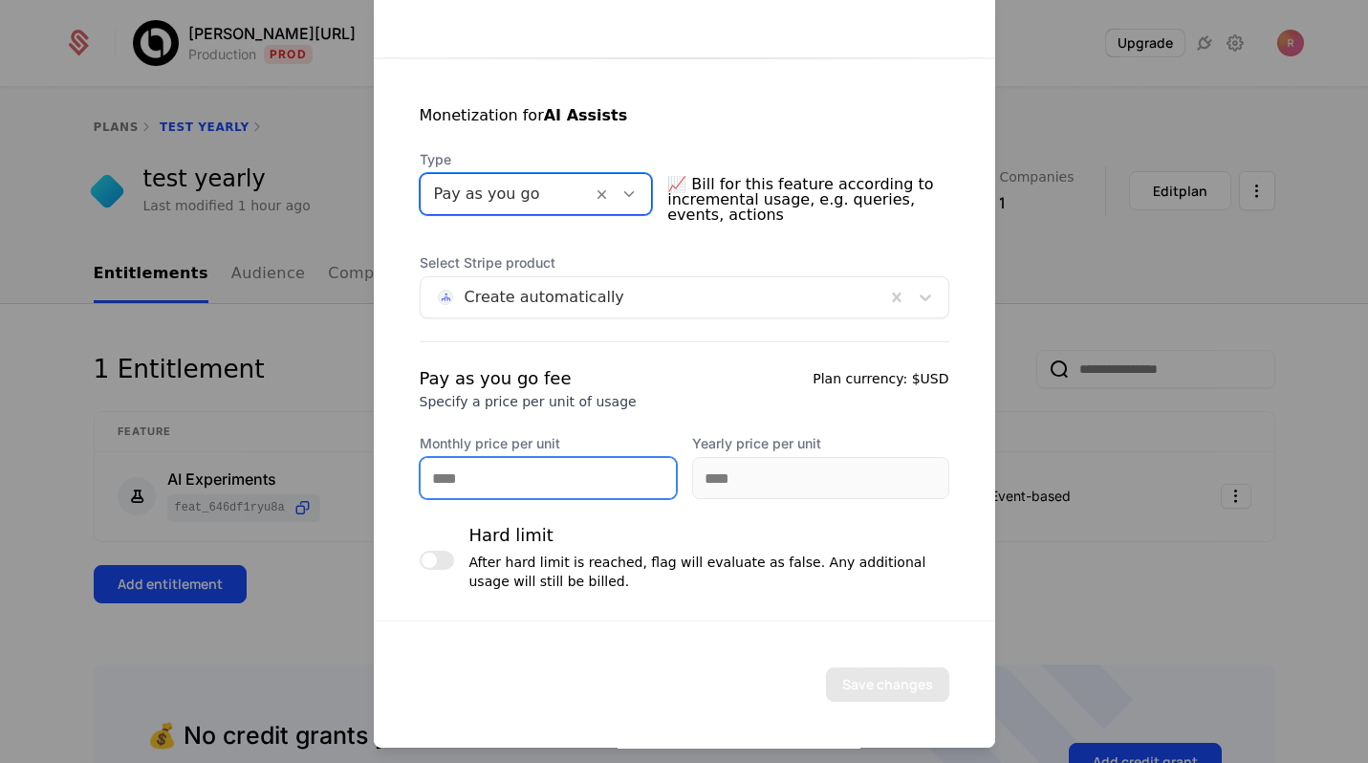
click at [567, 478] on input "Monthly price per unit" at bounding box center [548, 478] width 255 height 40
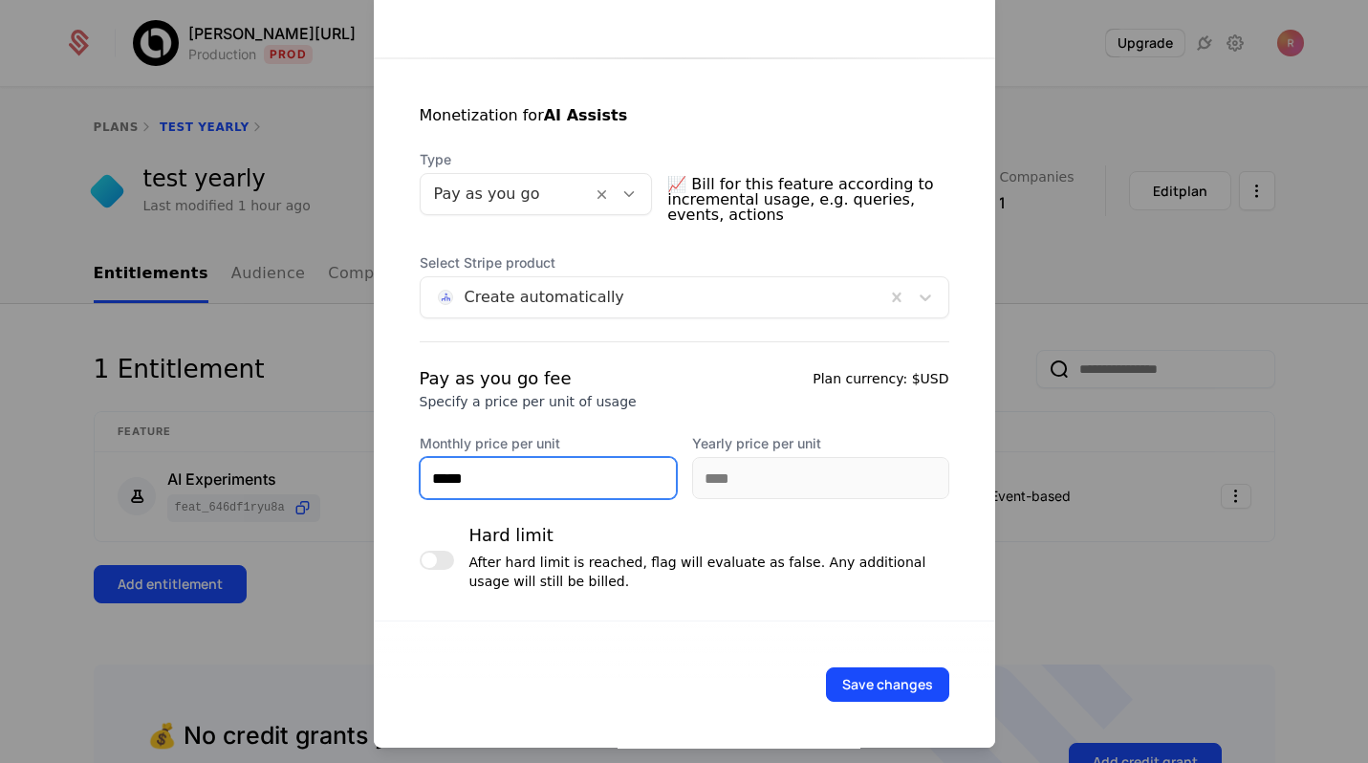
type input "*****"
click at [743, 632] on div "Save changes" at bounding box center [684, 684] width 621 height 127
click at [871, 653] on div "Save changes" at bounding box center [684, 684] width 621 height 127
click at [870, 667] on button "Save changes" at bounding box center [887, 684] width 123 height 34
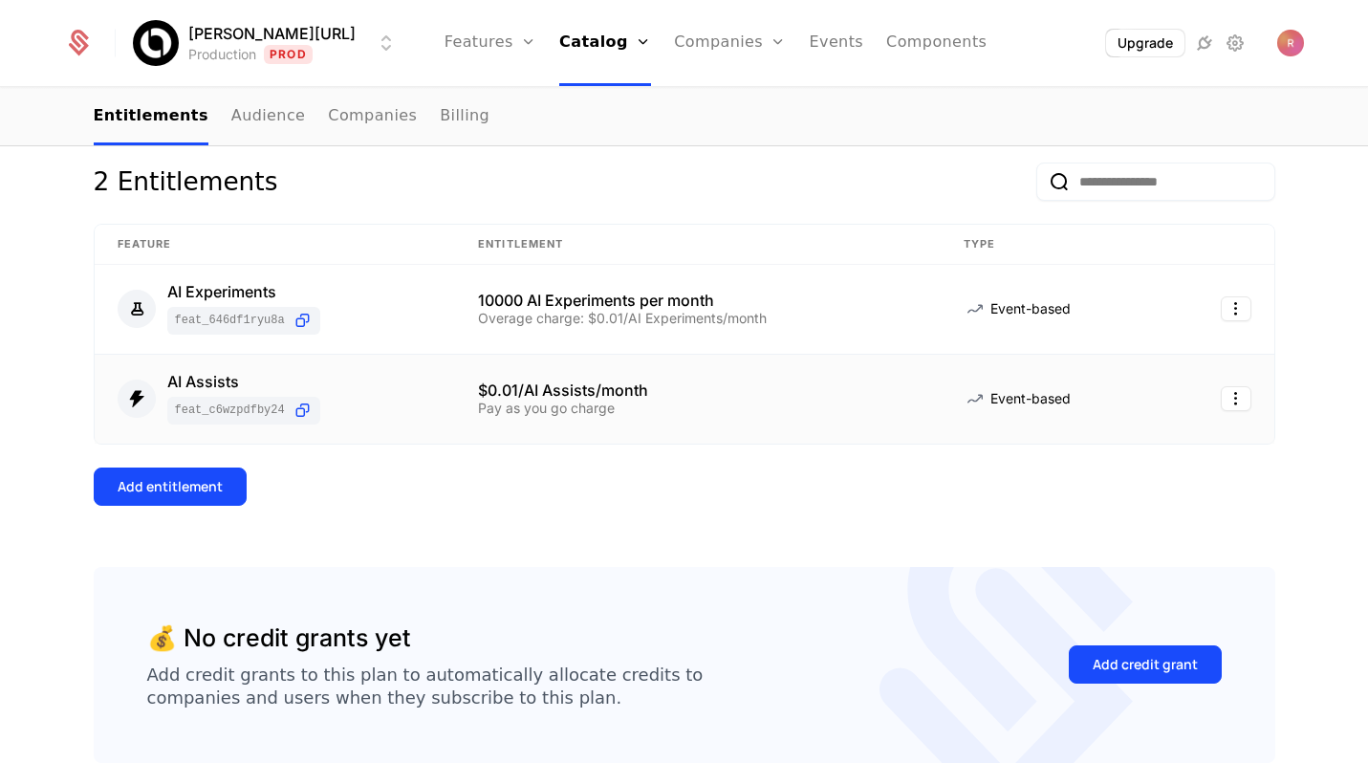
scroll to position [243, 0]
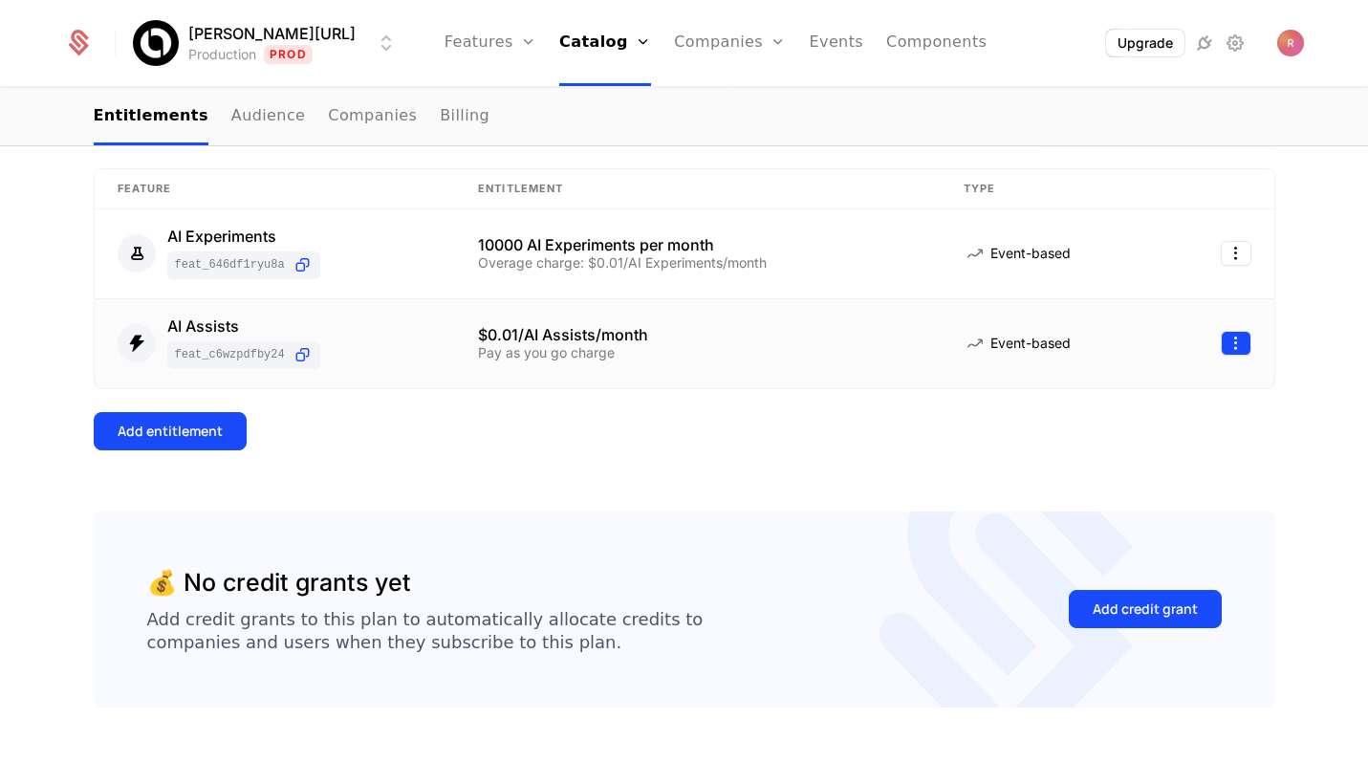
click at [1237, 338] on html "[PERSON_NAME][URL] Production Prod Features Features Flags Catalog Plans Add On…" at bounding box center [684, 381] width 1368 height 763
click at [1107, 426] on div "Edit" at bounding box center [1099, 435] width 33 height 27
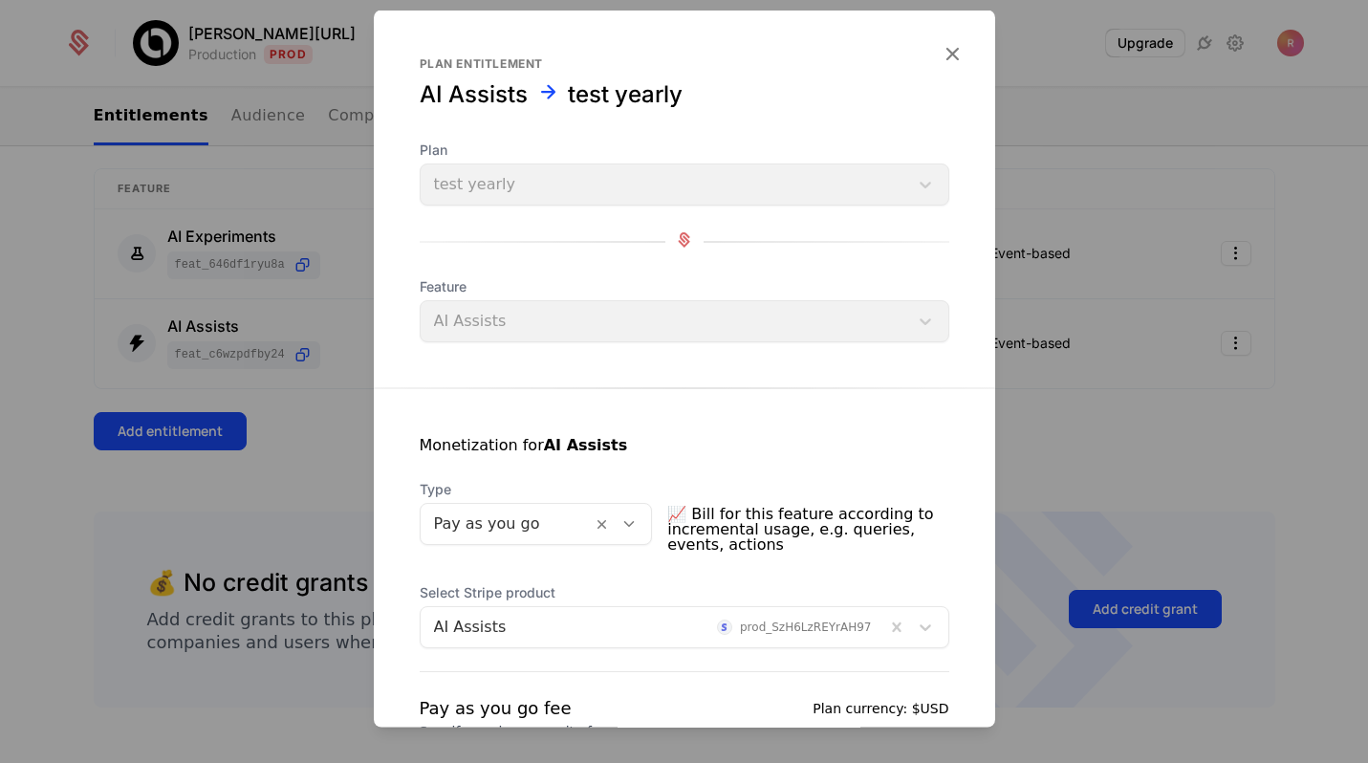
click at [492, 532] on div at bounding box center [506, 524] width 145 height 27
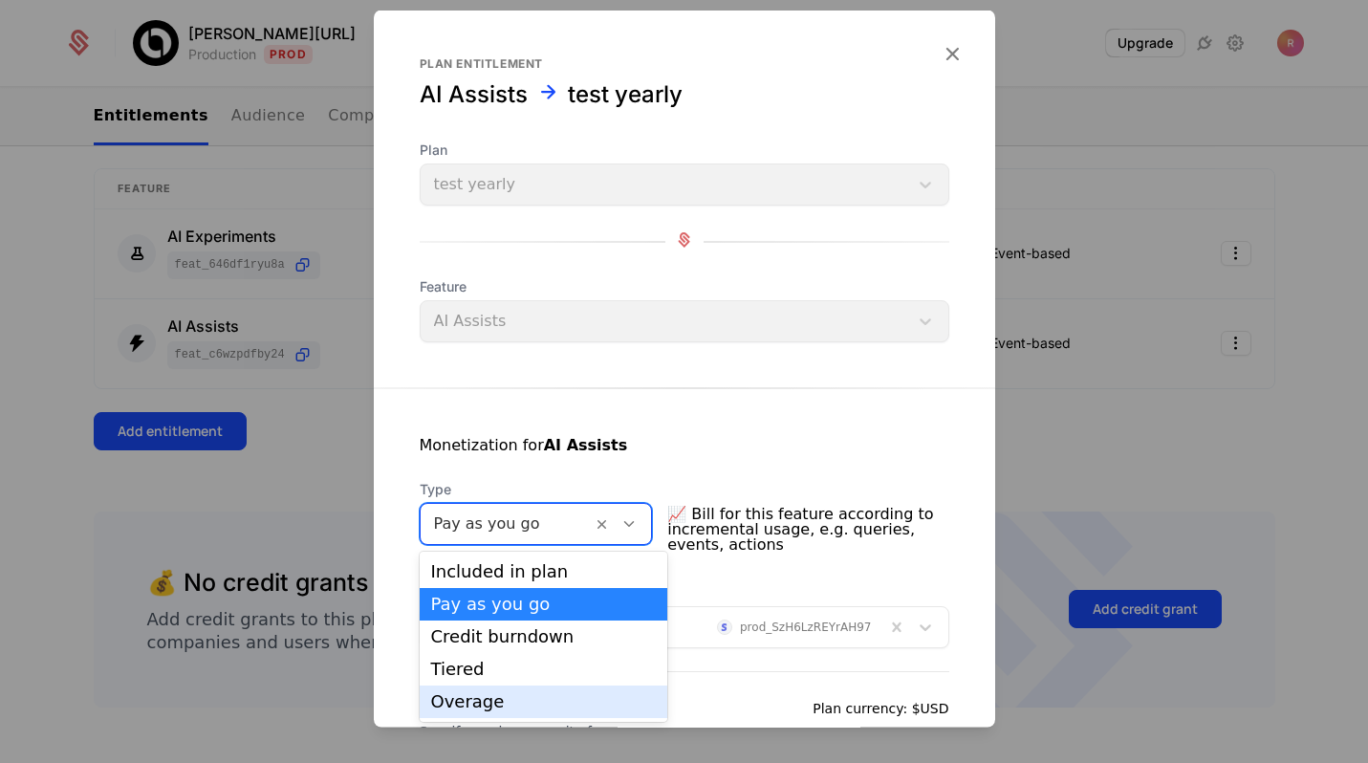
click at [463, 693] on div "Overage" at bounding box center [543, 701] width 225 height 17
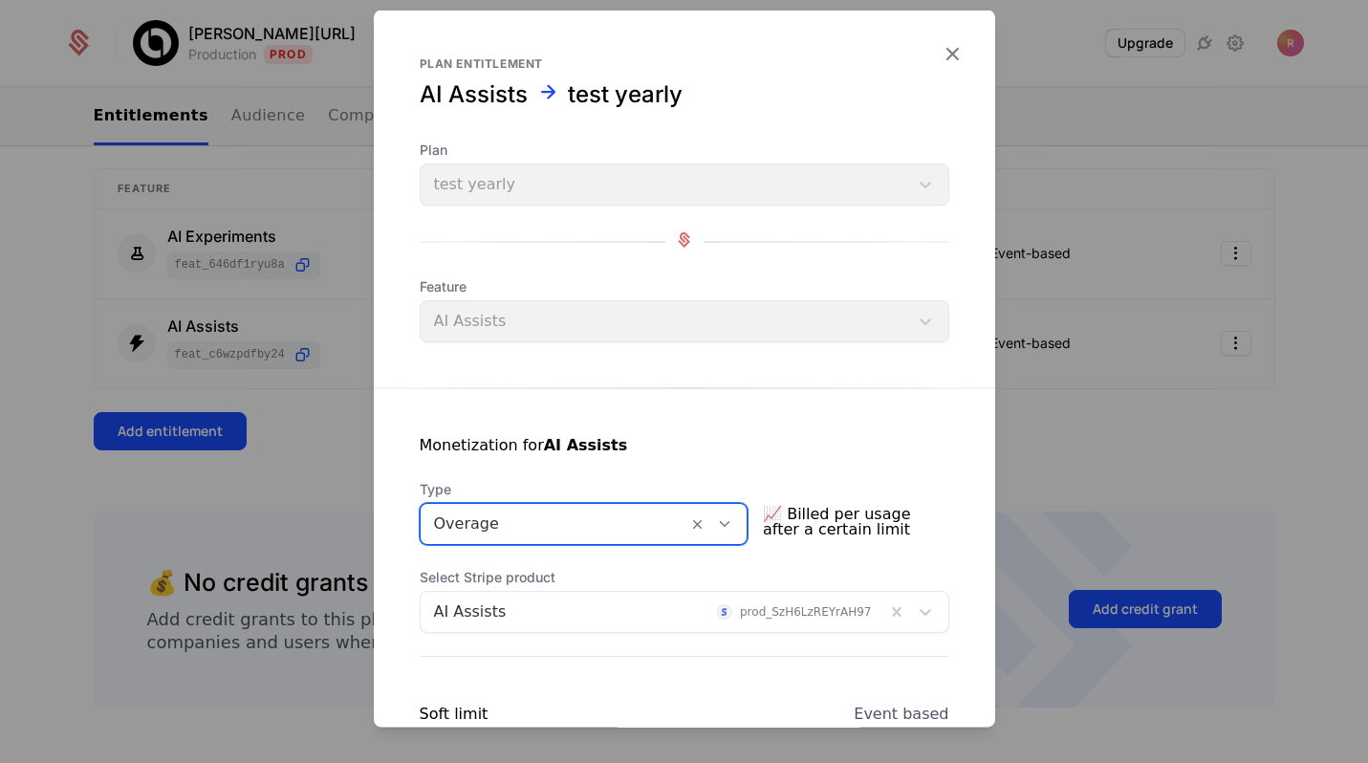
click at [545, 466] on div "Monetization for AI Assists" at bounding box center [685, 457] width 530 height 46
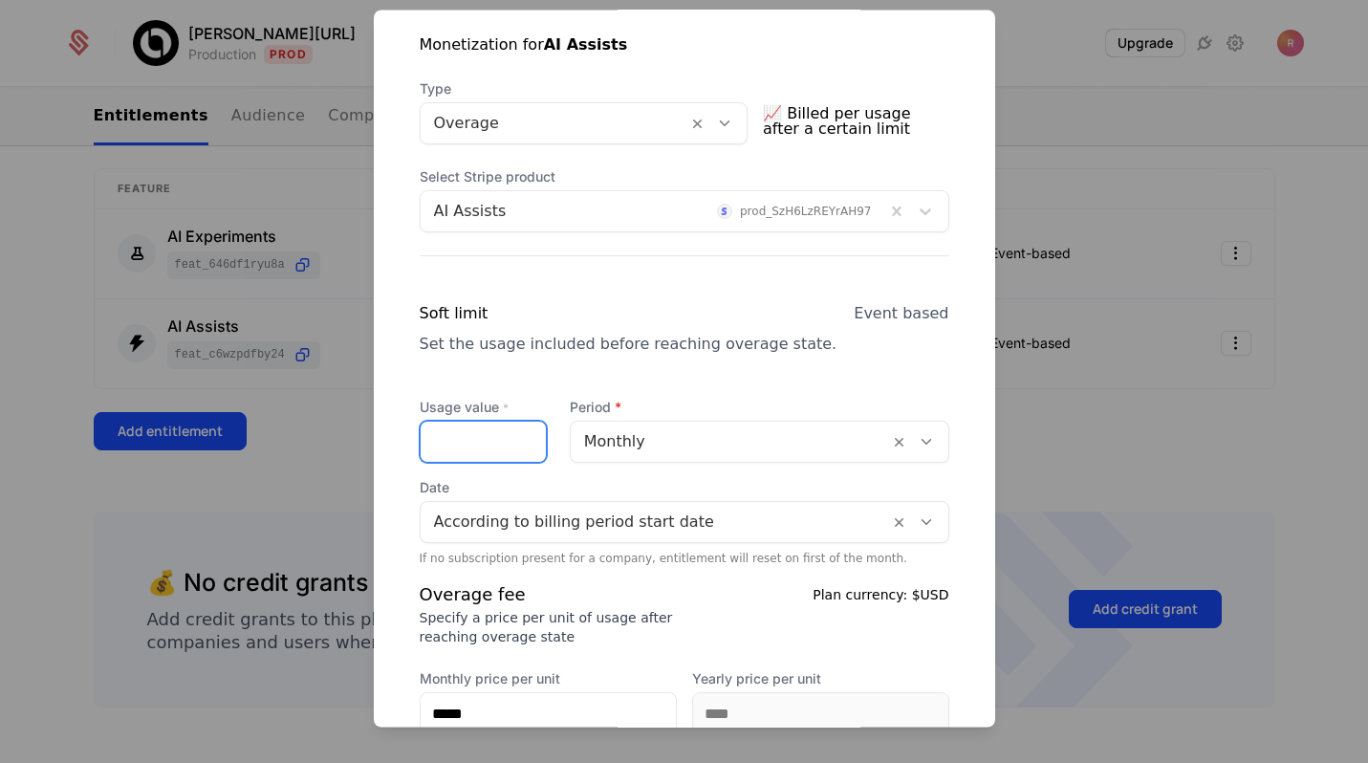
click at [492, 428] on input "Usage value *" at bounding box center [483, 443] width 125 height 40
type input "***"
click at [620, 345] on div "Set the usage included before reaching overage state." at bounding box center [629, 345] width 418 height 23
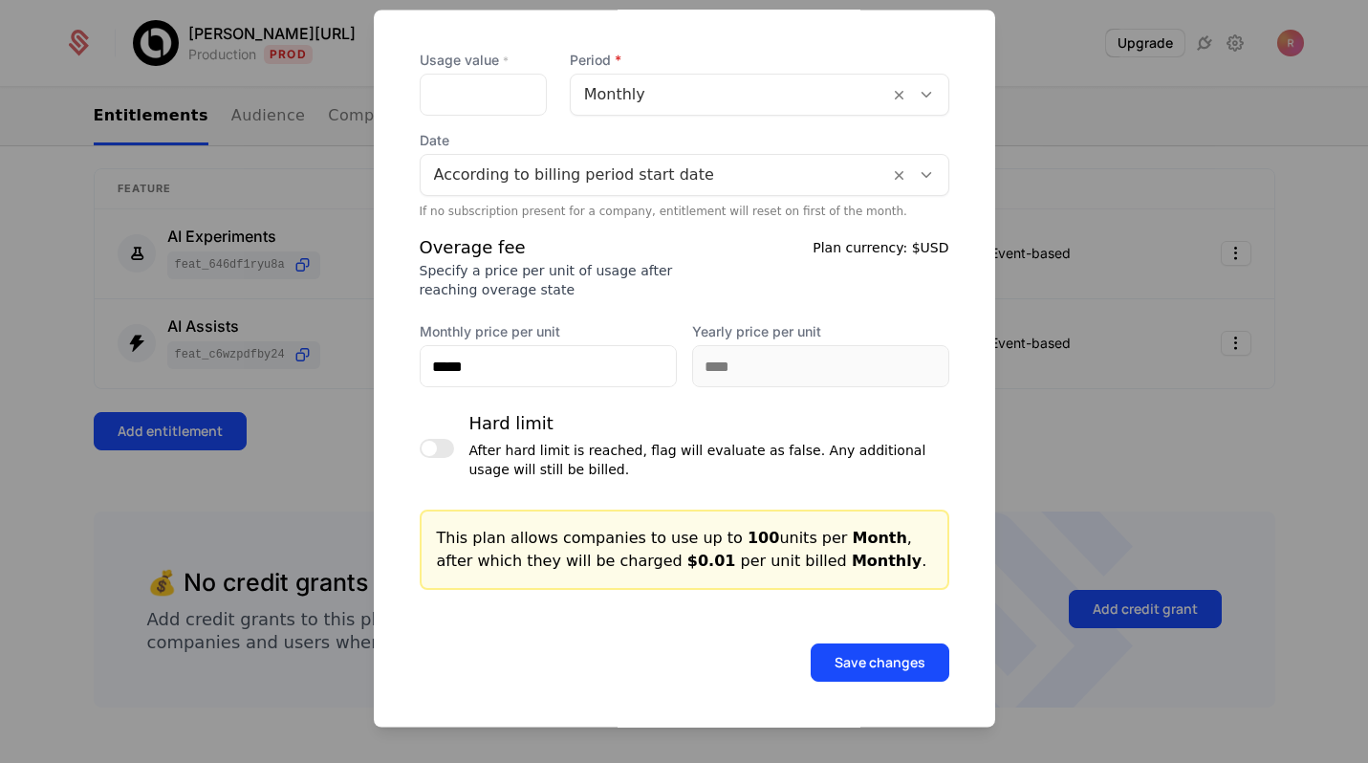
scroll to position [744, 0]
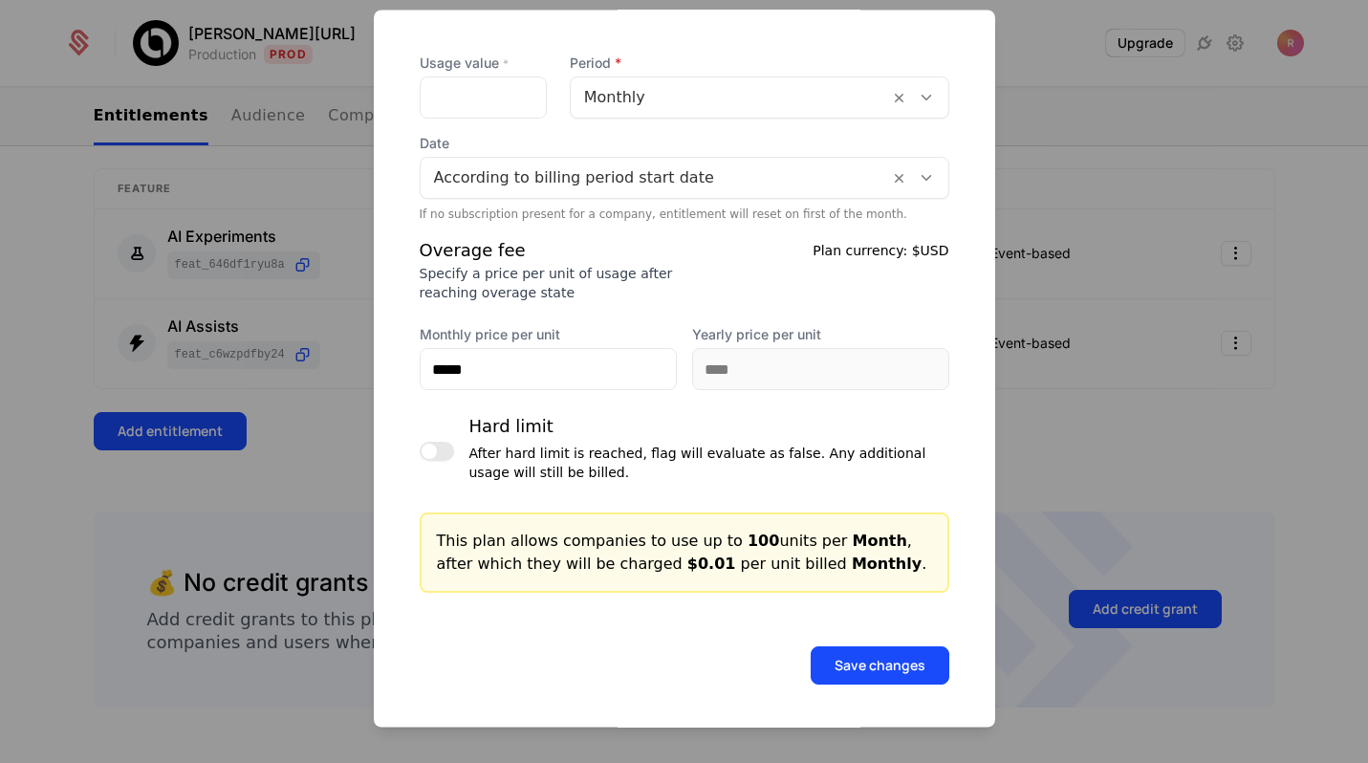
click at [440, 453] on button "button" at bounding box center [437, 452] width 34 height 19
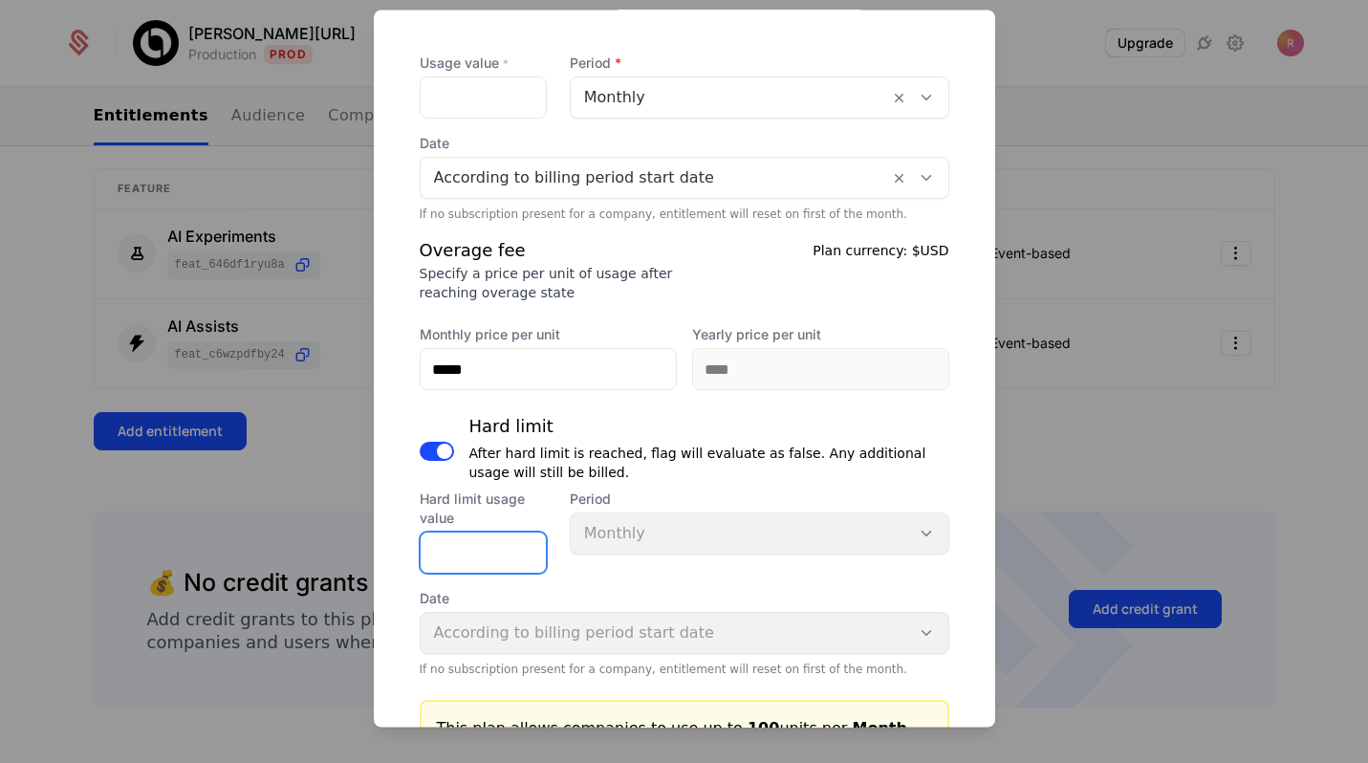
click at [533, 562] on input "Hard limit usage value" at bounding box center [483, 554] width 125 height 40
type input "****"
click at [683, 508] on div "Period Monthly" at bounding box center [760, 523] width 380 height 65
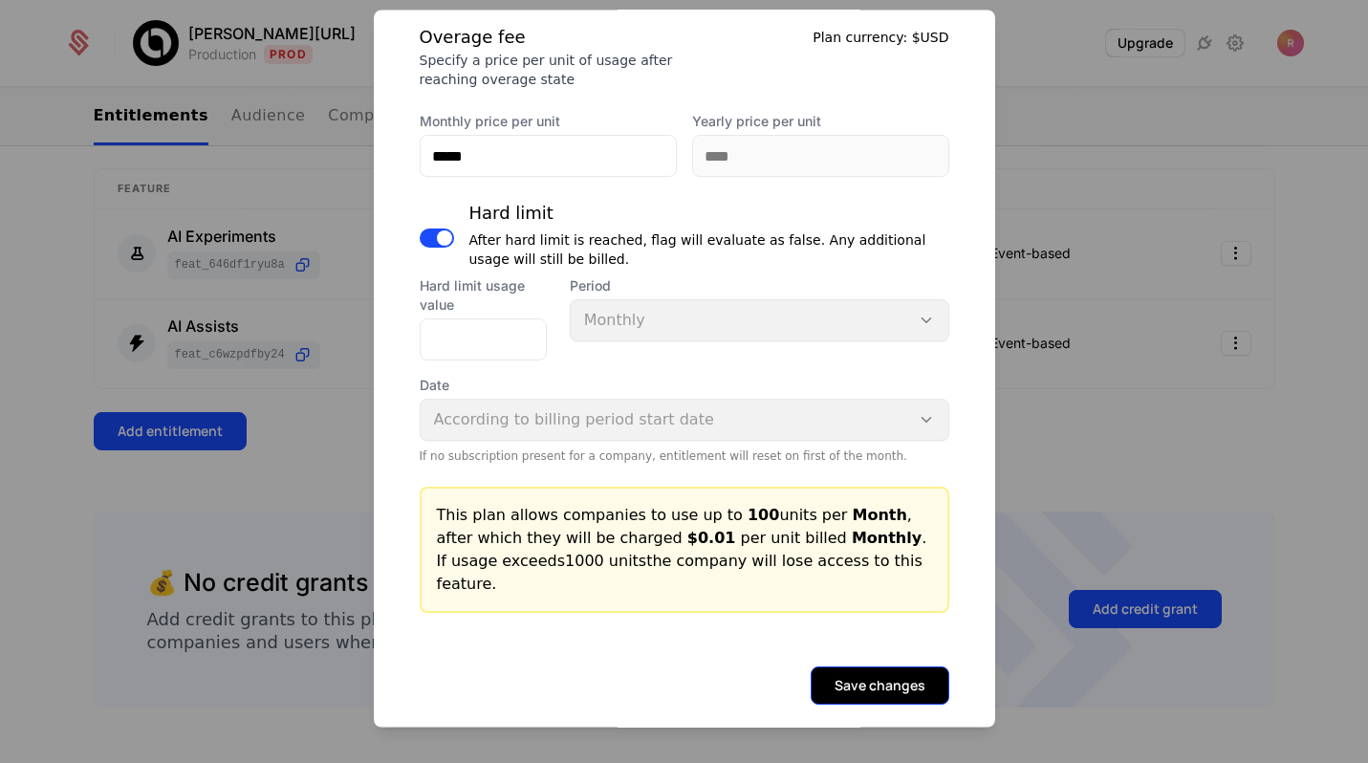
click at [878, 667] on button "Save changes" at bounding box center [880, 686] width 139 height 38
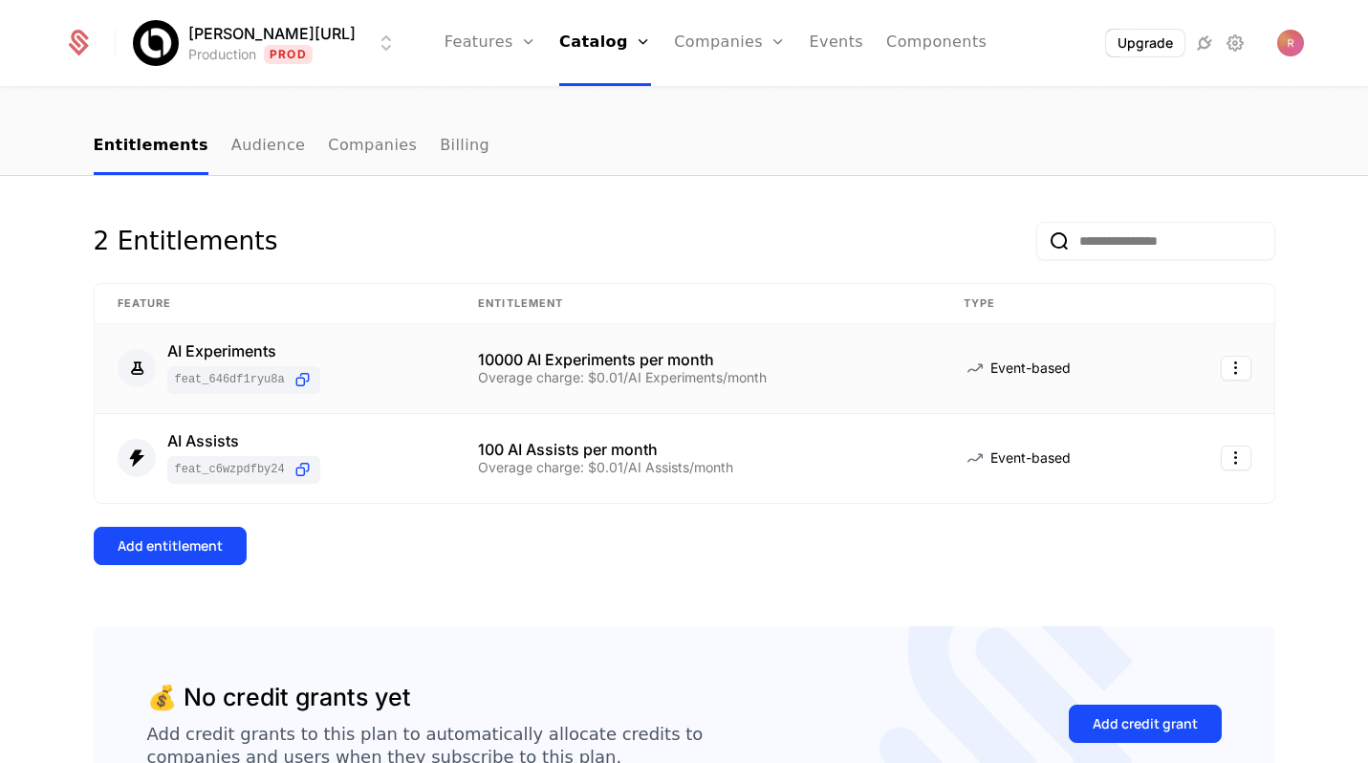
scroll to position [0, 0]
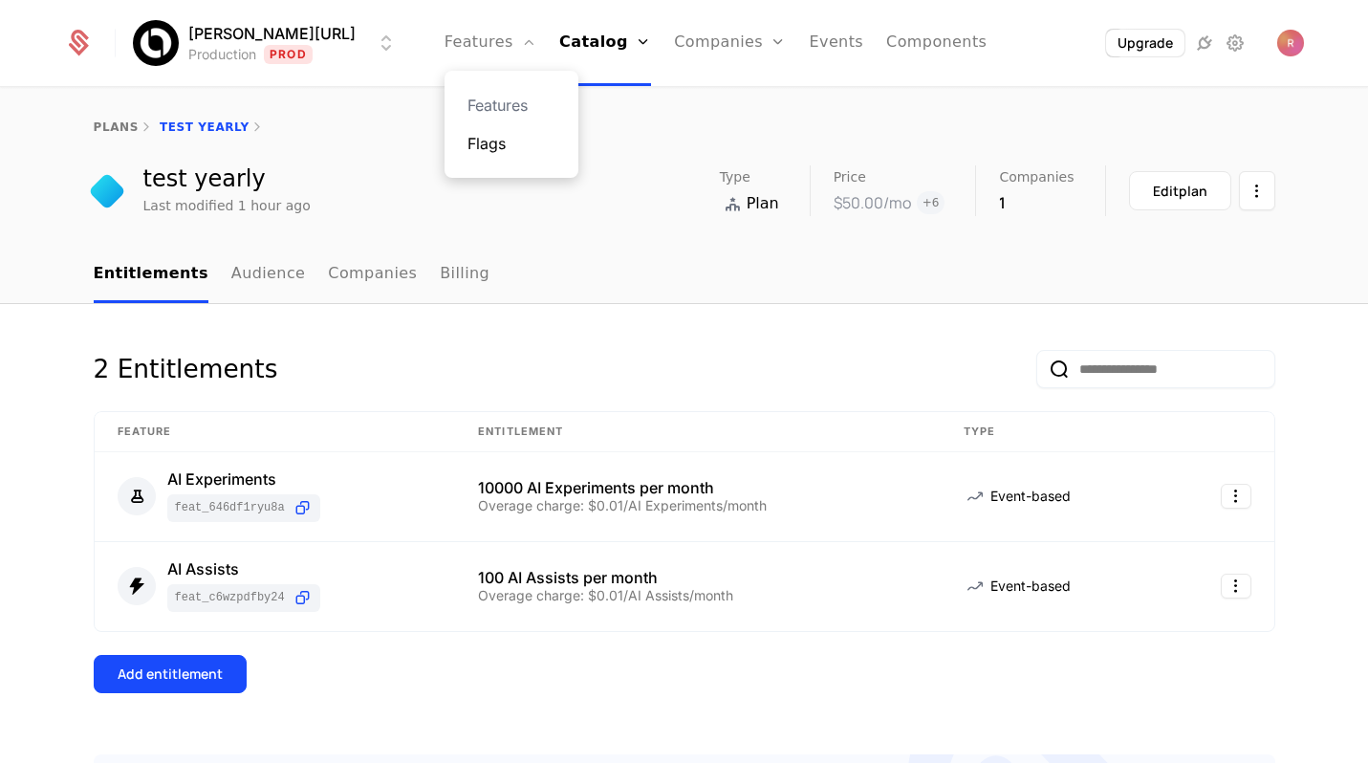
click at [470, 139] on link "Flags" at bounding box center [512, 143] width 88 height 23
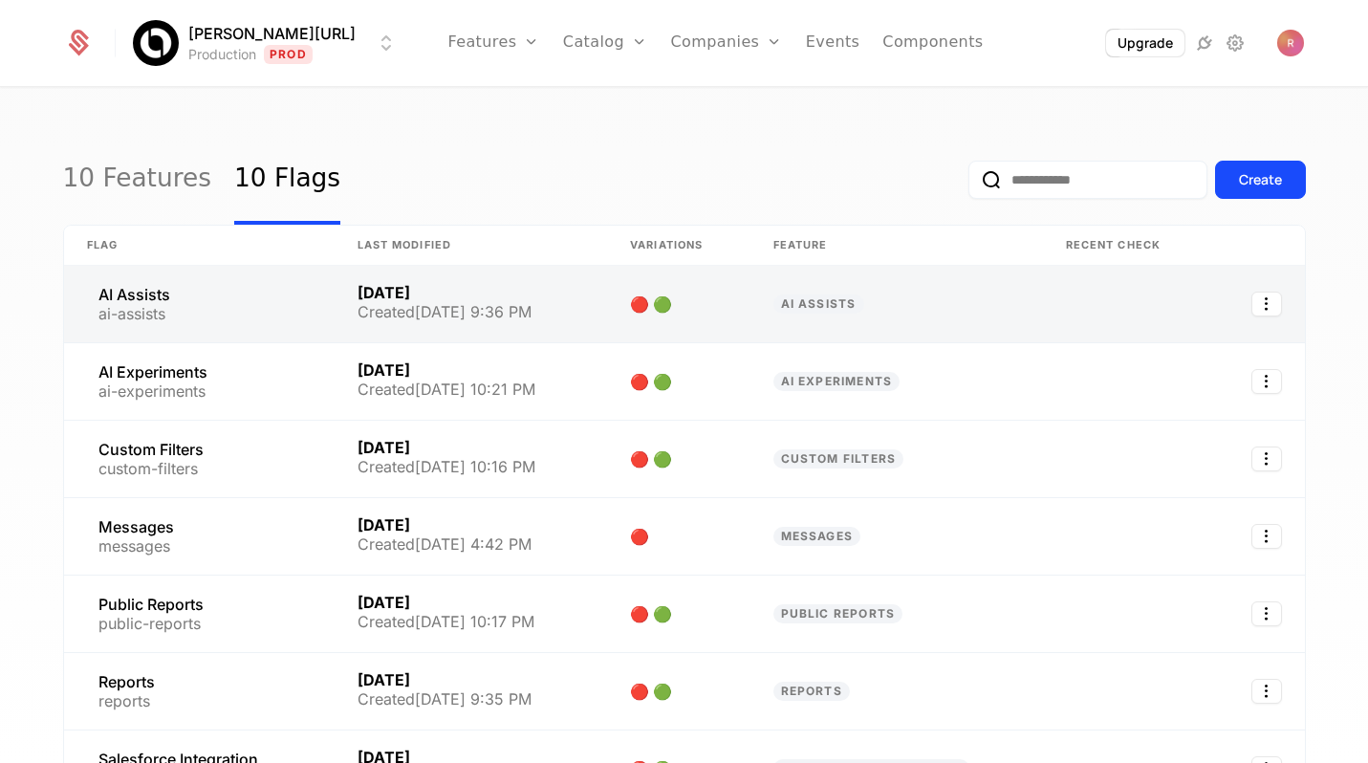
click at [178, 302] on link at bounding box center [199, 304] width 271 height 76
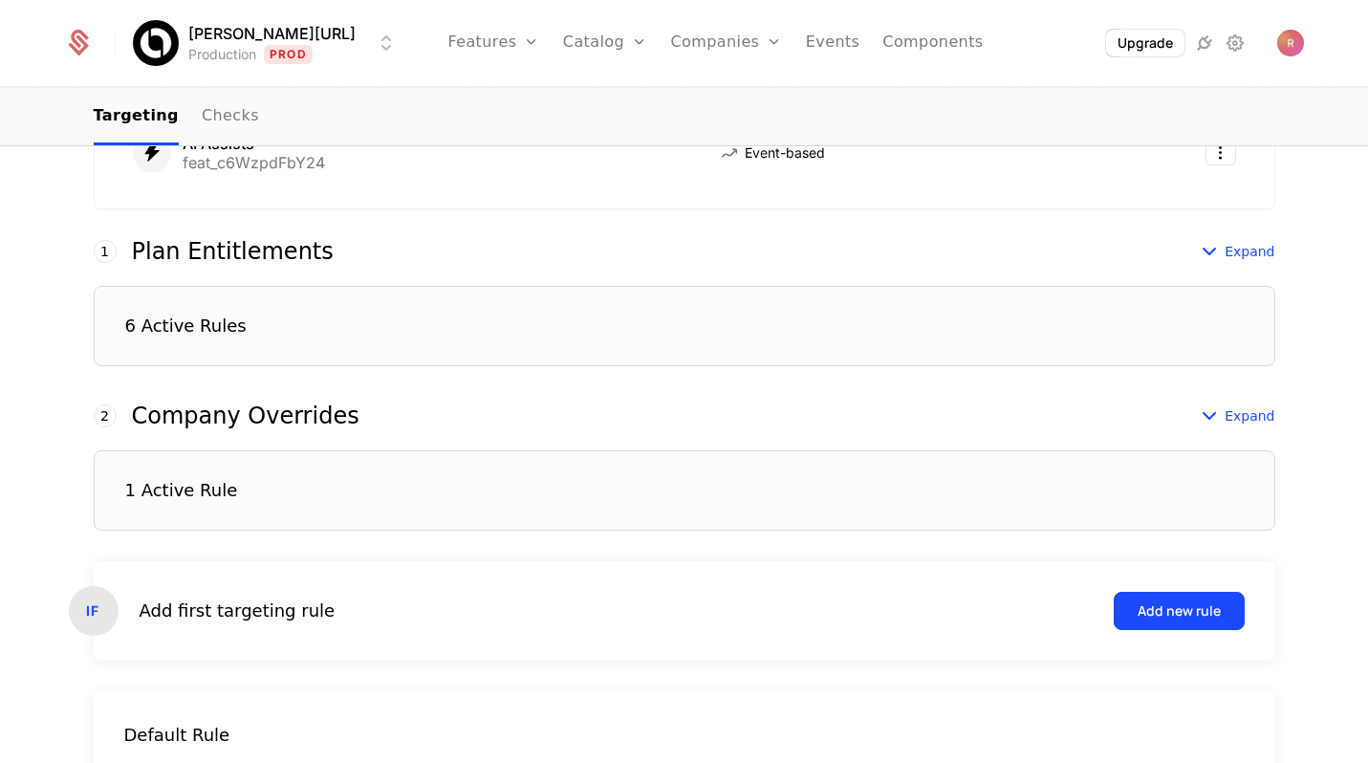
scroll to position [599, 0]
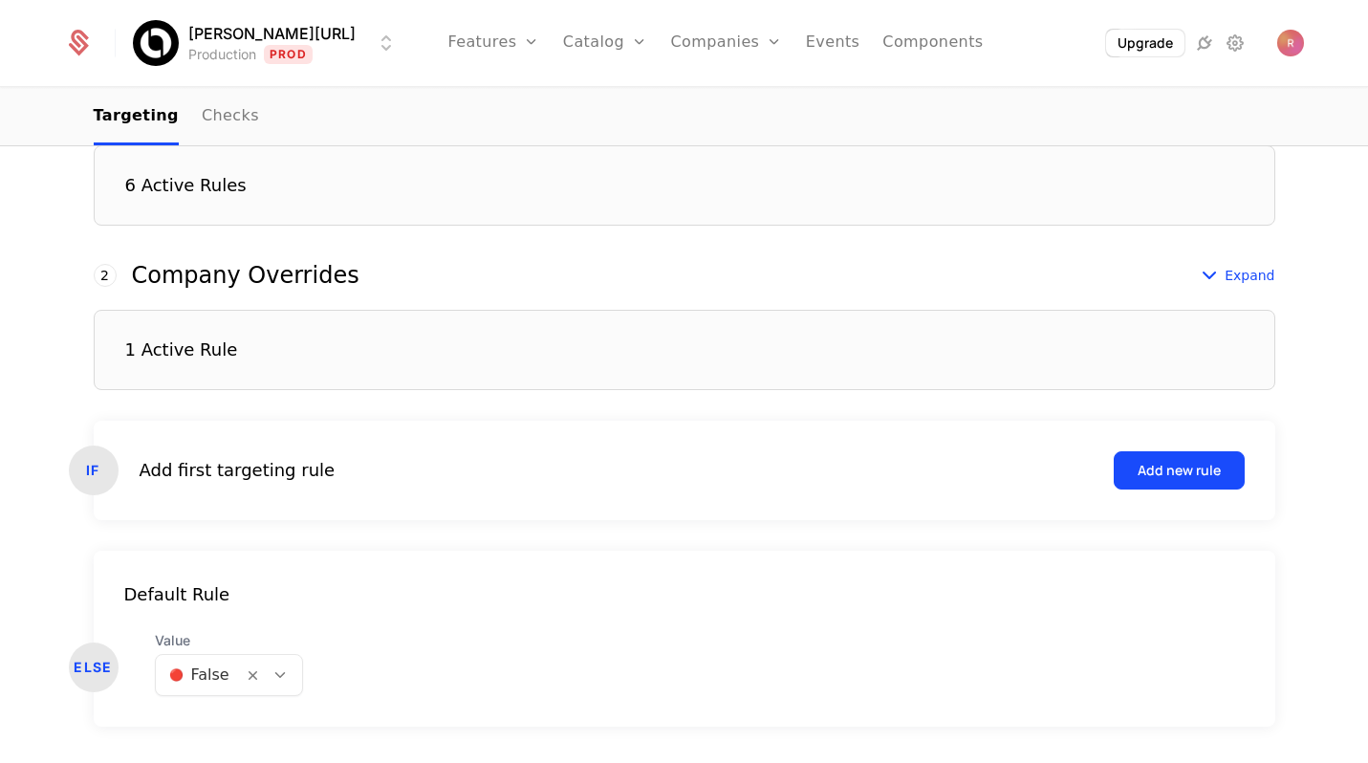
click at [193, 214] on div "6 Active Rules" at bounding box center [685, 185] width 1182 height 80
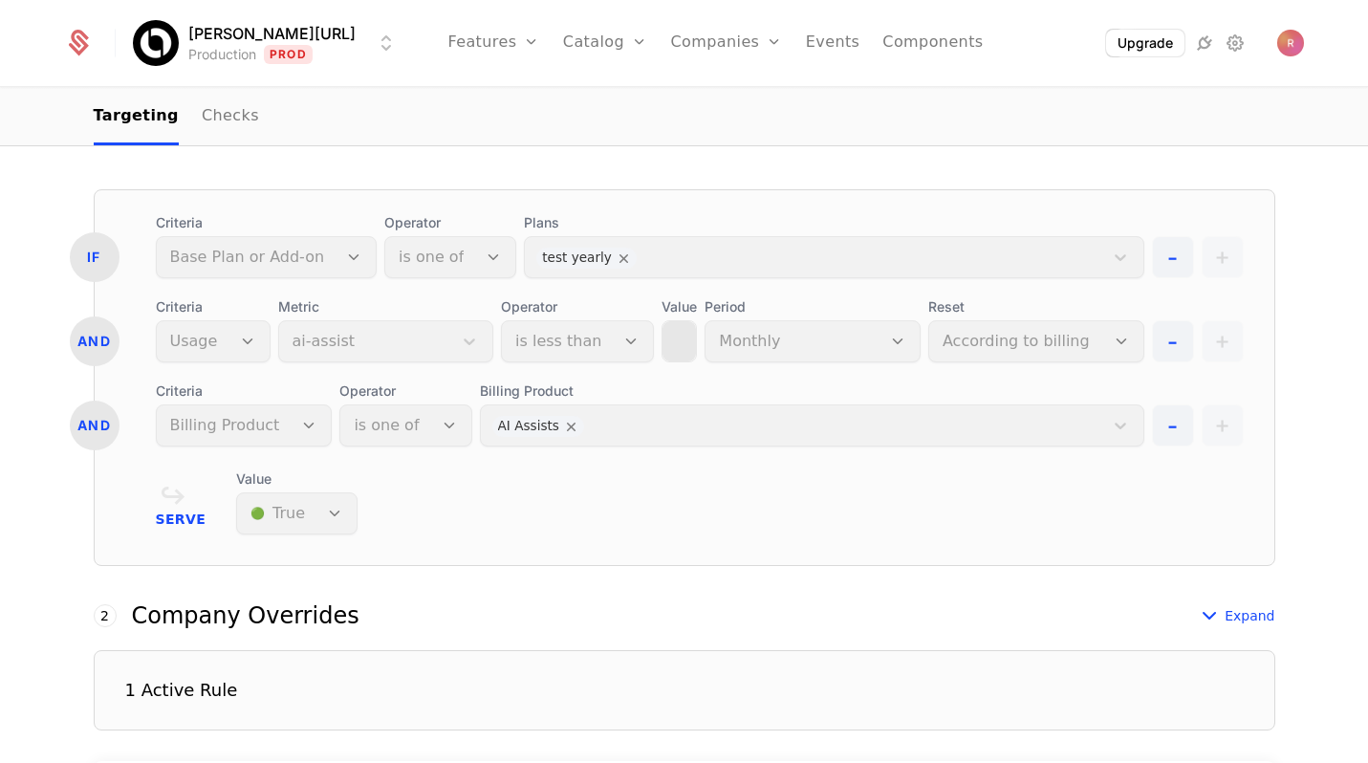
scroll to position [2224, 0]
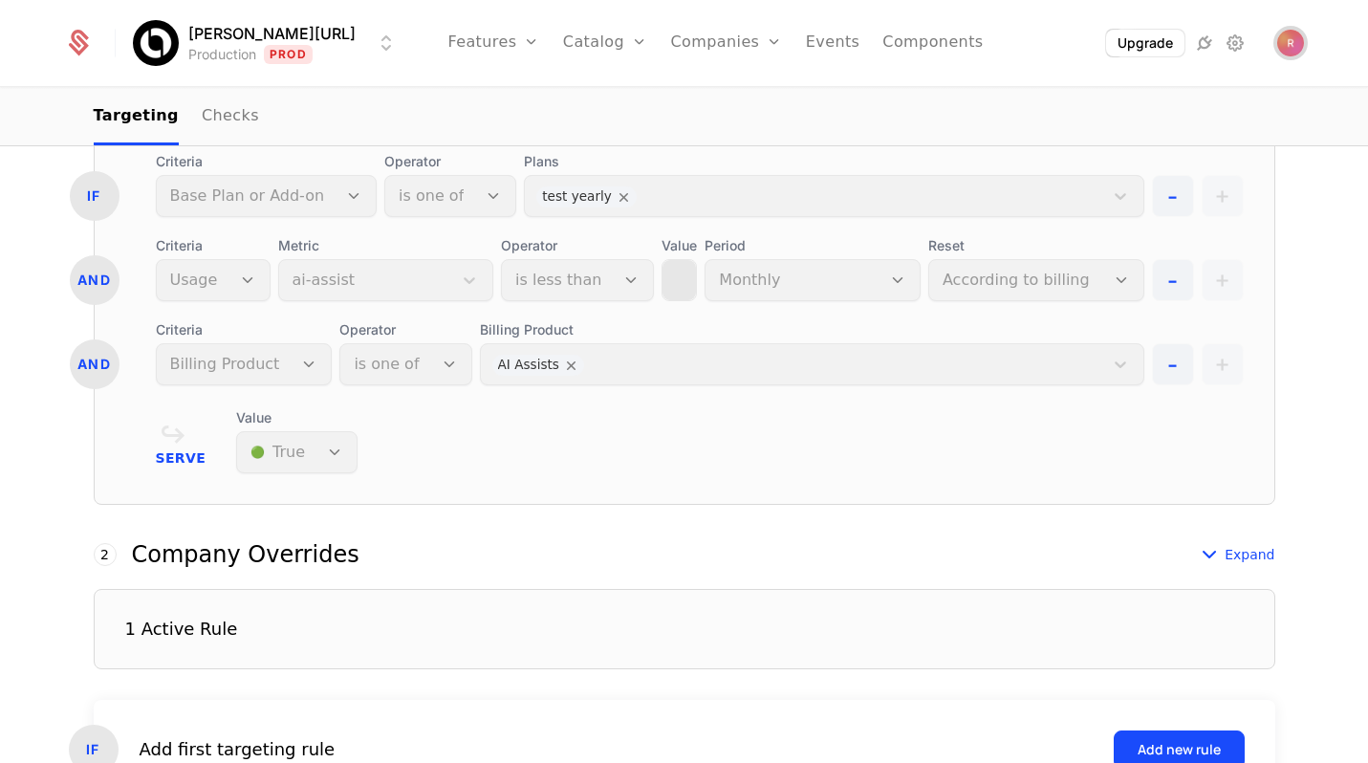
click at [1297, 41] on img "Open user button" at bounding box center [1290, 43] width 27 height 27
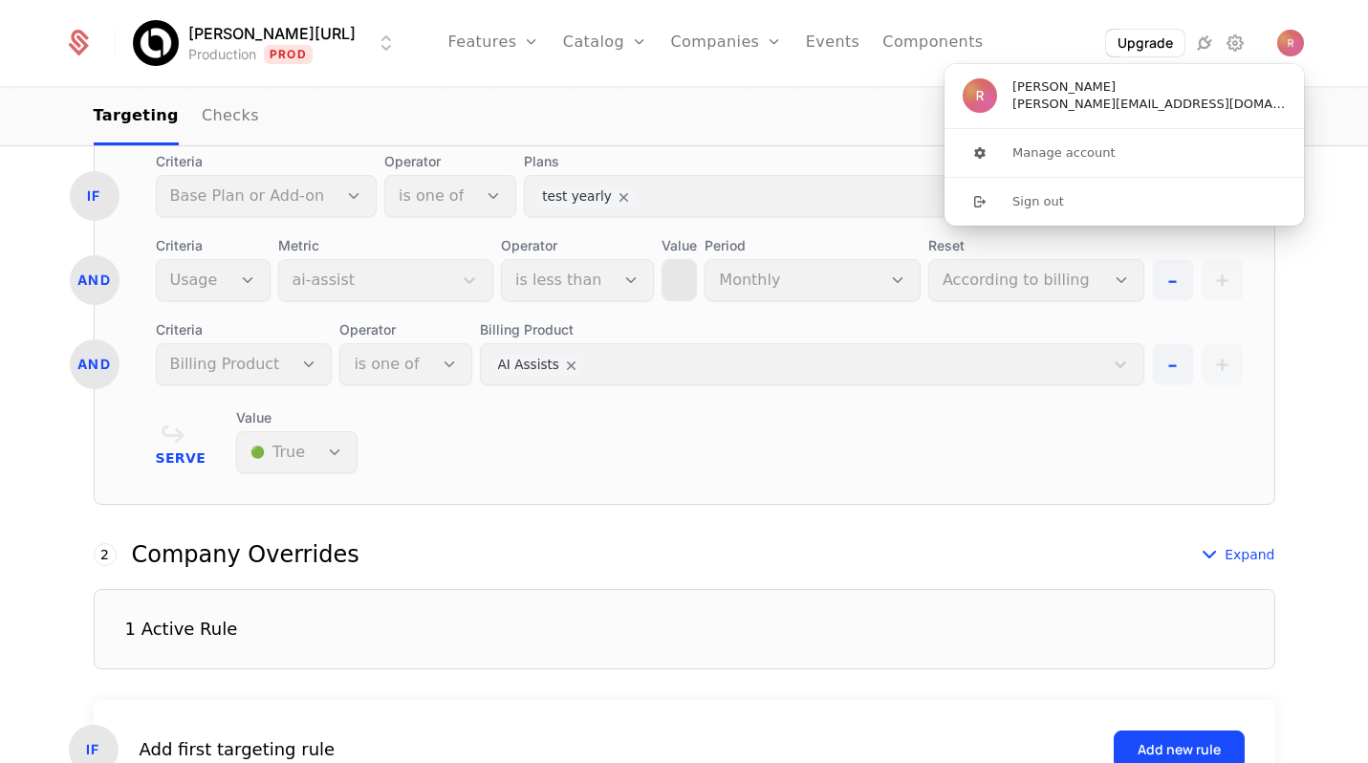
click at [1041, 35] on div "Upgrade" at bounding box center [1140, 43] width 213 height 29
